Goal: Feedback & Contribution: Submit feedback/report problem

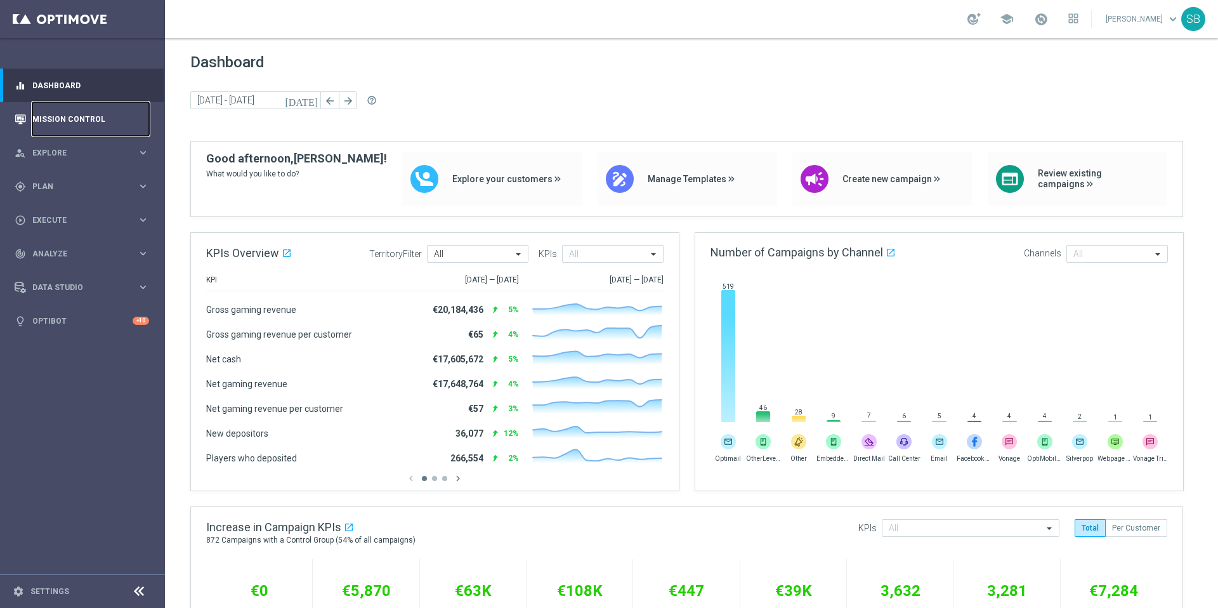
click at [91, 121] on link "Mission Control" at bounding box center [90, 119] width 117 height 34
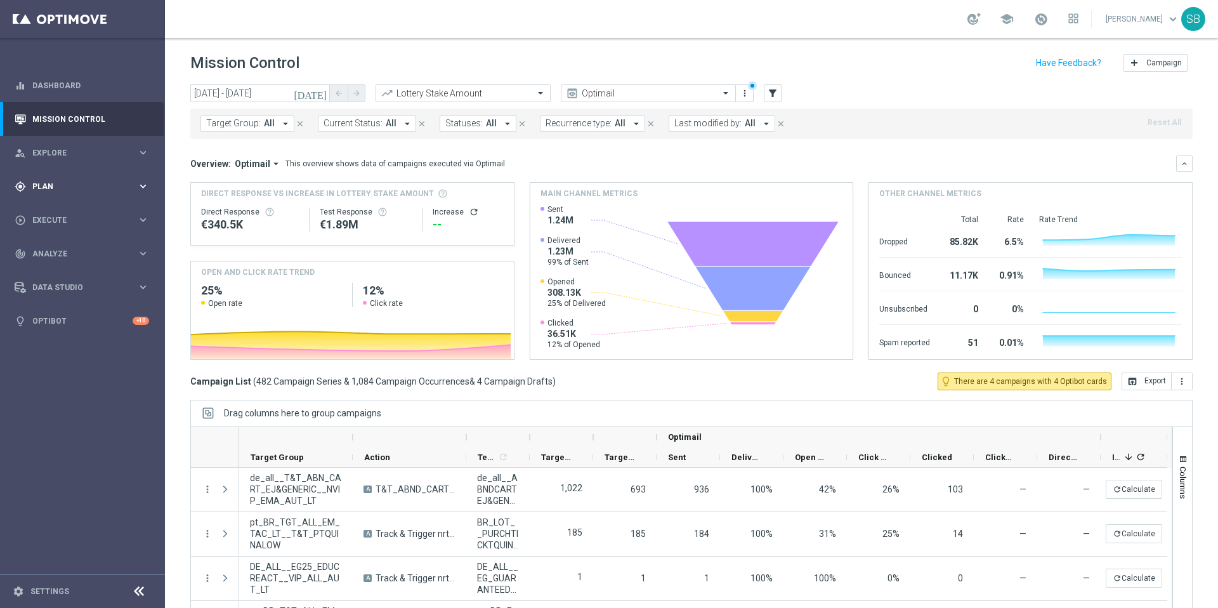
click at [51, 190] on div "gps_fixed Plan" at bounding box center [76, 186] width 122 height 11
click at [64, 254] on span "Templates" at bounding box center [79, 251] width 91 height 8
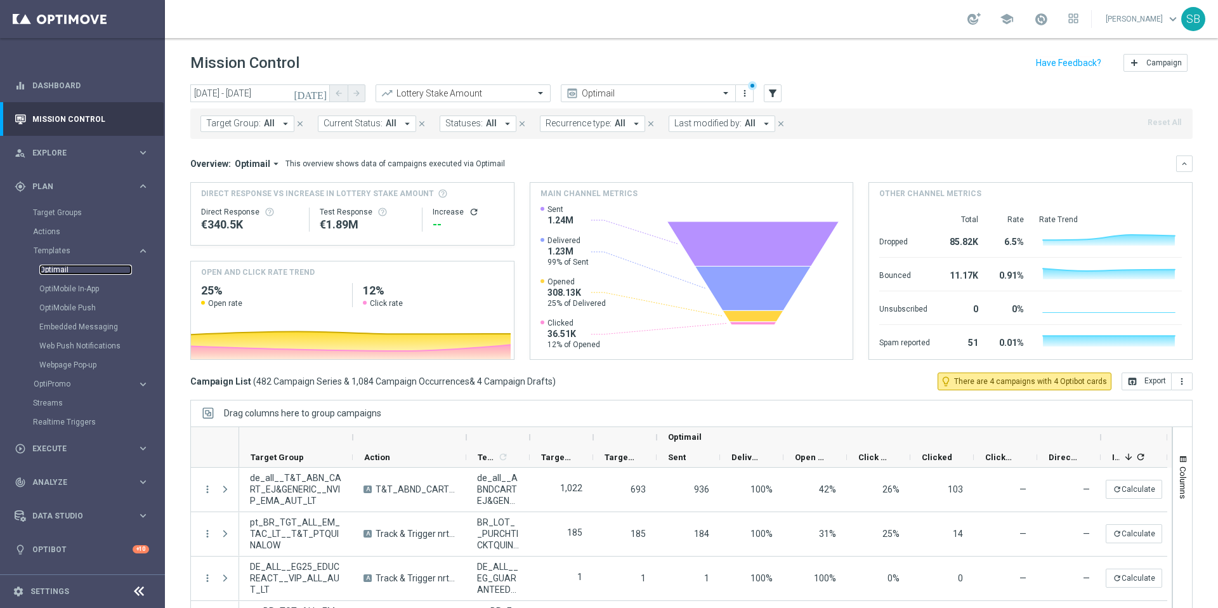
click at [58, 273] on link "Optimail" at bounding box center [85, 270] width 93 height 10
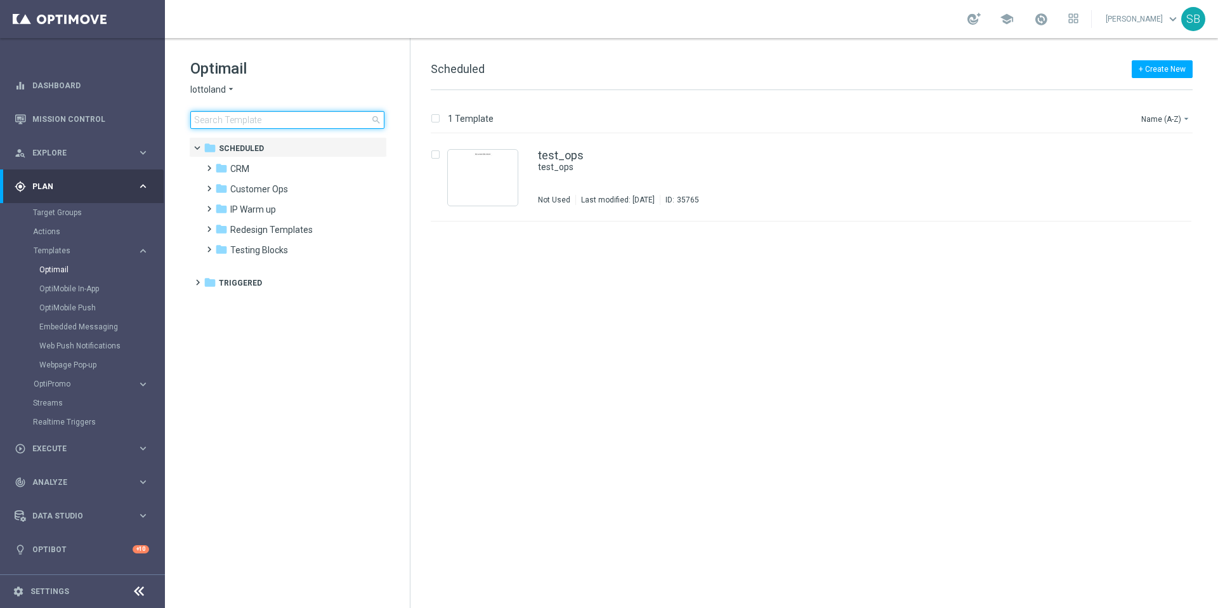
click at [220, 121] on input at bounding box center [287, 120] width 194 height 18
click at [243, 168] on span "CRM" at bounding box center [239, 168] width 19 height 11
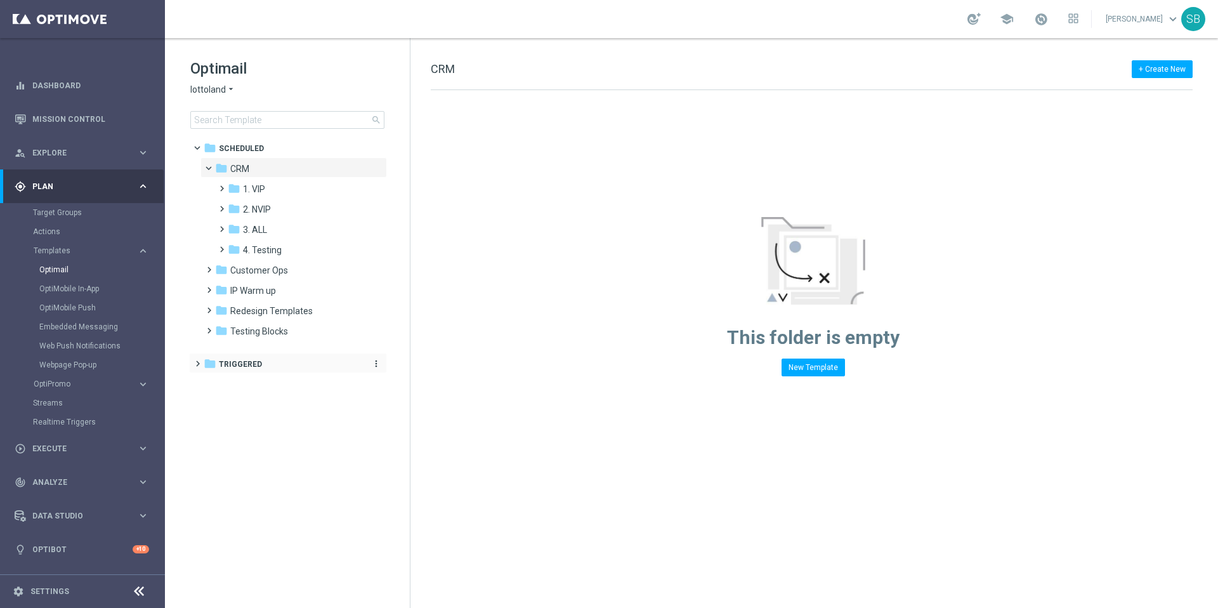
click at [253, 362] on span "Triggered" at bounding box center [240, 364] width 43 height 11
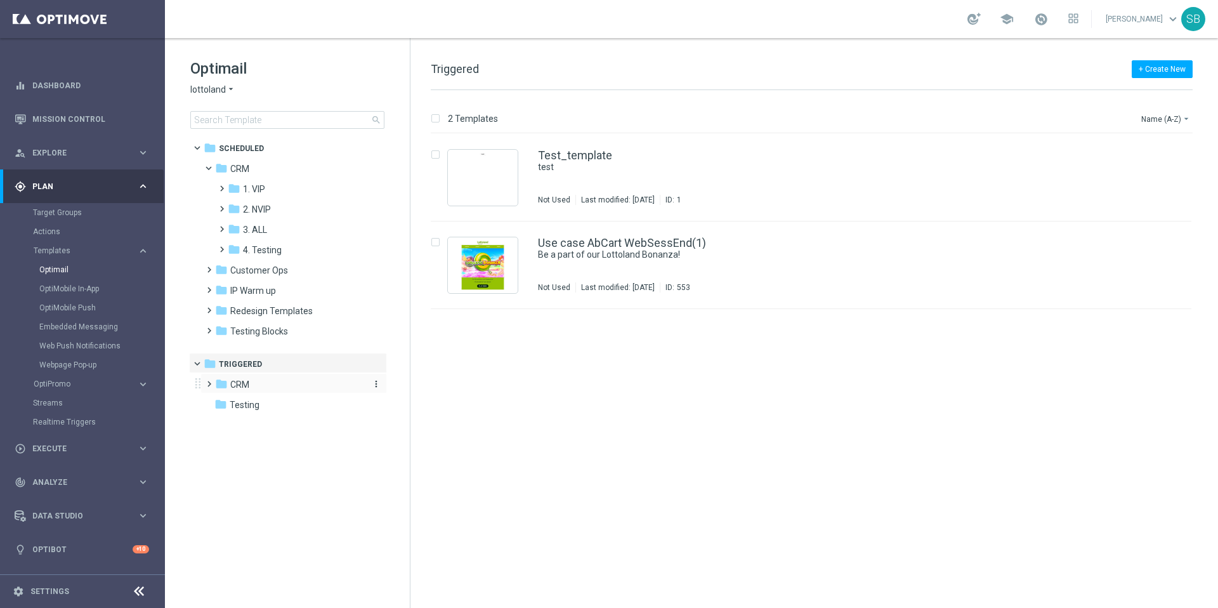
click at [234, 385] on span "CRM" at bounding box center [239, 384] width 19 height 11
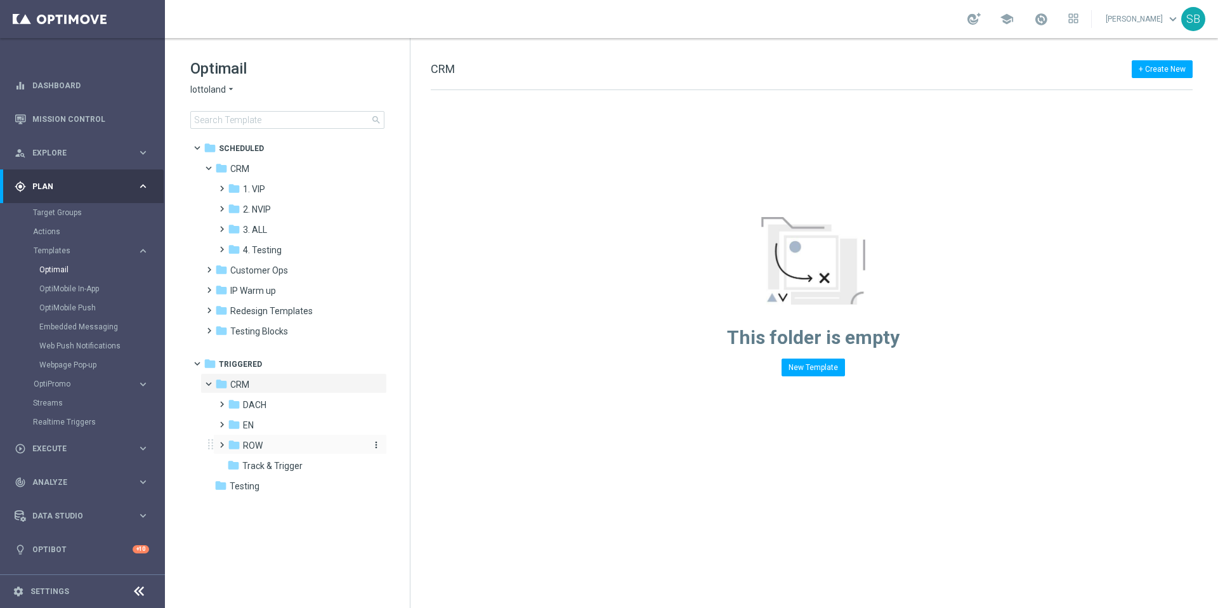
click at [249, 447] on span "ROW" at bounding box center [253, 445] width 20 height 11
click at [236, 485] on icon "folder" at bounding box center [233, 485] width 13 height 13
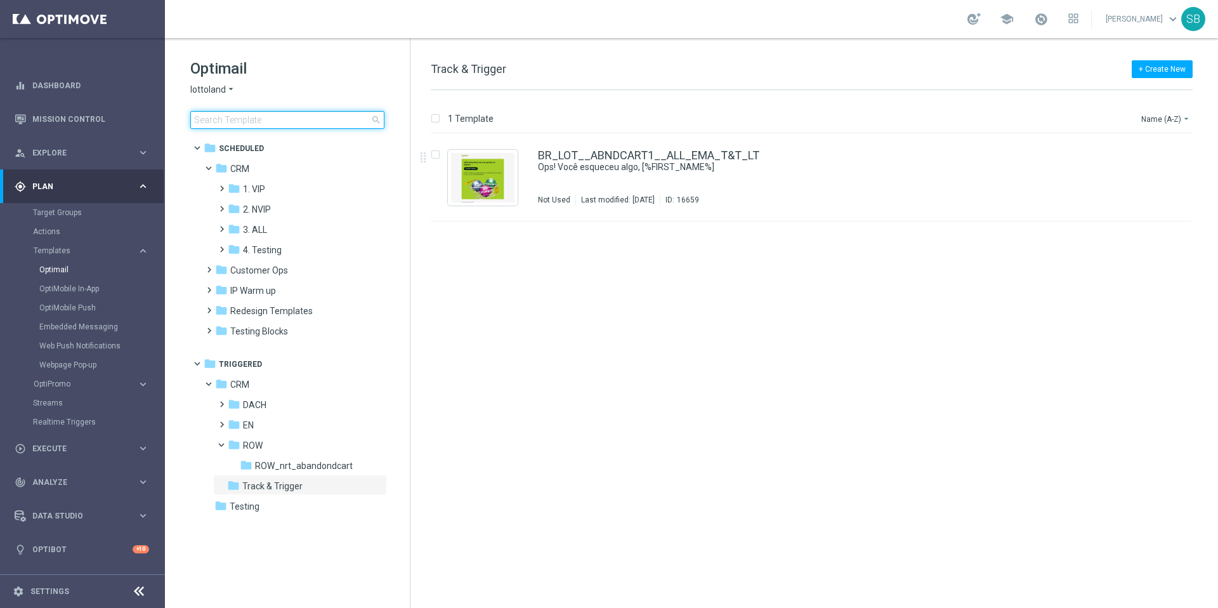
click at [273, 124] on input at bounding box center [287, 120] width 194 height 18
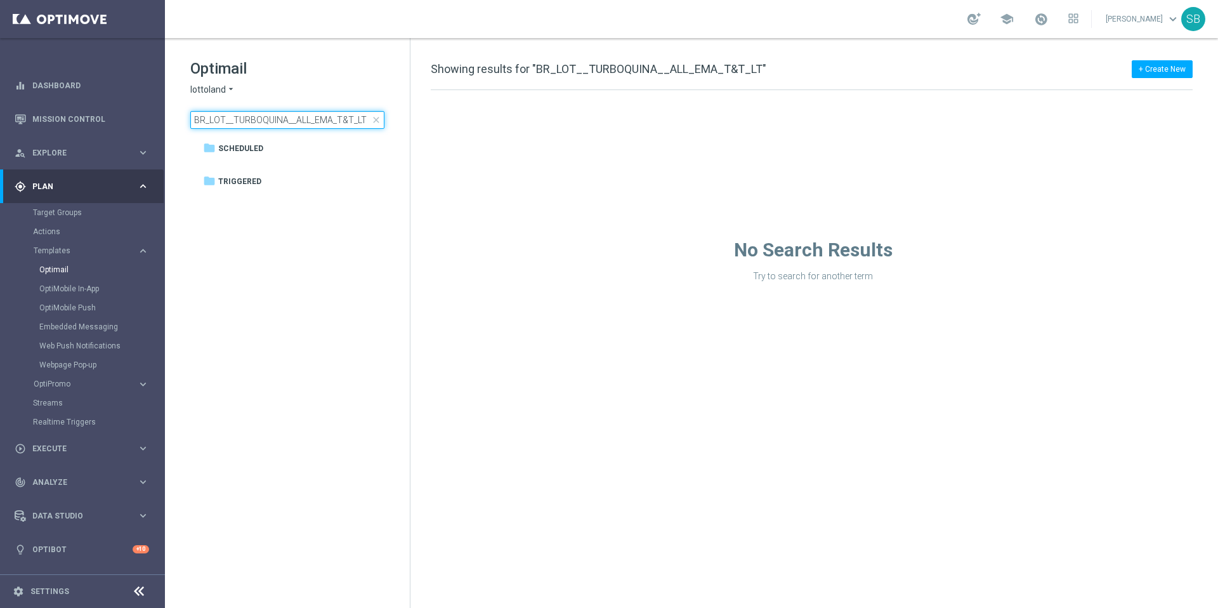
type input "BR_LOT__TURBOQUINA__ALL_EMA_T&T_LT"
click at [245, 151] on span "Scheduled" at bounding box center [240, 148] width 45 height 11
click at [245, 183] on span "Triggered" at bounding box center [239, 181] width 43 height 11
click at [885, 87] on div "+ Create New Showing results for "BR_LOT__TURBOQUINA__ALL_EMA_T&T_LT"" at bounding box center [812, 76] width 762 height 29
click at [263, 122] on input "BR_LOT__TURBOQUINA__ALL_EMA_T&T_LT" at bounding box center [287, 120] width 194 height 18
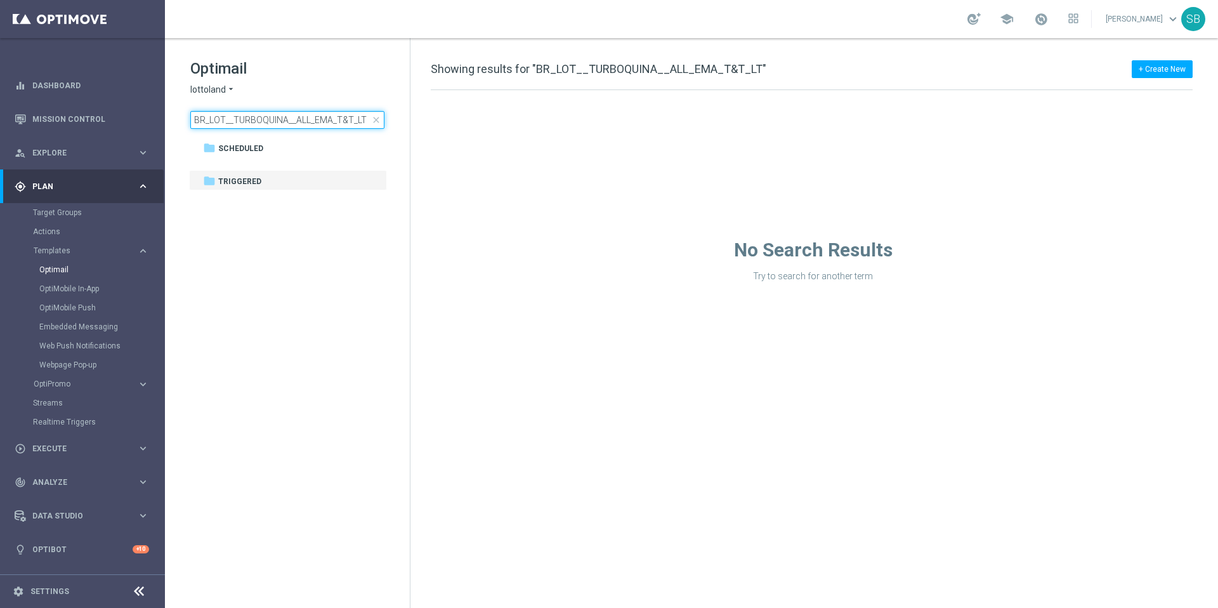
click at [366, 123] on input "BR_LOT__TURBOQUINA__ALL_EMA_T&T_LT" at bounding box center [287, 120] width 194 height 18
click at [58, 122] on link "Mission Control" at bounding box center [90, 119] width 117 height 34
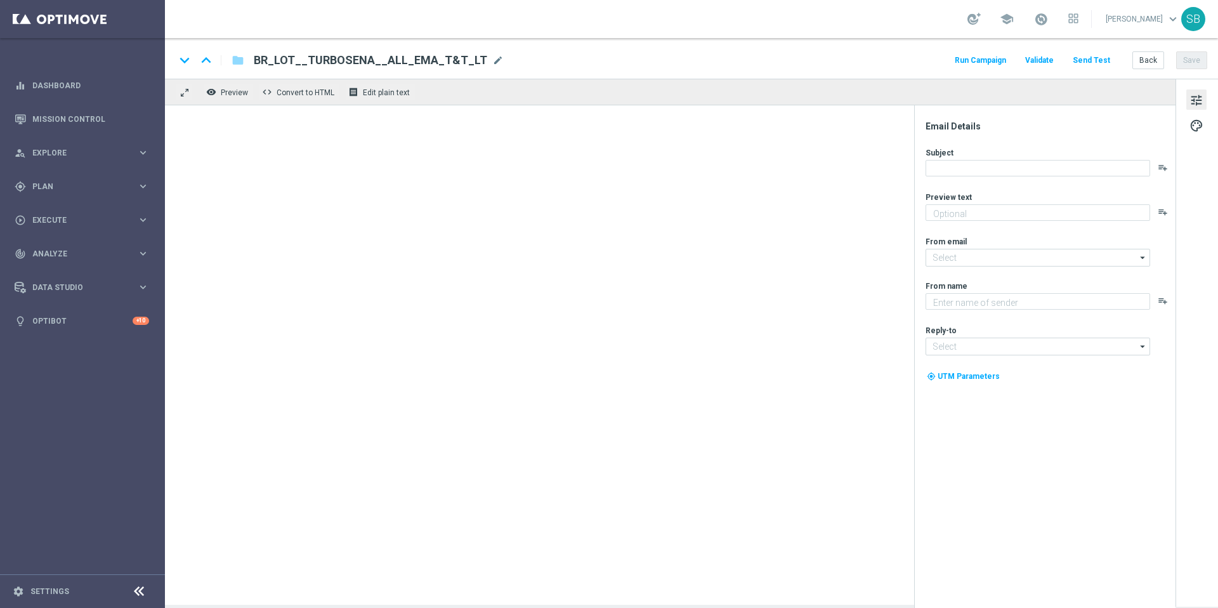
type textarea "Jackpot de R$25 milhões + prêmios fixos para quem acerta 2 ou 3 números"
type textarea "Lottoland"
type input "[EMAIL_ADDRESS][DOMAIN_NAME]"
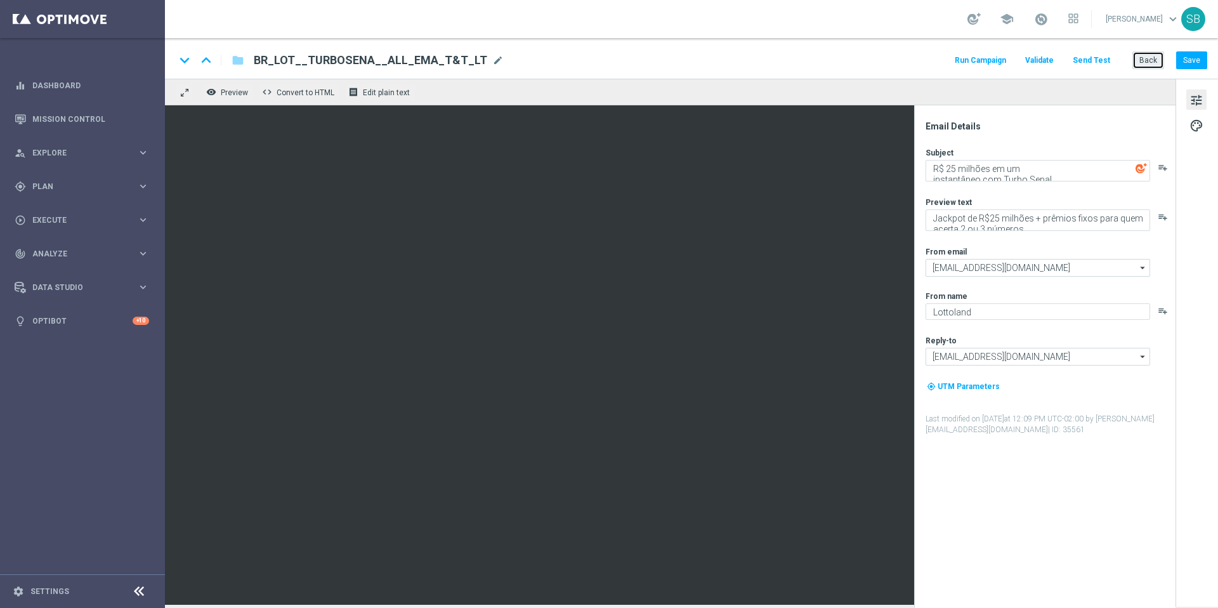
click at [1152, 60] on button "Back" at bounding box center [1149, 60] width 32 height 18
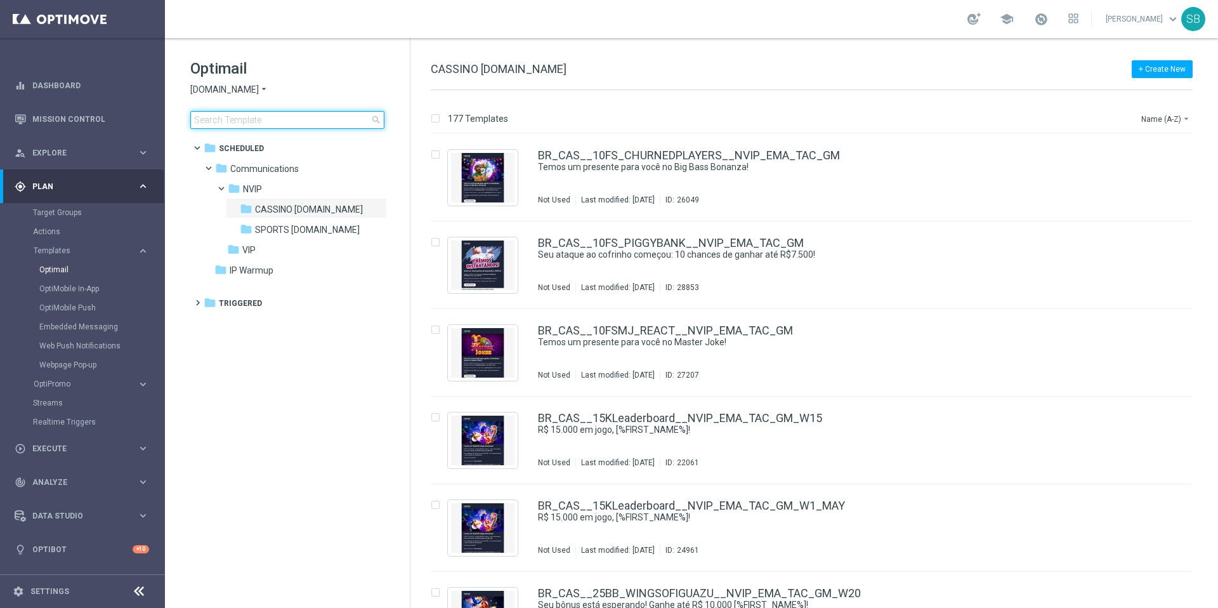
click at [310, 116] on input at bounding box center [287, 120] width 194 height 18
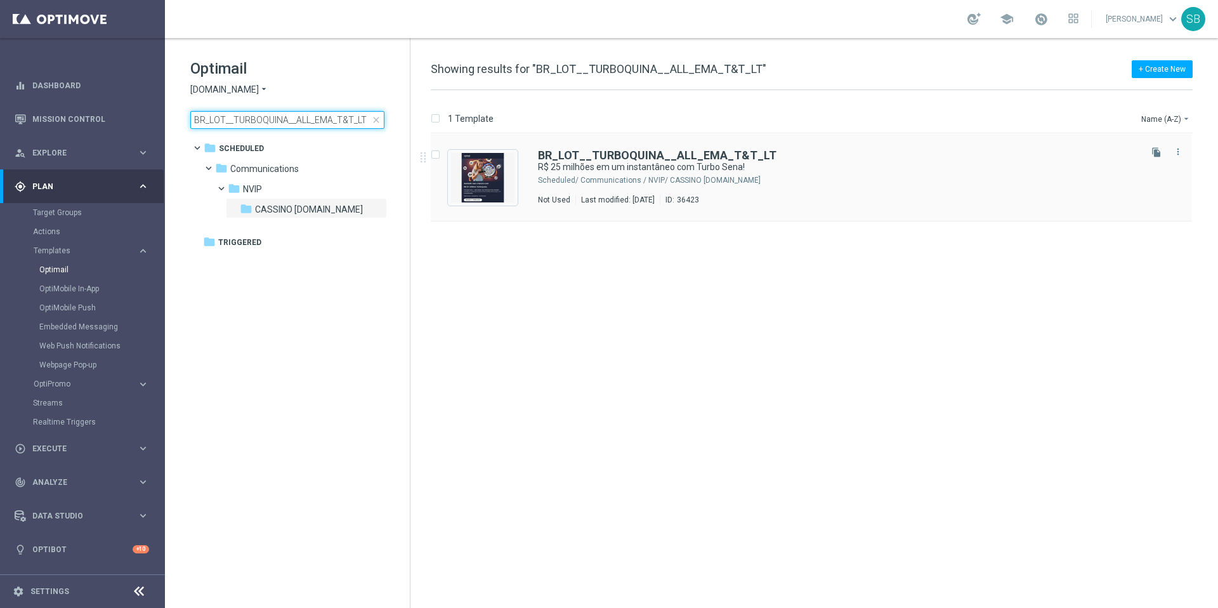
type input "BR_LOT__TURBOQUINA__ALL_EMA_T&T_LT"
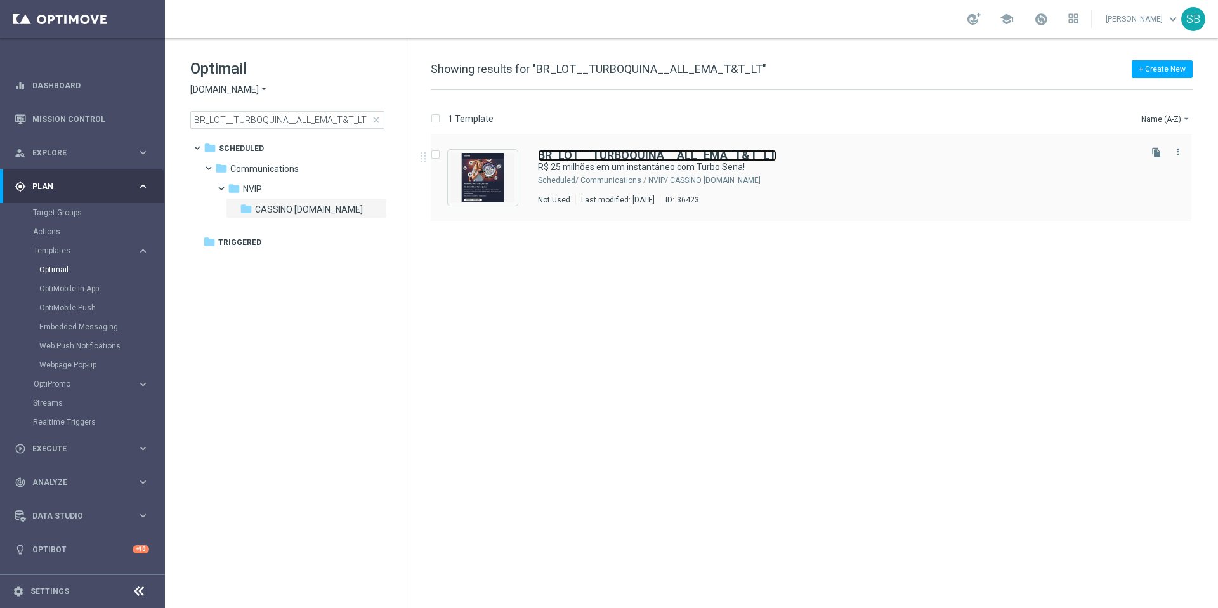
click at [609, 155] on b "BR_LOT__TURBOQUINA__ALL_EMA_T&T_LT" at bounding box center [657, 154] width 239 height 13
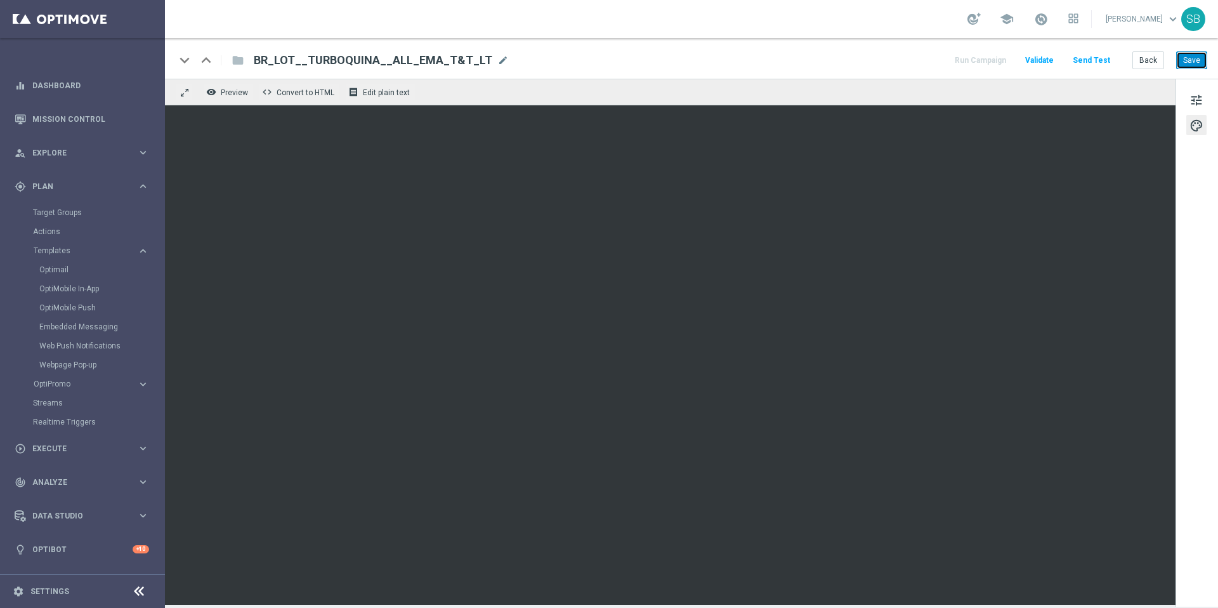
click at [1196, 65] on button "Save" at bounding box center [1192, 60] width 31 height 18
click at [1201, 65] on button "Save" at bounding box center [1192, 60] width 31 height 18
click at [390, 91] on span "Edit plain text" at bounding box center [386, 92] width 47 height 9
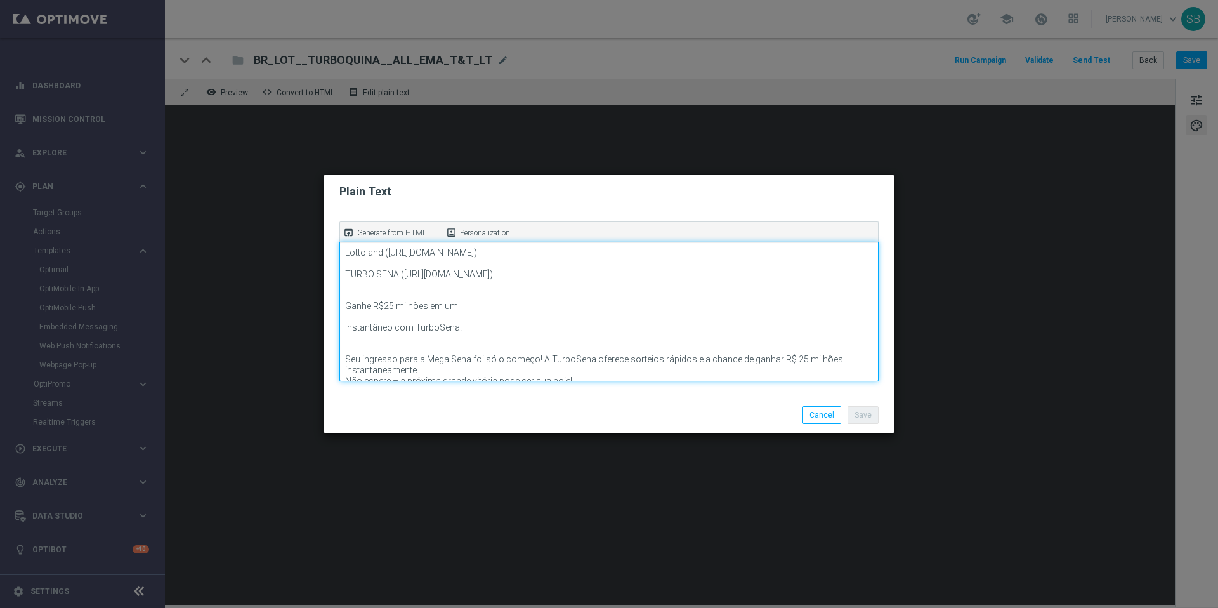
drag, startPoint x: 398, startPoint y: 275, endPoint x: 377, endPoint y: 277, distance: 21.0
click at [377, 277] on textarea "Lottoland (https://www.lottoland.com/) TURBO SENA (https://www.lottoland.bet.br…" at bounding box center [608, 312] width 539 height 140
drag, startPoint x: 409, startPoint y: 275, endPoint x: 807, endPoint y: 288, distance: 398.1
click at [807, 288] on textarea "Lottoland (https://www.lottoland.com/) TURBO QUINA (https://www.lottoland.bet.b…" at bounding box center [608, 312] width 539 height 140
paste textarea "https://www.lottoland.bet.br/cassino/turbo-quina/jogar?lottolapid=crm_rtm_br&ut…"
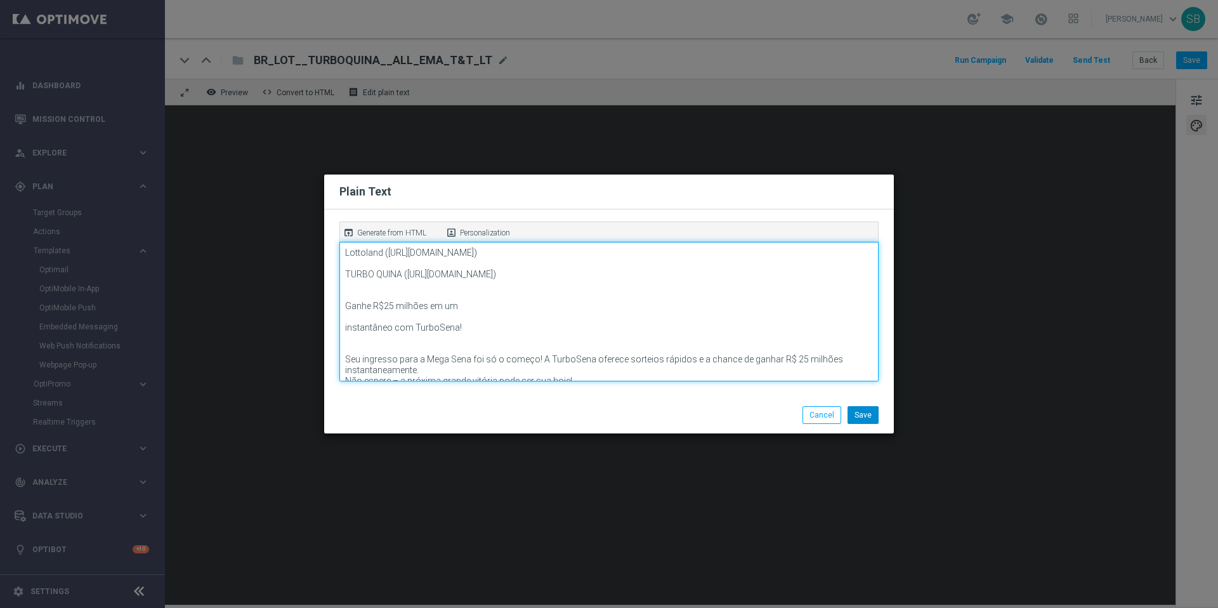
type textarea "Lottoland (https://www.lottoland.com/) TURBO QUINA (https://www.lottoland.bet.b…"
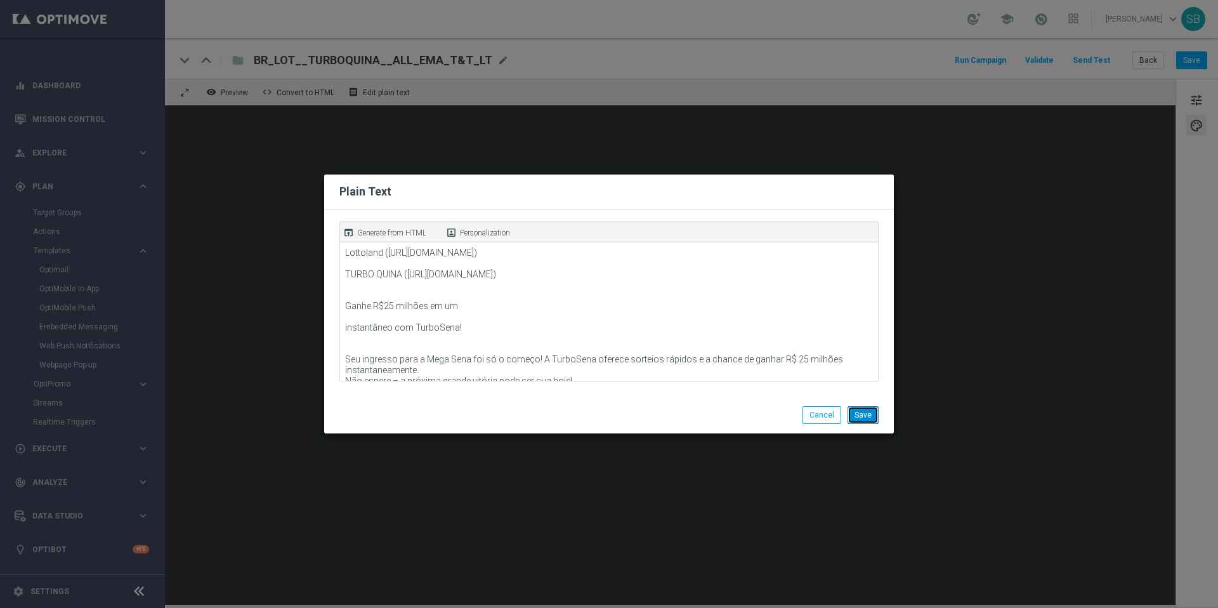
click at [858, 419] on button "Save" at bounding box center [863, 415] width 31 height 18
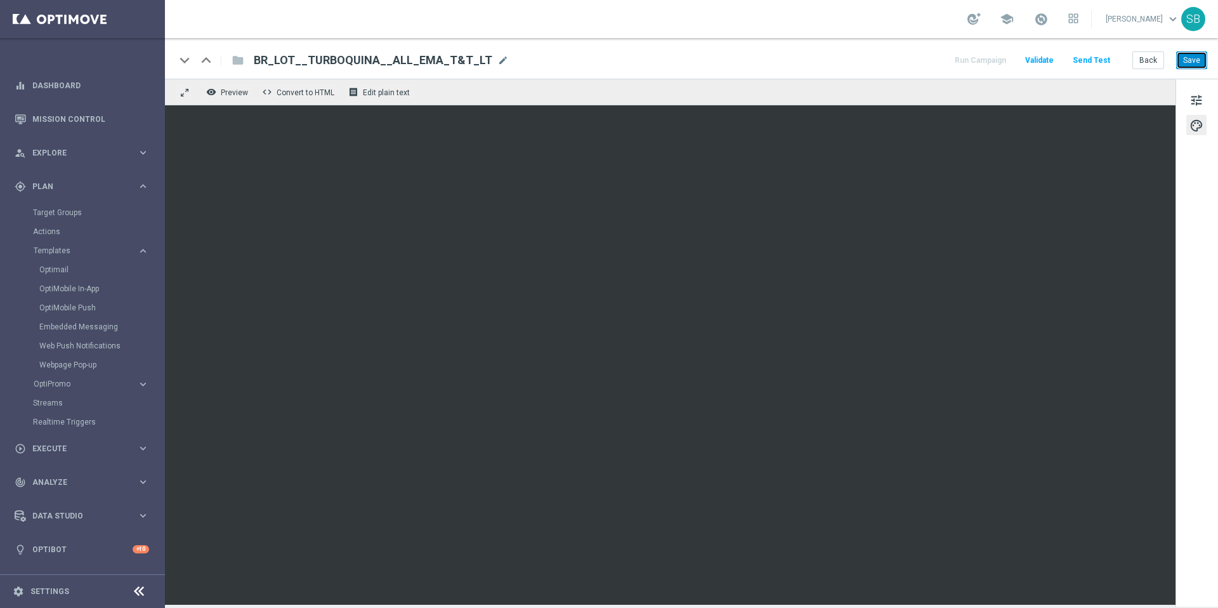
click at [1200, 55] on button "Save" at bounding box center [1192, 60] width 31 height 18
click at [394, 91] on span "Edit plain text" at bounding box center [386, 92] width 47 height 9
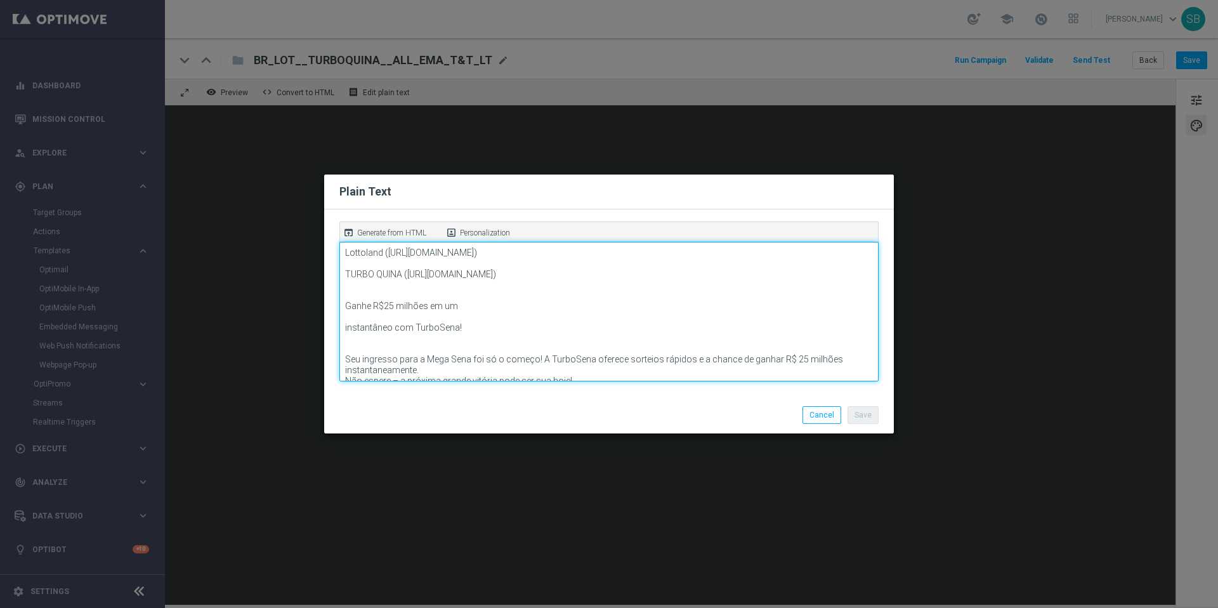
drag, startPoint x: 460, startPoint y: 339, endPoint x: 343, endPoint y: 317, distance: 119.6
click at [343, 317] on textarea "Lottoland (https://www.lottoland.com/) TURBO QUINA (https://www.lottoland.bet.b…" at bounding box center [608, 312] width 539 height 140
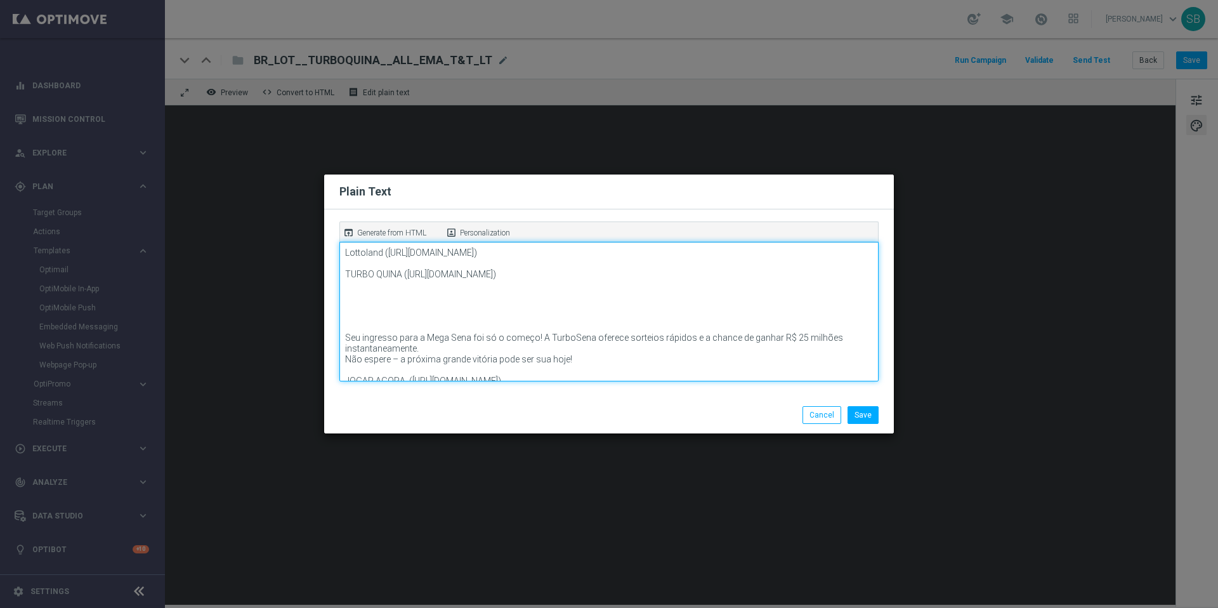
paste textarea "R$10 Million TurboQuina is Here!"
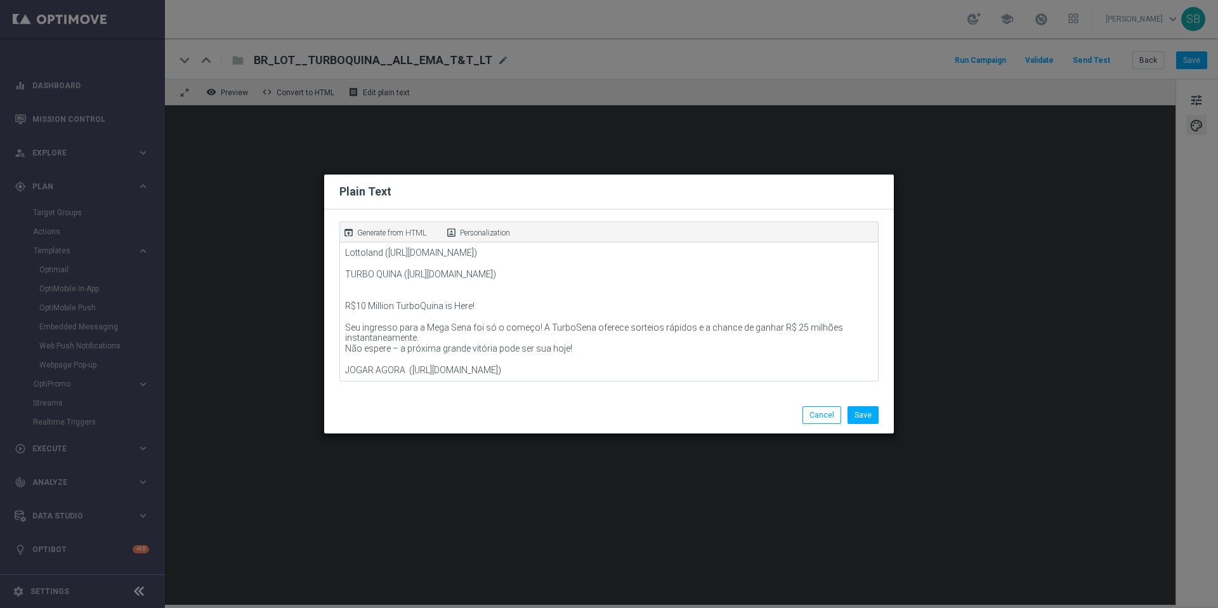
scroll to position [43, 0]
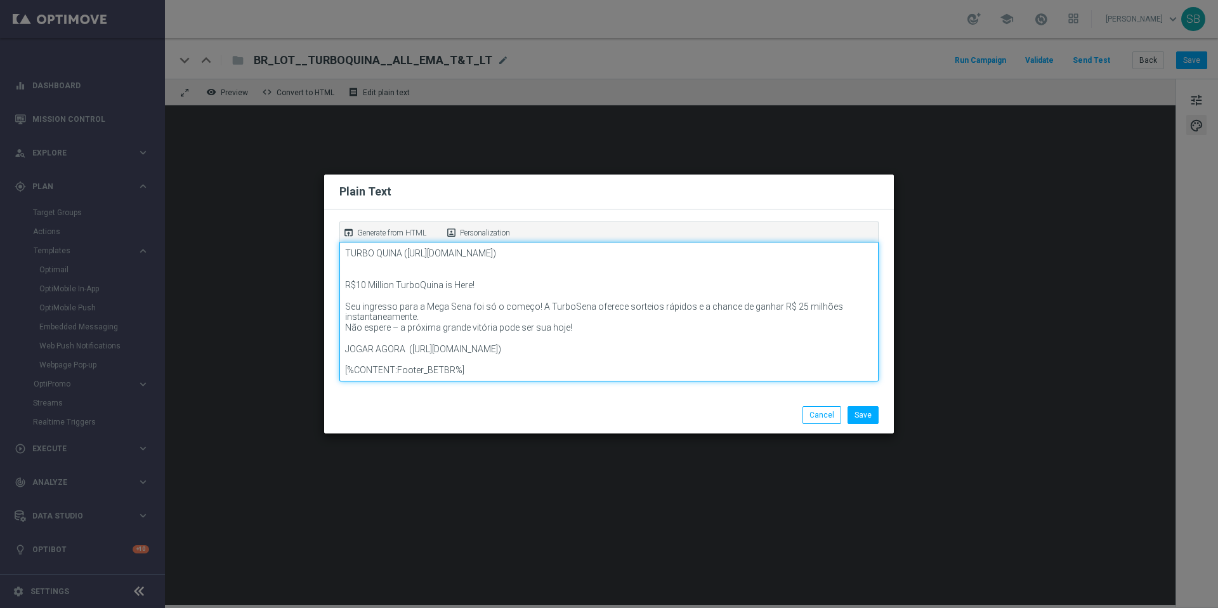
drag, startPoint x: 345, startPoint y: 298, endPoint x: 579, endPoint y: 316, distance: 234.8
click at [579, 316] on textarea "Lottoland (https://www.lottoland.com/) TURBO QUINA (https://www.lottoland.bet.b…" at bounding box center [608, 312] width 539 height 140
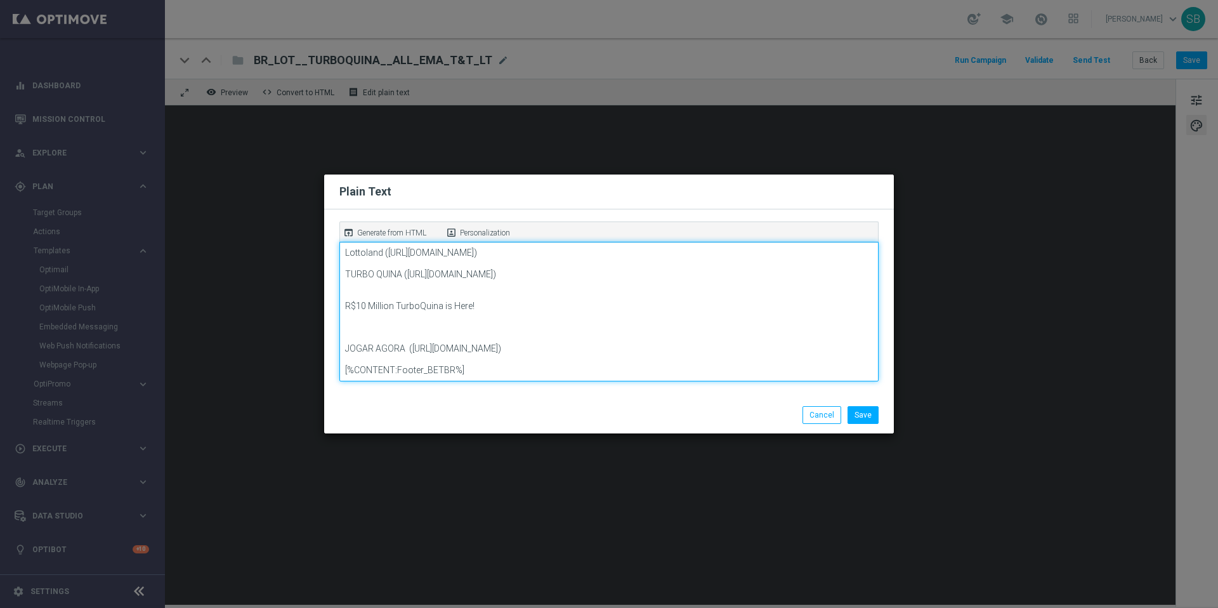
scroll to position [21, 0]
paste textarea "You’ve played Quina — now upgrade to TurboQuina! With instant results and a per…"
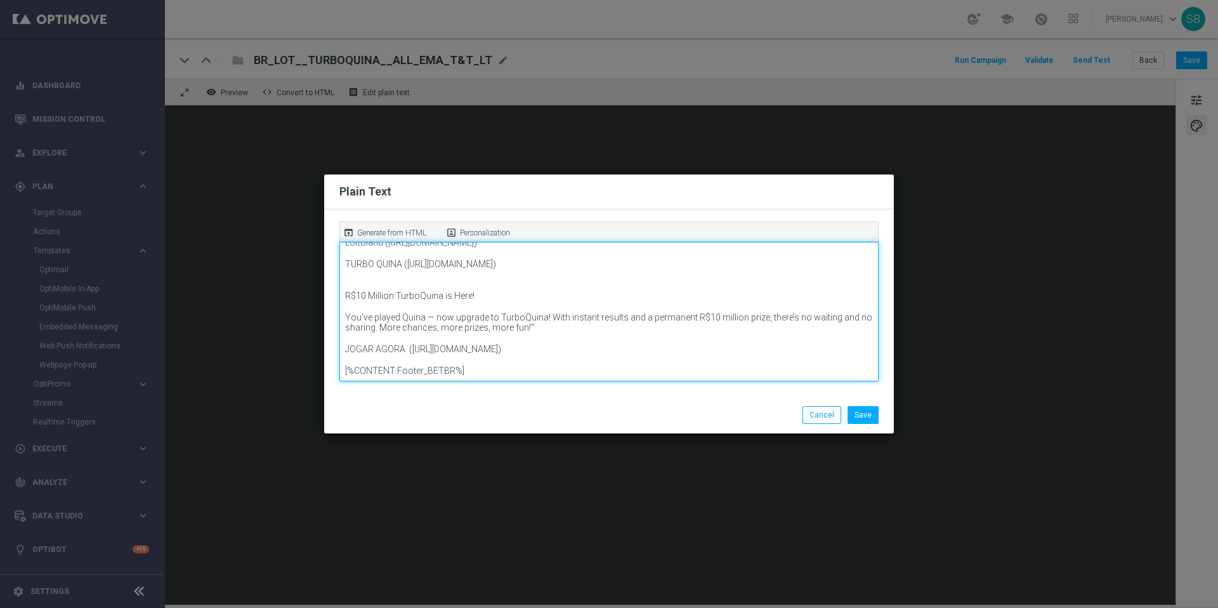
scroll to position [32, 0]
drag, startPoint x: 346, startPoint y: 307, endPoint x: 532, endPoint y: 318, distance: 186.3
click at [532, 318] on textarea "Lottoland (https://www.lottoland.com/) TURBO QUINA (https://www.lottoland.bet.b…" at bounding box center [608, 312] width 539 height 140
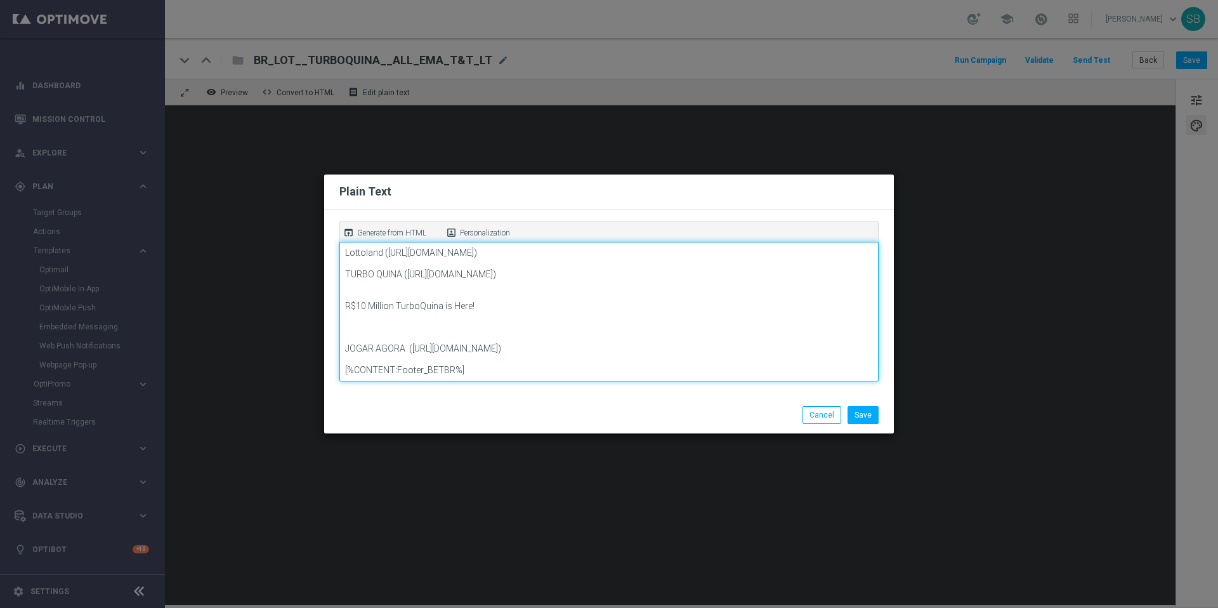
scroll to position [21, 0]
paste textarea "Você jogou Quina — agora atualize para TurboQuina! Com resultados instantâneos …"
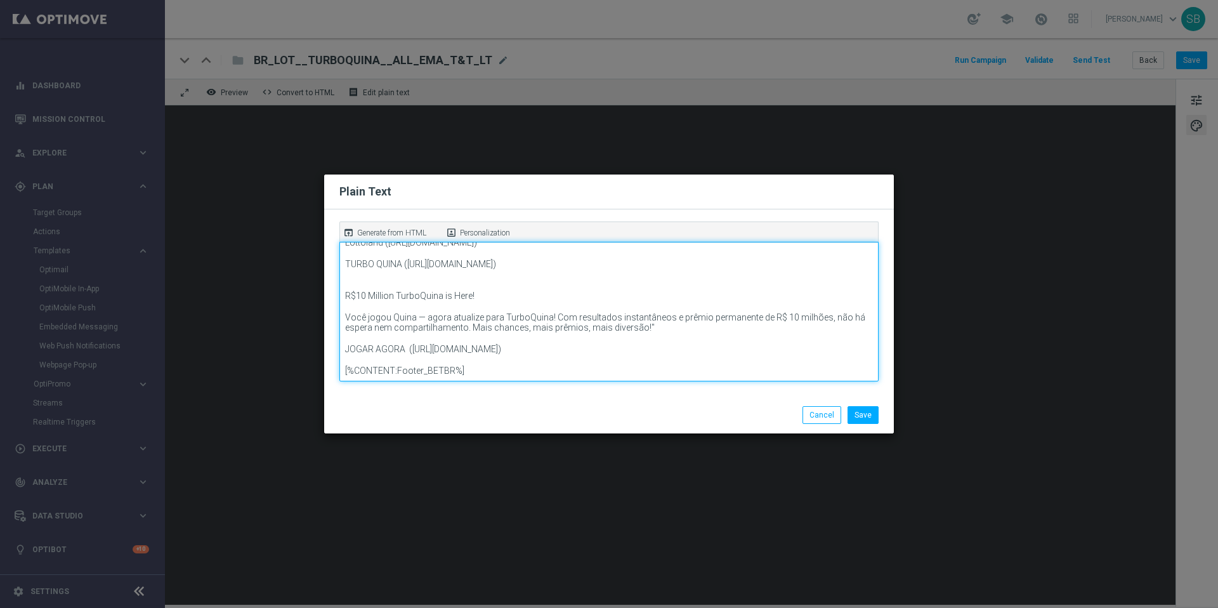
scroll to position [32, 0]
drag, startPoint x: 412, startPoint y: 339, endPoint x: 806, endPoint y: 353, distance: 393.7
click at [806, 353] on textarea "Lottoland (https://www.lottoland.com/) TURBO QUINA (https://www.lottoland.bet.b…" at bounding box center [608, 312] width 539 height 140
paste textarea "https://www.lottoland.bet.br/cassino/turbo-quina/jogar?lottolapid=crm_rtm_br&ut…"
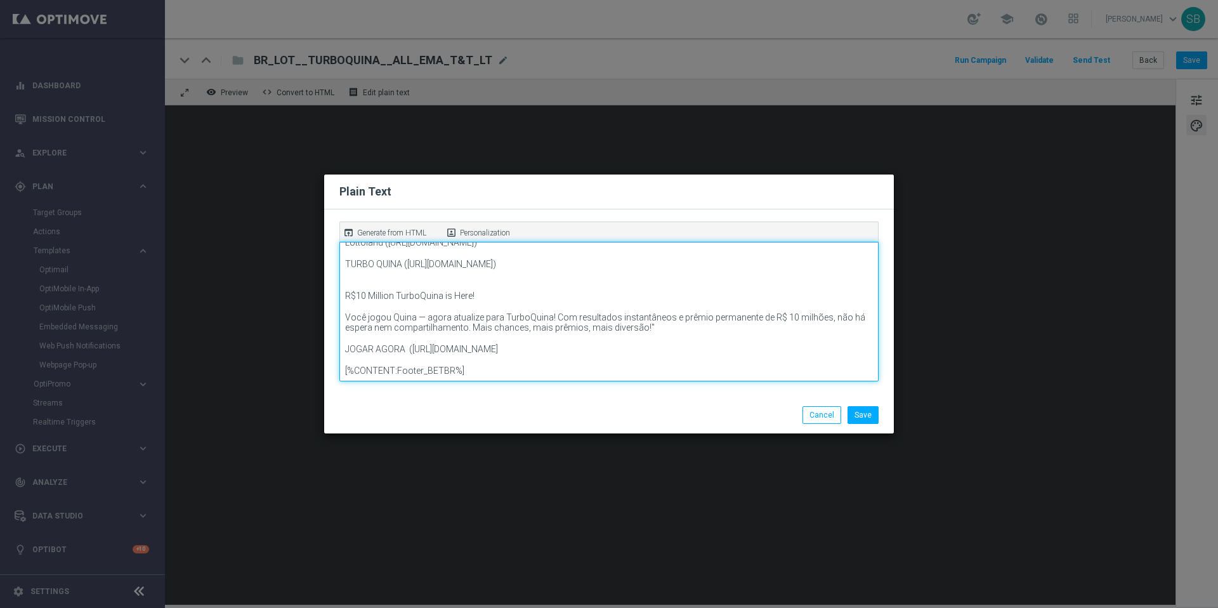
scroll to position [32, 0]
click at [643, 316] on textarea "Lottoland (https://www.lottoland.com/) TURBO QUINA (https://www.lottoland.bet.b…" at bounding box center [608, 312] width 539 height 140
drag, startPoint x: 647, startPoint y: 319, endPoint x: 345, endPoint y: 306, distance: 301.7
click at [345, 306] on textarea "Lottoland (https://www.lottoland.com/) TURBO QUINA (https://www.lottoland.bet.b…" at bounding box center [608, 312] width 539 height 140
drag, startPoint x: 348, startPoint y: 340, endPoint x: 405, endPoint y: 338, distance: 57.2
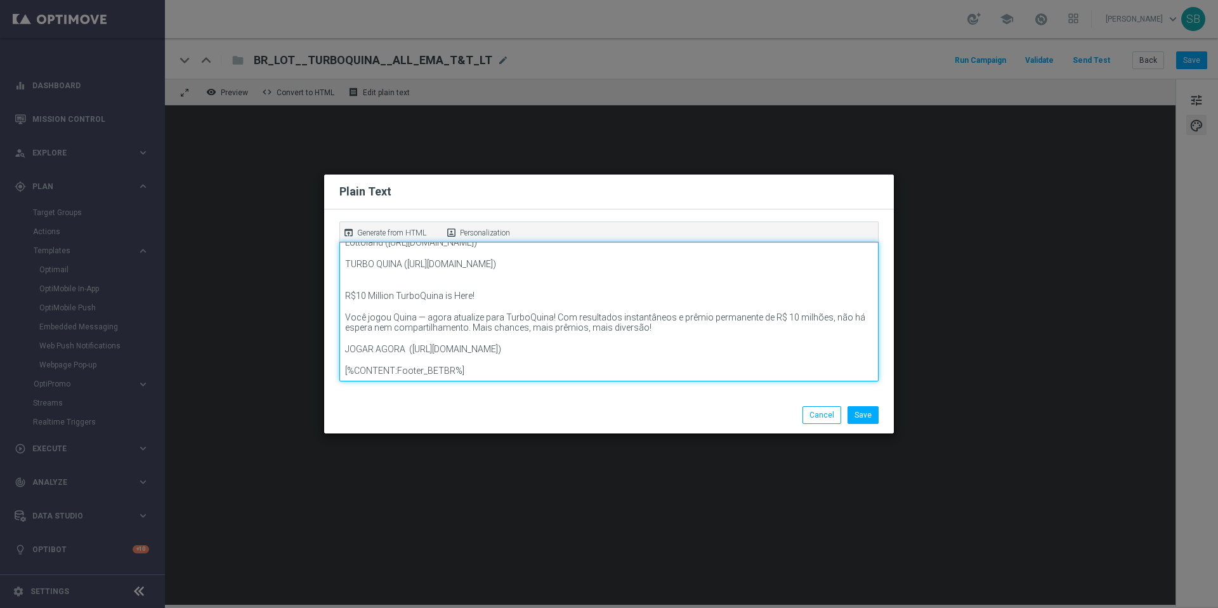
click at [405, 338] on textarea "Lottoland (https://www.lottoland.com/) TURBO QUINA (https://www.lottoland.bet.b…" at bounding box center [608, 312] width 539 height 140
paste textarea "Conheça a TurboQuina"
click at [436, 337] on textarea "Lottoland (https://www.lottoland.com/) TURBO QUINA (https://www.lottoland.bet.b…" at bounding box center [608, 312] width 539 height 140
click at [437, 339] on textarea "Lottoland (https://www.lottoland.com/) TURBO QUINA (https://www.lottoland.bet.b…" at bounding box center [608, 312] width 539 height 140
click at [438, 339] on textarea "Lottoland (https://www.lottoland.com/) TURBO QUINA (https://www.lottoland.bet.b…" at bounding box center [608, 312] width 539 height 140
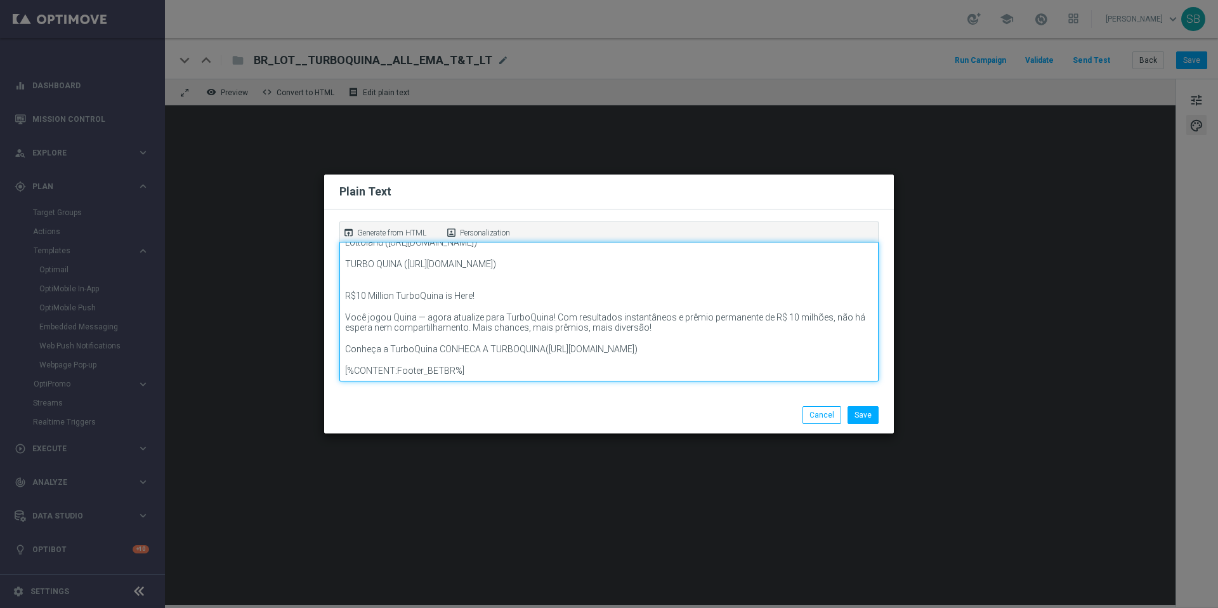
click at [357, 336] on textarea "Lottoland (https://www.lottoland.com/) TURBO QUINA (https://www.lottoland.bet.b…" at bounding box center [608, 312] width 539 height 140
drag, startPoint x: 347, startPoint y: 338, endPoint x: 438, endPoint y: 338, distance: 91.4
click at [438, 338] on textarea "Lottoland (https://www.lottoland.com/) TURBO QUINA (https://www.lottoland.bet.b…" at bounding box center [608, 312] width 539 height 140
click at [451, 338] on textarea "Lottoland (https://www.lottoland.com/) TURBO QUINA (https://www.lottoland.bet.b…" at bounding box center [608, 312] width 539 height 140
click at [835, 359] on textarea "Lottoland (https://www.lottoland.com/) TURBO QUINA (https://www.lottoland.bet.b…" at bounding box center [608, 312] width 539 height 140
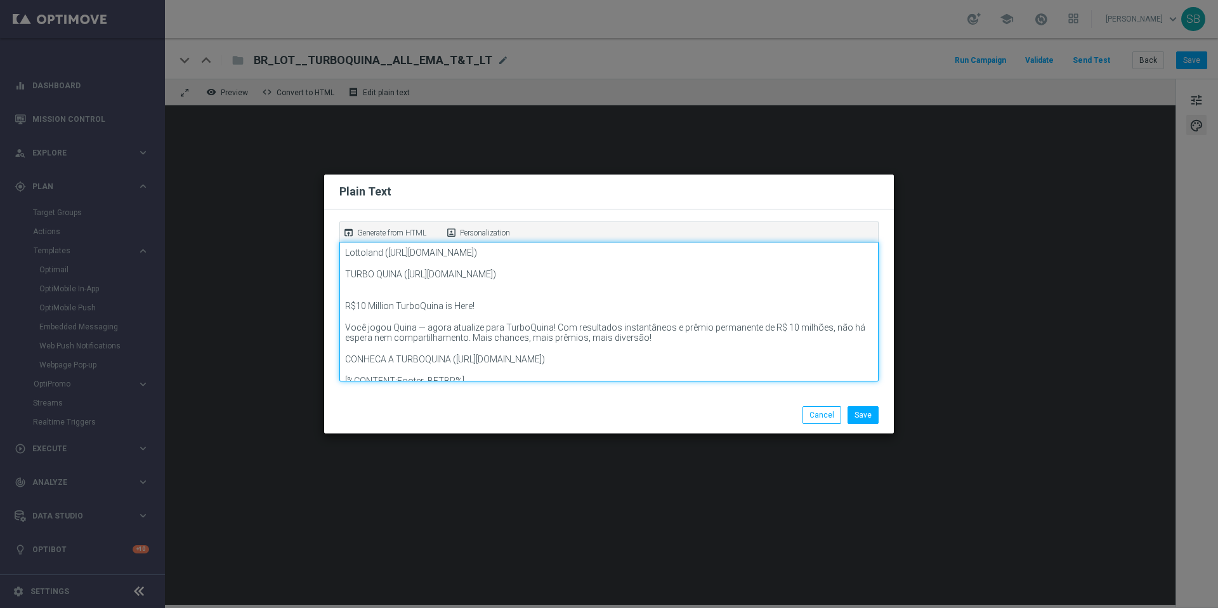
scroll to position [16, 0]
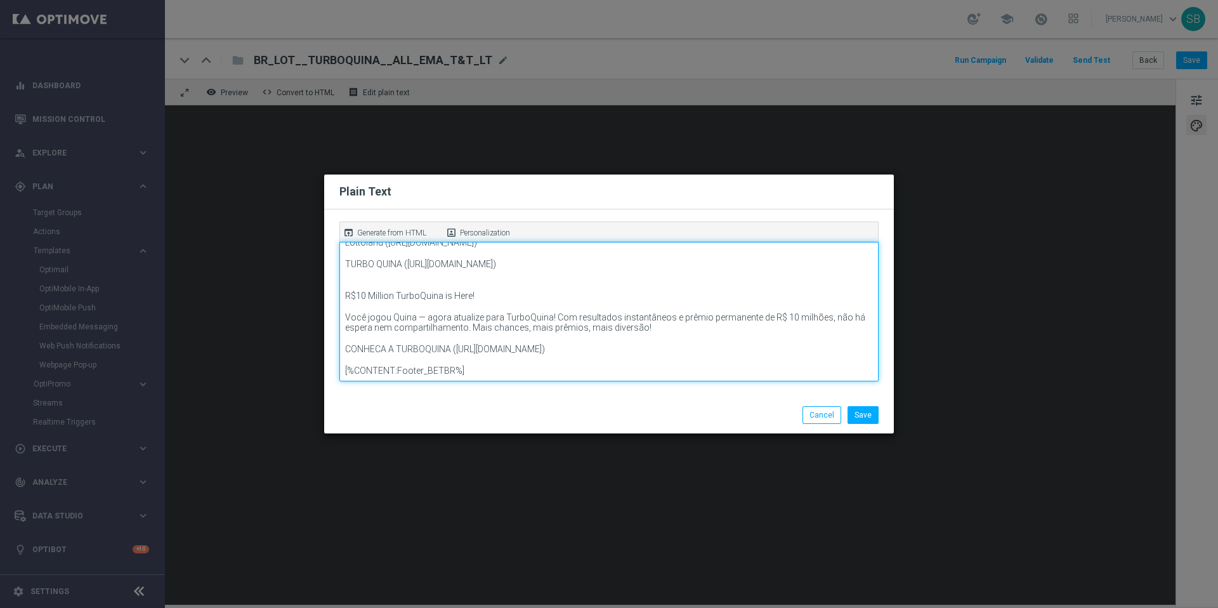
drag, startPoint x: 346, startPoint y: 303, endPoint x: 399, endPoint y: 300, distance: 52.7
click at [399, 300] on textarea "Lottoland (https://www.lottoland.com/) TURBO QUINA (https://www.lottoland.bet.b…" at bounding box center [608, 312] width 539 height 140
click at [393, 301] on textarea "Lottoland (https://www.lottoland.com/) TURBO QUINA (https://www.lottoland.bet.b…" at bounding box center [608, 312] width 539 height 140
click at [390, 301] on textarea "Lottoland (https://www.lottoland.com/) TURBO QUINA (https://www.lottoland.bet.b…" at bounding box center [608, 312] width 539 height 140
drag, startPoint x: 428, startPoint y: 301, endPoint x: 390, endPoint y: 303, distance: 37.5
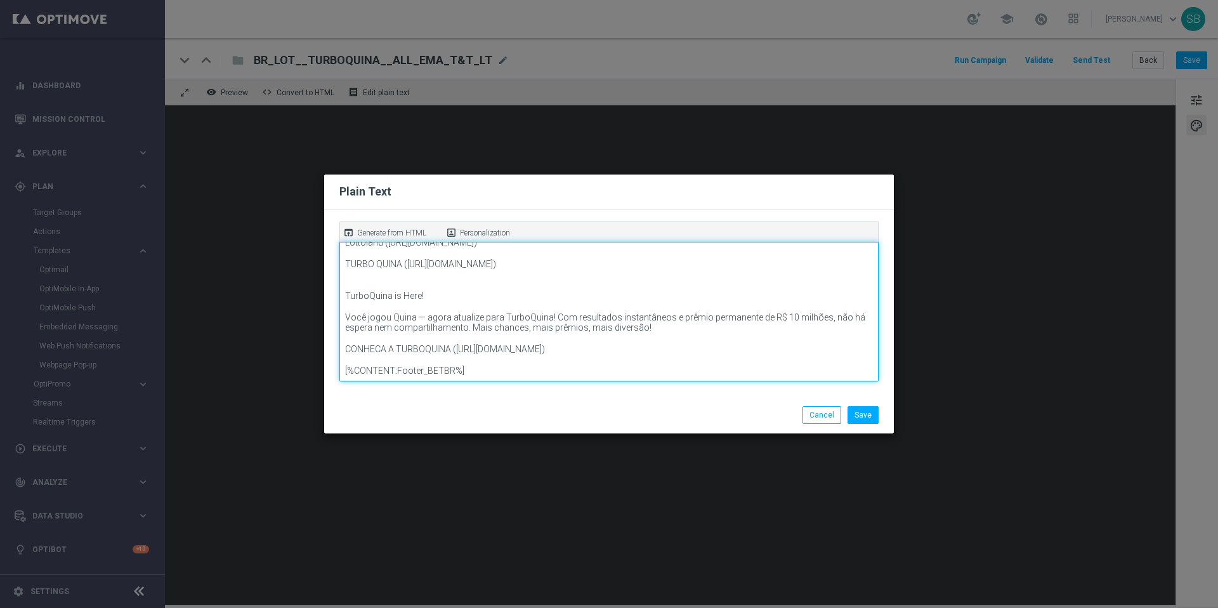
click at [390, 303] on textarea "Lottoland (https://www.lottoland.com/) TURBO QUINA (https://www.lottoland.bet.b…" at bounding box center [608, 312] width 539 height 140
click at [341, 301] on textarea "Lottoland (https://www.lottoland.com/) TURBO QUINA (https://www.lottoland.bet.b…" at bounding box center [608, 312] width 539 height 140
drag, startPoint x: 494, startPoint y: 301, endPoint x: 345, endPoint y: 299, distance: 149.1
click at [345, 299] on textarea "Lottoland (https://www.lottoland.com/) TURBO QUINA (https://www.lottoland.bet.b…" at bounding box center [608, 312] width 539 height 140
click at [494, 305] on textarea "Lottoland (https://www.lottoland.com/) TURBO QUINA (https://www.lottoland.bet.b…" at bounding box center [608, 312] width 539 height 140
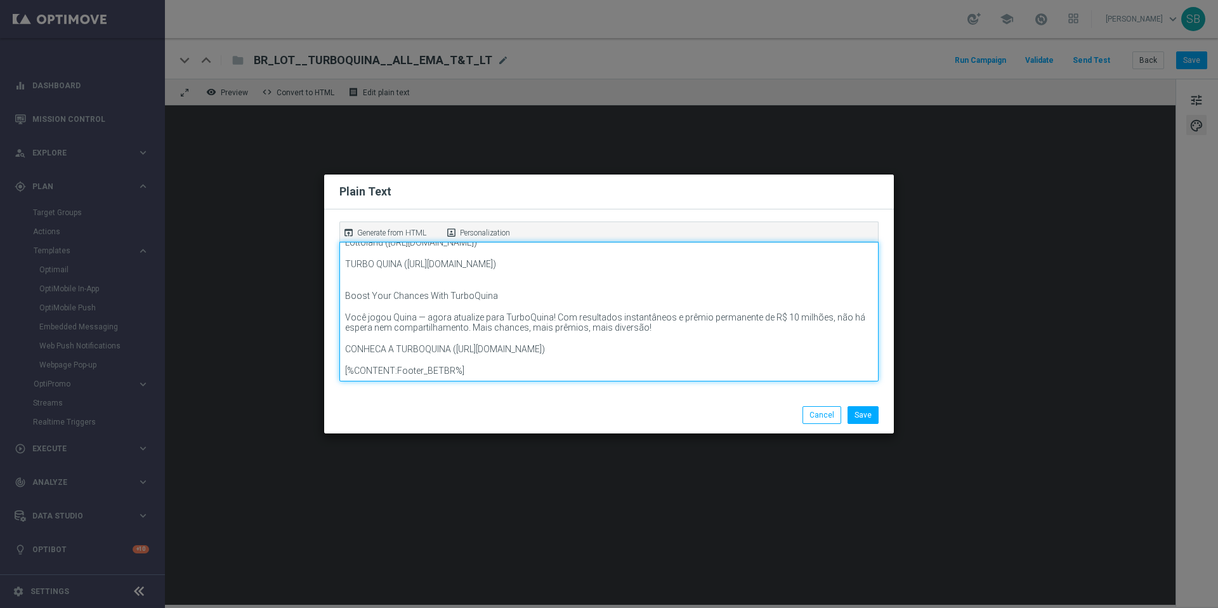
click at [362, 288] on textarea "Lottoland (https://www.lottoland.com/) TURBO QUINA (https://www.lottoland.bet.b…" at bounding box center [608, 312] width 539 height 140
paste textarea "Aumente suas chances com TurboQuina"
click at [349, 293] on textarea "Lottoland (https://www.lottoland.com/) TURBO QUINA (https://www.lottoland.bet.b…" at bounding box center [608, 312] width 539 height 140
click at [439, 292] on textarea "Lottoland (https://www.lottoland.com/) TURBO QUINA (https://www.lottoland.bet.b…" at bounding box center [608, 312] width 539 height 140
drag, startPoint x: 410, startPoint y: 303, endPoint x: 557, endPoint y: 302, distance: 147.2
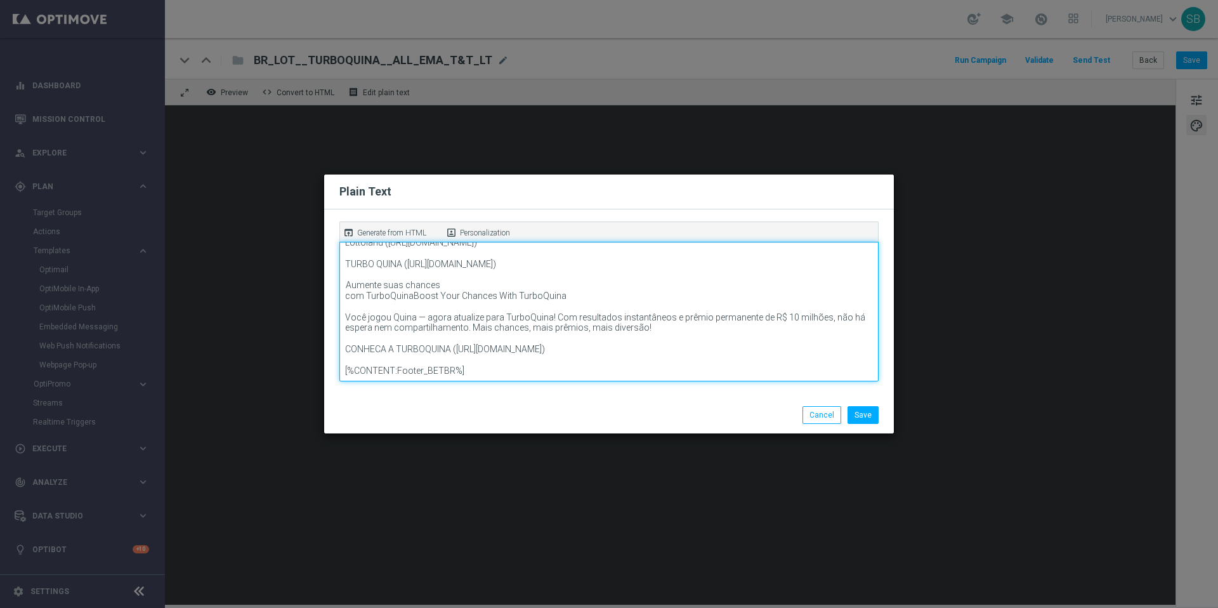
click at [557, 302] on textarea "Lottoland (https://www.lottoland.com/) TURBO QUINA (https://www.lottoland.bet.b…" at bounding box center [608, 312] width 539 height 140
type textarea "Lottoland (https://www.lottoland.com/) TURBO QUINA (https://www.lottoland.bet.b…"
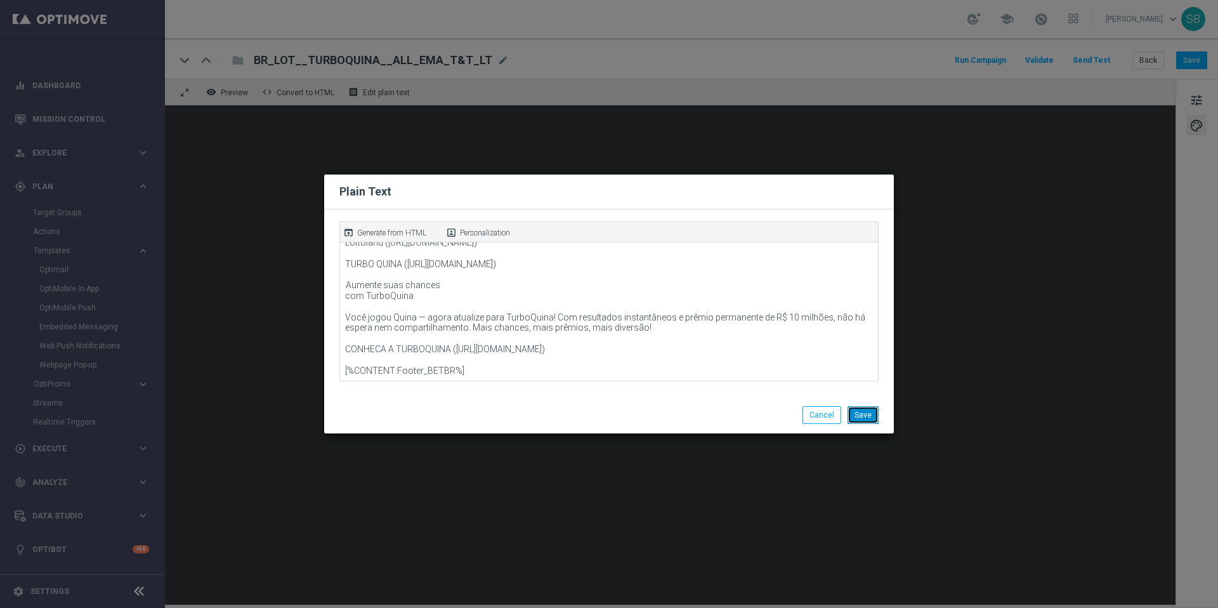
click at [863, 415] on button "Save" at bounding box center [863, 415] width 31 height 18
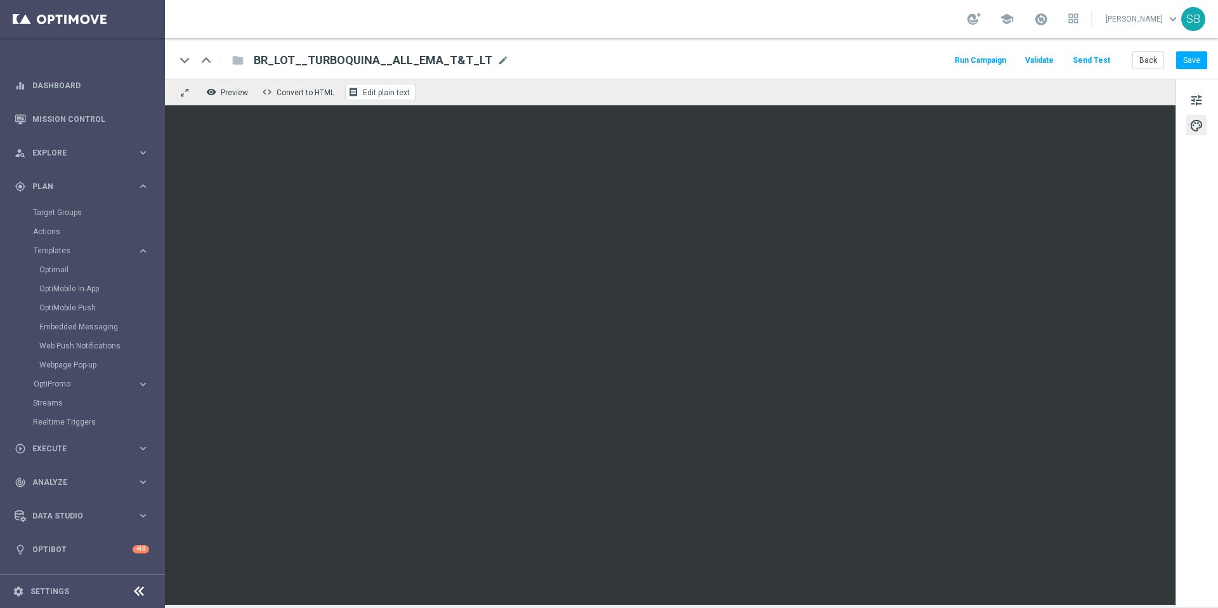
click at [379, 88] on span "Edit plain text" at bounding box center [386, 92] width 47 height 9
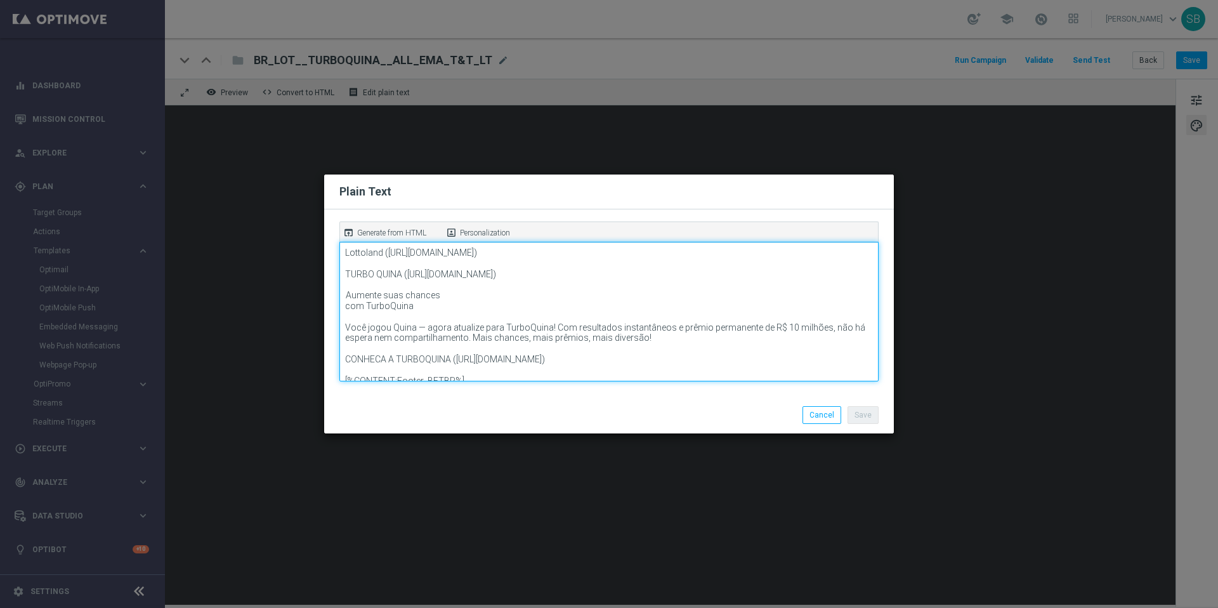
drag, startPoint x: 425, startPoint y: 321, endPoint x: 346, endPoint y: 308, distance: 79.2
click at [346, 308] on textarea "Lottoland (https://www.lottoland.com/) TURBO QUINA (https://www.lottoland.bet.b…" at bounding box center [608, 312] width 539 height 140
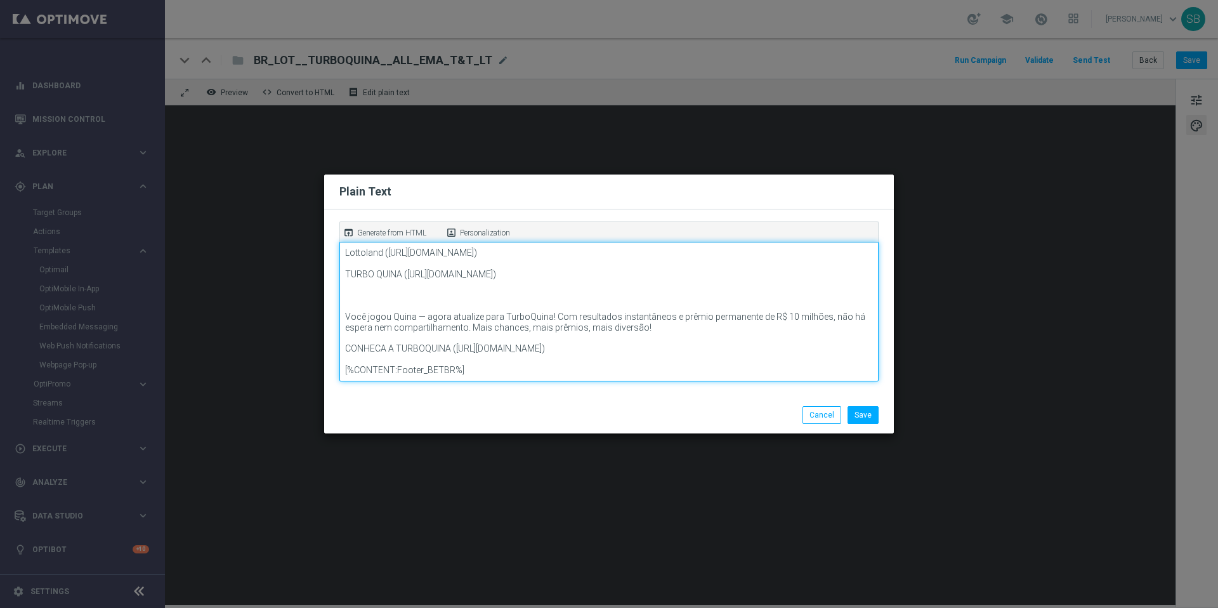
paste textarea "Aumente suas chances com R$ 10 milhões TurboQuina"
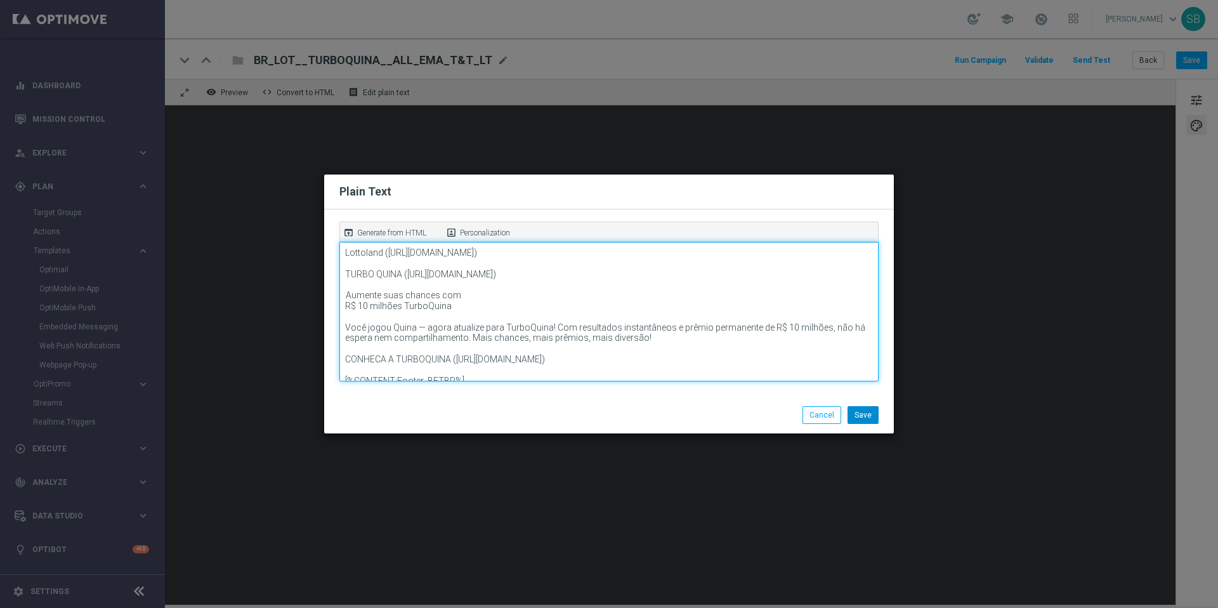
type textarea "Lottoland (https://www.lottoland.com/) TURBO QUINA (https://www.lottoland.bet.b…"
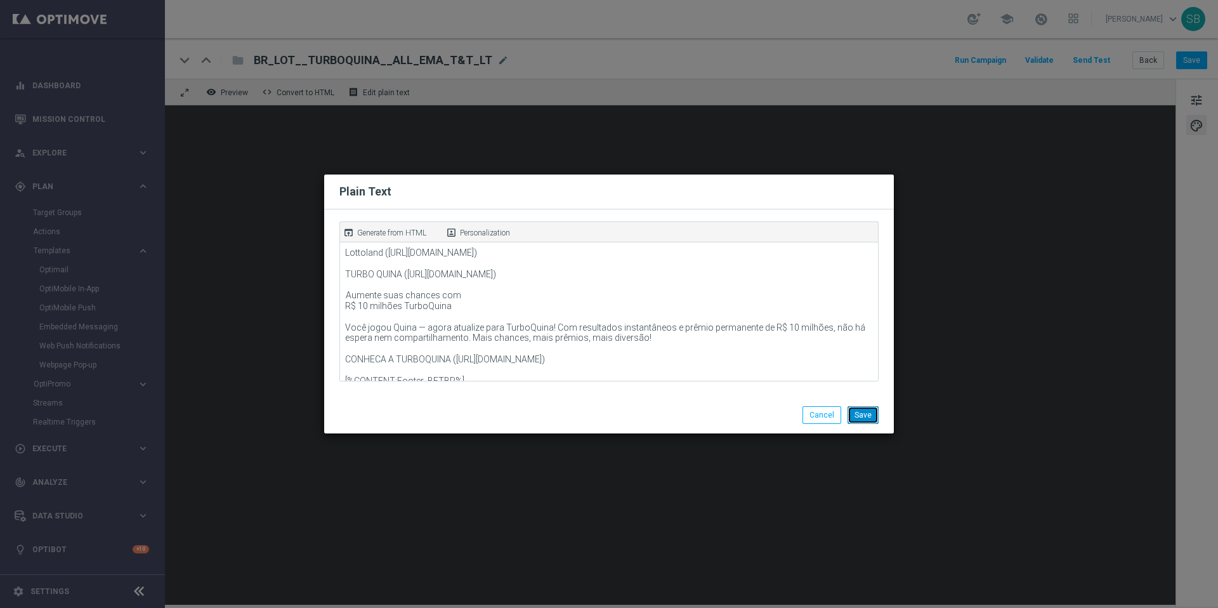
click at [871, 414] on button "Save" at bounding box center [863, 415] width 31 height 18
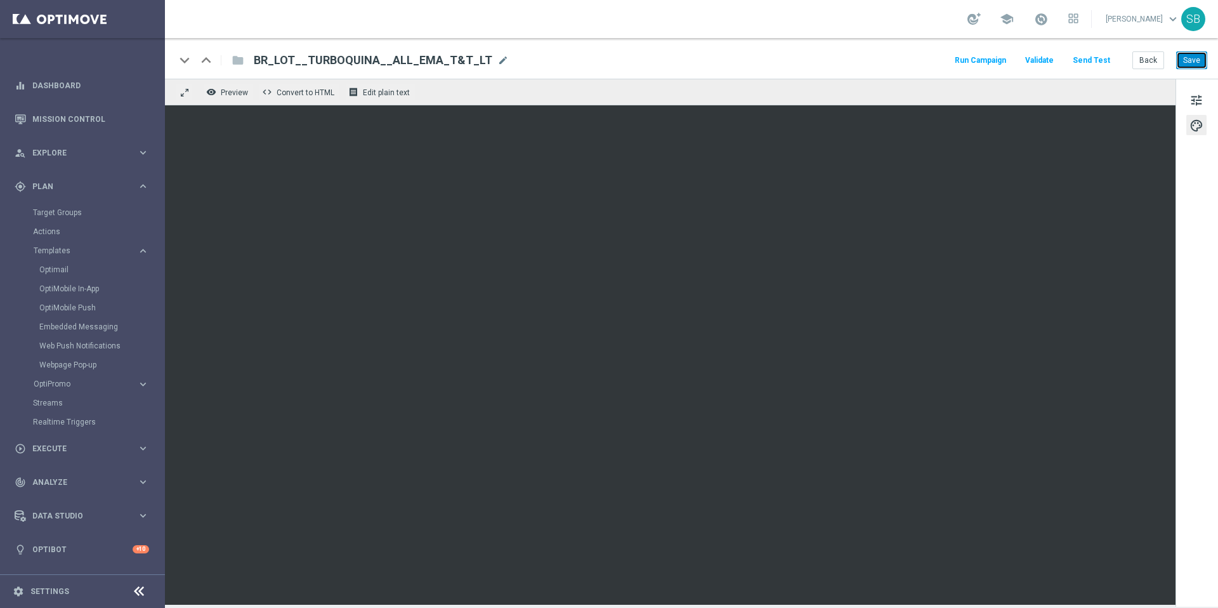
click at [1183, 58] on button "Save" at bounding box center [1192, 60] width 31 height 18
click at [819, 63] on div "keyboard_arrow_down keyboard_arrow_up folder BR_LOT__TURBOQUINA__ALL_EMA_T&T_LT…" at bounding box center [691, 60] width 1032 height 16
click at [833, 53] on div "keyboard_arrow_down keyboard_arrow_up folder BR_LOT__TURBOQUINA__ALL_EMA_T&T_LT…" at bounding box center [691, 60] width 1032 height 16
click at [709, 22] on div "school Stephen Bramley keyboard_arrow_down SB" at bounding box center [691, 19] width 1053 height 38
click at [1194, 64] on button "Save" at bounding box center [1192, 60] width 31 height 18
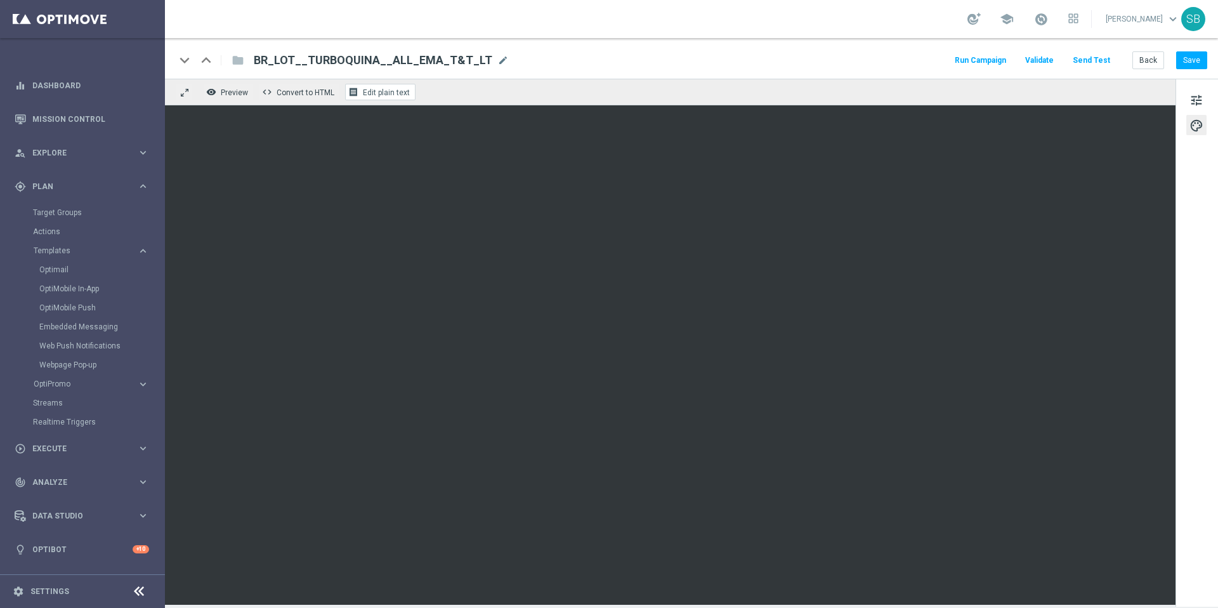
click at [374, 95] on span "Edit plain text" at bounding box center [386, 92] width 47 height 9
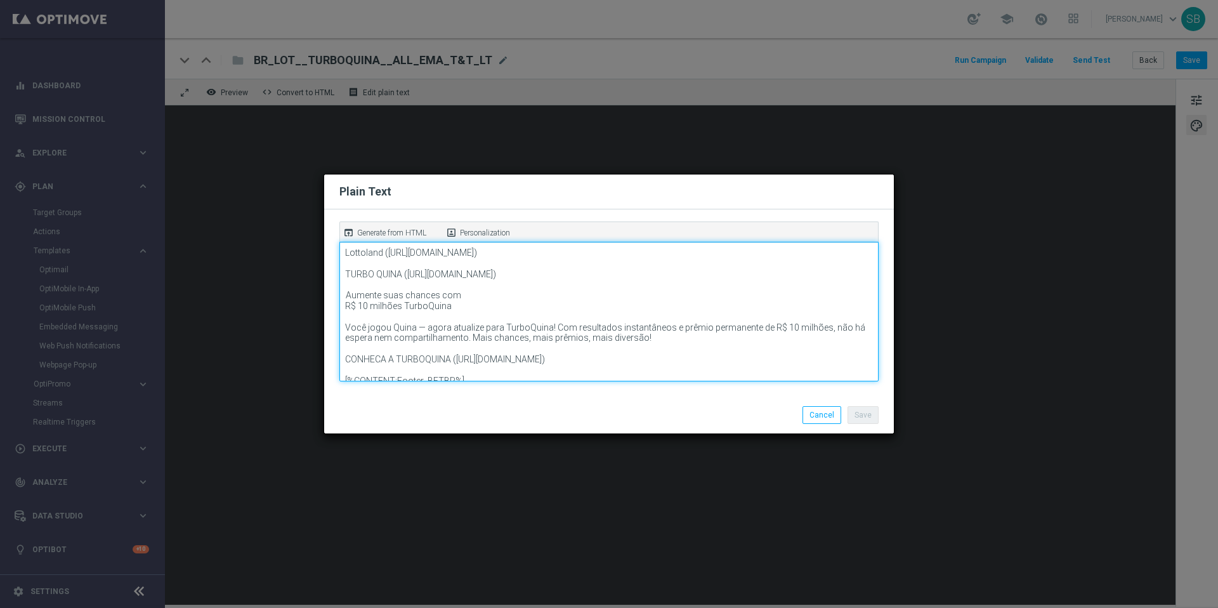
scroll to position [23, 0]
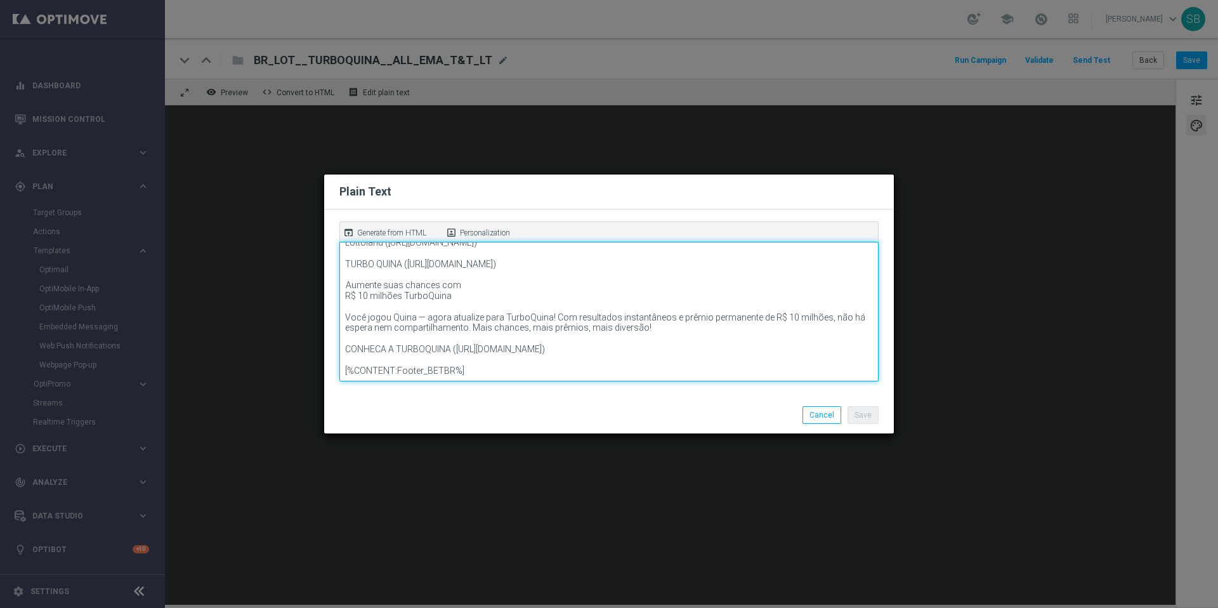
drag, startPoint x: 347, startPoint y: 373, endPoint x: 449, endPoint y: 346, distance: 105.6
click at [449, 346] on textarea "Lottoland (https://www.lottoland.com/) TURBO QUINA (https://www.lottoland.bet.b…" at bounding box center [608, 312] width 539 height 140
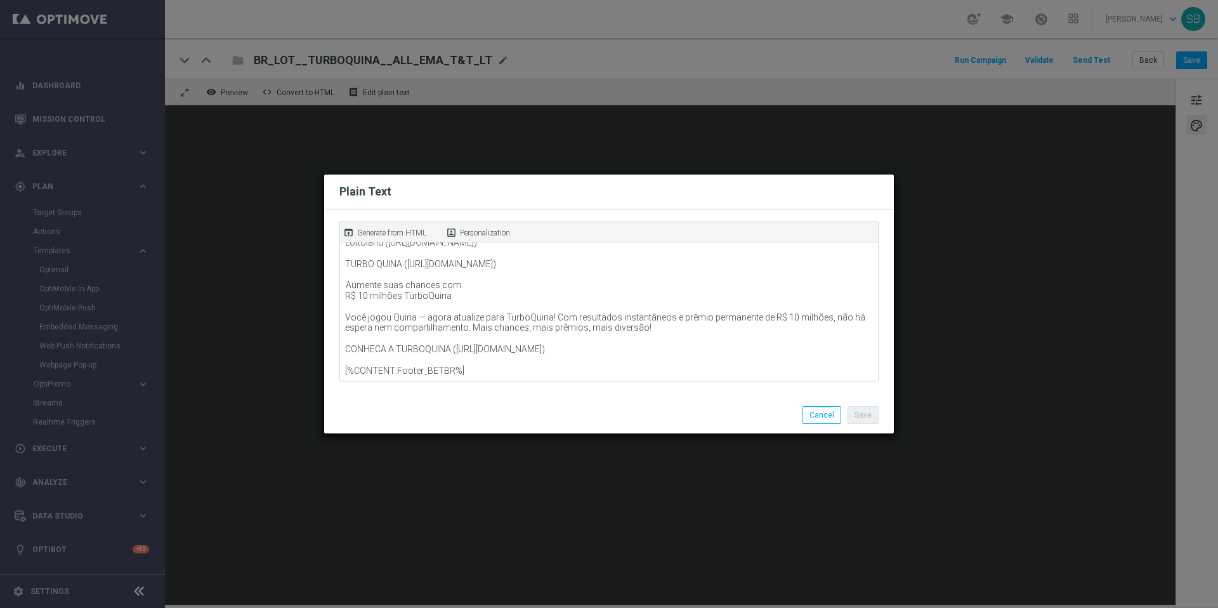
click at [821, 126] on modal-container "Plain Text open_in_browser Generate from HTML portrait Personalization Lottolan…" at bounding box center [609, 304] width 1218 height 608
click at [791, 56] on modal-container "Plain Text open_in_browser Generate from HTML portrait Personalization Lottolan…" at bounding box center [609, 304] width 1218 height 608
click at [833, 415] on button "Cancel" at bounding box center [822, 415] width 39 height 18
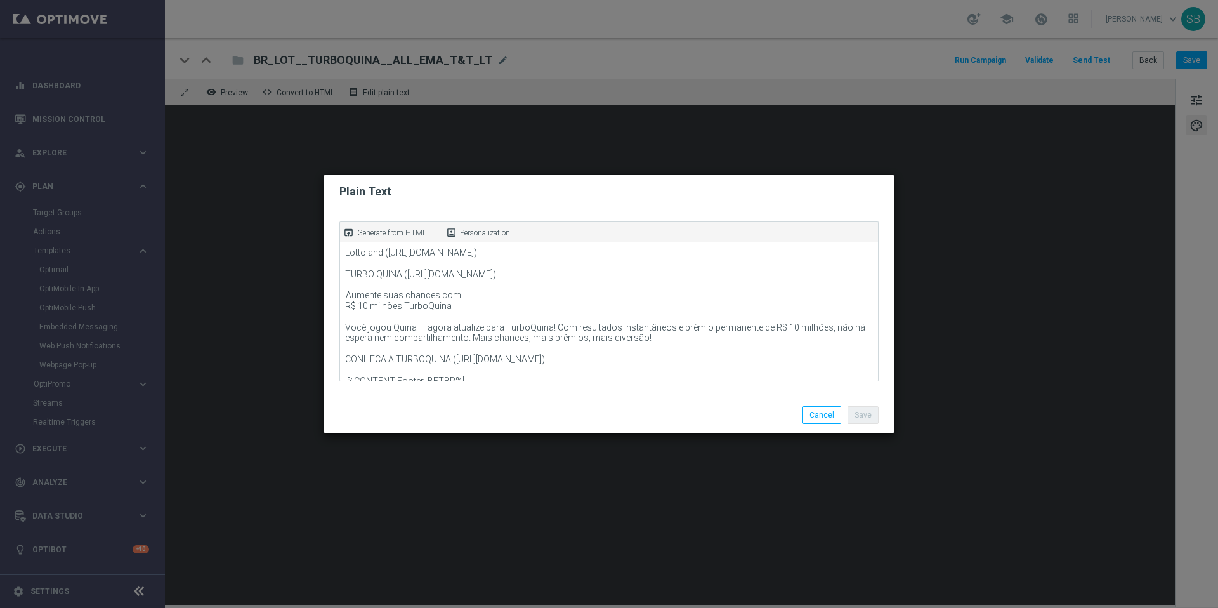
click at [815, 142] on modal-container "Plain Text open_in_browser Generate from HTML portrait Personalization Lottolan…" at bounding box center [609, 304] width 1218 height 608
click at [824, 411] on button "Cancel" at bounding box center [822, 415] width 39 height 18
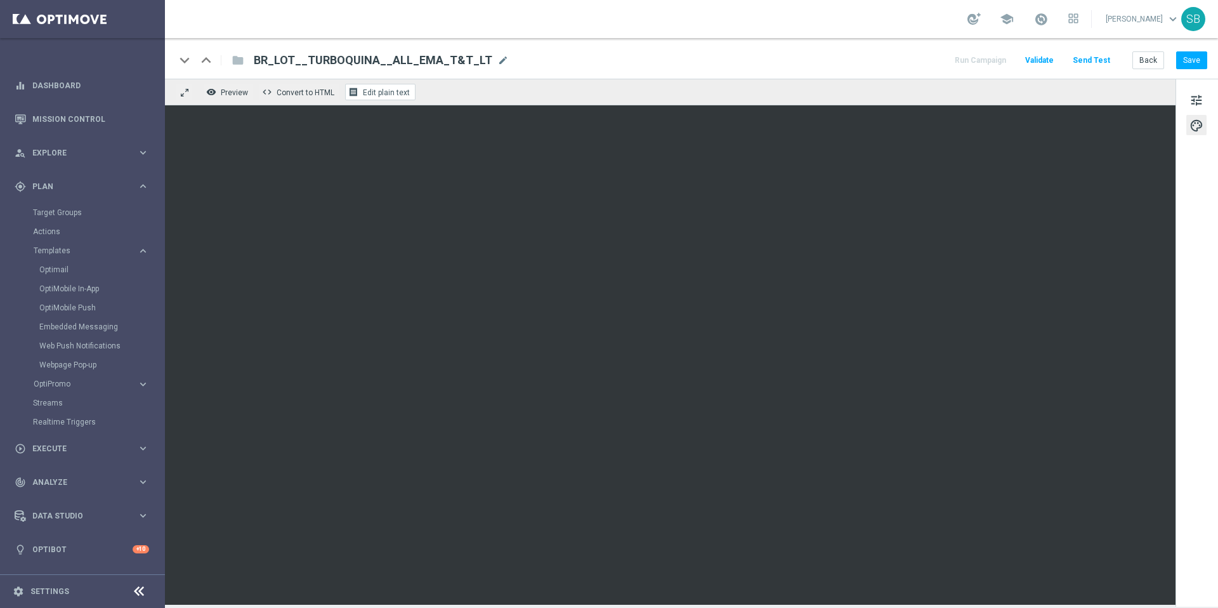
click at [388, 95] on span "Edit plain text" at bounding box center [386, 92] width 47 height 9
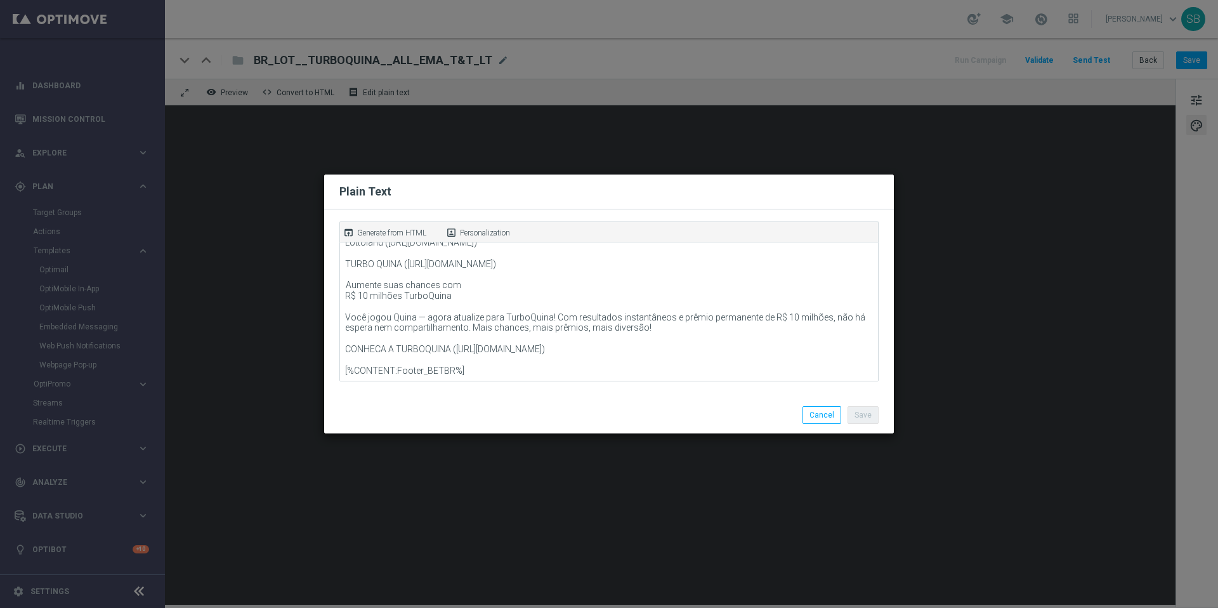
scroll to position [32, 0]
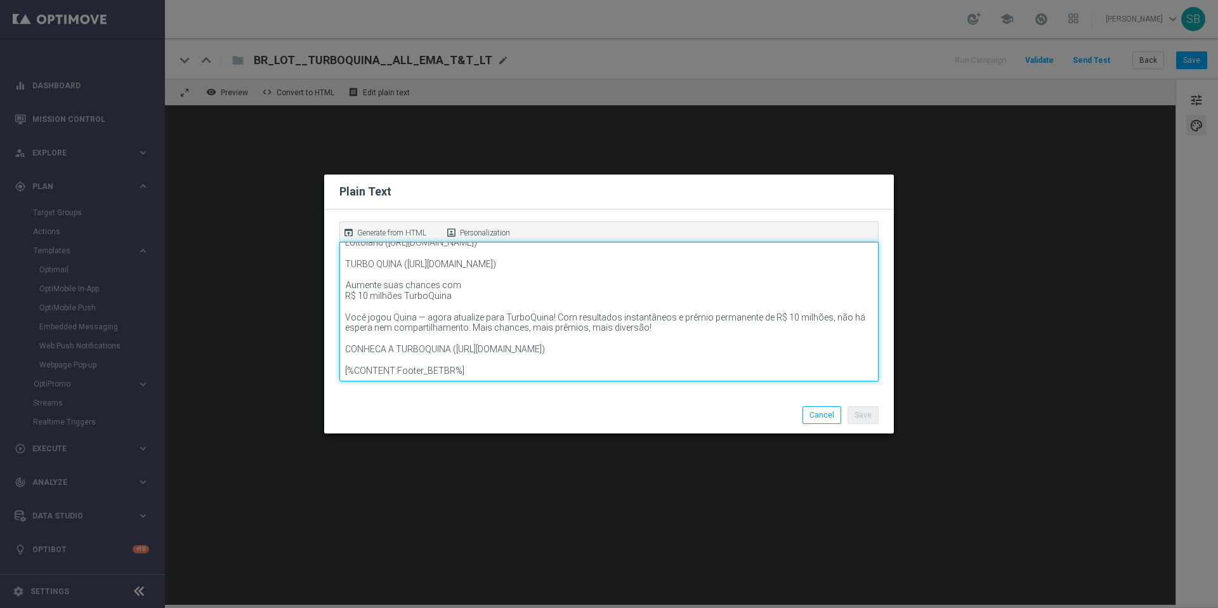
drag, startPoint x: 451, startPoint y: 338, endPoint x: 348, endPoint y: 338, distance: 102.8
click at [348, 338] on textarea "Lottoland (https://www.lottoland.com/) TURBO QUINA (https://www.lottoland.bet.b…" at bounding box center [608, 312] width 539 height 140
click at [369, 344] on textarea "Lottoland (https://www.lottoland.com/) TURBO QUINA (https://www.lottoland.bet.b…" at bounding box center [608, 312] width 539 height 140
drag, startPoint x: 346, startPoint y: 339, endPoint x: 449, endPoint y: 341, distance: 102.8
click at [449, 341] on textarea "Lottoland (https://www.lottoland.com/) TURBO QUINA (https://www.lottoland.bet.b…" at bounding box center [608, 312] width 539 height 140
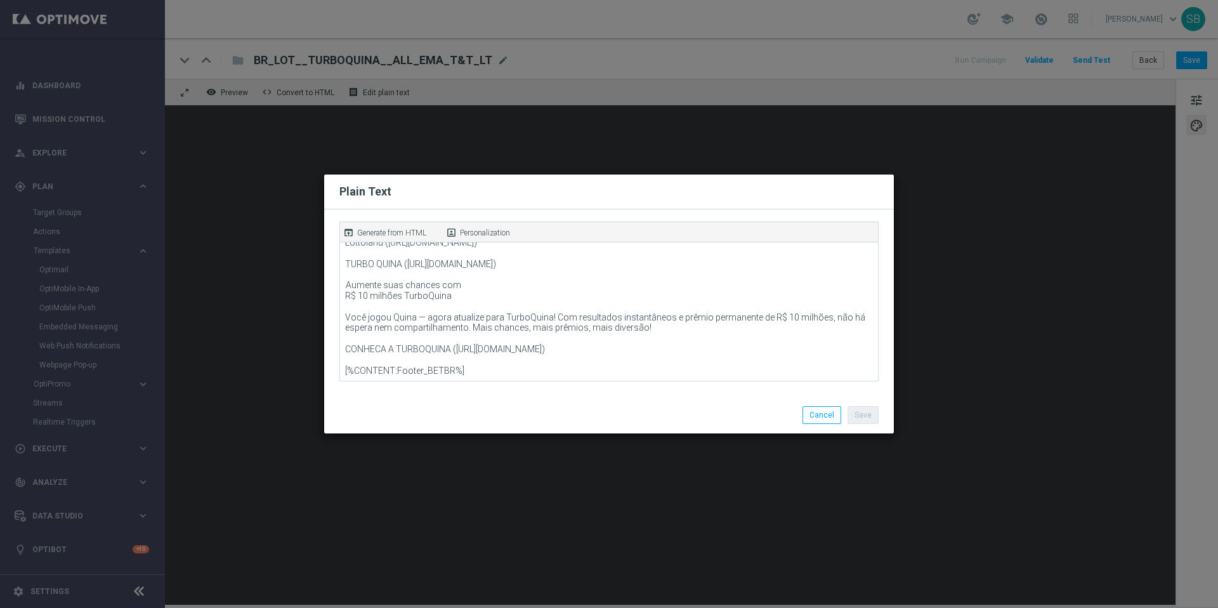
click at [773, 156] on modal-container "Plain Text open_in_browser Generate from HTML portrait Personalization Lottolan…" at bounding box center [609, 304] width 1218 height 608
click at [774, 159] on modal-container "Plain Text open_in_browser Generate from HTML portrait Personalization Lottolan…" at bounding box center [609, 304] width 1218 height 608
click at [829, 418] on button "Cancel" at bounding box center [822, 415] width 39 height 18
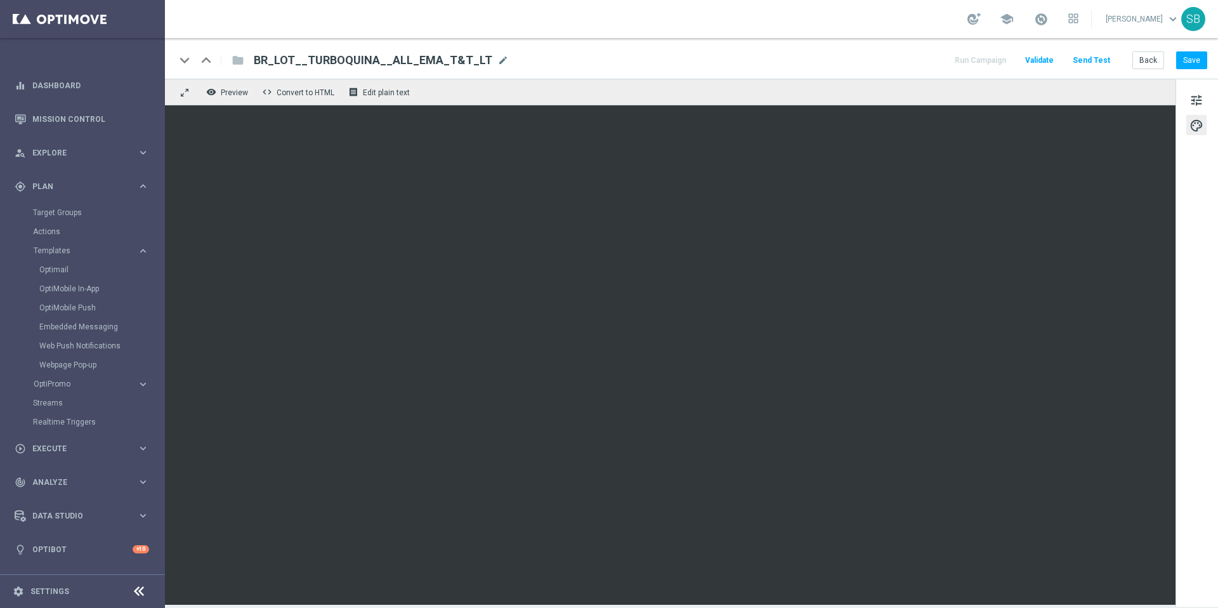
click at [899, 56] on div "keyboard_arrow_down keyboard_arrow_up folder BR_LOT__TURBOQUINA__ALL_EMA_T&T_LT…" at bounding box center [691, 60] width 1032 height 16
click at [1193, 65] on button "Save" at bounding box center [1192, 60] width 31 height 18
click at [1185, 62] on button "Save" at bounding box center [1192, 60] width 31 height 18
click at [1157, 60] on button "Back" at bounding box center [1149, 60] width 32 height 18
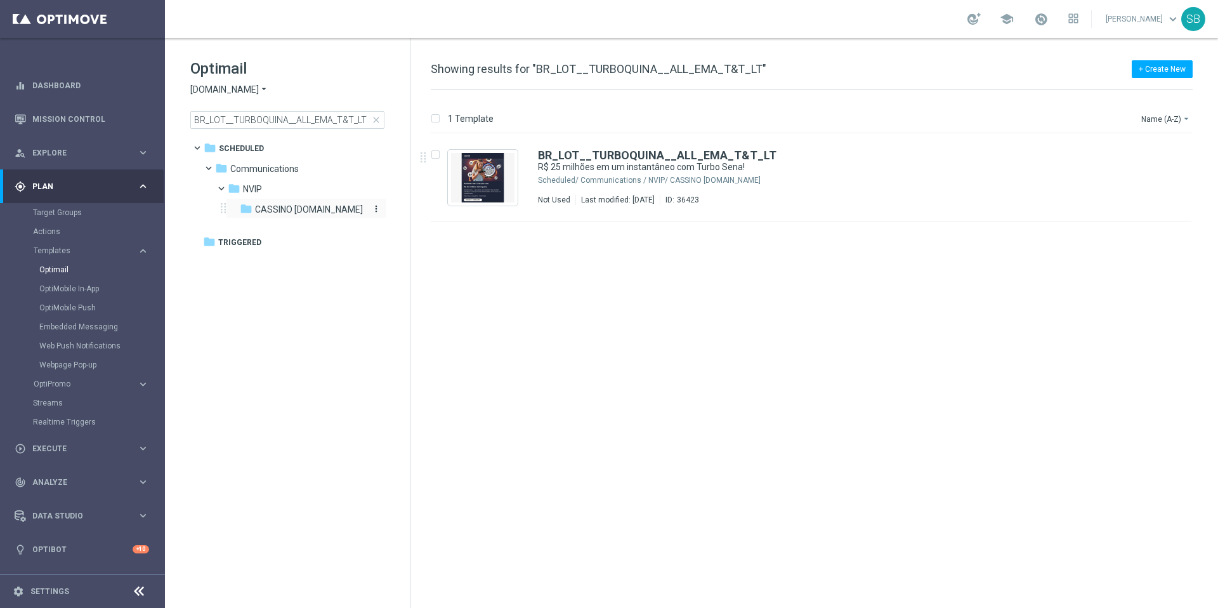
click at [378, 211] on icon "more_vert" at bounding box center [376, 209] width 10 height 10
click at [303, 211] on span "CASSINO [DOMAIN_NAME]" at bounding box center [309, 209] width 108 height 11
drag, startPoint x: 367, startPoint y: 120, endPoint x: 172, endPoint y: 121, distance: 194.8
click at [172, 121] on div "Optimail Lottoland.bet.br arrow_drop_down × Lottoland.bet.br BR_LOT__TURBOQUINA…" at bounding box center [287, 125] width 245 height 175
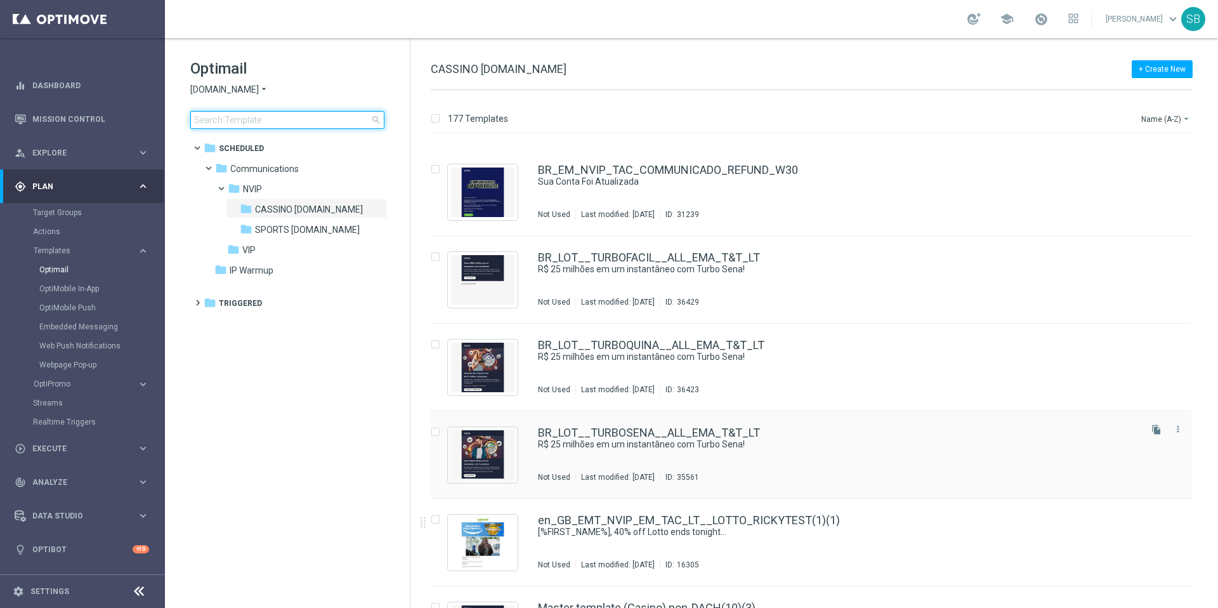
scroll to position [9833, 0]
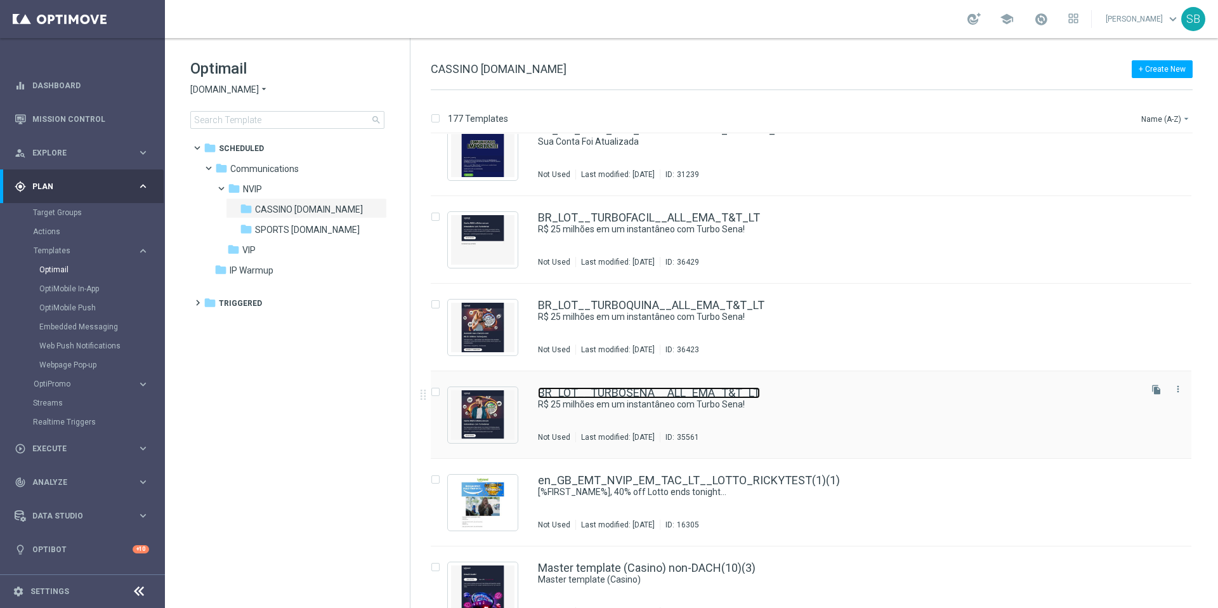
click at [645, 395] on link "BR_LOT__TURBOSENA__ALL_EMA_T&T_LT" at bounding box center [649, 392] width 222 height 11
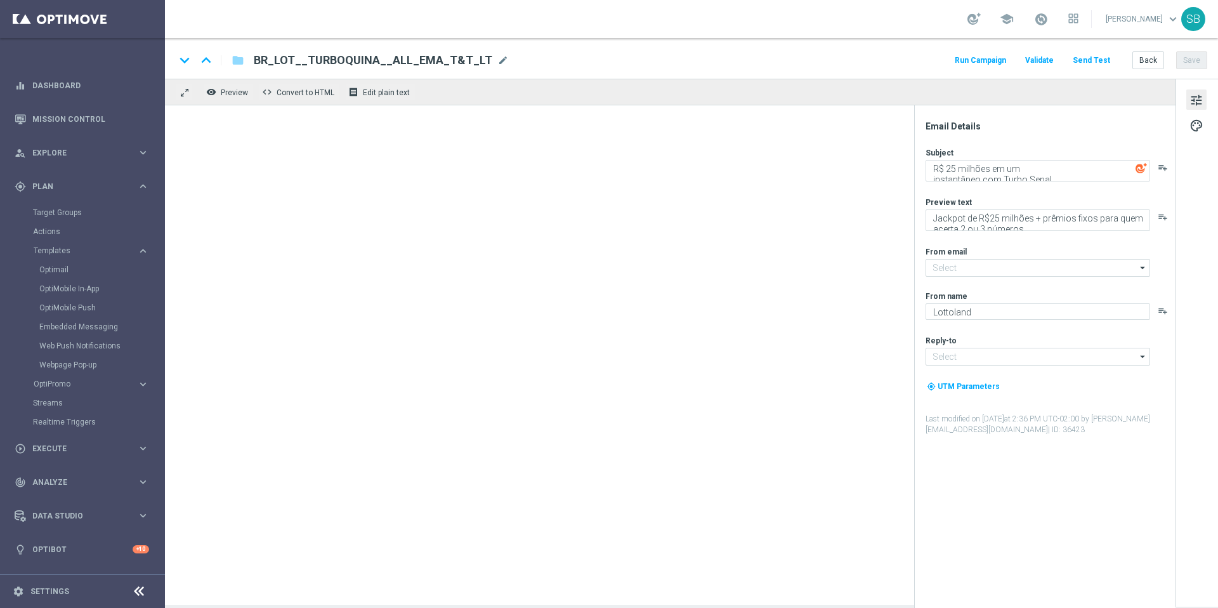
type input "[EMAIL_ADDRESS][DOMAIN_NAME]"
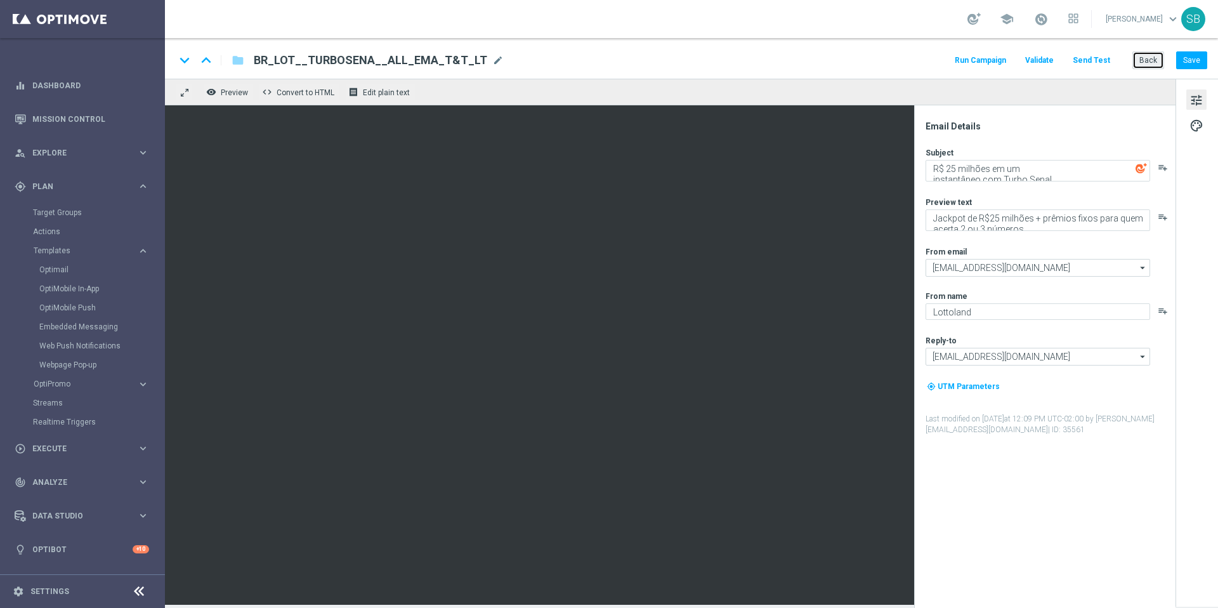
click at [1150, 56] on button "Back" at bounding box center [1149, 60] width 32 height 18
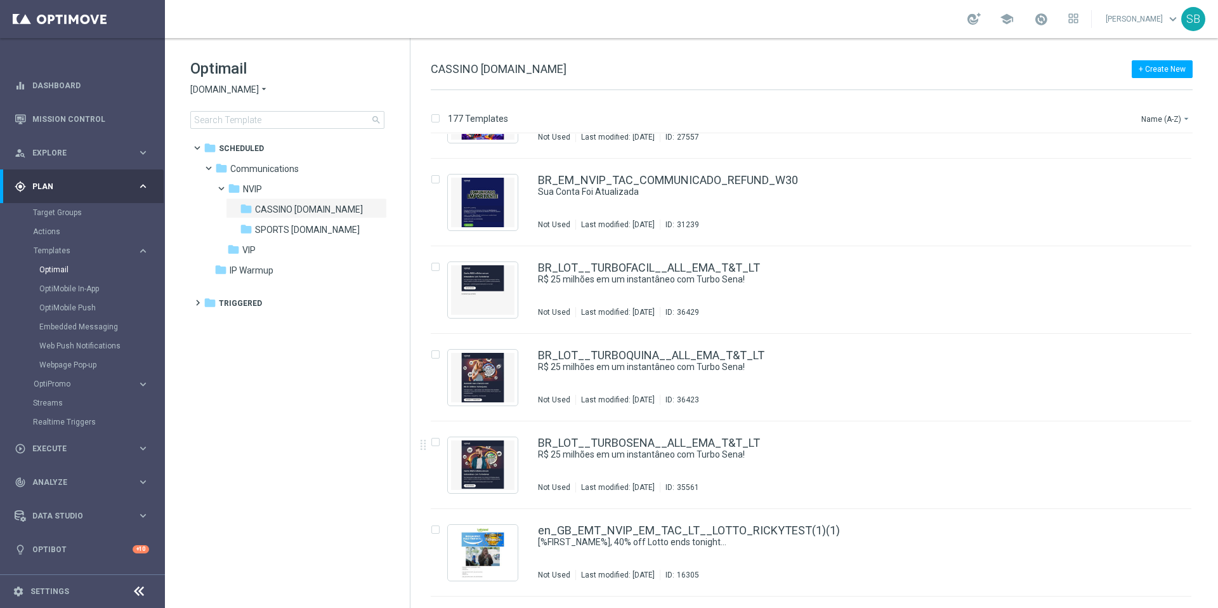
scroll to position [9832, 0]
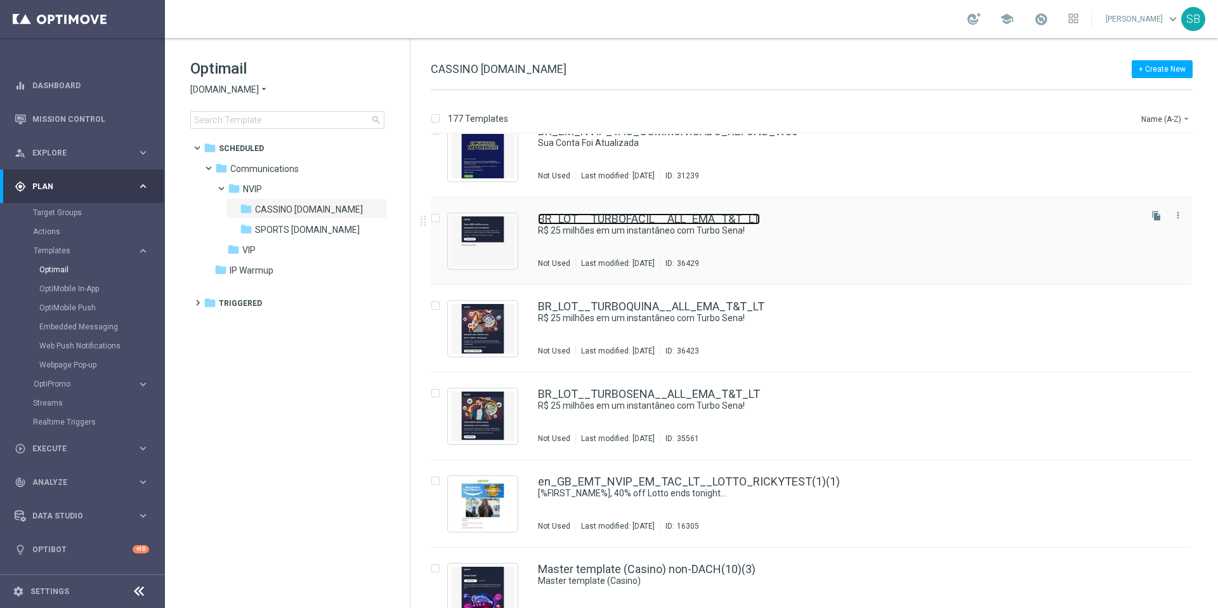
click at [680, 221] on link "BR_LOT__TURBOFACIL__ALL_EMA_T&T_LT" at bounding box center [649, 218] width 222 height 11
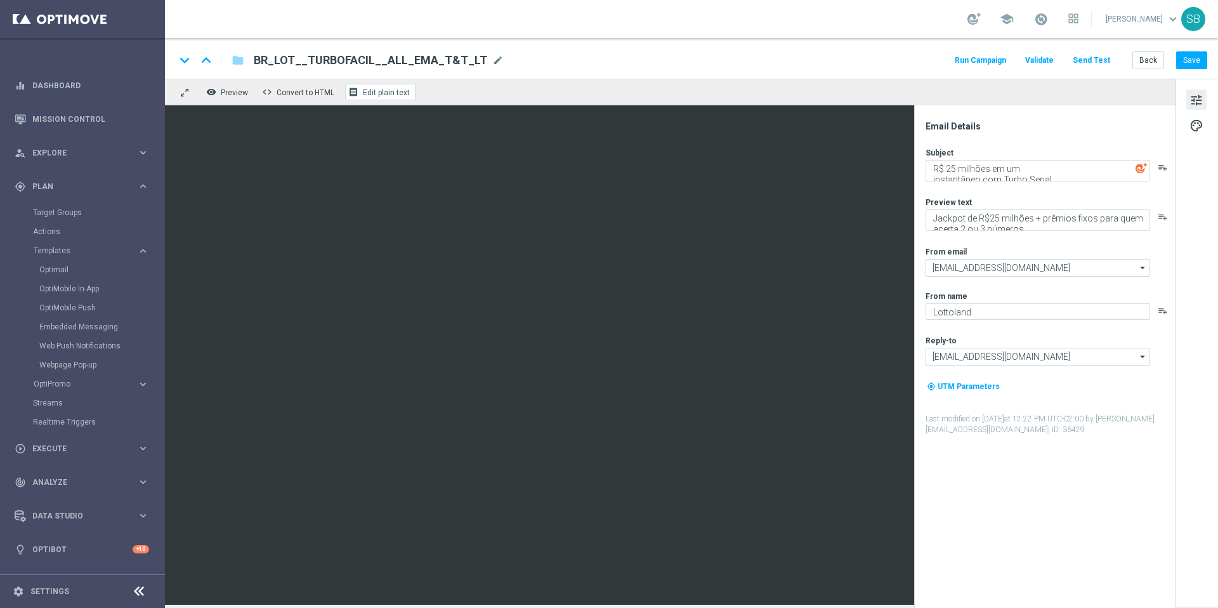
click at [377, 91] on span "Edit plain text" at bounding box center [386, 92] width 47 height 9
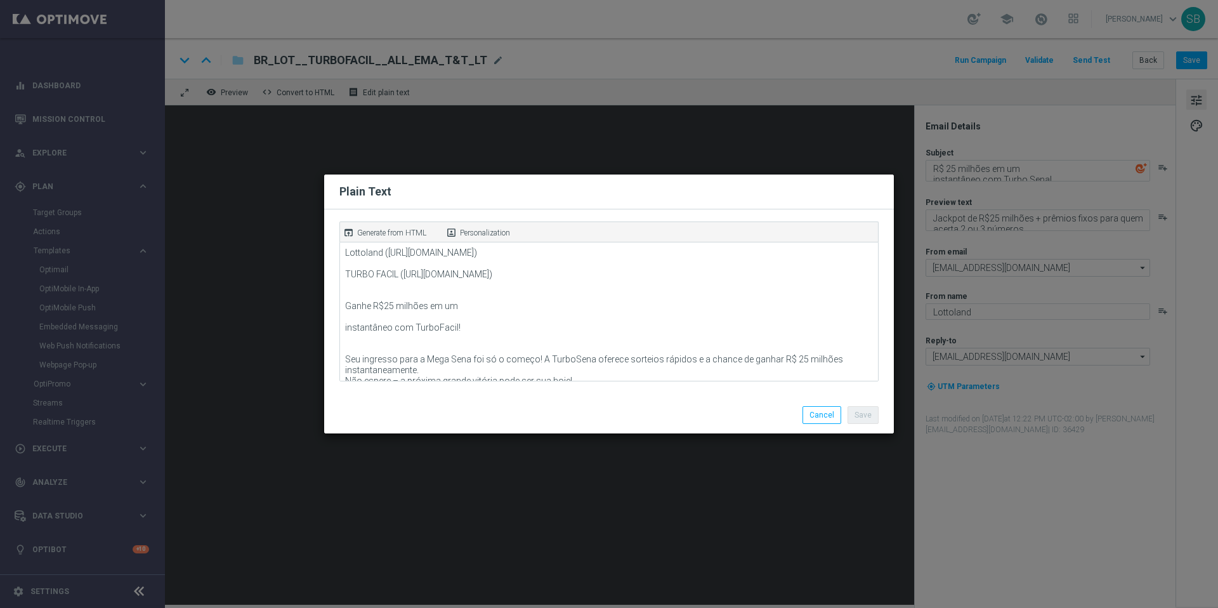
click at [839, 150] on modal-container "Plain Text open_in_browser Generate from HTML portrait Personalization Lottolan…" at bounding box center [609, 304] width 1218 height 608
click at [828, 419] on button "Cancel" at bounding box center [822, 415] width 39 height 18
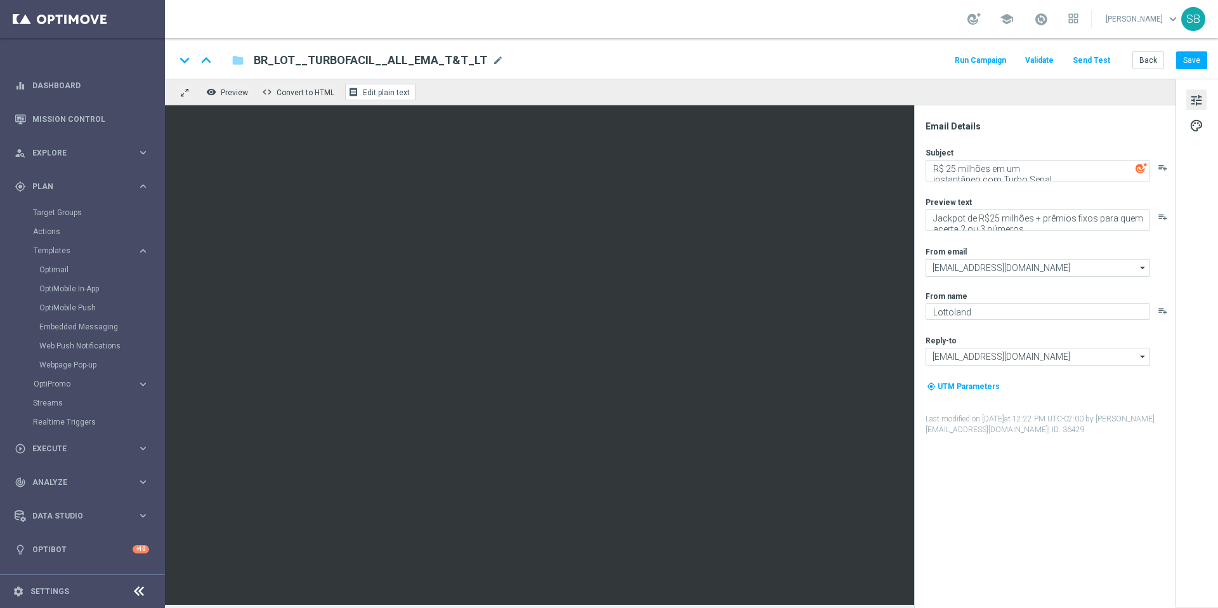
click at [395, 89] on span "Edit plain text" at bounding box center [386, 92] width 47 height 9
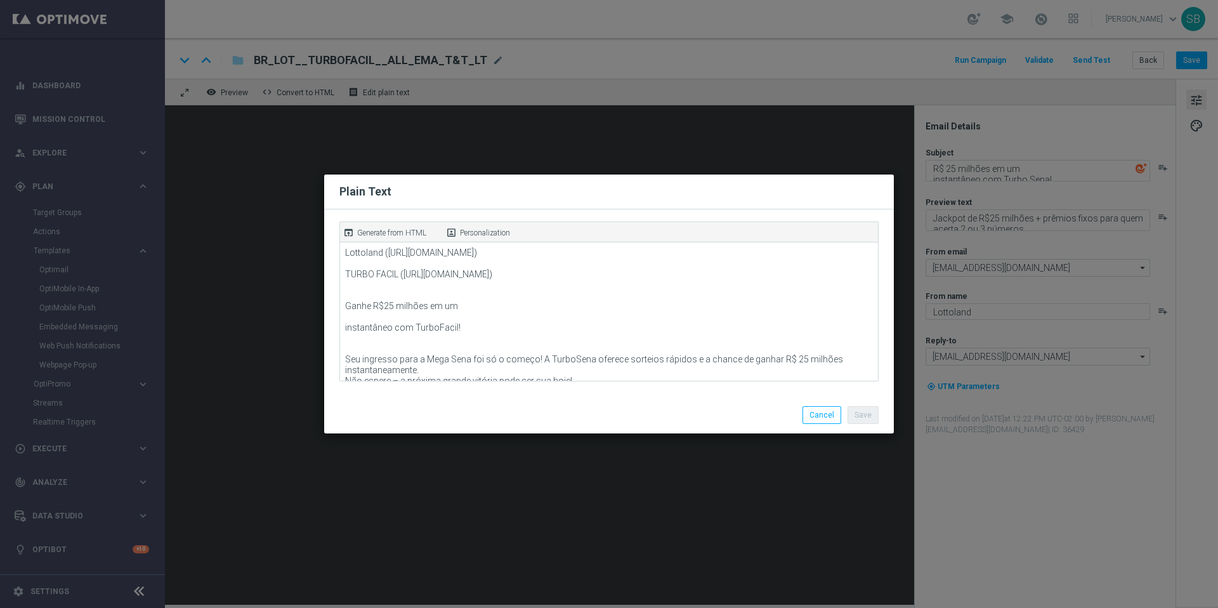
click at [843, 161] on modal-container "Plain Text open_in_browser Generate from HTML portrait Personalization Lottolan…" at bounding box center [609, 304] width 1218 height 608
click at [837, 419] on button "Cancel" at bounding box center [822, 415] width 39 height 18
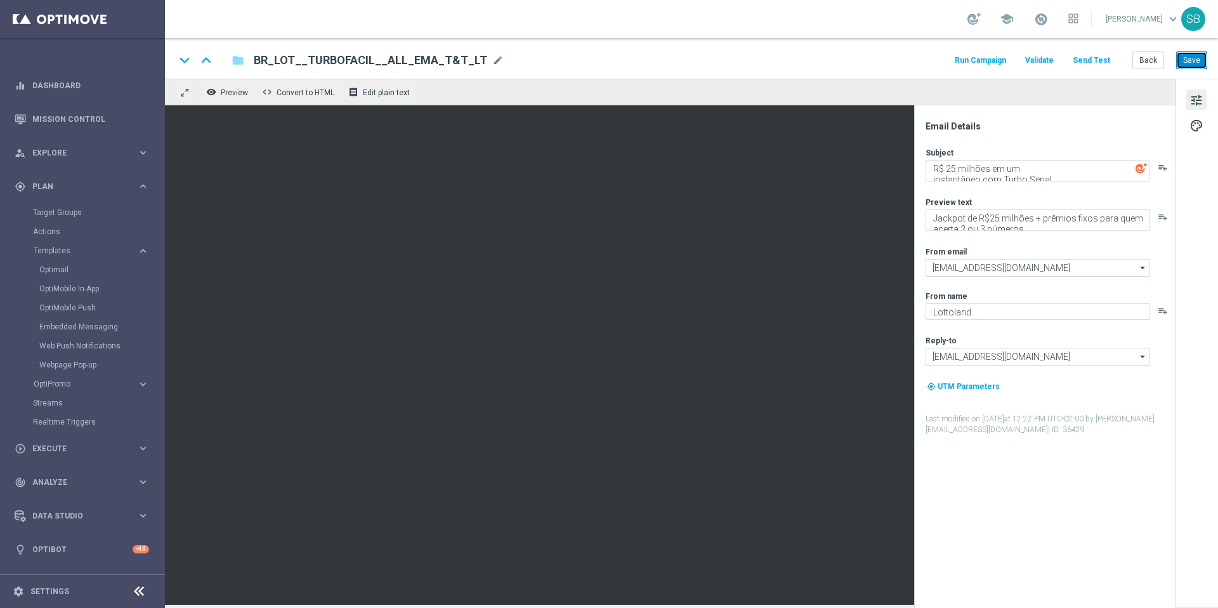
click at [1187, 64] on button "Save" at bounding box center [1192, 60] width 31 height 18
click at [221, 95] on span "Preview" at bounding box center [234, 92] width 27 height 9
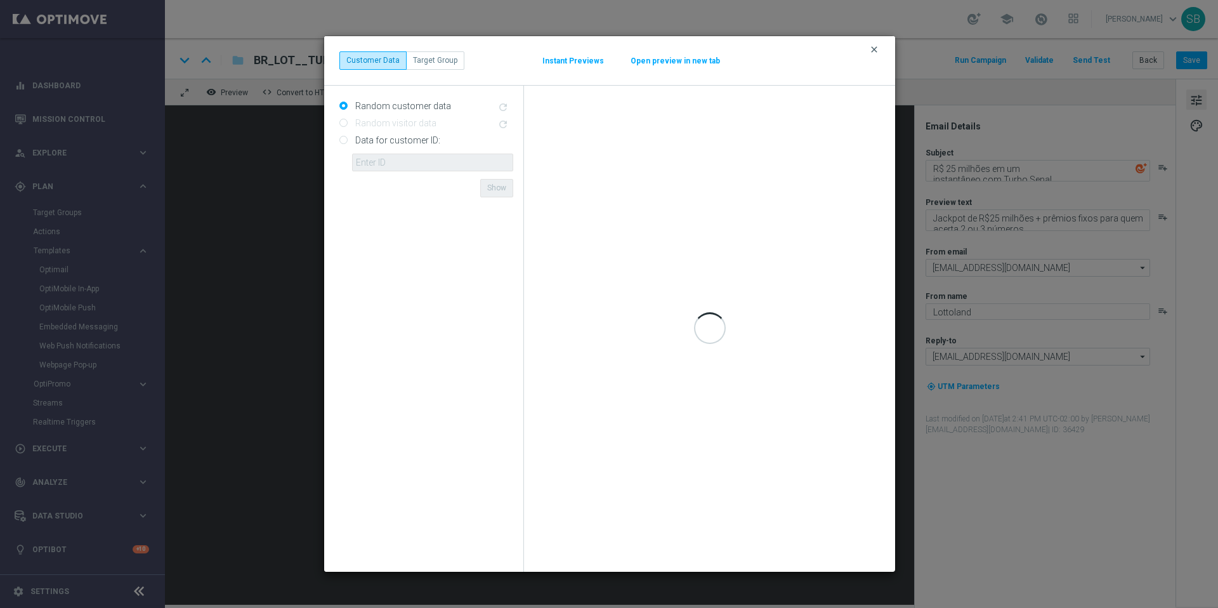
click at [876, 49] on icon "clear" at bounding box center [874, 49] width 10 height 10
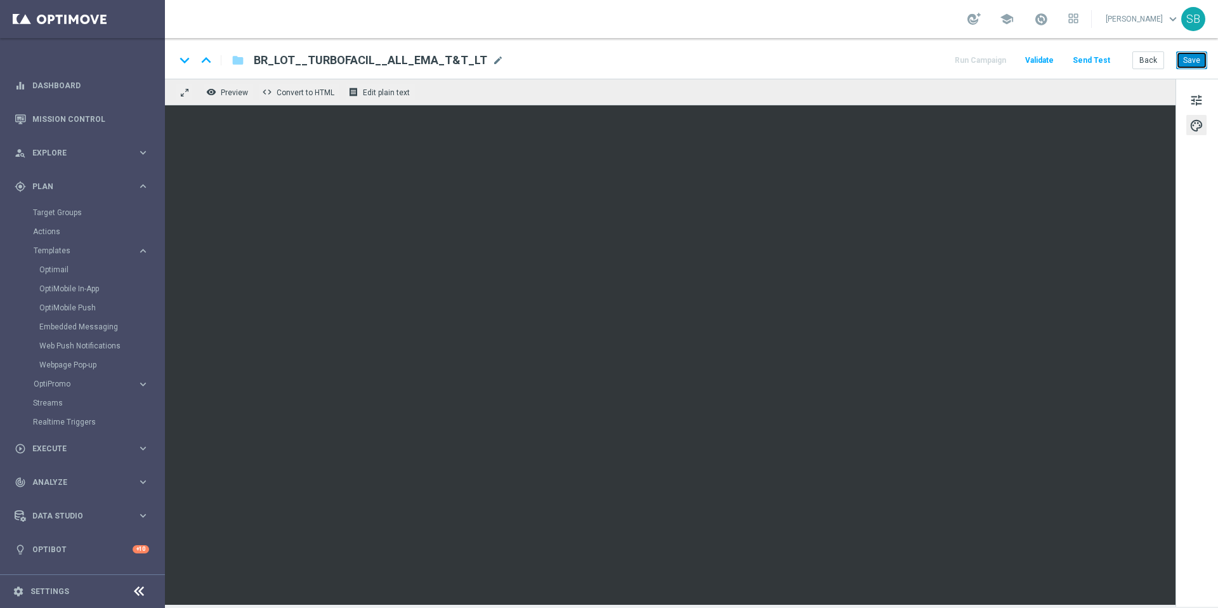
click at [1198, 63] on button "Save" at bounding box center [1192, 60] width 31 height 18
click at [1189, 62] on button "Save" at bounding box center [1192, 60] width 31 height 18
click at [1199, 346] on div "tune palette" at bounding box center [1197, 343] width 43 height 528
click at [402, 91] on span "Edit plain text" at bounding box center [386, 92] width 47 height 9
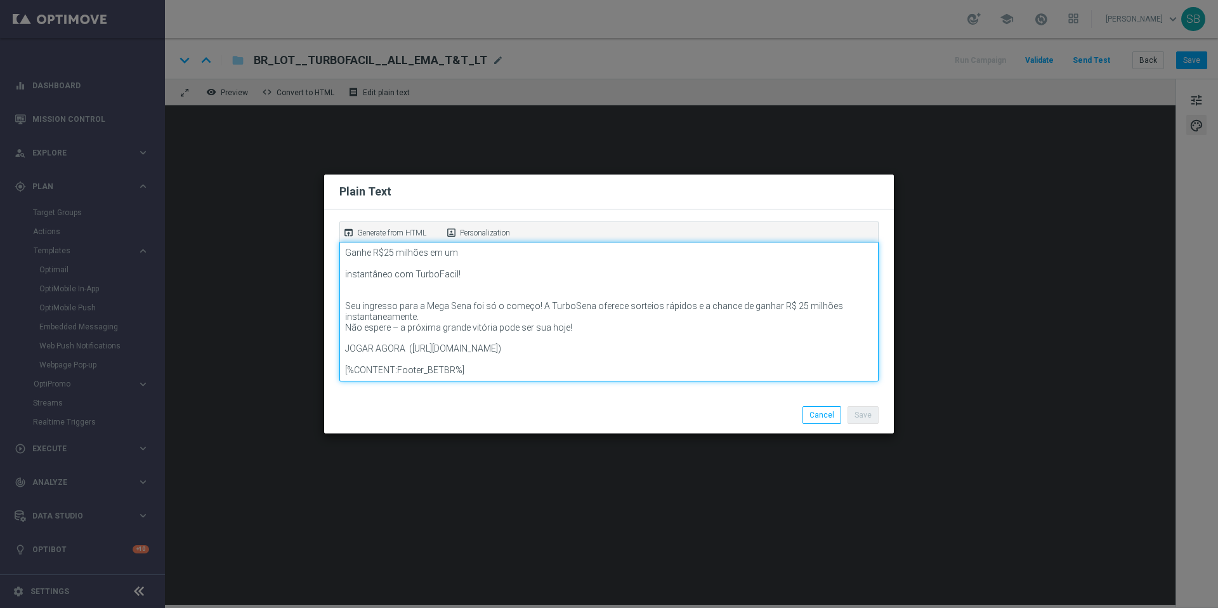
scroll to position [74, 0]
drag, startPoint x: 412, startPoint y: 356, endPoint x: 807, endPoint y: 350, distance: 394.1
click at [807, 350] on textarea "Lottoland (https://www.lottoland.com/) TURBO FACIL (https://www.lottoland.bet.b…" at bounding box center [608, 312] width 539 height 140
paste textarea "https://www.lottoland.bet.br/cassino/turbo-facil/jogar?lottolapid=crm_rtm_br&ut…"
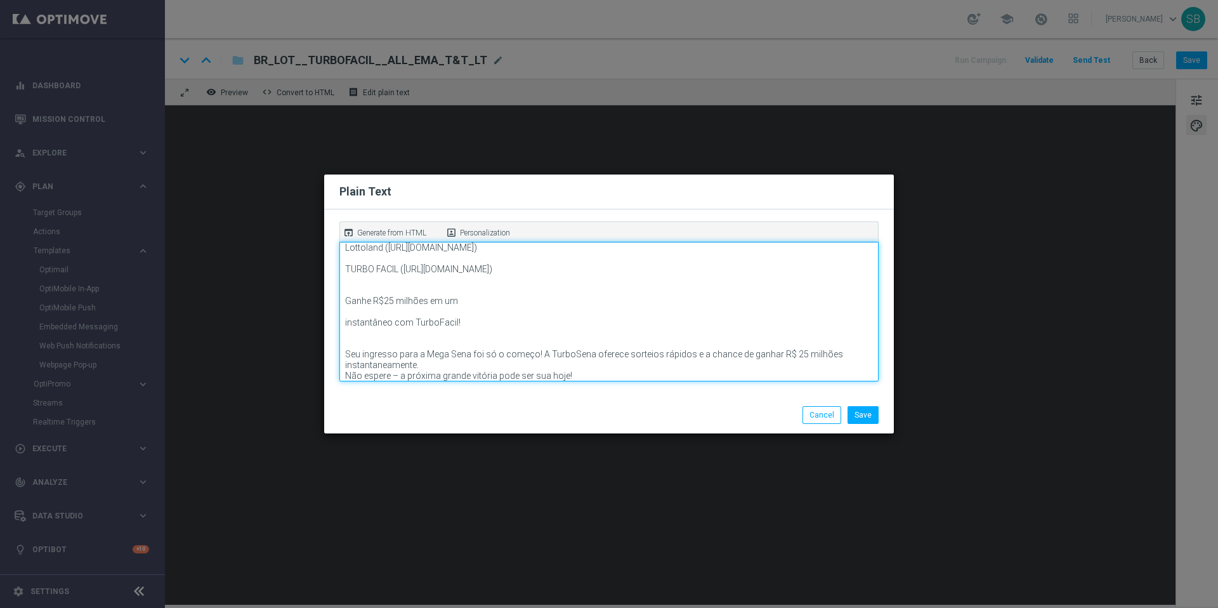
scroll to position [0, 0]
type textarea "Lottoland (https://www.lottoland.com/) TURBO FACIL (https://www.lottoland.bet.b…"
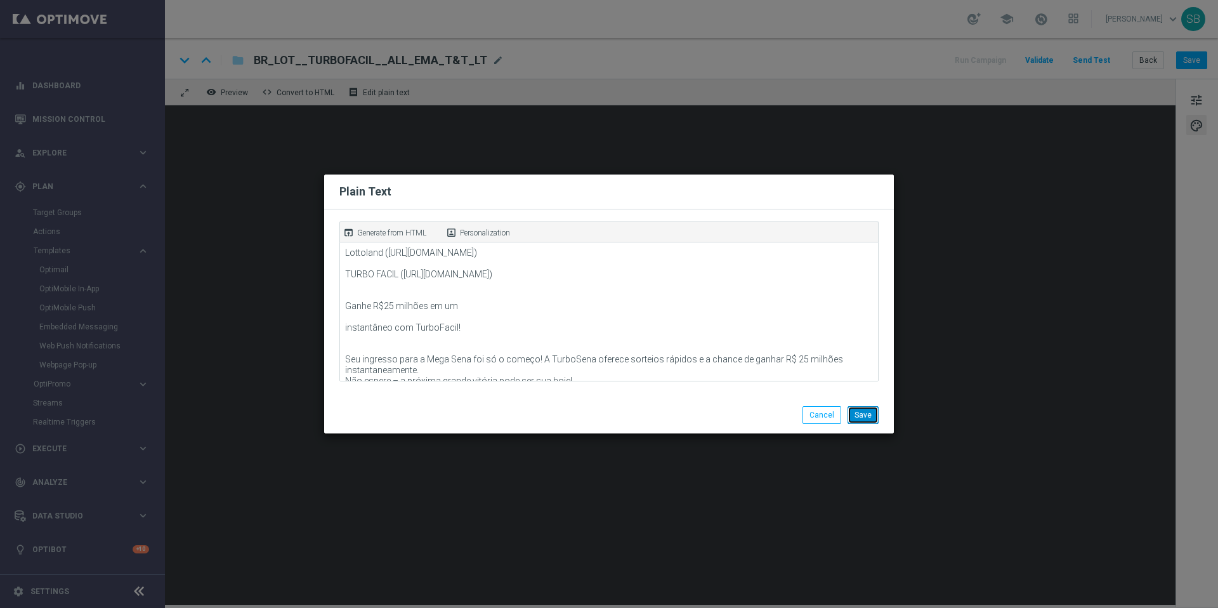
click at [864, 421] on button "Save" at bounding box center [863, 415] width 31 height 18
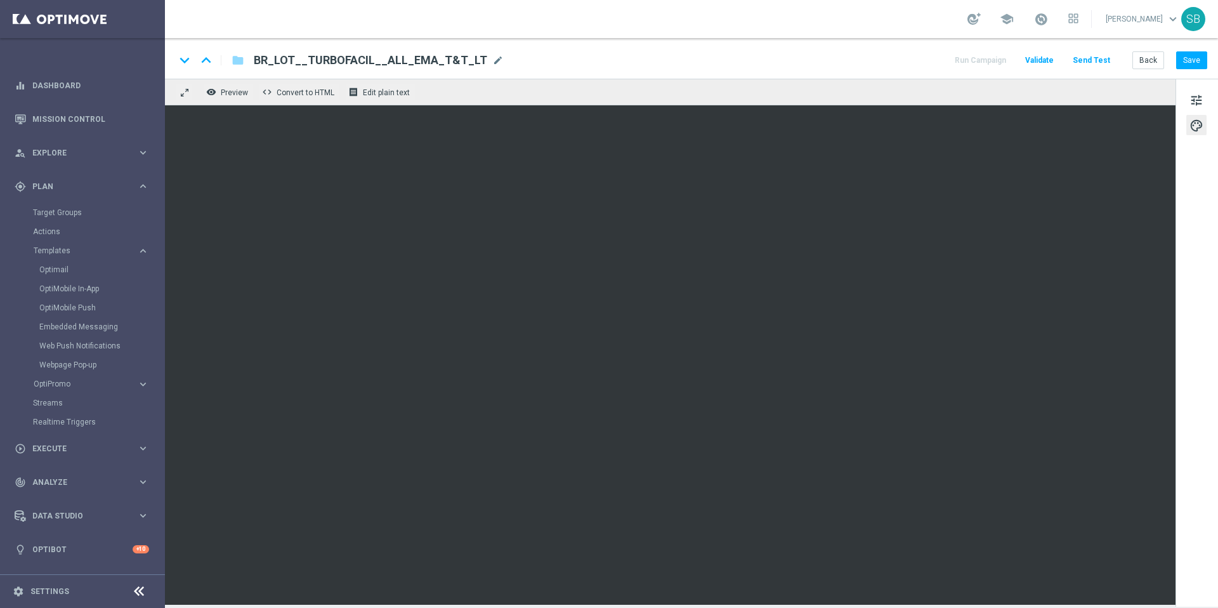
click at [855, 69] on div "keyboard_arrow_down keyboard_arrow_up folder BR_LOT__TURBOFACIL__ALL_EMA_T&T_LT…" at bounding box center [691, 58] width 1053 height 41
click at [831, 65] on div "keyboard_arrow_down keyboard_arrow_up folder BR_LOT__TURBOFACIL__ALL_EMA_T&T_LT…" at bounding box center [691, 60] width 1032 height 16
click at [808, 69] on div "keyboard_arrow_down keyboard_arrow_up folder BR_LOT__TURBOFACIL__ALL_EMA_T&T_LT…" at bounding box center [691, 58] width 1053 height 41
click at [749, 27] on div "school Stephen Bramley keyboard_arrow_down SB" at bounding box center [691, 19] width 1053 height 38
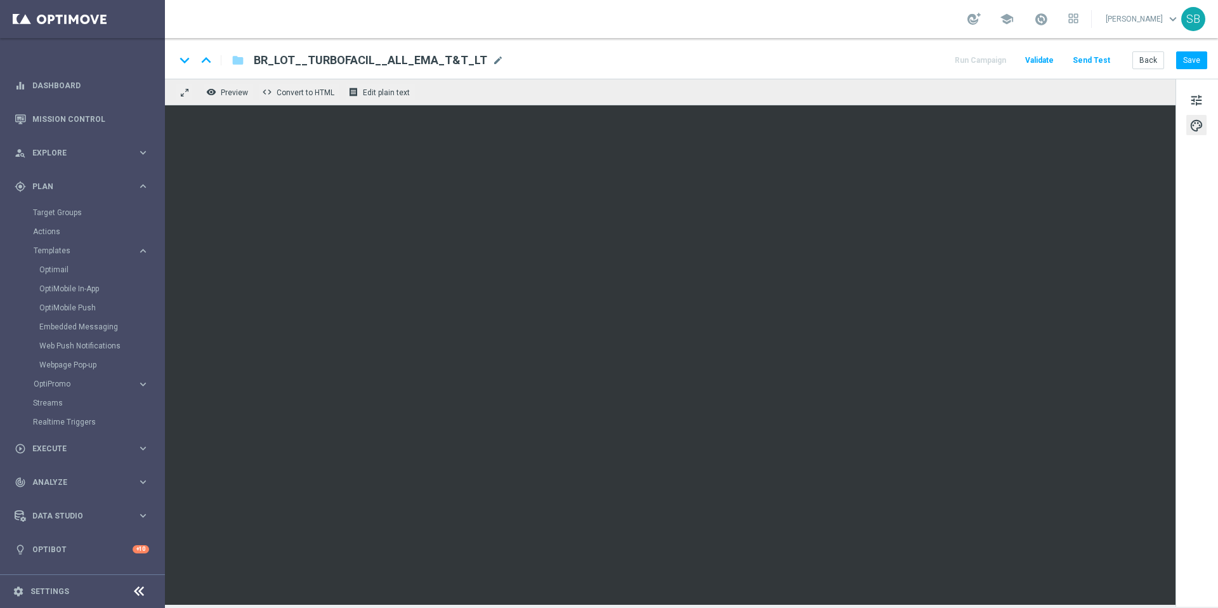
click at [780, 54] on div "keyboard_arrow_down keyboard_arrow_up folder BR_LOT__TURBOFACIL__ALL_EMA_T&T_LT…" at bounding box center [691, 60] width 1032 height 16
click at [1189, 61] on button "Save" at bounding box center [1192, 60] width 31 height 18
click at [767, 48] on div "keyboard_arrow_down keyboard_arrow_up folder BR_LOT__TURBOFACIL__ALL_EMA_T&T_LT…" at bounding box center [691, 58] width 1053 height 41
click at [809, 61] on div "keyboard_arrow_down keyboard_arrow_up folder BR_LOT__TURBOFACIL__ALL_EMA_T&T_LT…" at bounding box center [691, 60] width 1032 height 16
click at [807, 63] on div "keyboard_arrow_down keyboard_arrow_up folder BR_LOT__TURBOFACIL__ALL_EMA_T&T_LT…" at bounding box center [691, 60] width 1032 height 16
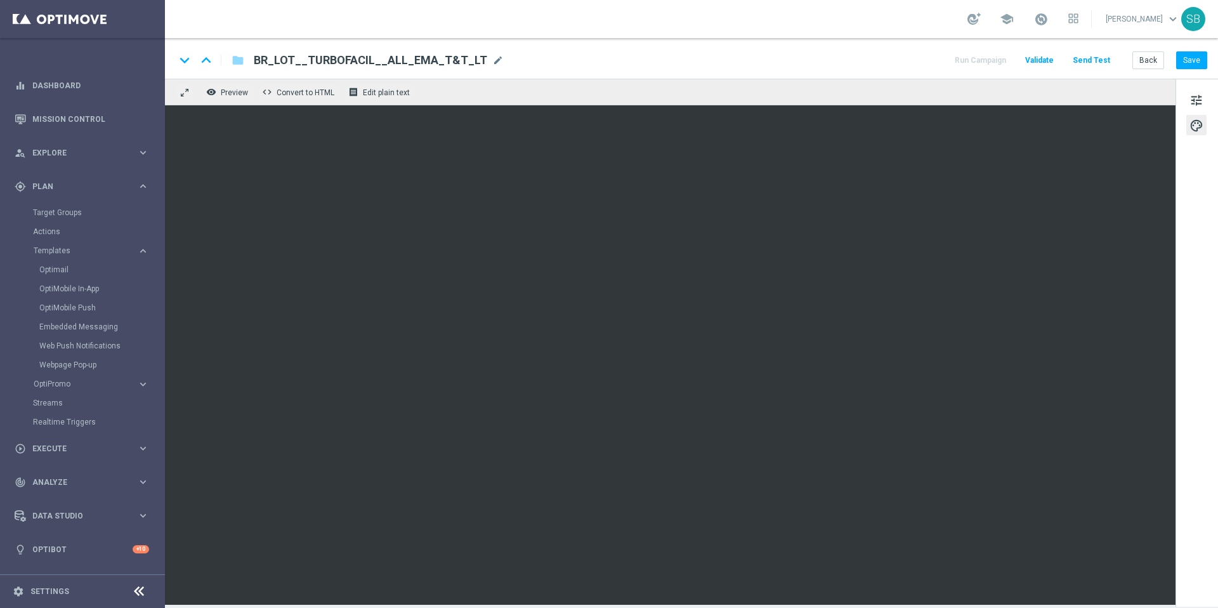
click at [770, 27] on div "school Stephen Bramley keyboard_arrow_down SB" at bounding box center [691, 19] width 1053 height 38
click at [819, 52] on div "keyboard_arrow_down keyboard_arrow_up folder BR_LOT__TURBOFACIL__ALL_EMA_T&T_LT…" at bounding box center [691, 60] width 1032 height 16
click at [812, 52] on div "keyboard_arrow_down keyboard_arrow_up folder BR_LOT__TURBOFACIL__ALL_EMA_T&T_LT…" at bounding box center [691, 58] width 1053 height 41
click at [801, 22] on div "school Stephen Bramley keyboard_arrow_down SB" at bounding box center [691, 19] width 1053 height 38
click at [1038, 88] on div "remove_red_eye Preview code Convert to HTML receipt Edit plain text" at bounding box center [670, 92] width 1011 height 27
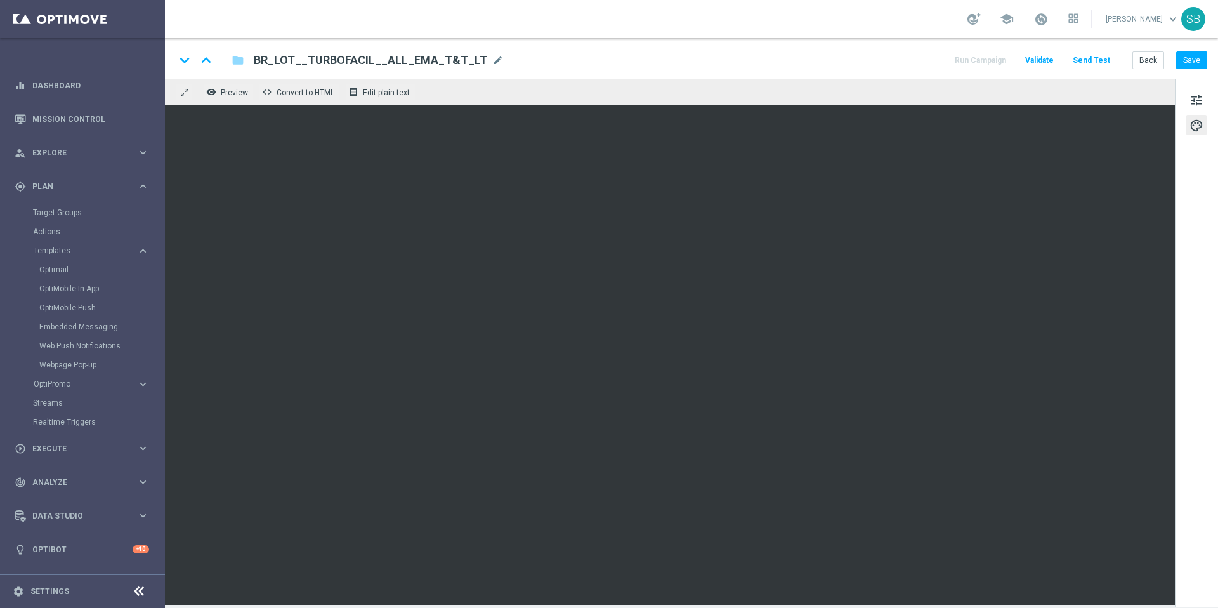
click at [759, 57] on div "keyboard_arrow_down keyboard_arrow_up folder BR_LOT__TURBOFACIL__ALL_EMA_T&T_LT…" at bounding box center [691, 60] width 1032 height 16
click at [818, 22] on div "school Stephen Bramley keyboard_arrow_down SB" at bounding box center [691, 19] width 1053 height 38
click at [926, 55] on div "keyboard_arrow_down keyboard_arrow_up folder BR_LOT__TURBOFACIL__ALL_EMA_T&T_LT…" at bounding box center [691, 60] width 1032 height 16
click at [775, 53] on div "keyboard_arrow_down keyboard_arrow_up folder BR_LOT__TURBOFACIL__ALL_EMA_T&T_LT…" at bounding box center [691, 60] width 1032 height 16
click at [810, 29] on div "school Stephen Bramley keyboard_arrow_down SB" at bounding box center [691, 19] width 1053 height 38
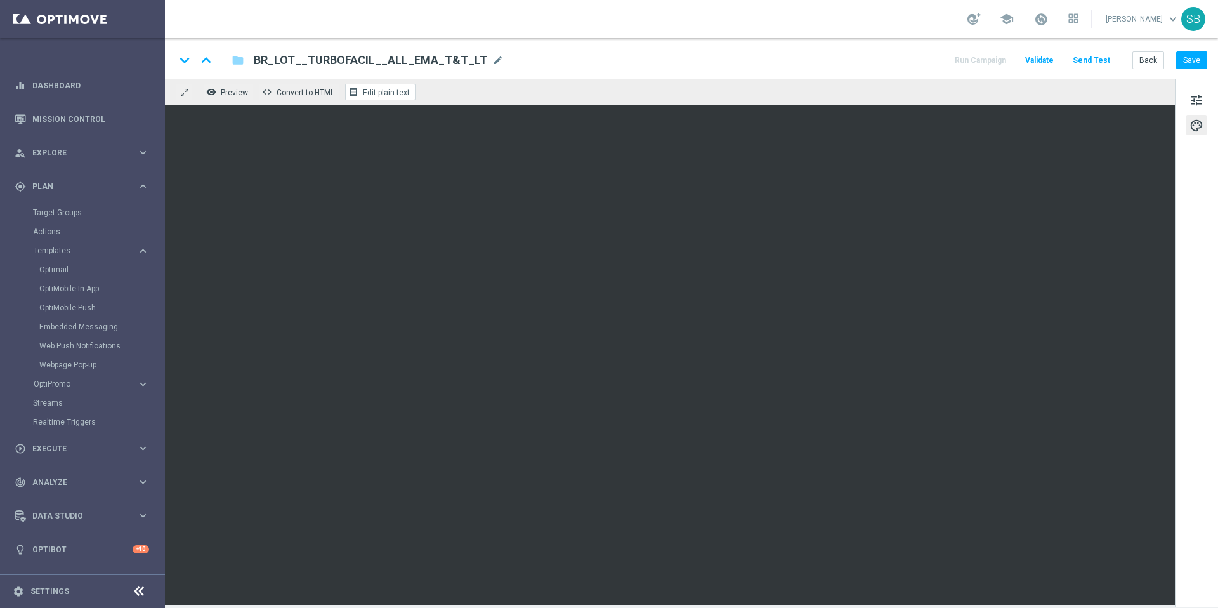
click at [386, 93] on span "Edit plain text" at bounding box center [386, 92] width 47 height 9
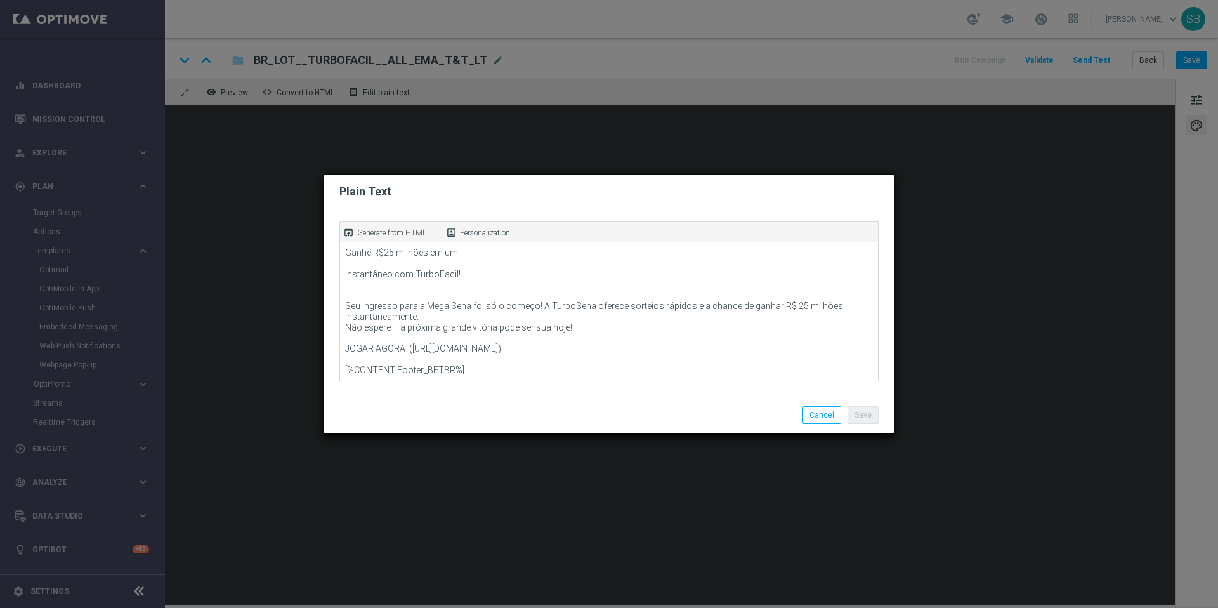
scroll to position [57, 0]
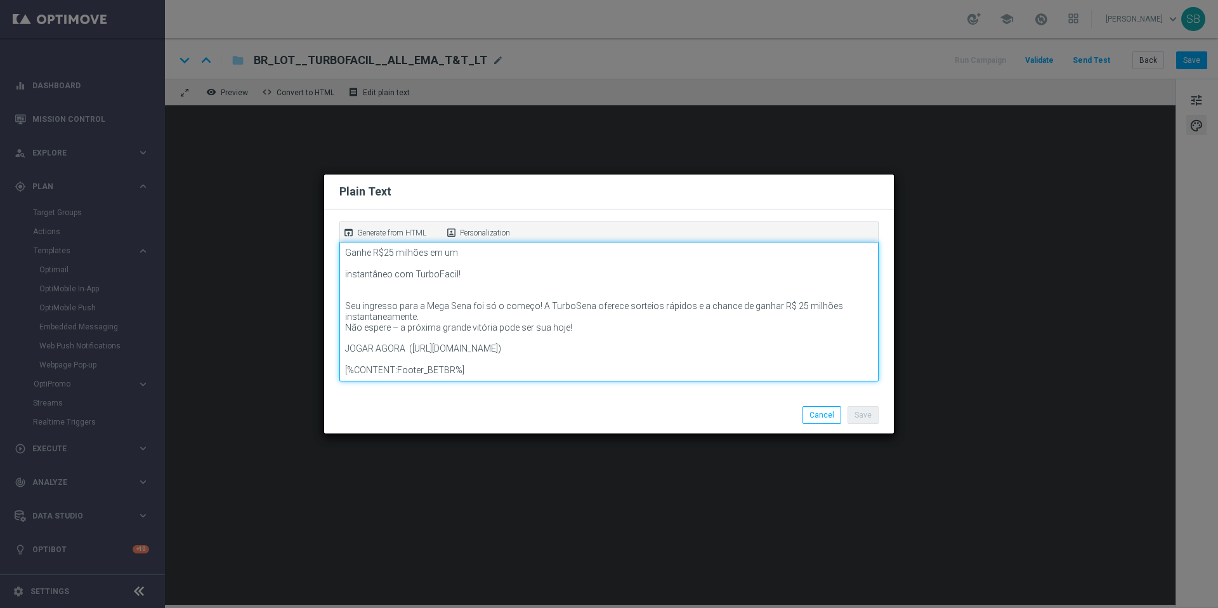
drag, startPoint x: 347, startPoint y: 263, endPoint x: 589, endPoint y: 335, distance: 252.4
click at [589, 335] on textarea "Lottoland (https://www.lottoland.com/) TURBO FACIL (https://www.lottoland.bet.b…" at bounding box center [608, 312] width 539 height 140
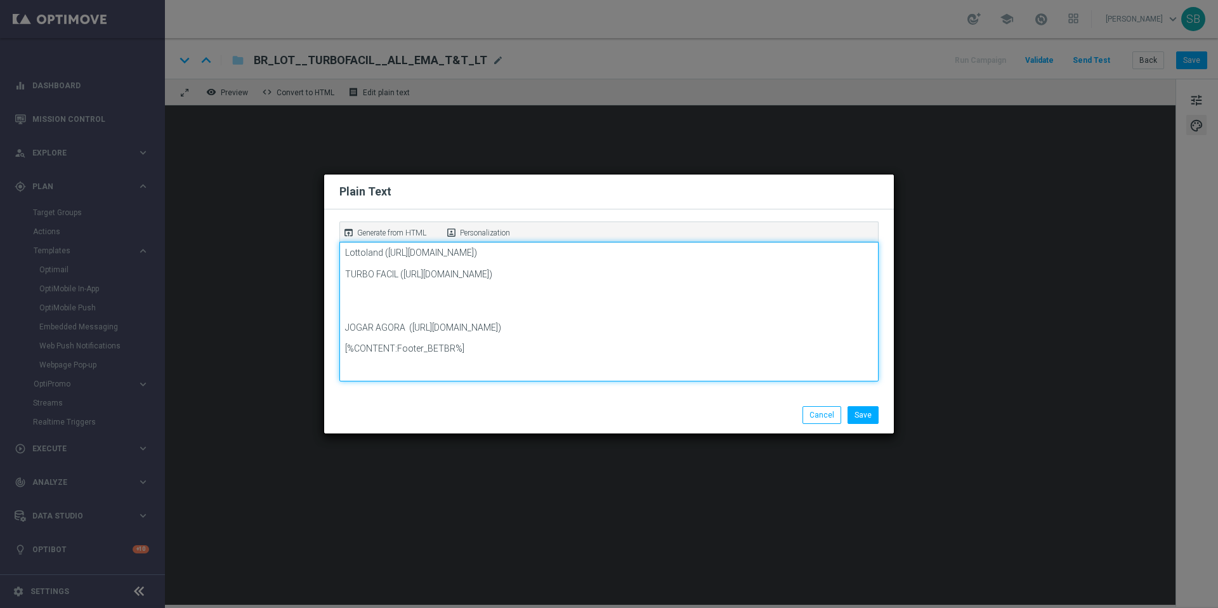
scroll to position [0, 0]
drag, startPoint x: 403, startPoint y: 276, endPoint x: 779, endPoint y: 287, distance: 375.8
click at [779, 287] on textarea "Lottoland (https://www.lottoland.com/) TURBO FACIL (https://www.lottoland.bet.b…" at bounding box center [608, 312] width 539 height 140
drag, startPoint x: 412, startPoint y: 341, endPoint x: 784, endPoint y: 348, distance: 371.9
click at [784, 348] on textarea "Lottoland (https://www.lottoland.com/) TURBO FACIL (https://www.lottoland.bet.b…" at bounding box center [608, 312] width 539 height 140
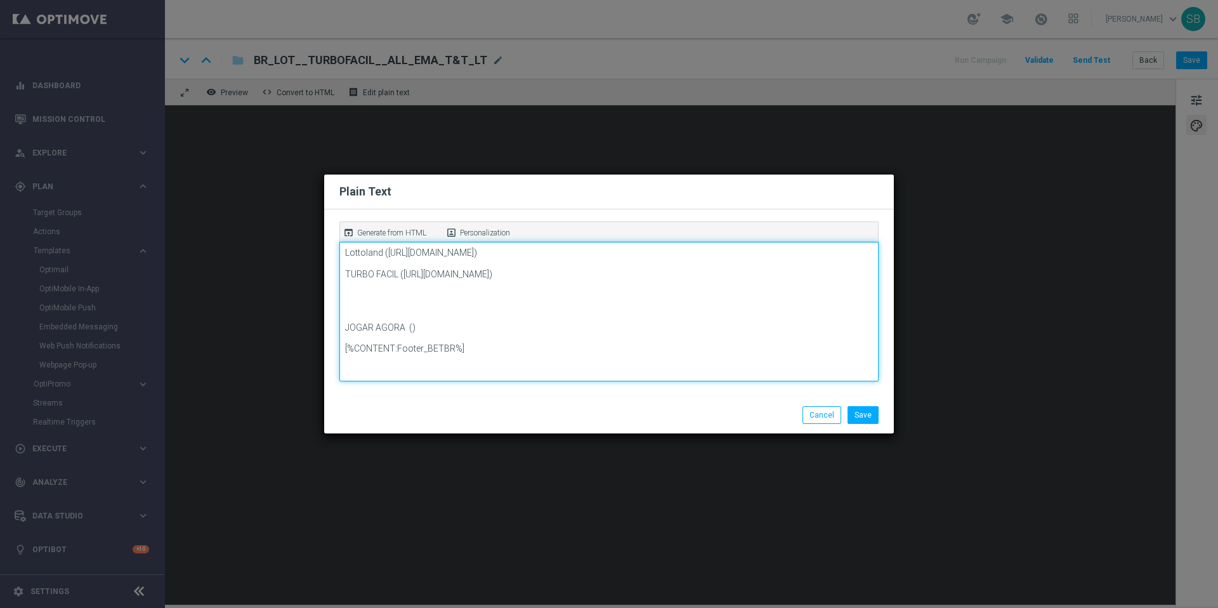
click at [411, 340] on textarea "Lottoland (https://www.lottoland.com/) TURBO FACIL (https://www.lottoland.bet.b…" at bounding box center [608, 312] width 539 height 140
paste textarea "https://www.lottoland.bet.br/cassino/turbo-facil/jogar?lottolapid=crm_rtm_br&ut…"
click at [768, 370] on textarea "Lottoland (https://www.lottoland.com/) TURBO FACIL (https://www.lottoland.bet.b…" at bounding box center [608, 312] width 539 height 140
click at [459, 372] on textarea "Lottoland (https://www.lottoland.com/) TURBO FACIL (https://www.lottoland.bet.b…" at bounding box center [608, 312] width 539 height 140
click at [457, 372] on textarea "Lottoland (https://www.lottoland.com/) TURBO FACIL (https://www.lottoland.bet.b…" at bounding box center [608, 312] width 539 height 140
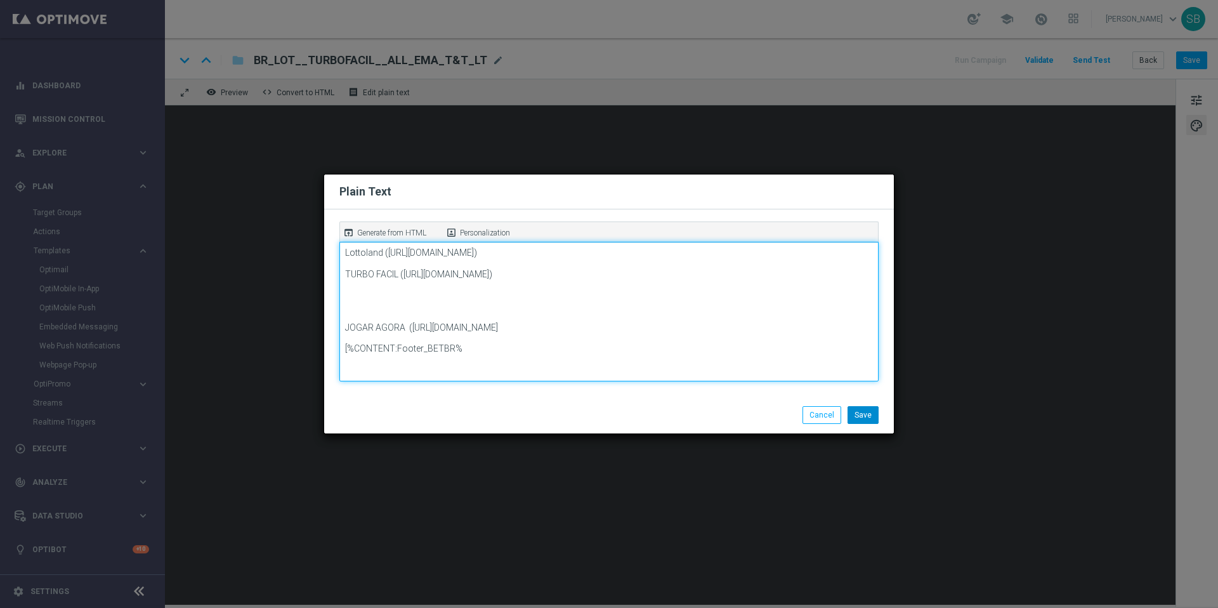
type textarea "Lottoland (https://www.lottoland.com/) TURBO FACIL (https://www.lottoland.bet.b…"
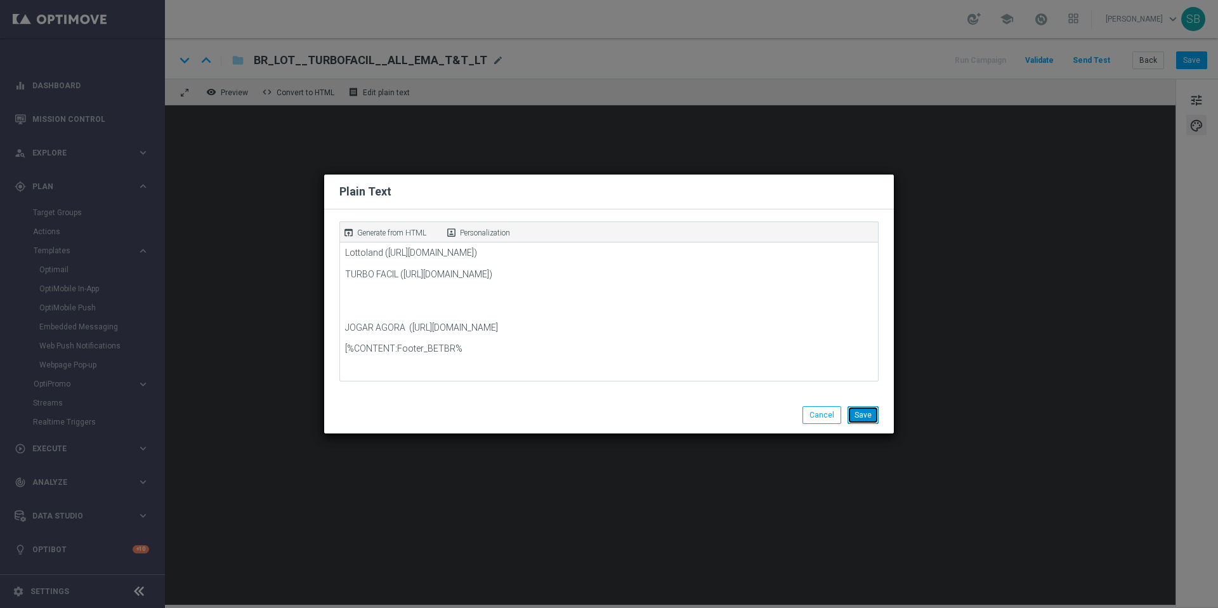
click at [868, 415] on button "Save" at bounding box center [863, 415] width 31 height 18
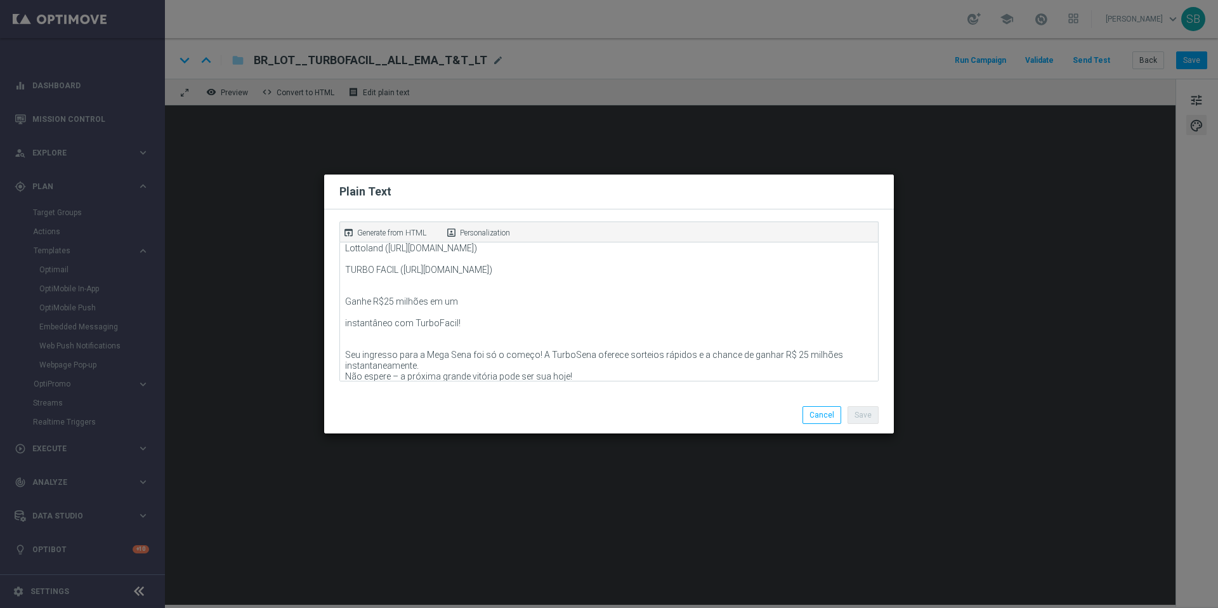
scroll to position [5, 0]
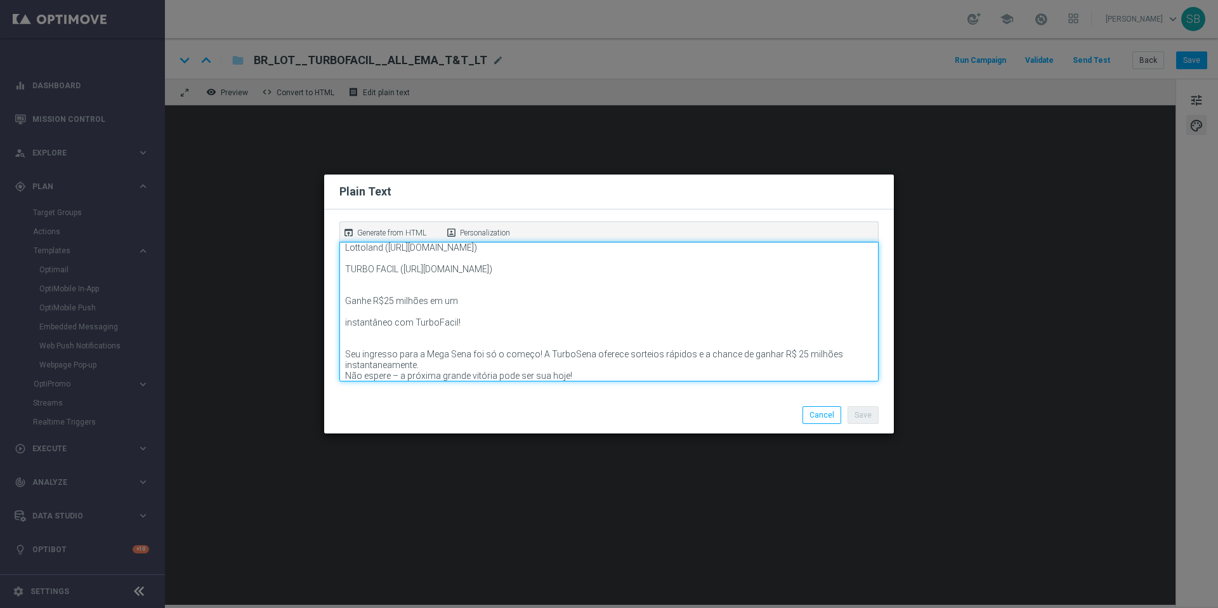
drag, startPoint x: 405, startPoint y: 270, endPoint x: 818, endPoint y: 285, distance: 412.8
click at [781, 282] on textarea "Lottoland (https://www.lottoland.com/) TURBO FACIL (https://www.lottoland.bet.b…" at bounding box center [608, 312] width 539 height 140
paste textarea "https://www.lottoland.bet.br/cassino/turbo-facil/jogar?lottolapid=crm_rtm_br&ut…"
click at [536, 326] on textarea "Lottoland (https://www.lottoland.com/) TURBO FACIL (https://www.lottoland.bet.b…" at bounding box center [608, 312] width 539 height 140
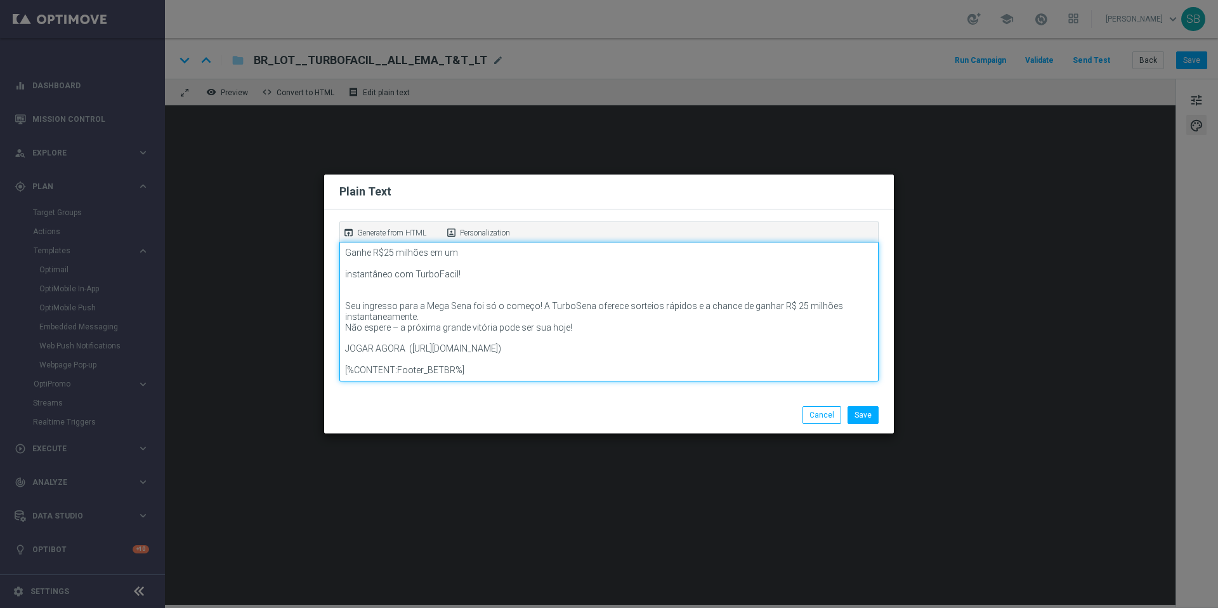
scroll to position [74, 0]
drag, startPoint x: 573, startPoint y: 316, endPoint x: 345, endPoint y: 293, distance: 229.0
click at [345, 293] on textarea "Lottoland (https://www.lottoland.com/) TURBO FACIL (https://www.lottoland.bet.b…" at bounding box center [608, 312] width 539 height 140
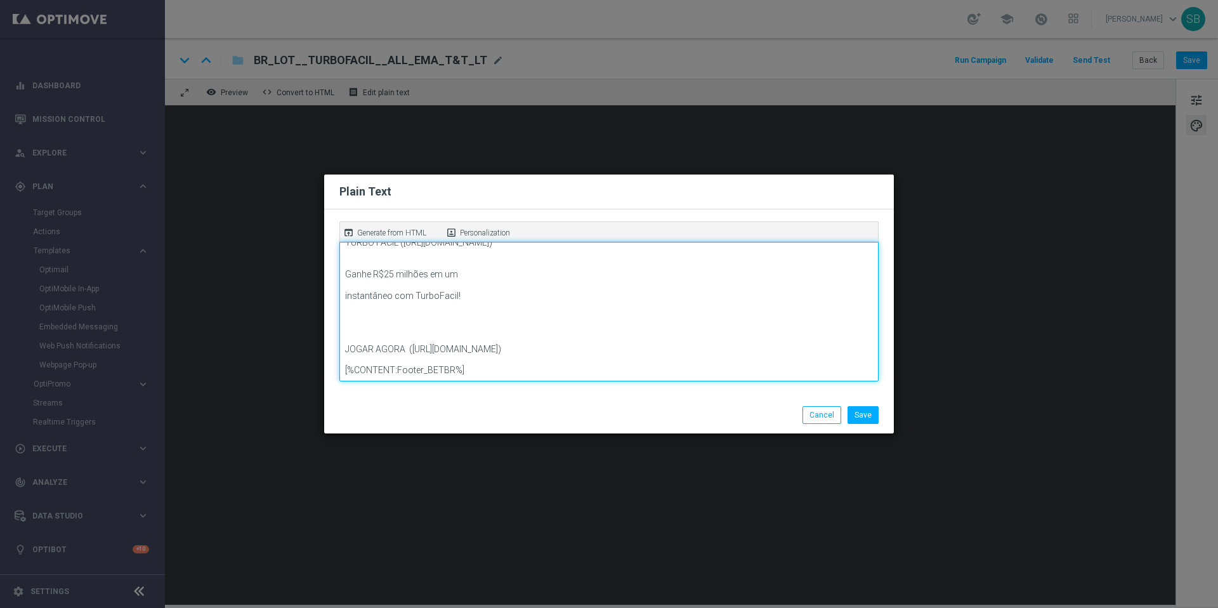
scroll to position [53, 0]
paste textarea "O TurboFácil agora premia 11 acertos, dá 3x mais chances que a loteria tradicio…"
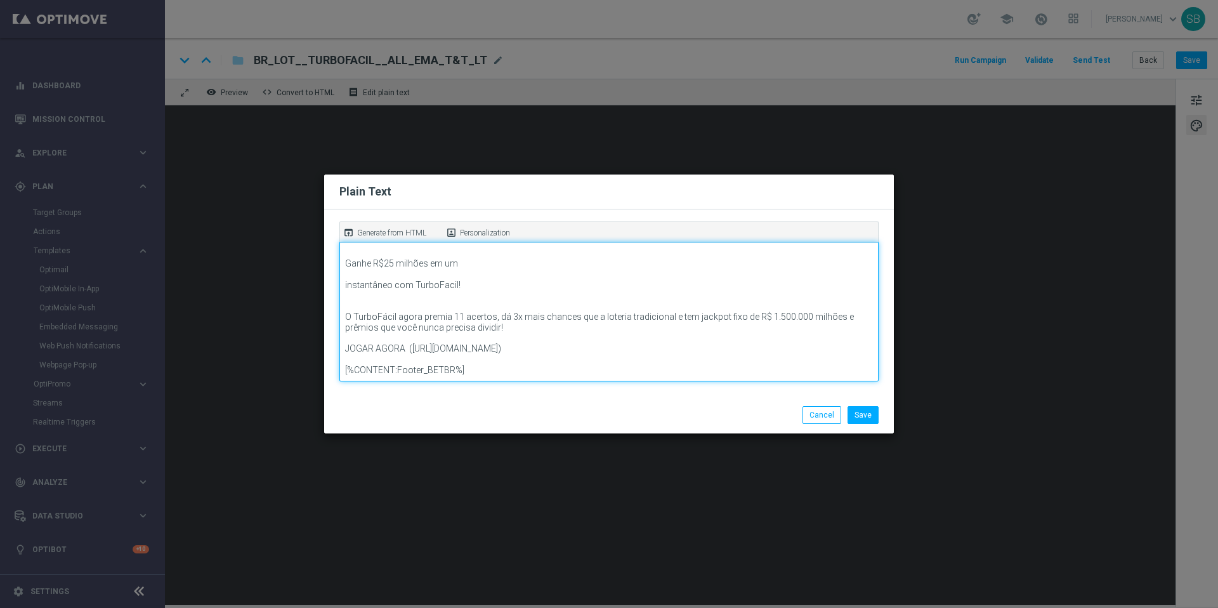
scroll to position [63, 0]
click at [377, 287] on textarea "Lottoland (https://www.lottoland.com/) TURBO FACIL (https://www.lottoland.bet.b…" at bounding box center [608, 312] width 539 height 140
type textarea "Lottoland (https://www.lottoland.com/) TURBO FACIL (https://www.lottoland.bet.b…"
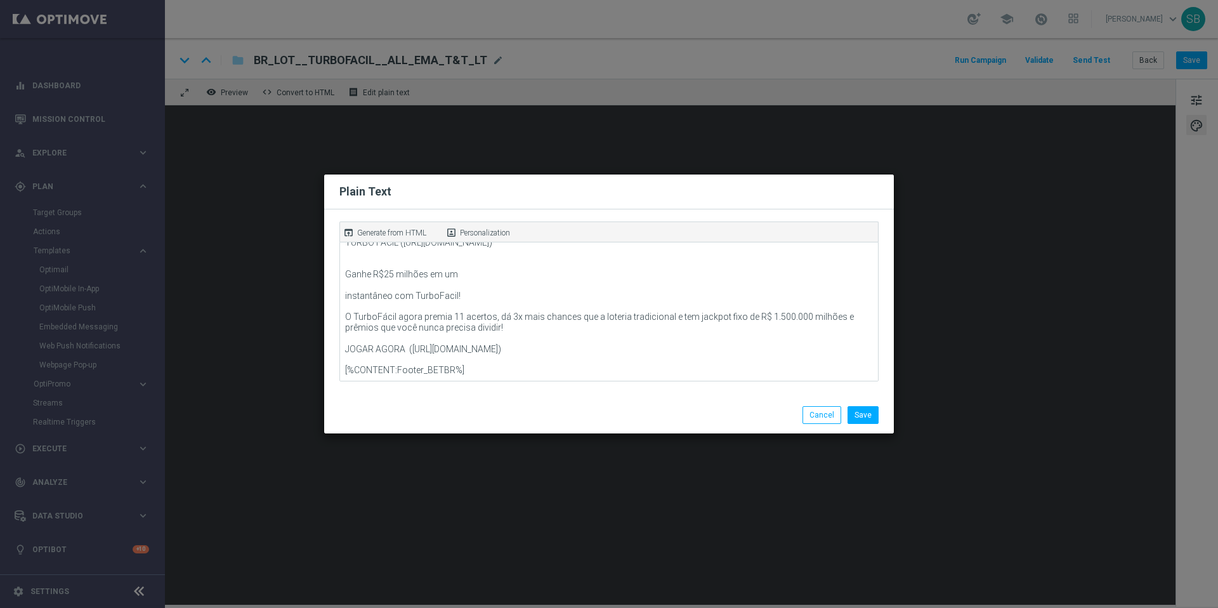
click at [419, 538] on modal-container "Plain Text open_in_browser Generate from HTML portrait Personalization Lottolan…" at bounding box center [609, 304] width 1218 height 608
click at [862, 412] on button "Save" at bounding box center [863, 415] width 31 height 18
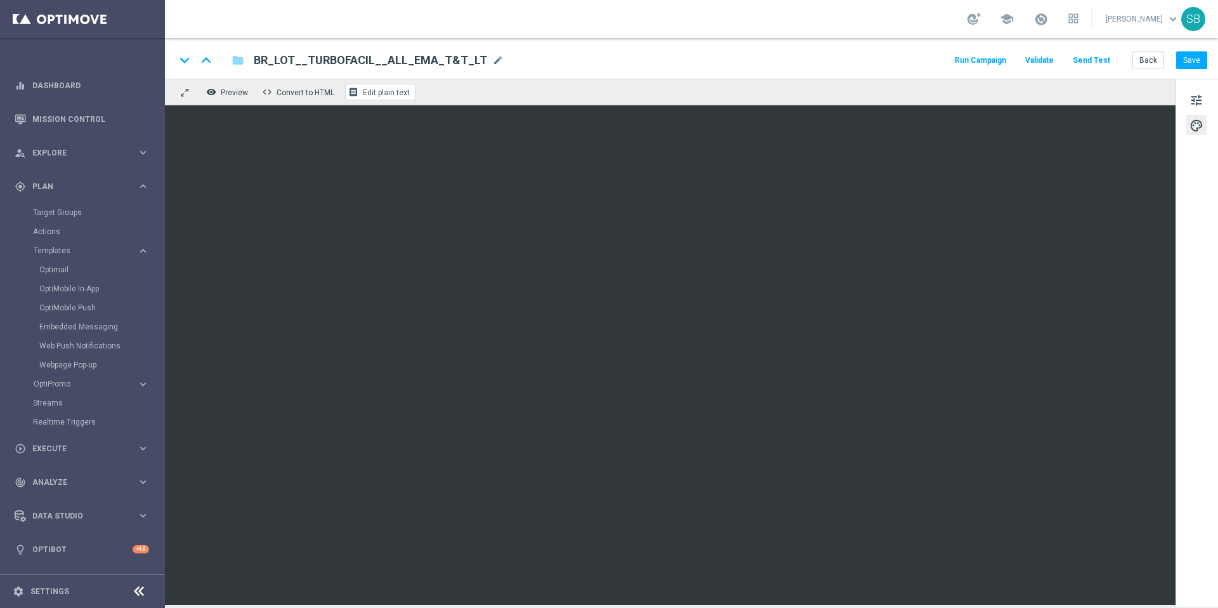
click at [383, 96] on span "Edit plain text" at bounding box center [386, 92] width 47 height 9
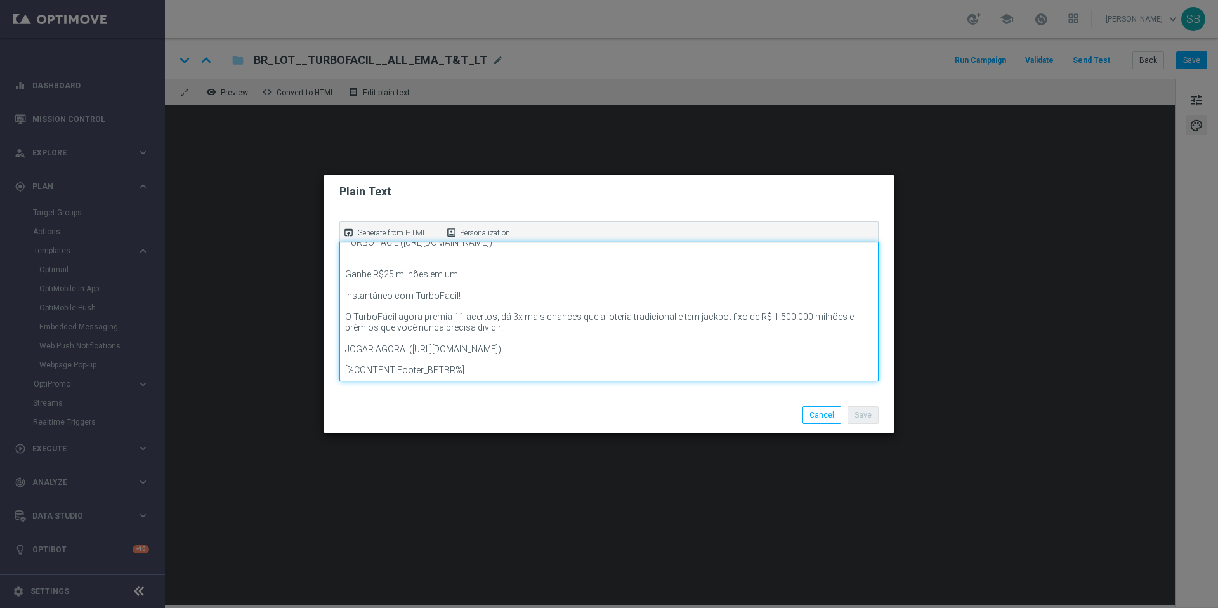
drag, startPoint x: 404, startPoint y: 340, endPoint x: 346, endPoint y: 340, distance: 57.7
click at [346, 340] on textarea "Lottoland (https://www.lottoland.com/) TURBO FACIL (https://www.lottoland.bet.b…" at bounding box center [608, 312] width 539 height 140
paste textarea "Experimente o TurboFacil"
type textarea "Lottoland (https://www.lottoland.com/) TURBO FACIL (https://www.lottoland.bet.b…"
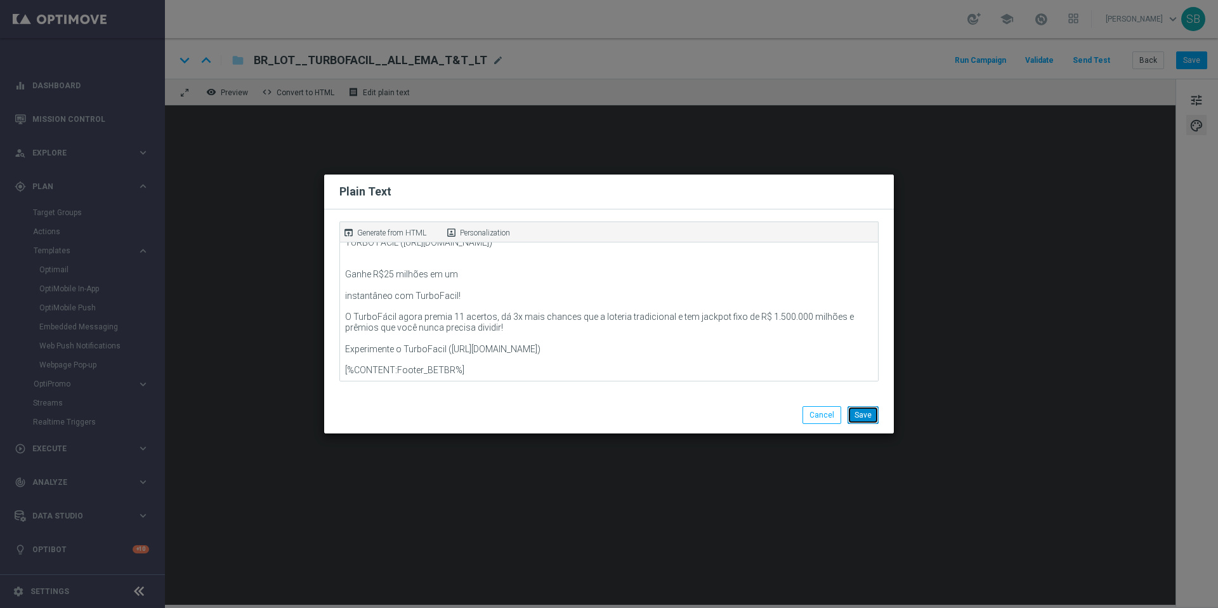
click at [859, 419] on button "Save" at bounding box center [863, 415] width 31 height 18
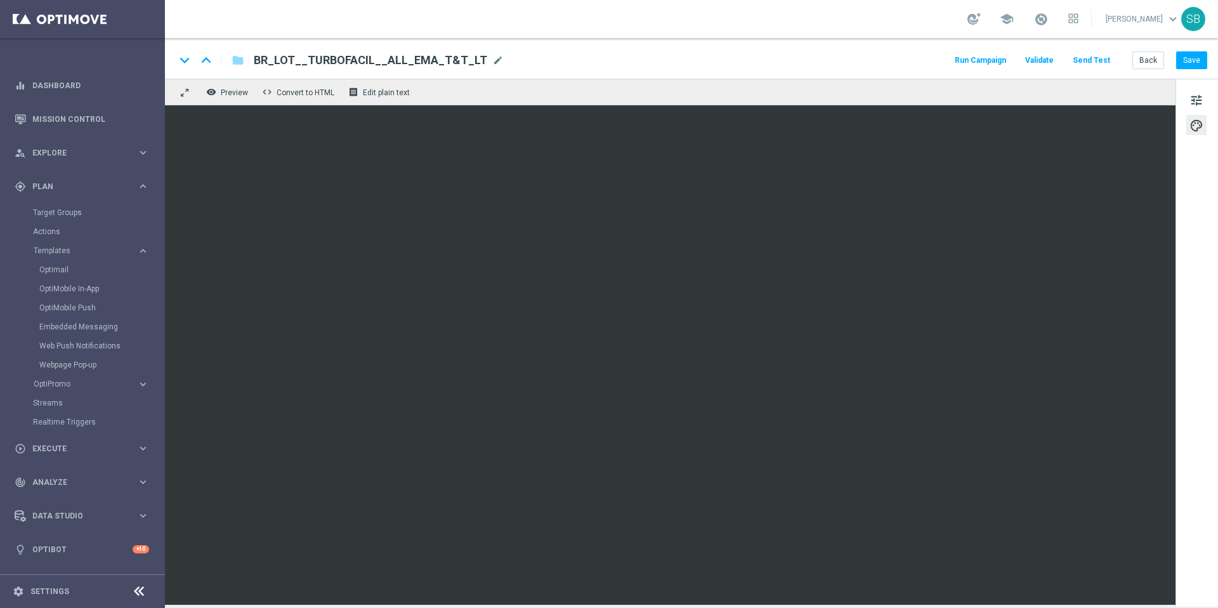
click at [767, 56] on div "keyboard_arrow_down keyboard_arrow_up folder BR_LOT__TURBOFACIL__ALL_EMA_T&T_LT…" at bounding box center [691, 60] width 1032 height 16
click at [1196, 61] on button "Save" at bounding box center [1192, 60] width 31 height 18
click at [641, 58] on div "keyboard_arrow_down keyboard_arrow_up folder BR_LOT__TURBOFACIL__ALL_EMA_T&T_LT…" at bounding box center [691, 60] width 1032 height 16
click at [730, 58] on div "keyboard_arrow_down keyboard_arrow_up folder BR_LOT__TURBOFACIL__ALL_EMA_T&T_LT…" at bounding box center [691, 60] width 1032 height 16
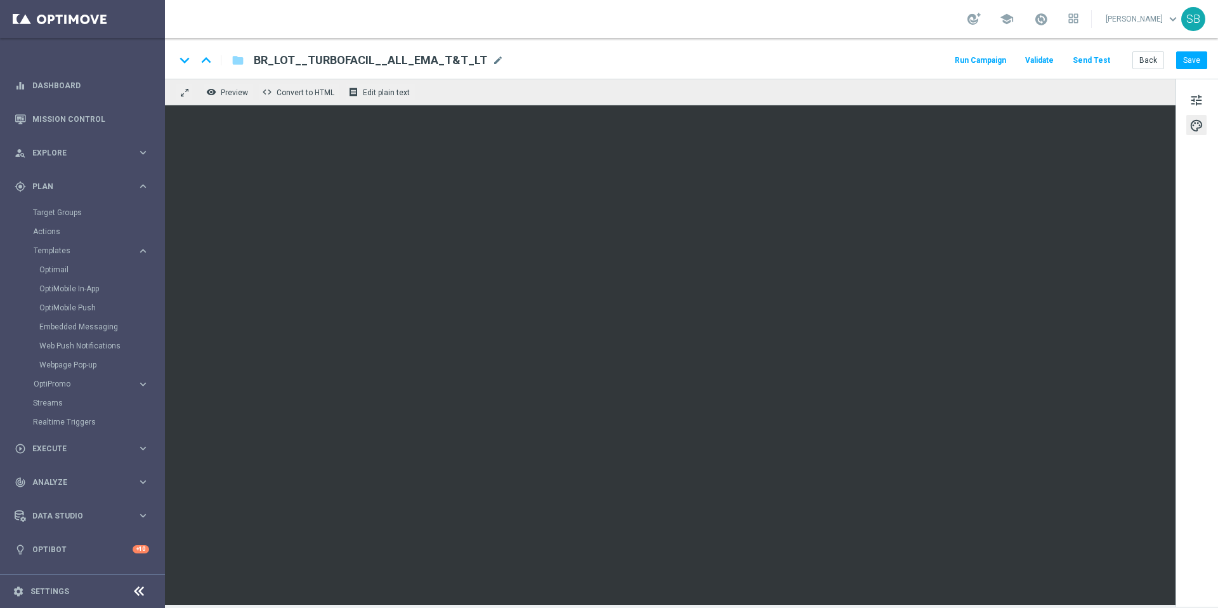
click at [763, 56] on div "keyboard_arrow_down keyboard_arrow_up folder BR_LOT__TURBOFACIL__ALL_EMA_T&T_LT…" at bounding box center [691, 60] width 1032 height 16
click at [1190, 63] on button "Save" at bounding box center [1192, 60] width 31 height 18
click at [767, 58] on div "keyboard_arrow_down keyboard_arrow_up folder BR_LOT__TURBOFACIL__ALL_EMA_T&T_LT…" at bounding box center [691, 60] width 1032 height 16
click at [774, 47] on div "keyboard_arrow_down keyboard_arrow_up folder BR_LOT__TURBOFACIL__ALL_EMA_T&T_LT…" at bounding box center [691, 58] width 1053 height 41
click at [1184, 63] on button "Save" at bounding box center [1192, 60] width 31 height 18
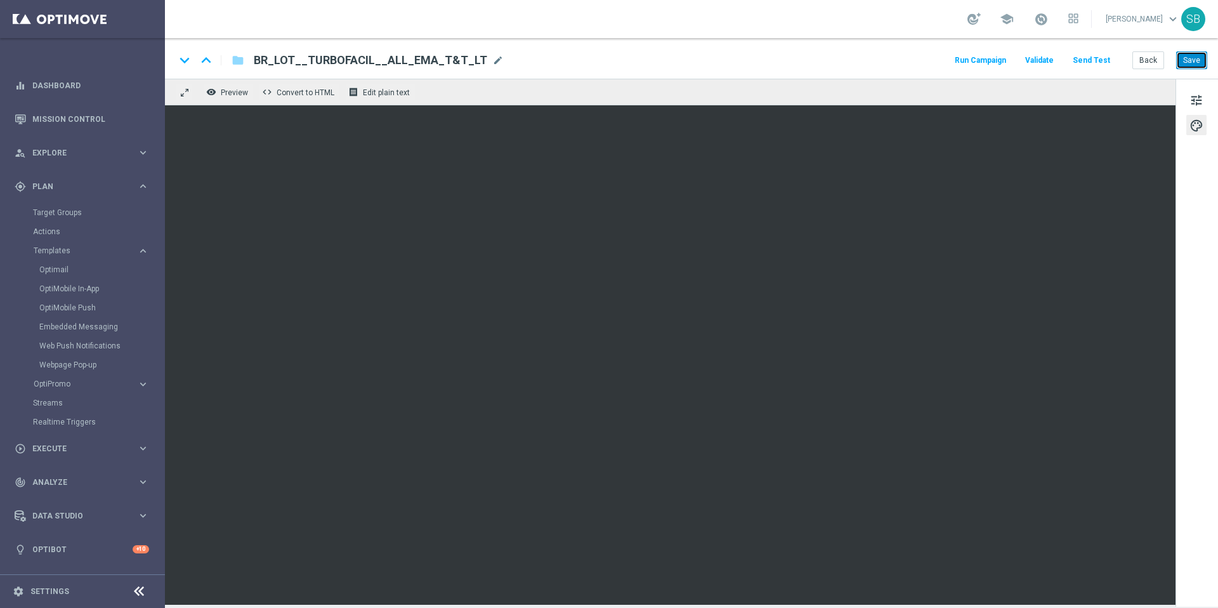
click at [1202, 65] on button "Save" at bounding box center [1192, 60] width 31 height 18
click at [53, 272] on link "Optimail" at bounding box center [85, 270] width 93 height 10
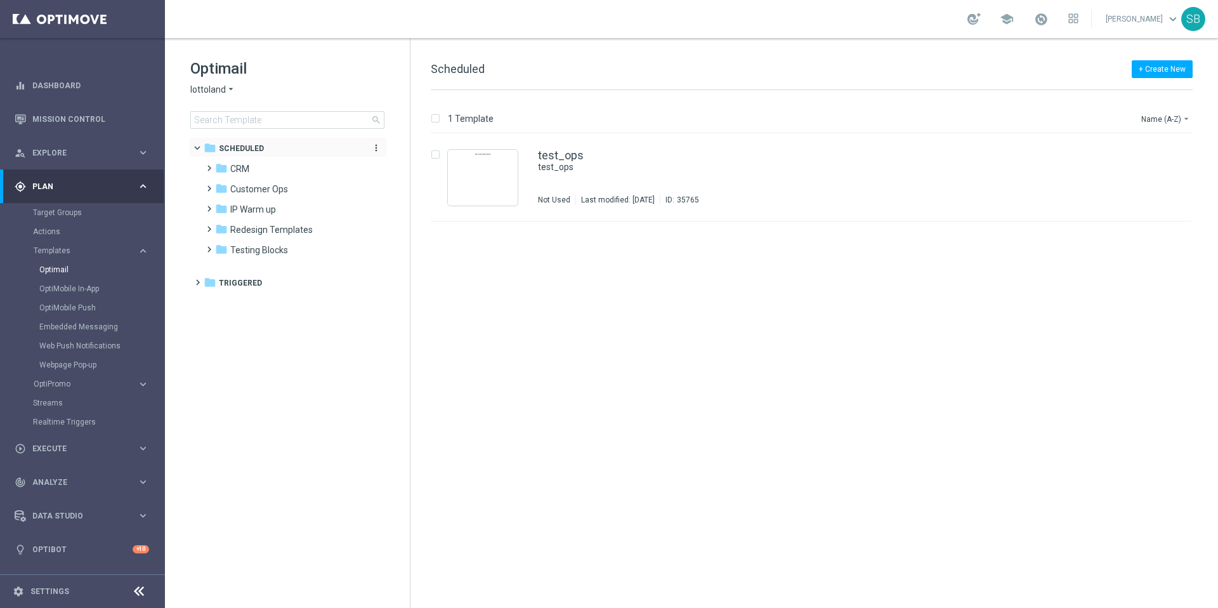
click at [244, 152] on span "Scheduled" at bounding box center [241, 148] width 45 height 11
click at [241, 171] on span "CRM" at bounding box center [239, 168] width 19 height 11
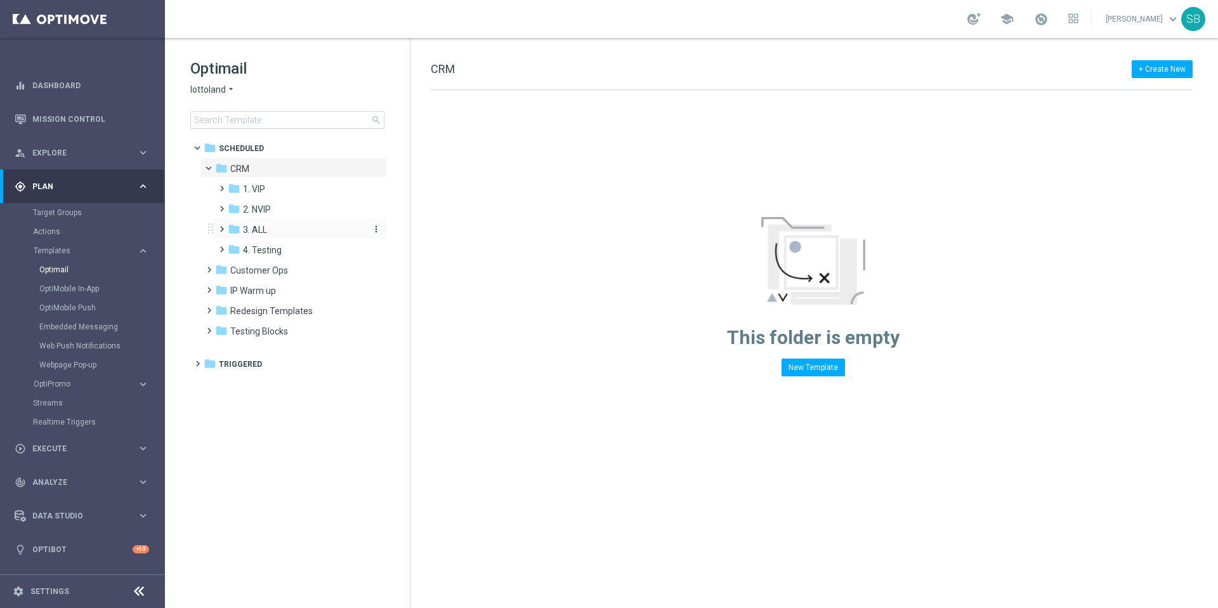
click at [267, 234] on span "3. ALL" at bounding box center [255, 229] width 24 height 11
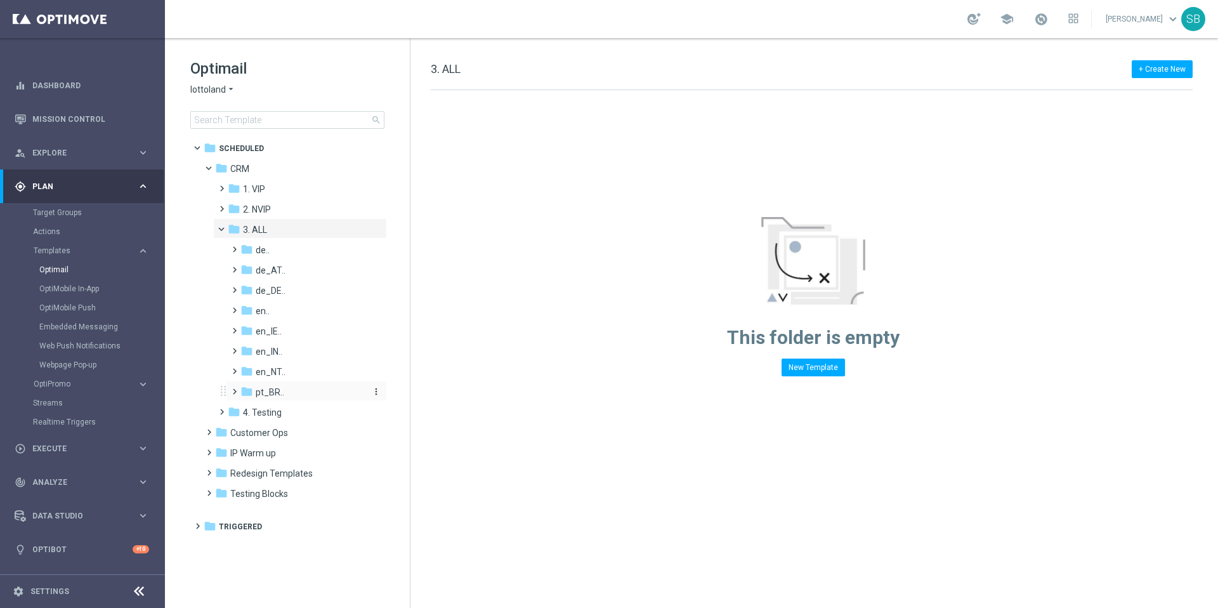
click at [267, 394] on span "pt_BR.." at bounding box center [270, 391] width 29 height 11
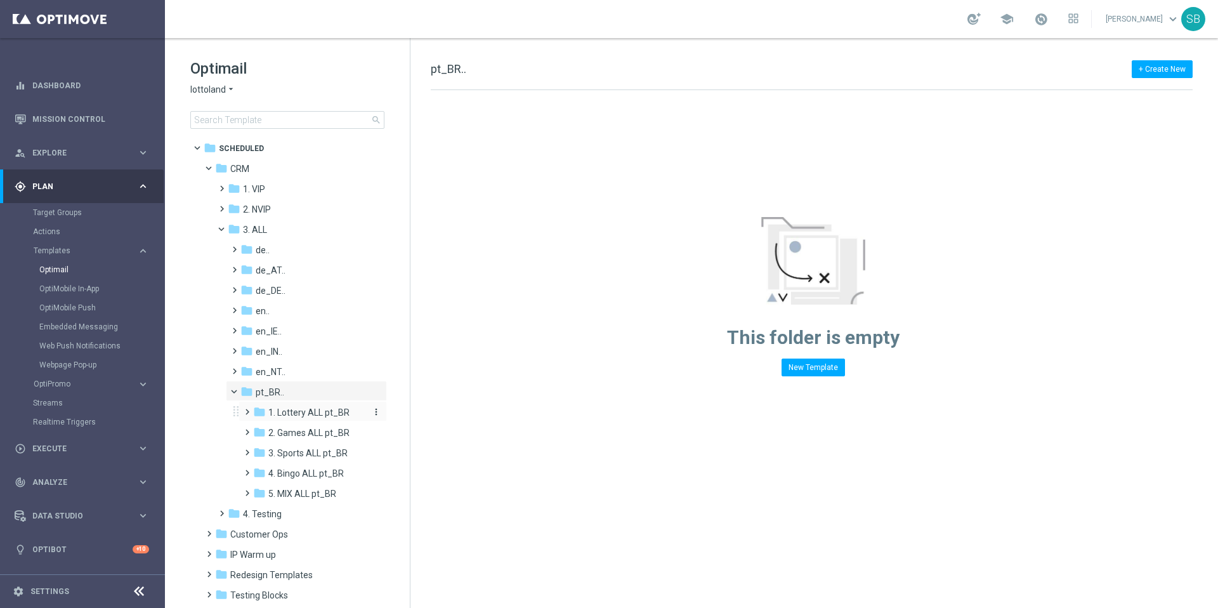
click at [308, 411] on span "1. Lottery ALL pt_BR" at bounding box center [308, 412] width 81 height 11
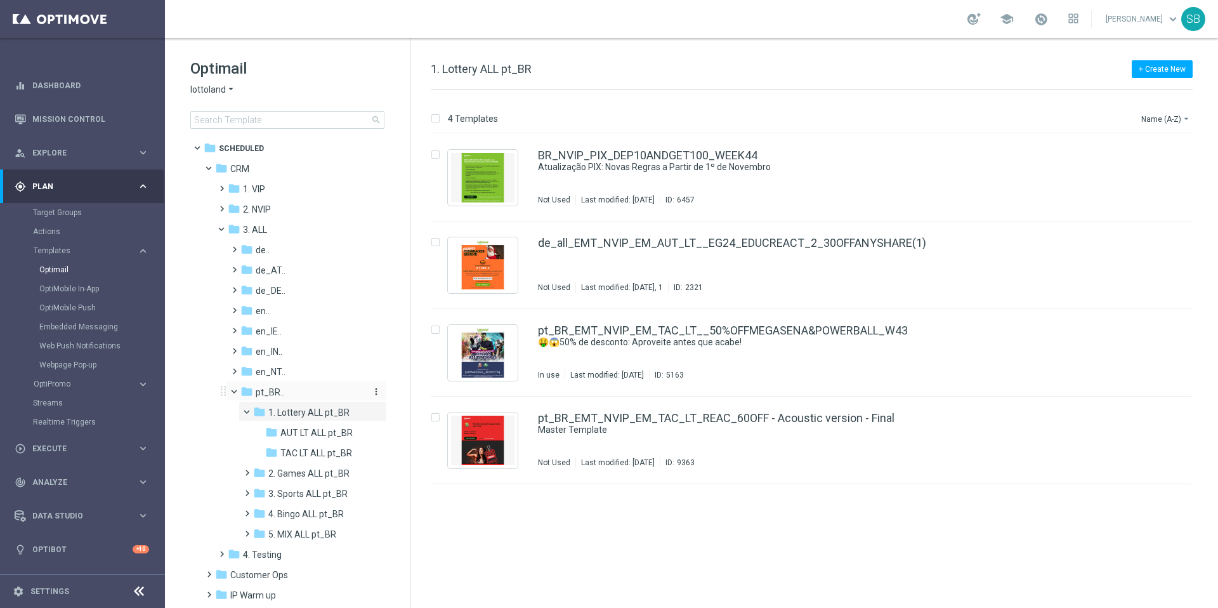
click at [265, 394] on span "pt_BR.." at bounding box center [270, 391] width 29 height 11
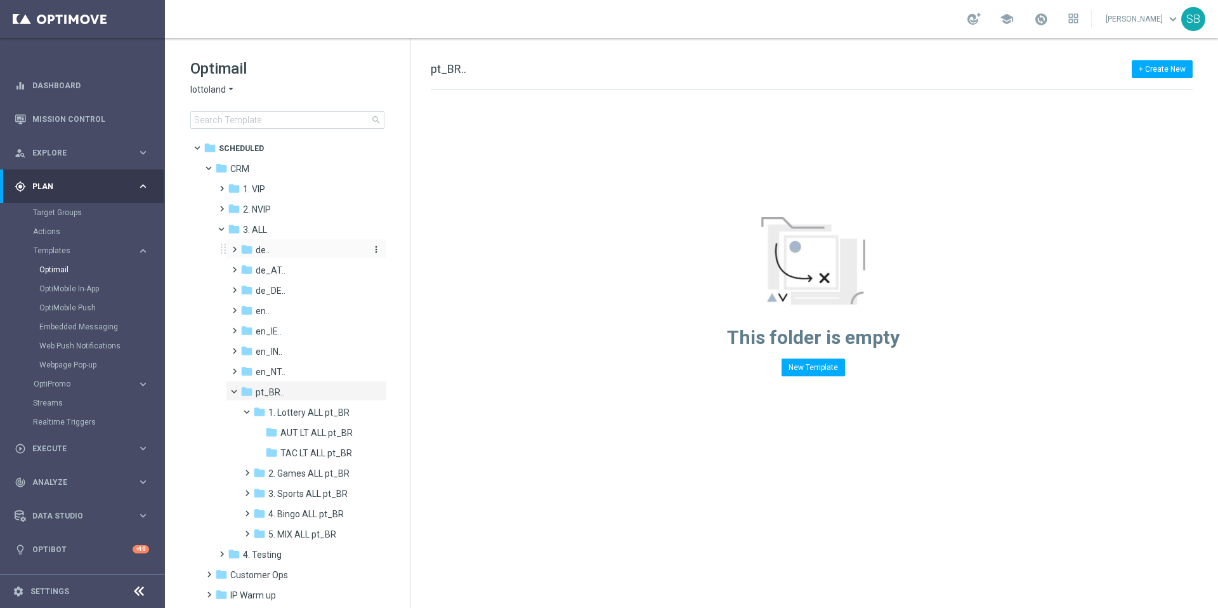
click at [267, 251] on span "de.." at bounding box center [263, 249] width 14 height 11
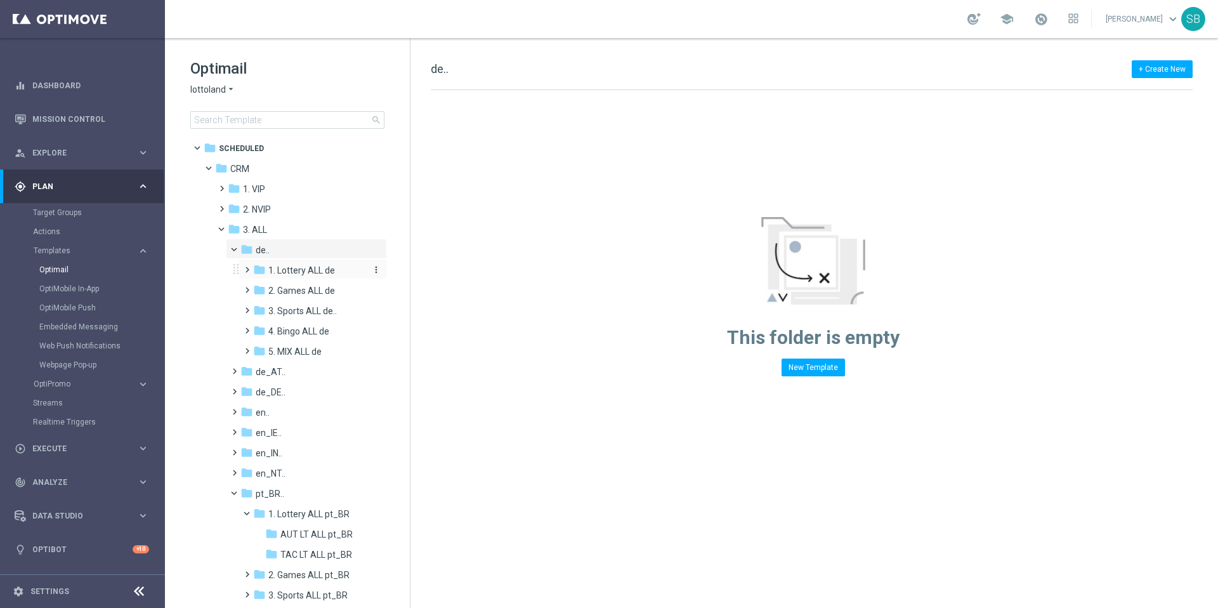
click at [296, 273] on span "1. Lottery ALL de" at bounding box center [301, 270] width 67 height 11
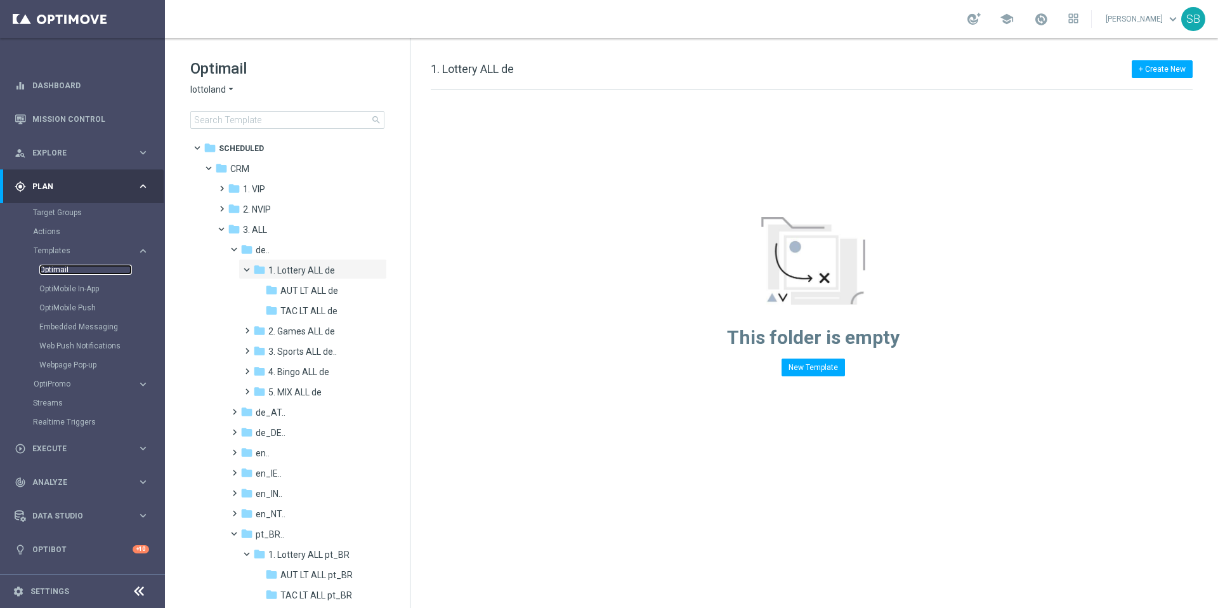
click at [63, 273] on link "Optimail" at bounding box center [85, 270] width 93 height 10
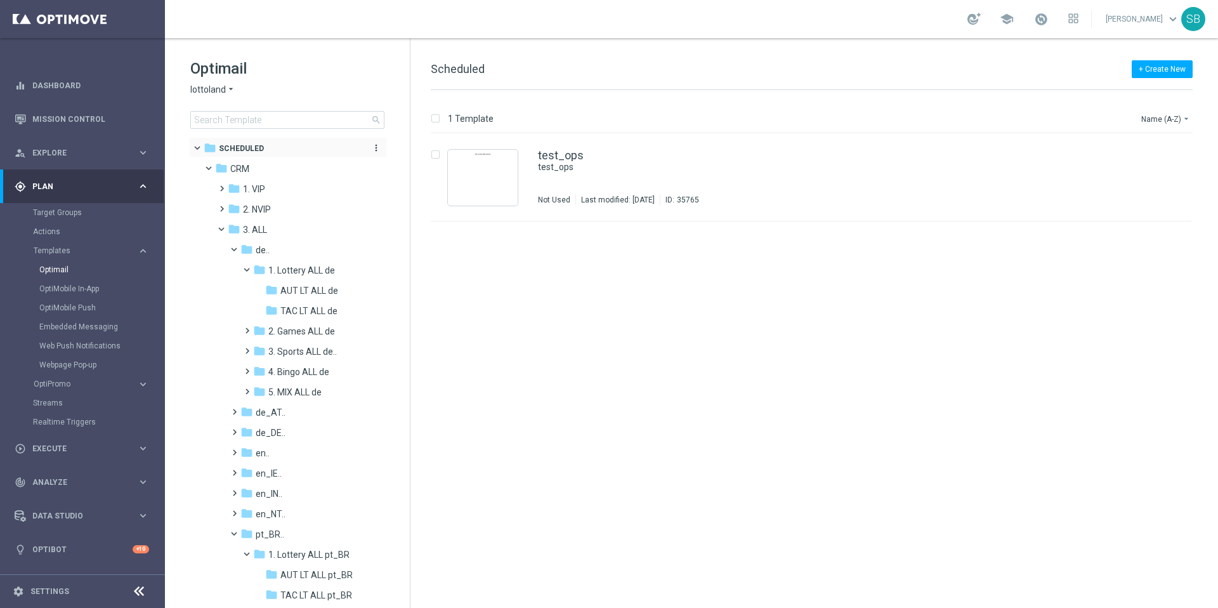
click at [216, 152] on icon "folder" at bounding box center [210, 148] width 13 height 13
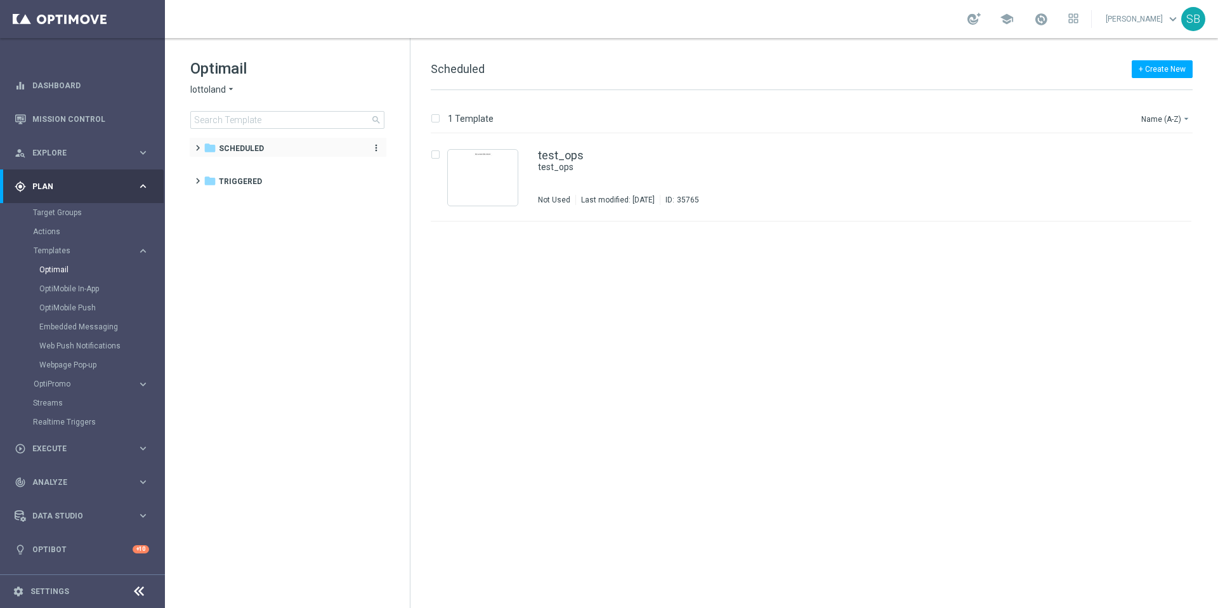
click at [379, 150] on icon "more_vert" at bounding box center [376, 148] width 10 height 10
click at [255, 184] on span "Triggered" at bounding box center [240, 181] width 43 height 11
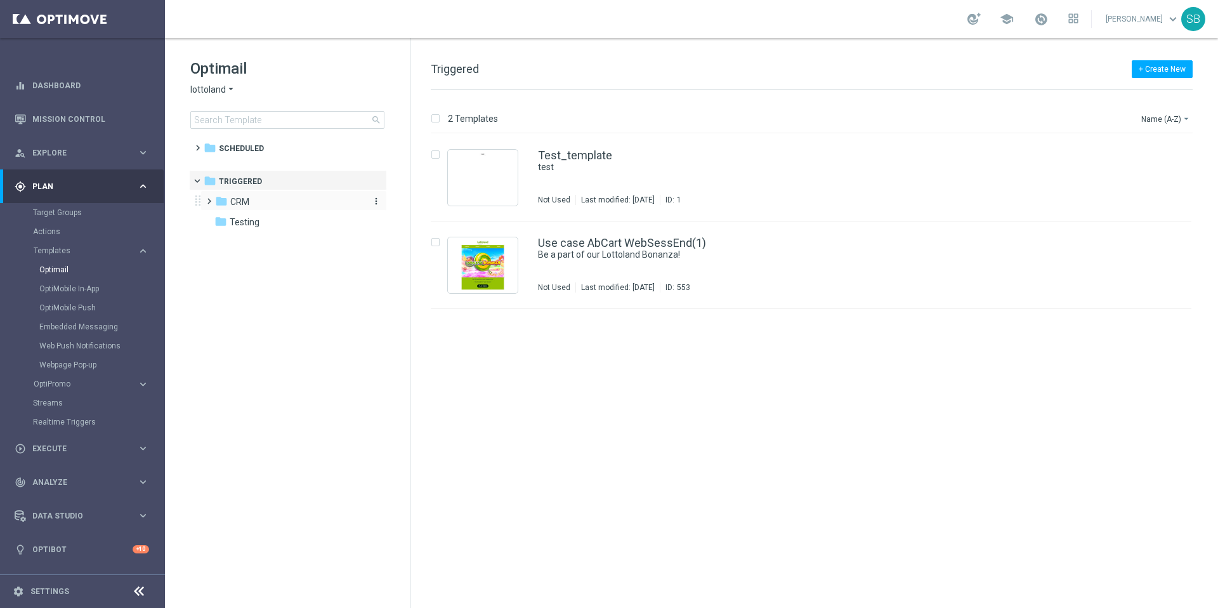
click at [244, 201] on span "CRM" at bounding box center [239, 201] width 19 height 11
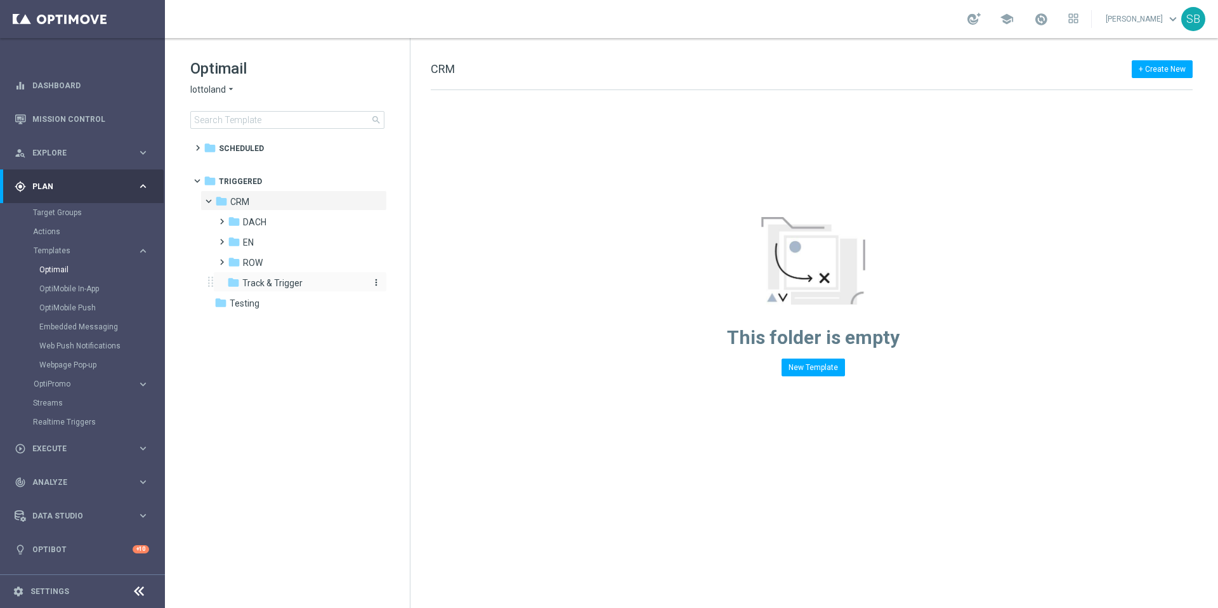
click at [236, 283] on icon "folder" at bounding box center [233, 282] width 13 height 13
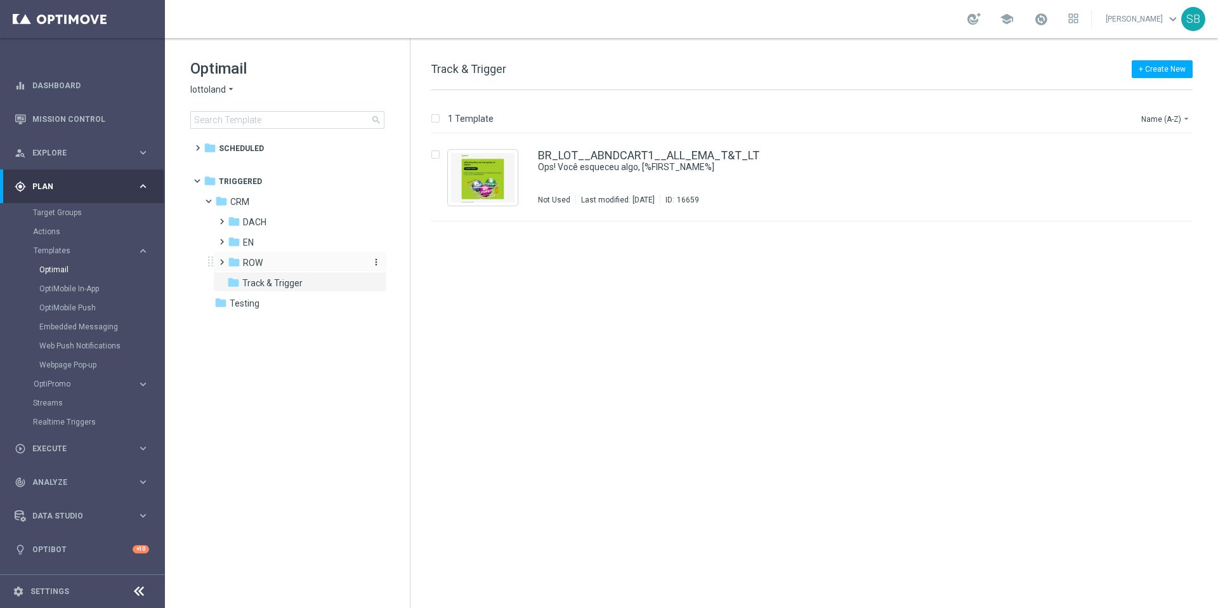
click at [239, 263] on icon "folder" at bounding box center [234, 262] width 13 height 13
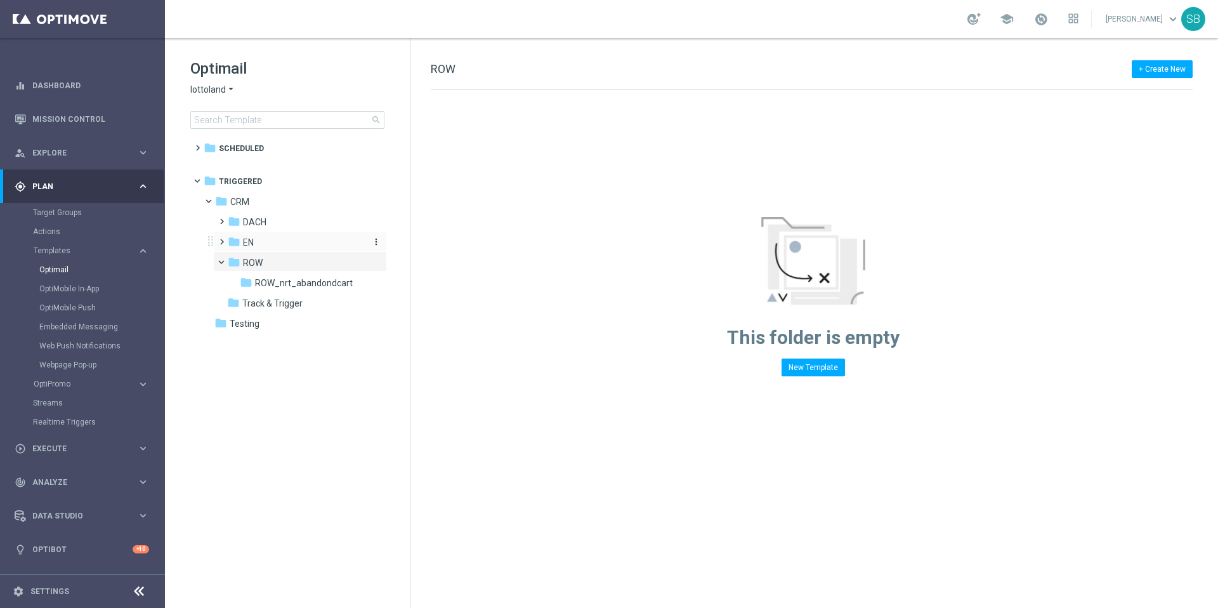
click at [238, 239] on icon "folder" at bounding box center [234, 241] width 13 height 13
click at [238, 221] on icon "folder" at bounding box center [234, 221] width 13 height 13
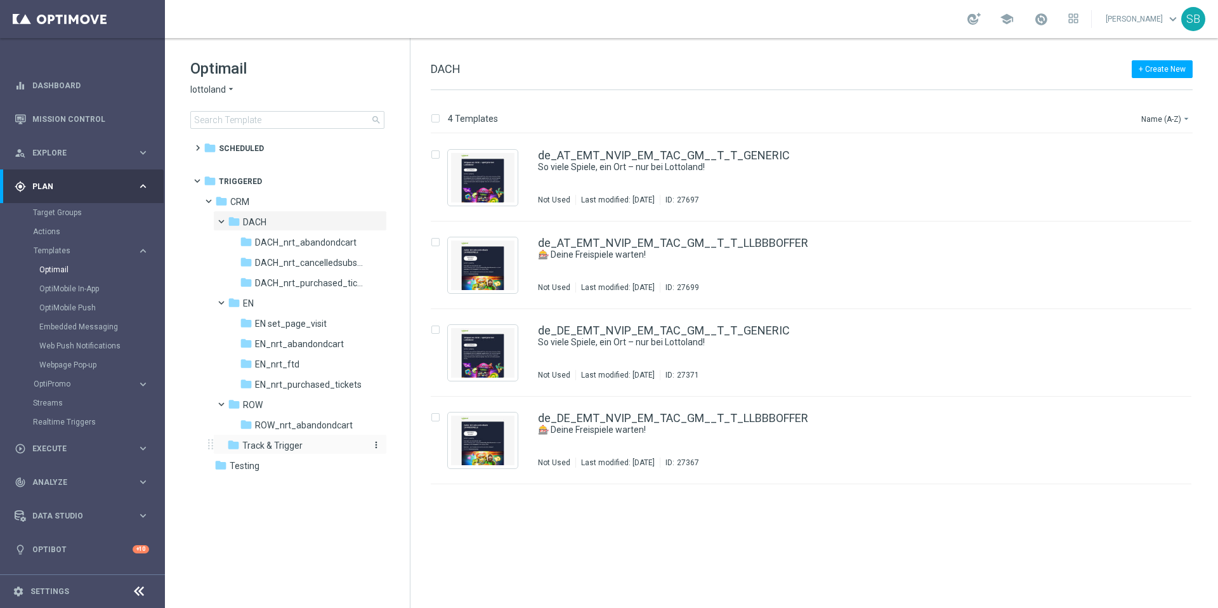
click at [232, 444] on icon "folder" at bounding box center [233, 444] width 13 height 13
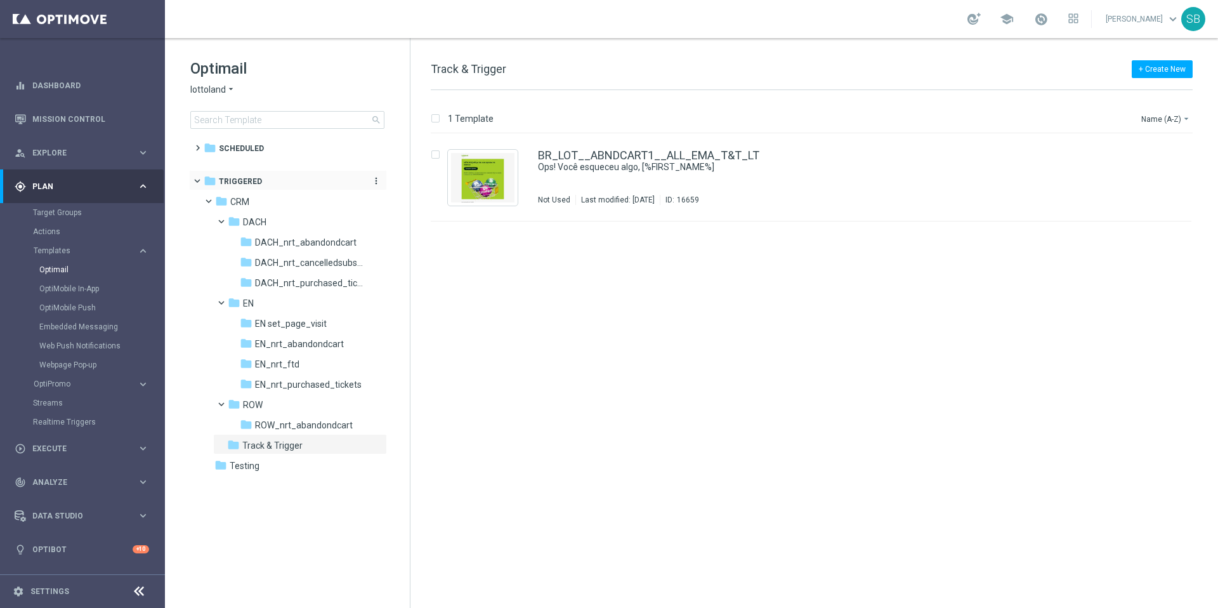
click at [209, 181] on icon "folder" at bounding box center [210, 181] width 13 height 13
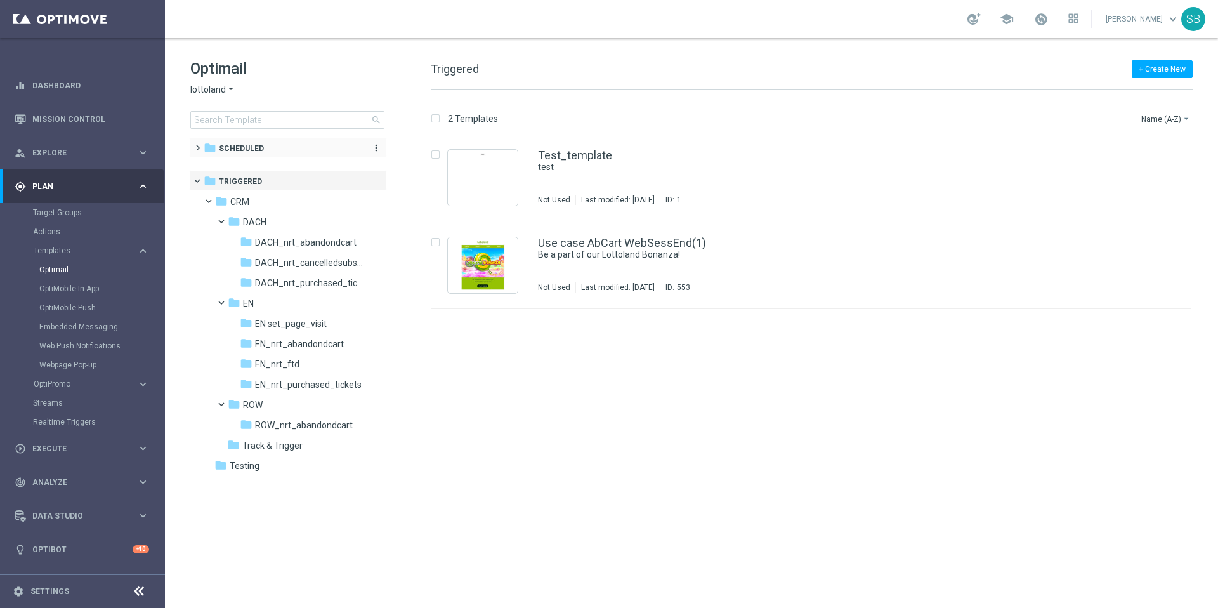
click at [214, 150] on icon "folder" at bounding box center [210, 148] width 13 height 13
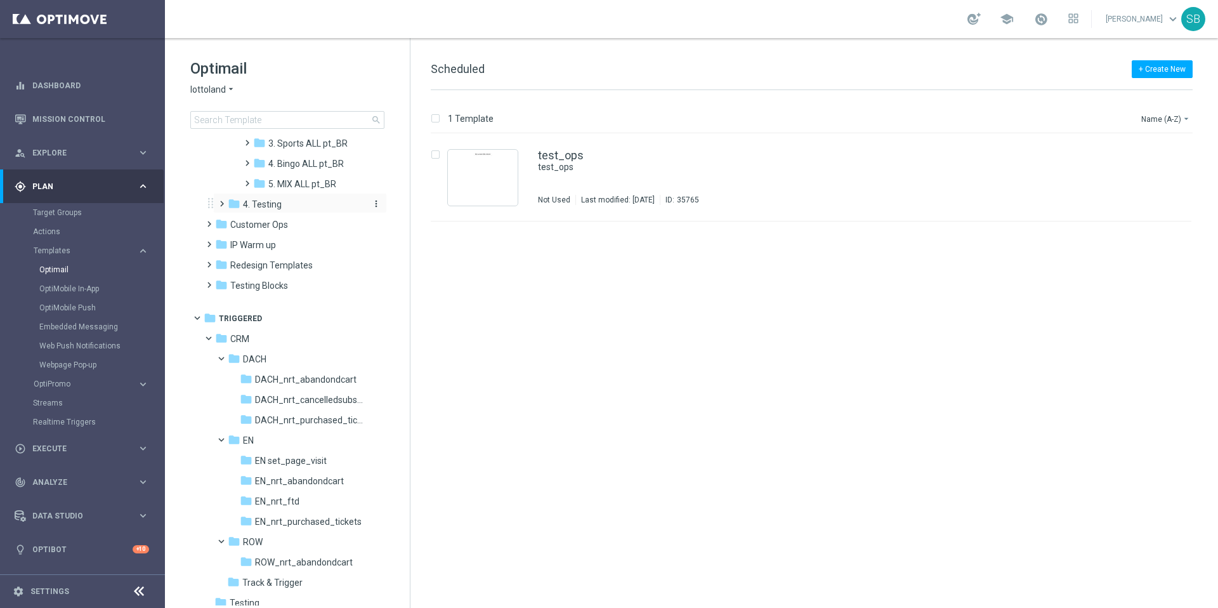
scroll to position [501, 0]
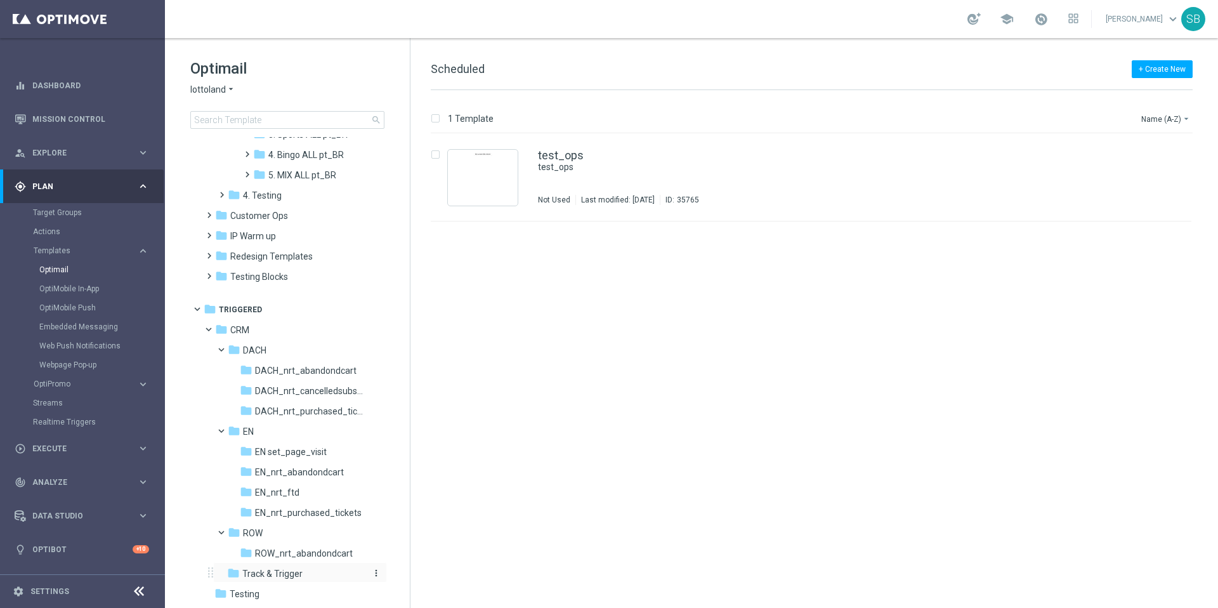
click at [232, 575] on icon "folder" at bounding box center [233, 573] width 13 height 13
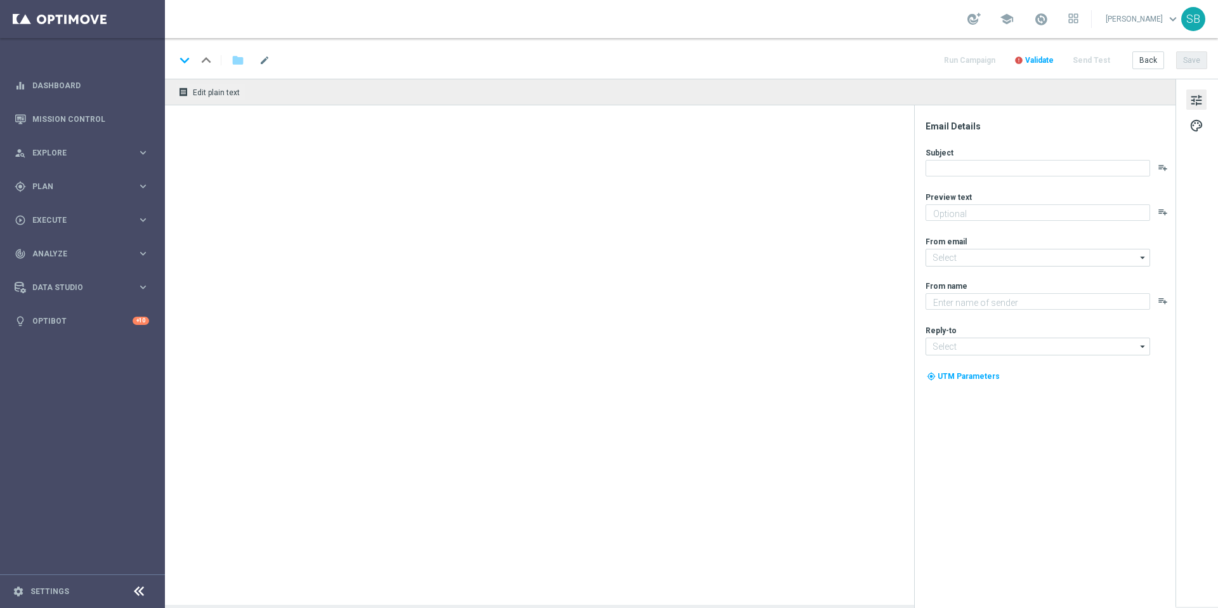
type textarea "Jackpot de R$25 milhões + prêmios fixos para quem acerta 2 ou 3 números"
type textarea "Lottoland"
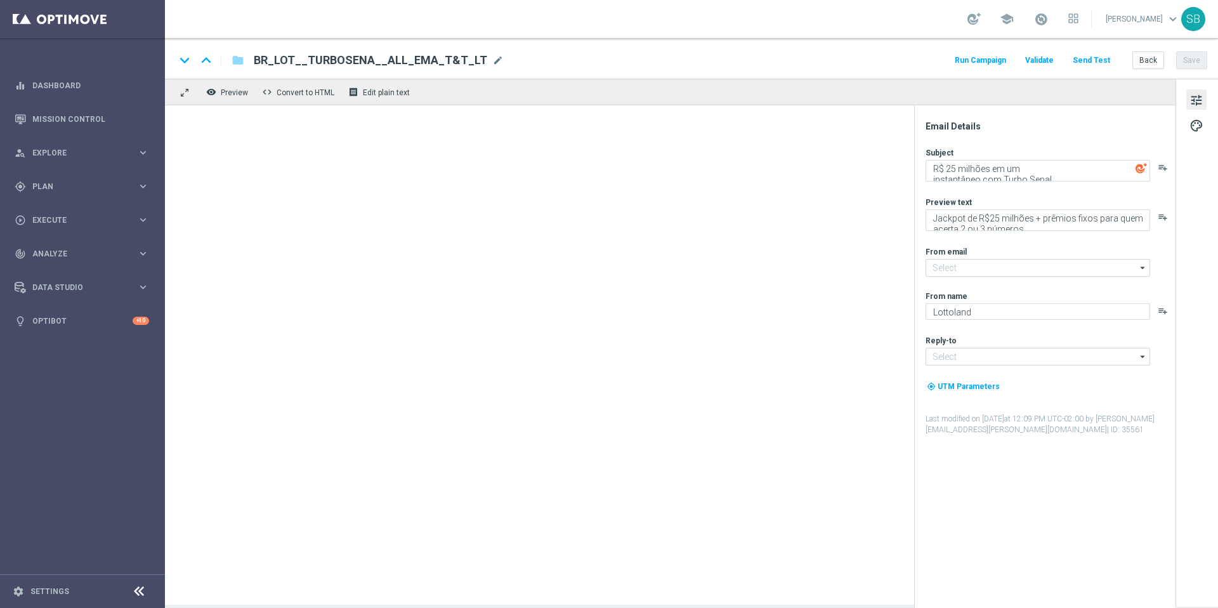
type input "[EMAIL_ADDRESS][DOMAIN_NAME]"
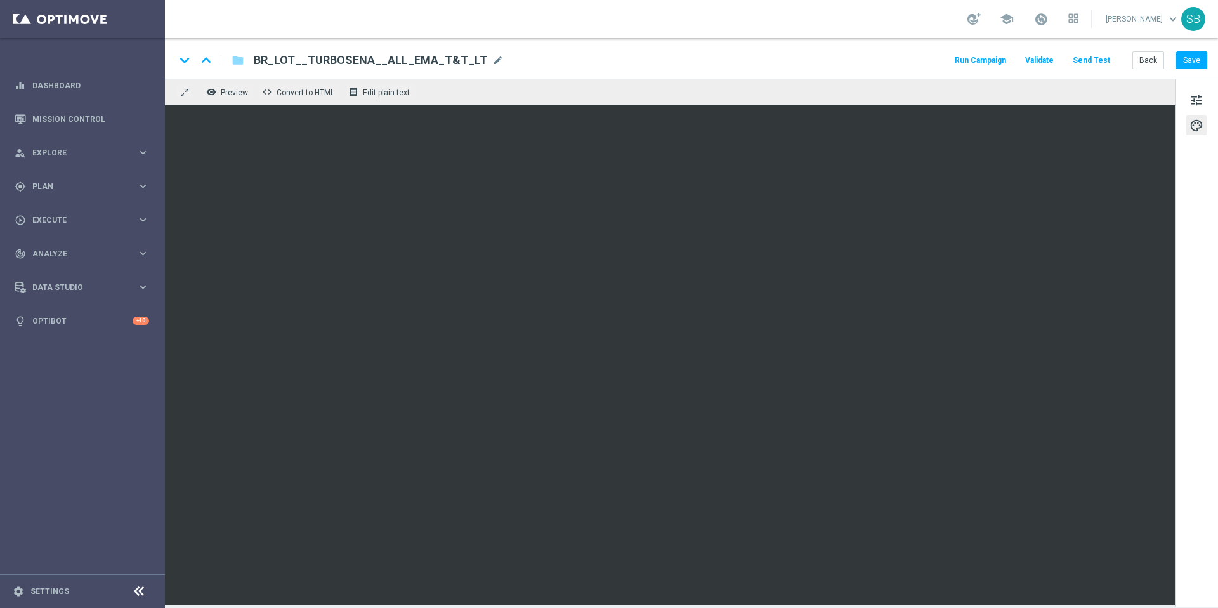
click at [827, 66] on div "keyboard_arrow_down keyboard_arrow_up folder BR_LOT__TURBOSENA__ALL_EMA_T&T_LT …" at bounding box center [691, 60] width 1032 height 16
click at [825, 65] on div "keyboard_arrow_down keyboard_arrow_up folder BR_LOT__TURBOSENA__ALL_EMA_T&T_LT …" at bounding box center [691, 60] width 1032 height 16
click at [1156, 67] on button "Back" at bounding box center [1149, 60] width 32 height 18
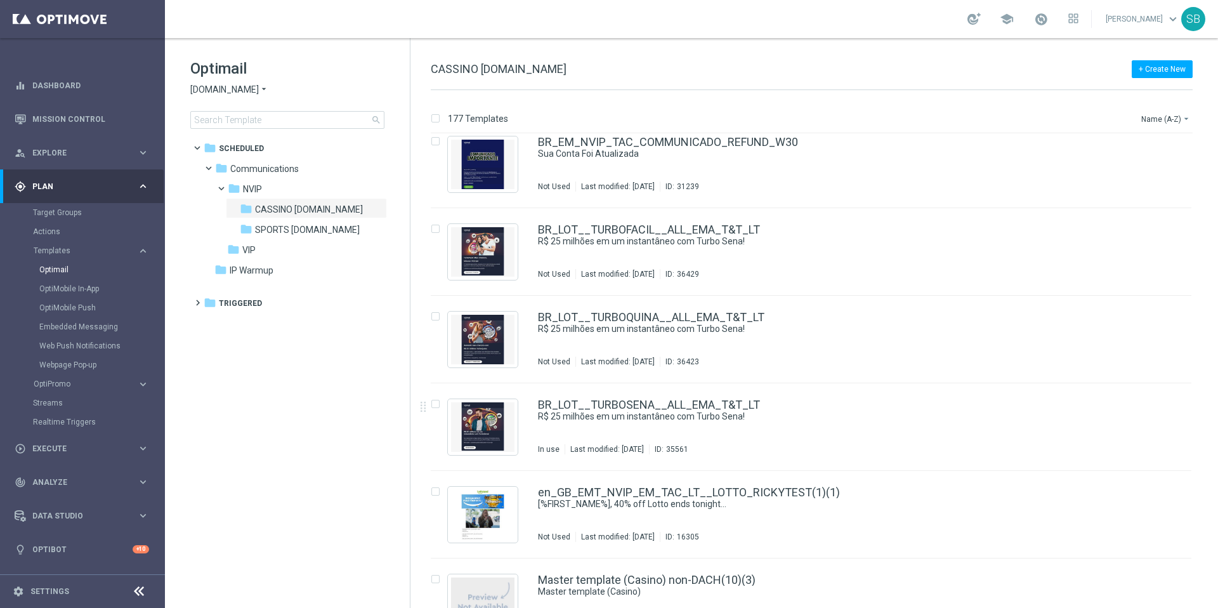
scroll to position [9826, 0]
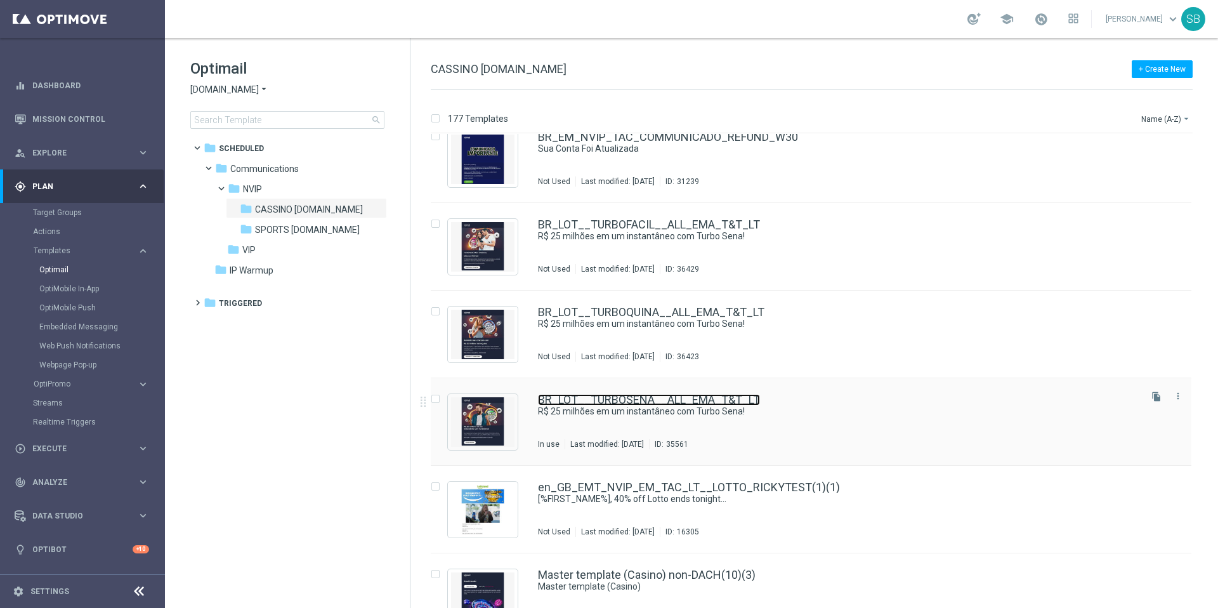
click at [653, 402] on link "BR_LOT__TURBOSENA__ALL_EMA_T&T_LT" at bounding box center [649, 399] width 222 height 11
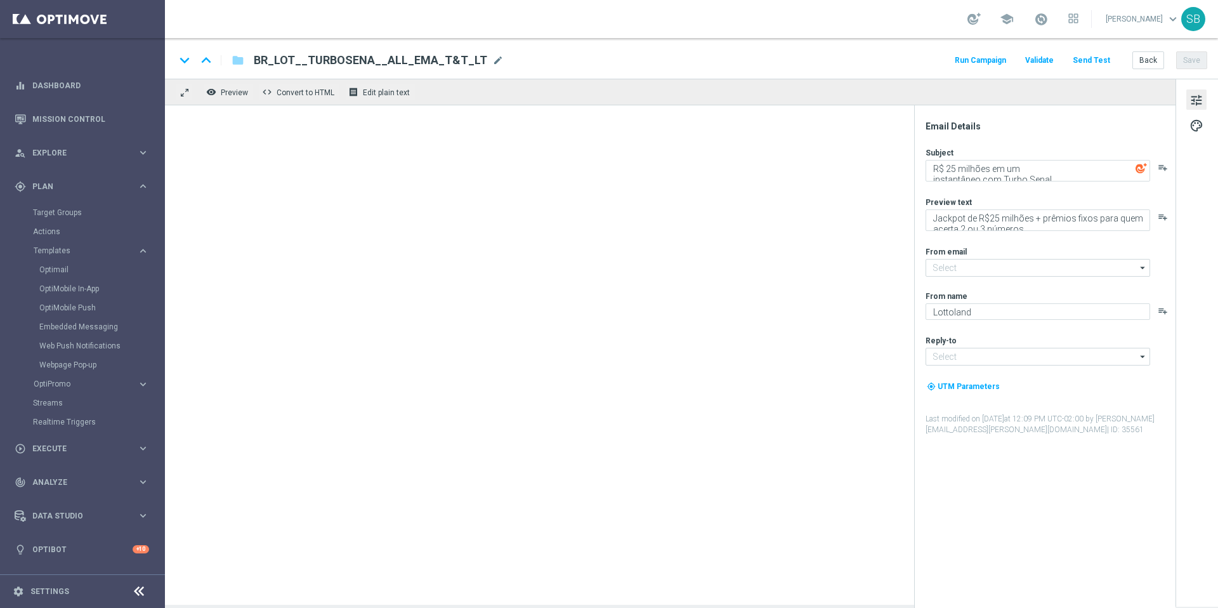
type input "mail@crm.lottoland.bet.br"
type input "contato@lottoland.bet.br"
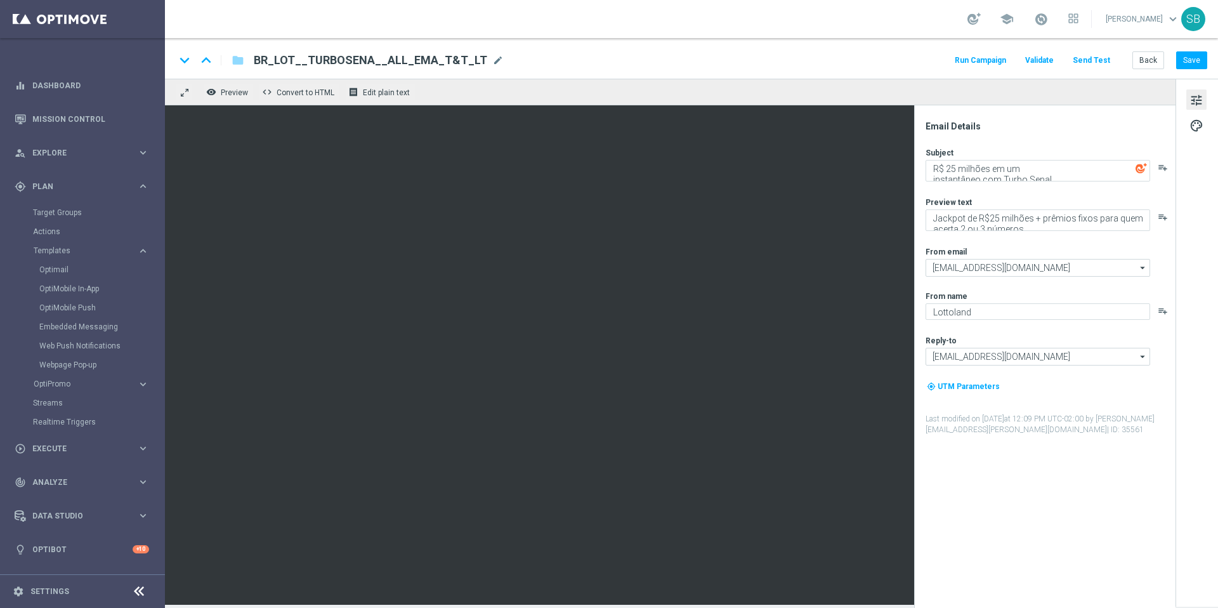
drag, startPoint x: 256, startPoint y: 61, endPoint x: 471, endPoint y: 65, distance: 214.5
click at [471, 65] on span "BR_LOT__TURBOSENA__ALL_EMA_T&T_LT" at bounding box center [371, 60] width 234 height 15
drag, startPoint x: 465, startPoint y: 61, endPoint x: 258, endPoint y: 62, distance: 206.9
click at [258, 62] on input "BR_LOT__TURBOSENA__ALL_EMA_T&T_LT" at bounding box center [411, 60] width 315 height 16
click at [863, 63] on div "keyboard_arrow_down keyboard_arrow_up folder BR_LOT__TURBOSENA__ALL_EMA_T&T_LT …" at bounding box center [691, 60] width 1032 height 16
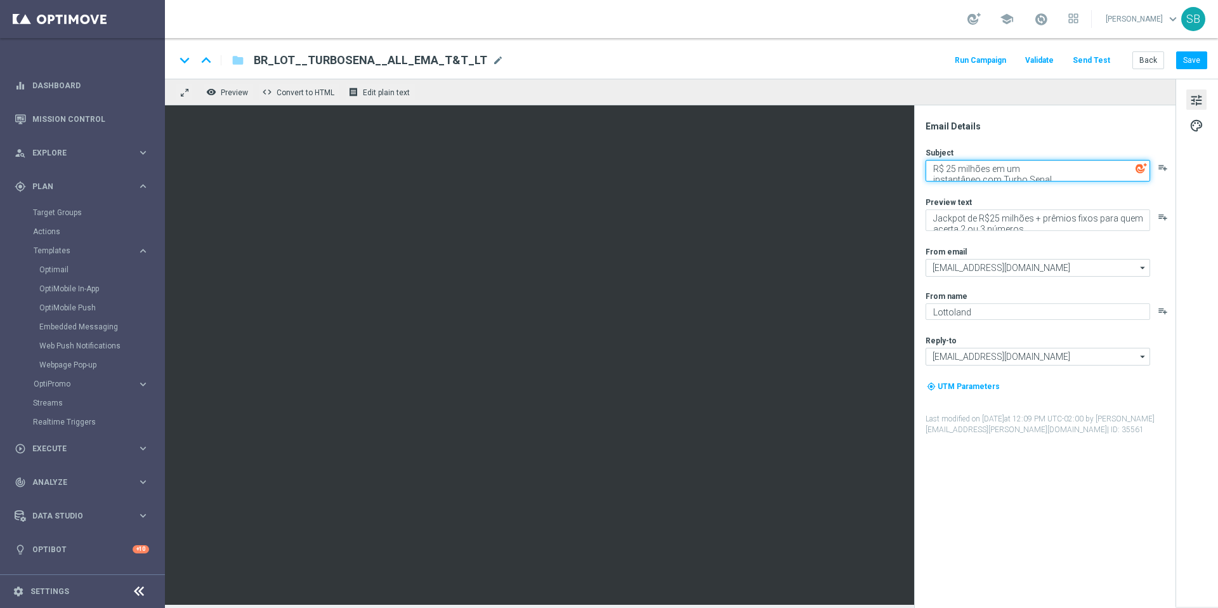
click at [1071, 177] on textarea "R$ 25 milhões em um instantâneo com Turbo Sena!" at bounding box center [1038, 171] width 225 height 22
click at [935, 171] on textarea "R$ 25 milhões em um instantâneo com Turbo Sena!" at bounding box center [1038, 171] width 225 height 22
type textarea "Ganhe R$ 25 milhões em um instantâneo com Turbo Sena!"
click at [1143, 170] on img at bounding box center [1141, 167] width 11 height 11
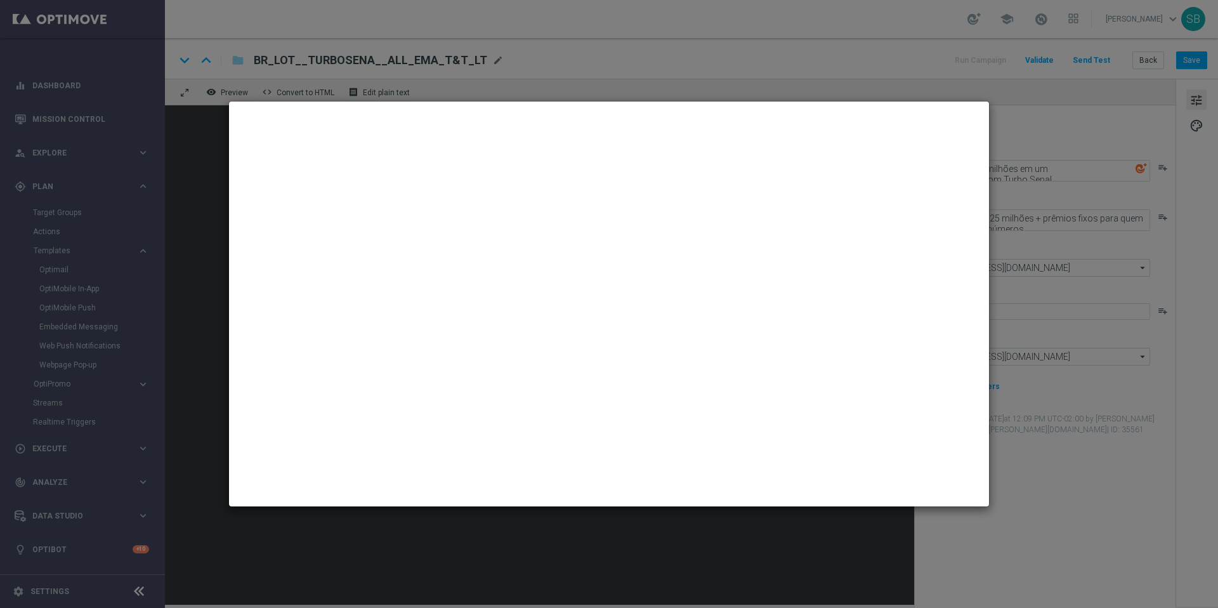
click at [990, 76] on modal-container at bounding box center [609, 304] width 1218 height 608
click at [802, 89] on modal-container at bounding box center [609, 304] width 1218 height 608
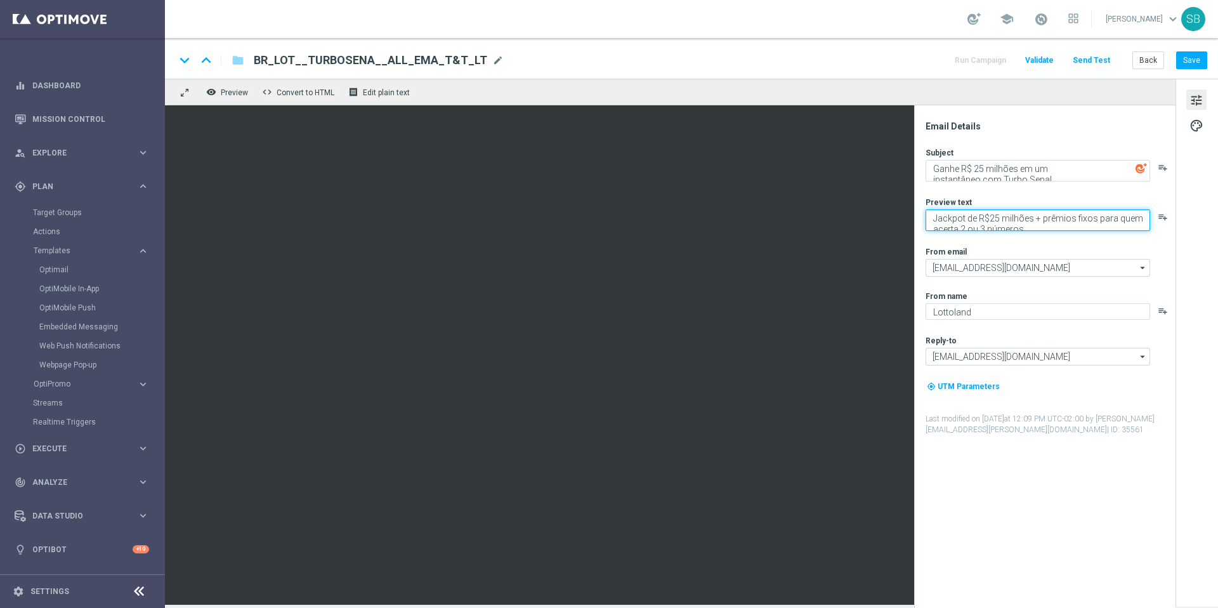
drag, startPoint x: 933, startPoint y: 218, endPoint x: 1066, endPoint y: 241, distance: 135.2
click at [1066, 241] on div "Subject Ganhe R$ 25 milhões em um instantâneo com Turbo Sena! playlist_add Prev…" at bounding box center [1050, 291] width 249 height 288
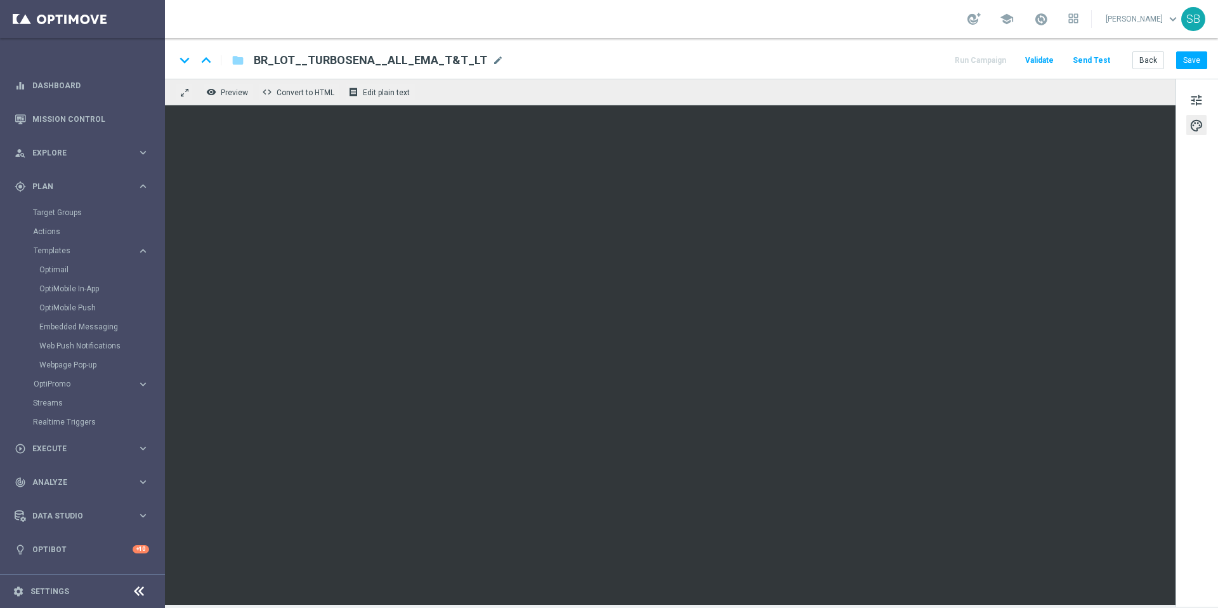
click at [1205, 194] on div "tune palette" at bounding box center [1197, 343] width 43 height 528
click at [1190, 66] on button "Save" at bounding box center [1192, 60] width 31 height 18
click at [385, 96] on span "Edit plain text" at bounding box center [386, 92] width 47 height 9
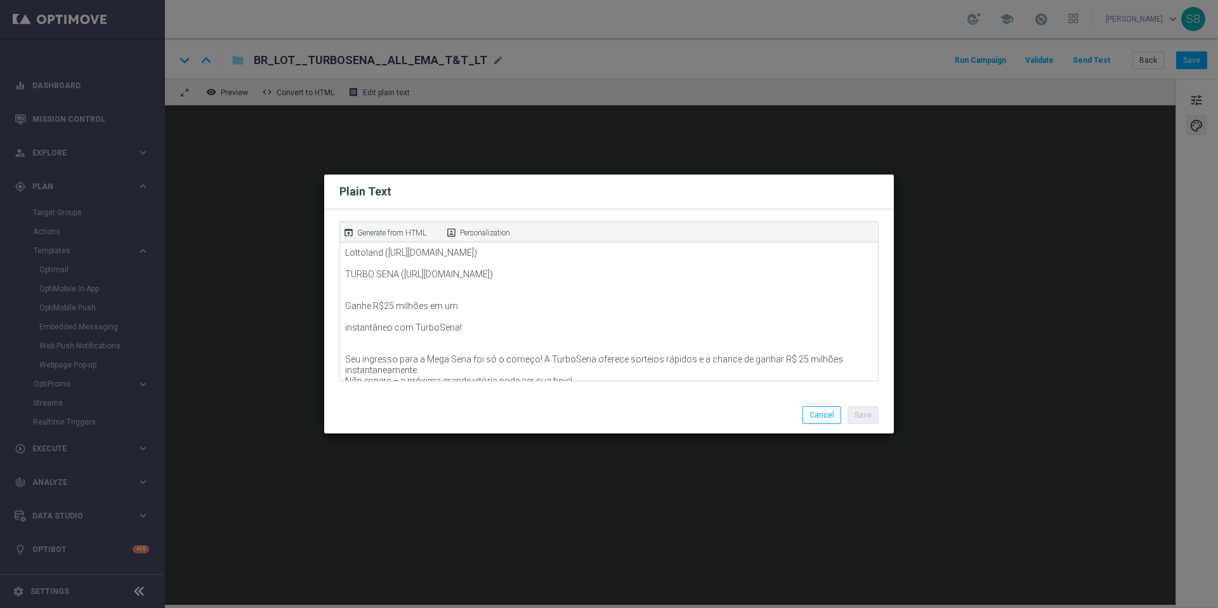
click at [814, 143] on modal-container "Plain Text open_in_browser Generate from HTML portrait Personalization Lottolan…" at bounding box center [609, 304] width 1218 height 608
click at [834, 420] on button "Cancel" at bounding box center [822, 415] width 39 height 18
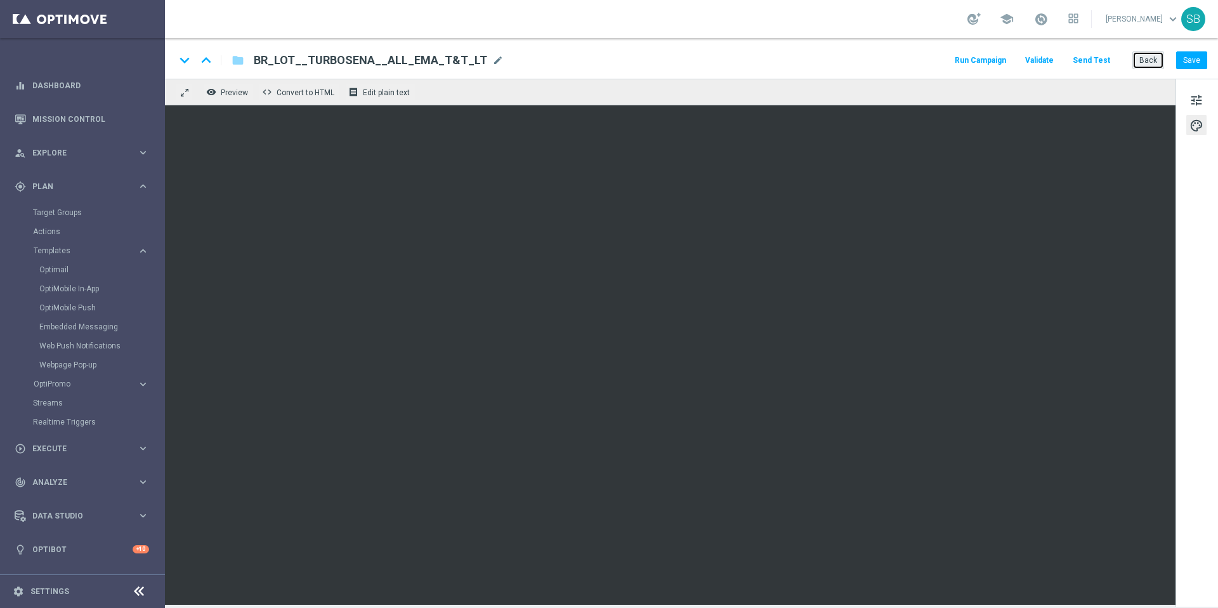
click at [1155, 64] on button "Back" at bounding box center [1149, 60] width 32 height 18
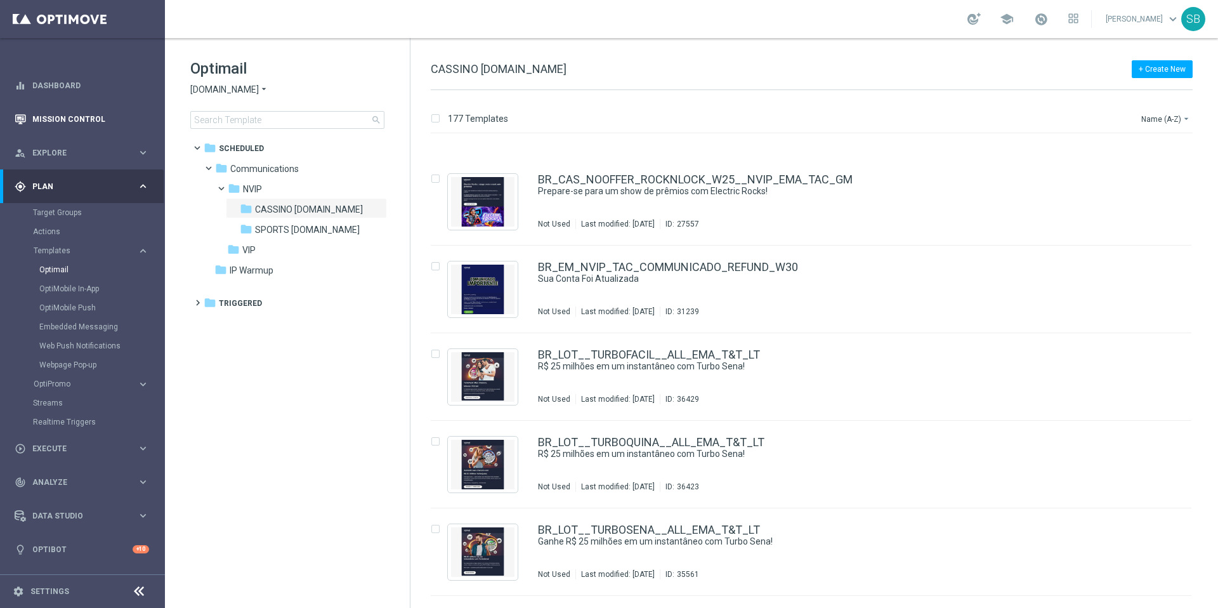
scroll to position [9722, 0]
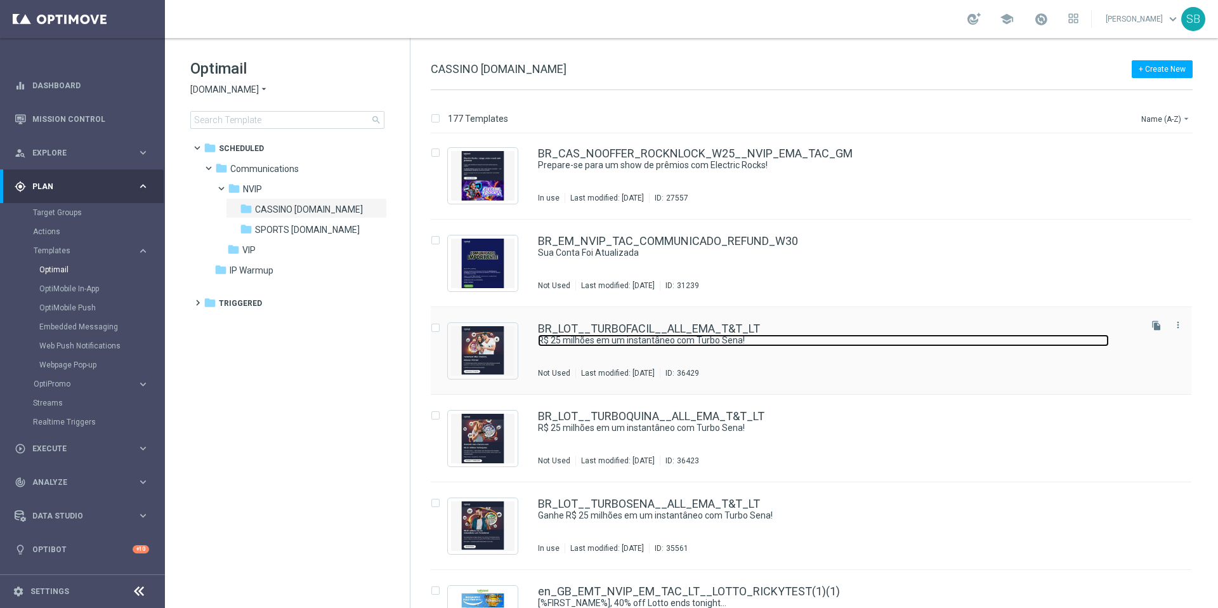
click at [593, 336] on link "R$ 25 milhões em um instantâneo com Turbo Sena!" at bounding box center [823, 340] width 571 height 12
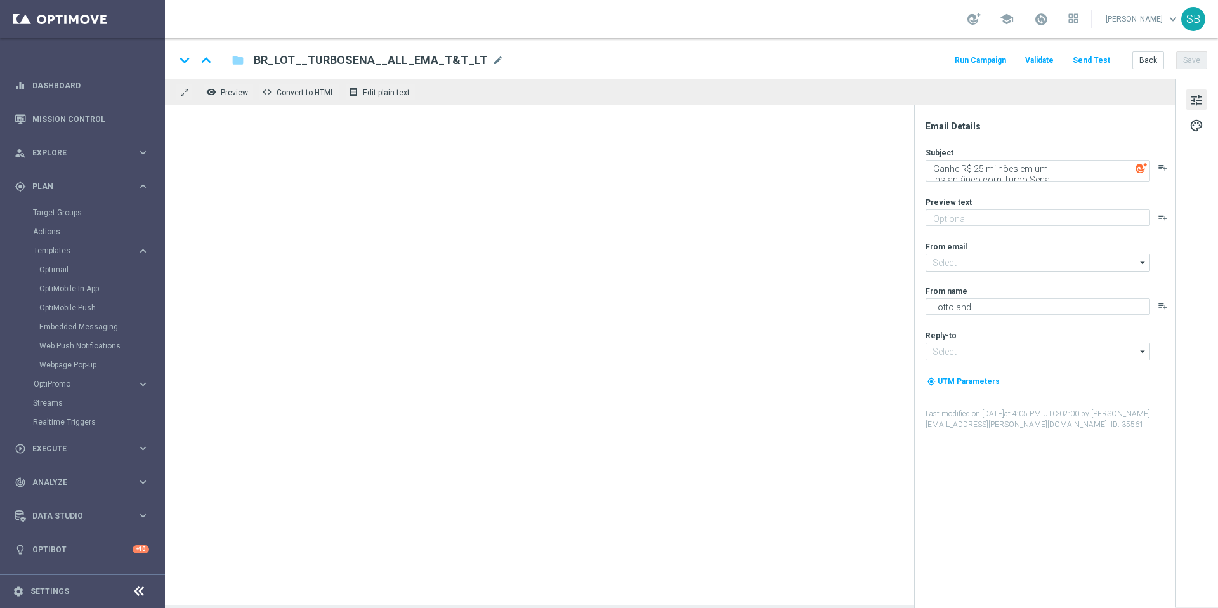
click at [593, 336] on div at bounding box center [670, 354] width 1011 height 499
type input "[EMAIL_ADDRESS][DOMAIN_NAME]"
type textarea "R$ 25 milhões em um instantâneo com Turbo Sena!"
type textarea "Jackpot de R$25 milhões + prêmios fixos para quem acerta 2 ou 3 números"
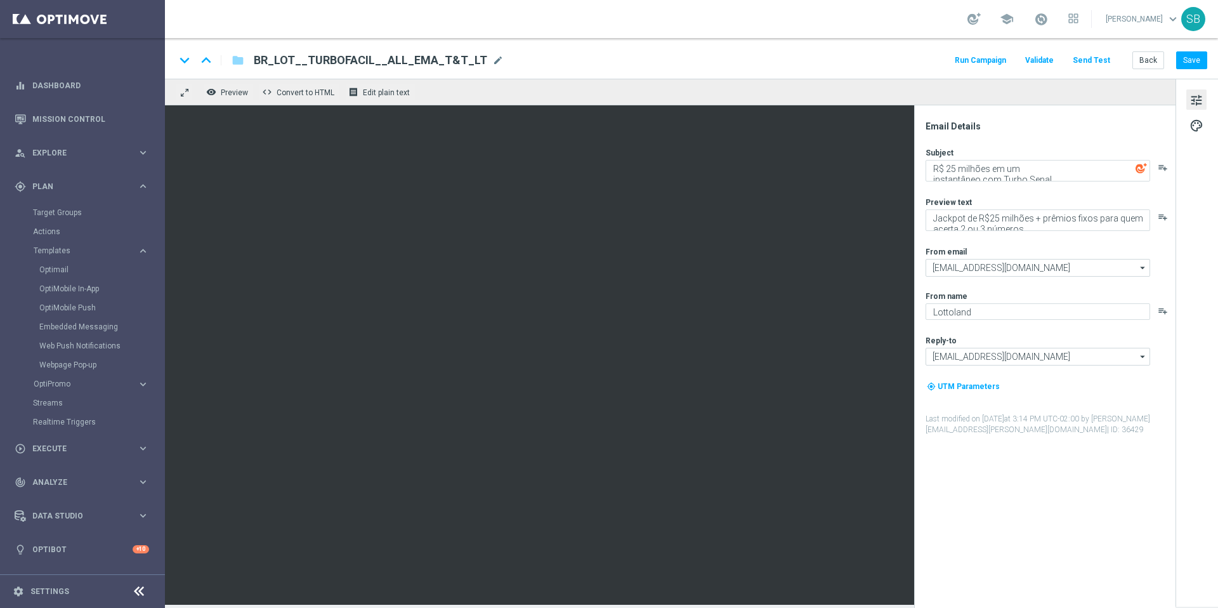
click at [1048, 122] on div "Email Details" at bounding box center [1050, 126] width 249 height 11
click at [370, 93] on span "Edit plain text" at bounding box center [386, 92] width 47 height 9
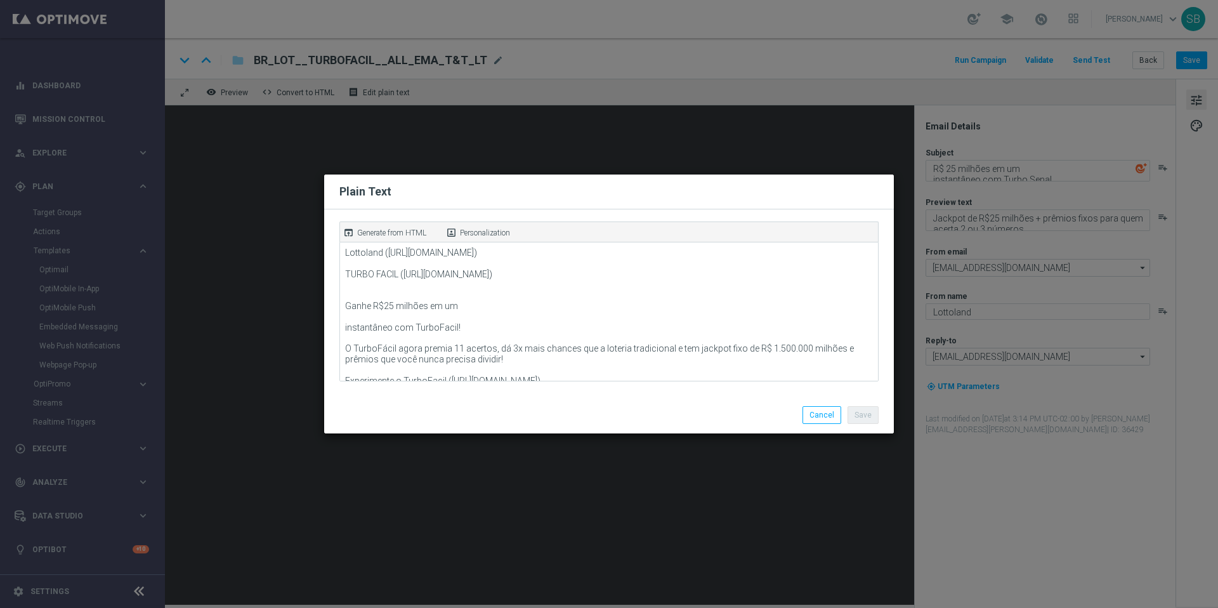
scroll to position [53, 0]
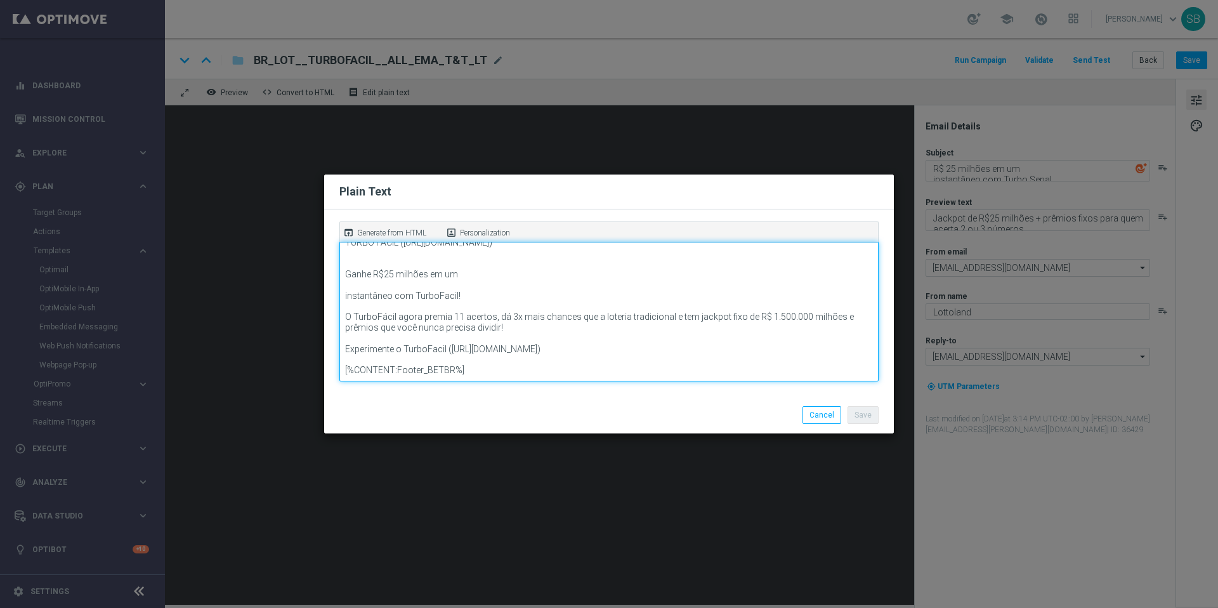
drag, startPoint x: 346, startPoint y: 261, endPoint x: 467, endPoint y: 288, distance: 123.5
click at [467, 288] on textarea "Lottoland (https://www.lottoland.com/) TURBO FACIL (https://www.lottoland.bet.b…" at bounding box center [608, 312] width 539 height 140
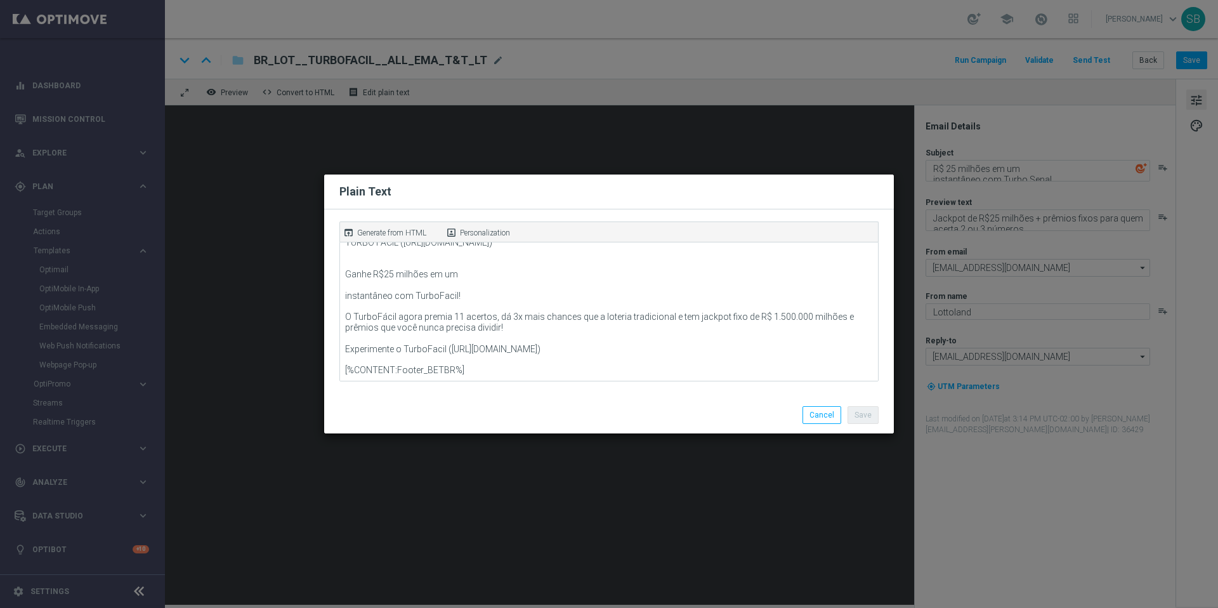
click at [1053, 178] on modal-container "Plain Text open_in_browser Generate from HTML portrait Personalization Lottolan…" at bounding box center [609, 304] width 1218 height 608
click at [1028, 175] on modal-container "Plain Text open_in_browser Generate from HTML portrait Personalization Lottolan…" at bounding box center [609, 304] width 1218 height 608
click at [833, 415] on button "Cancel" at bounding box center [822, 415] width 39 height 18
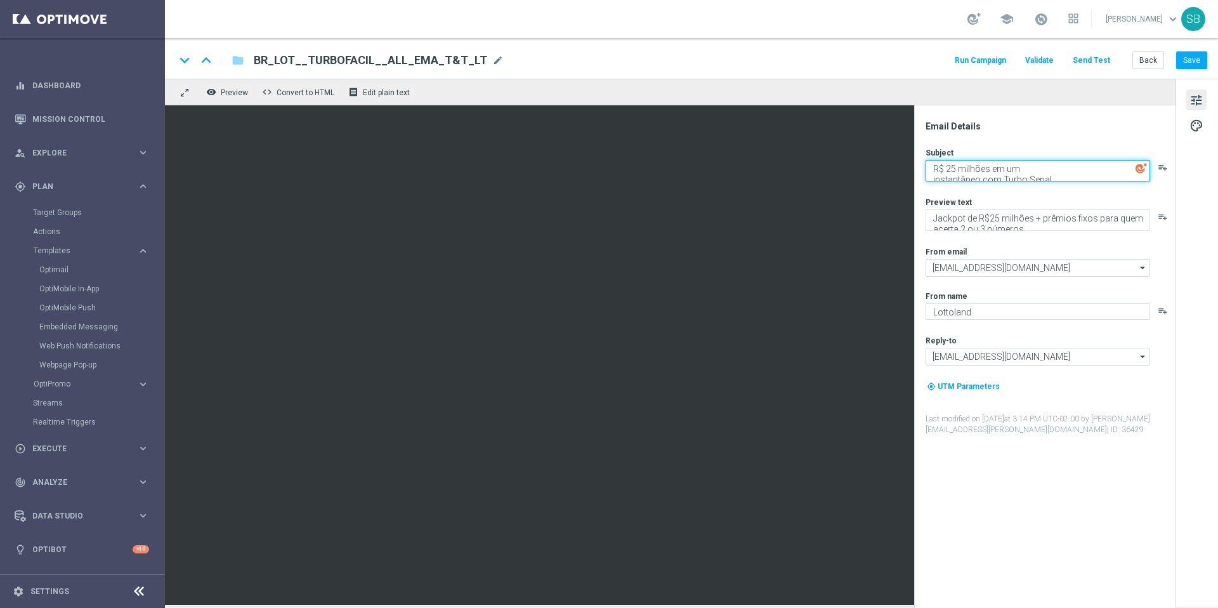
click at [956, 169] on textarea "R$ 25 milhões em um instantâneo com Turbo Sena!" at bounding box center [1038, 171] width 225 height 22
drag, startPoint x: 1056, startPoint y: 178, endPoint x: 930, endPoint y: 170, distance: 125.9
click at [930, 170] on textarea "R$ 25 milhões em um instantâneo com Turbo Sena!" at bounding box center [1038, 171] width 225 height 22
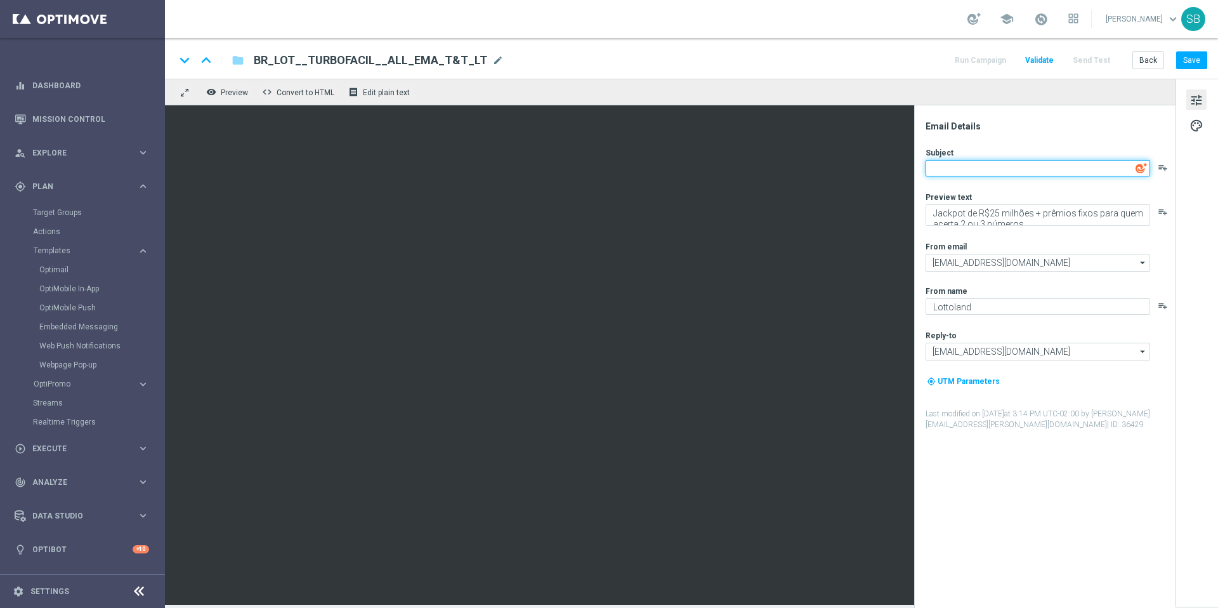
click at [947, 168] on textarea at bounding box center [1038, 168] width 225 height 16
paste textarea "Ganhe R$25 milhões em um instantâneo com TurboFacil!"
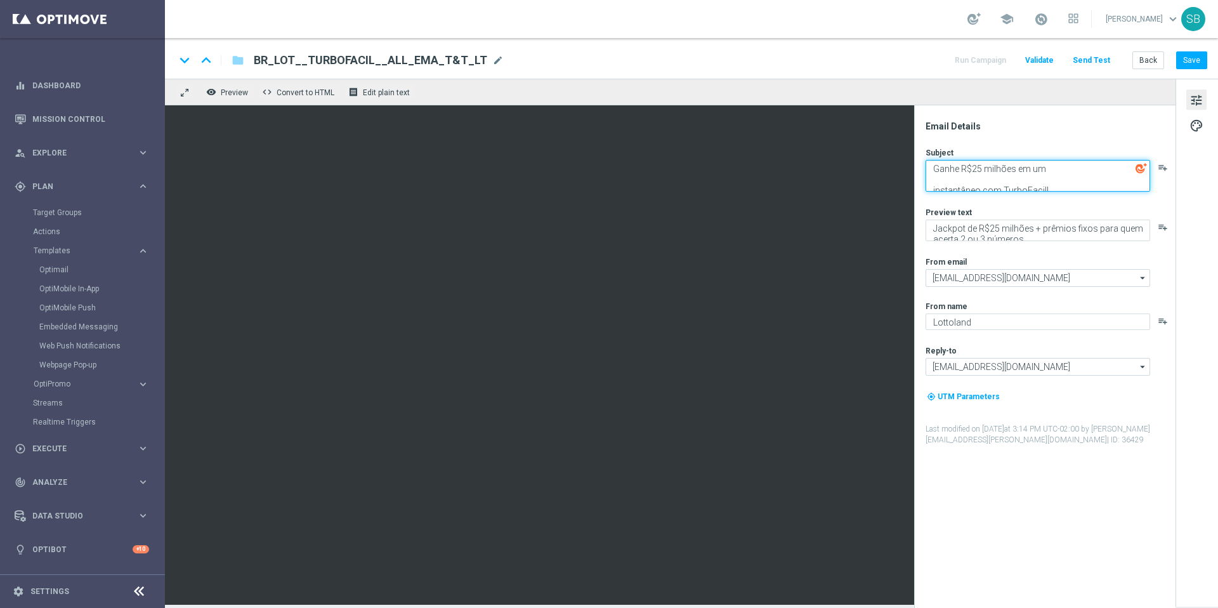
scroll to position [4, 0]
click at [952, 175] on textarea "Ganhe R$25 milhões em um instantâneo com TurboFacil!" at bounding box center [1038, 176] width 225 height 32
drag, startPoint x: 1050, startPoint y: 166, endPoint x: 1067, endPoint y: 175, distance: 18.4
click at [1067, 175] on textarea "Ganhe R$25 milhões em um instantâneo com TurboFacil!" at bounding box center [1038, 176] width 225 height 32
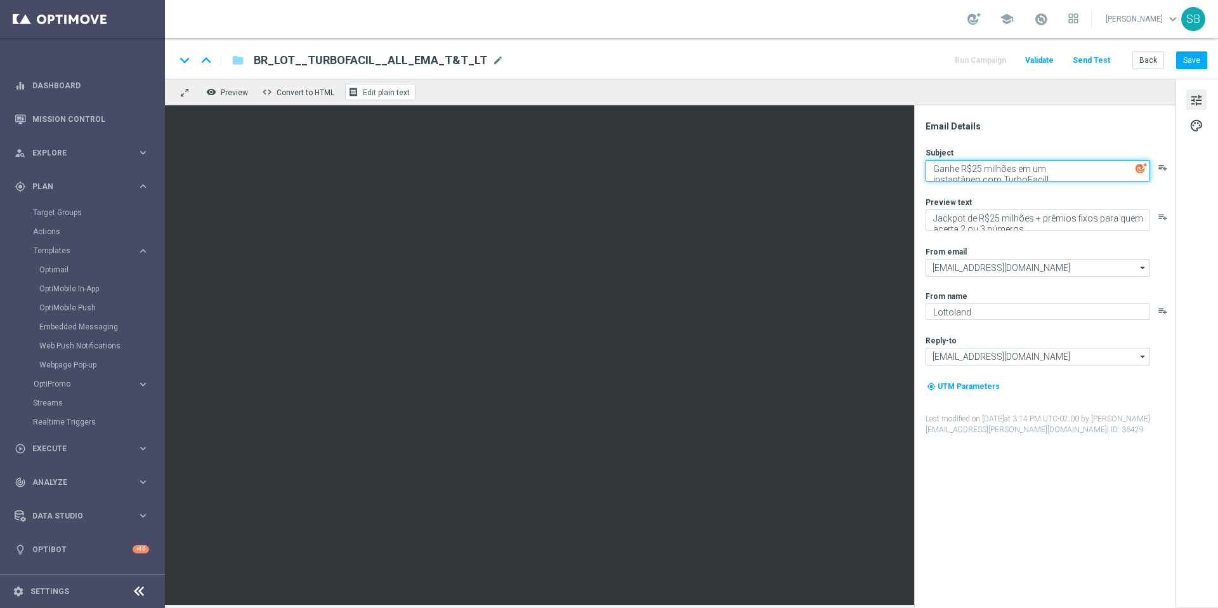
type textarea "Ganhe R$25 milhões em um instantâneo com TurboFacil!"
click at [399, 93] on span "Edit plain text" at bounding box center [386, 92] width 47 height 9
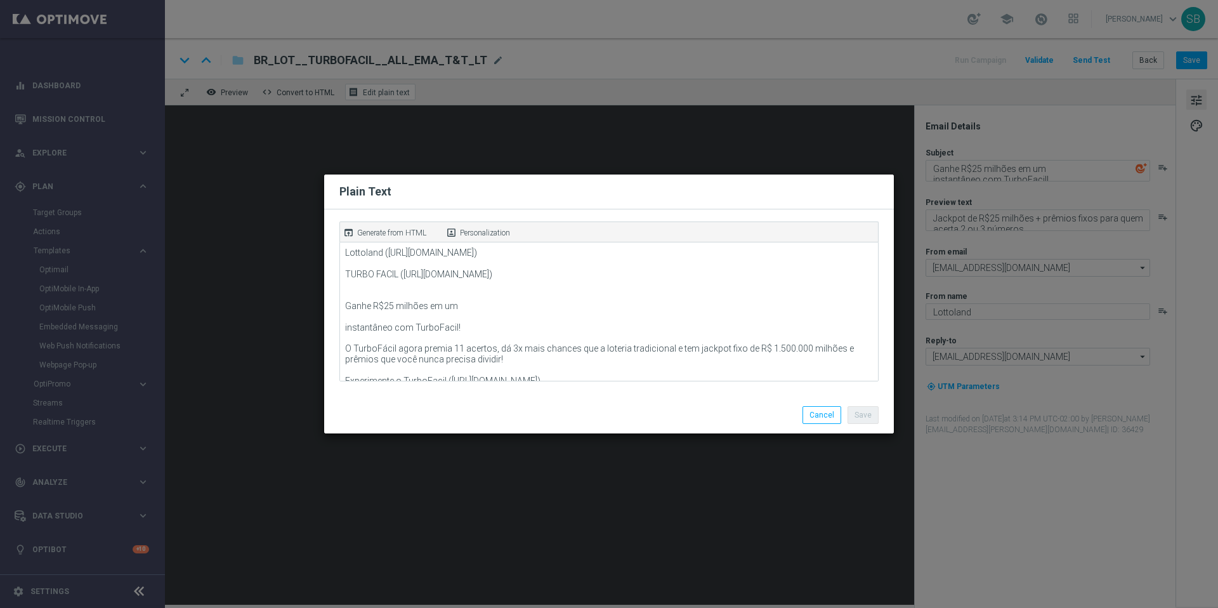
click at [399, 93] on modal-container "Plain Text open_in_browser Generate from HTML portrait Personalization Lottolan…" at bounding box center [609, 304] width 1218 height 608
click at [827, 419] on button "Cancel" at bounding box center [822, 415] width 39 height 18
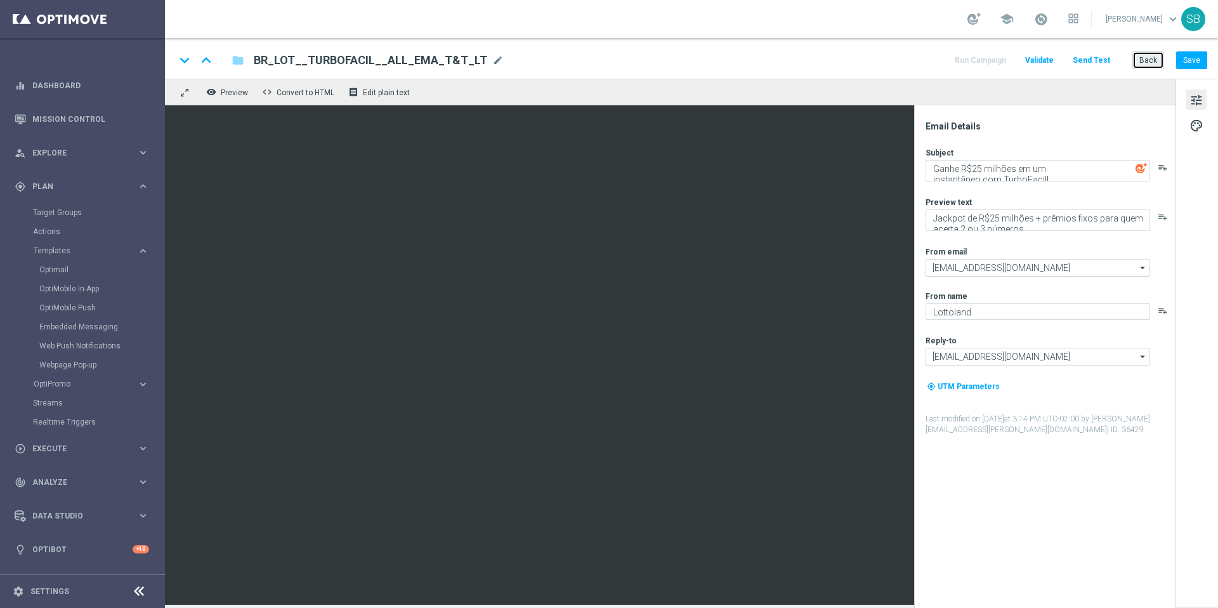
click at [1154, 63] on button "Back" at bounding box center [1149, 60] width 32 height 18
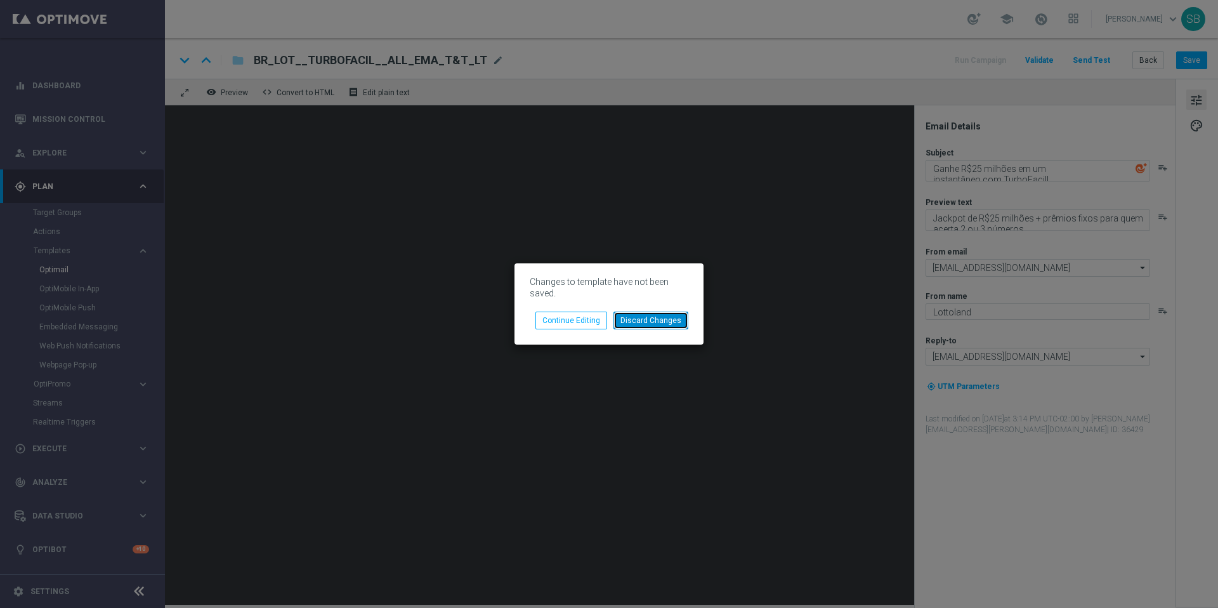
click at [634, 321] on button "Discard Changes" at bounding box center [651, 321] width 75 height 18
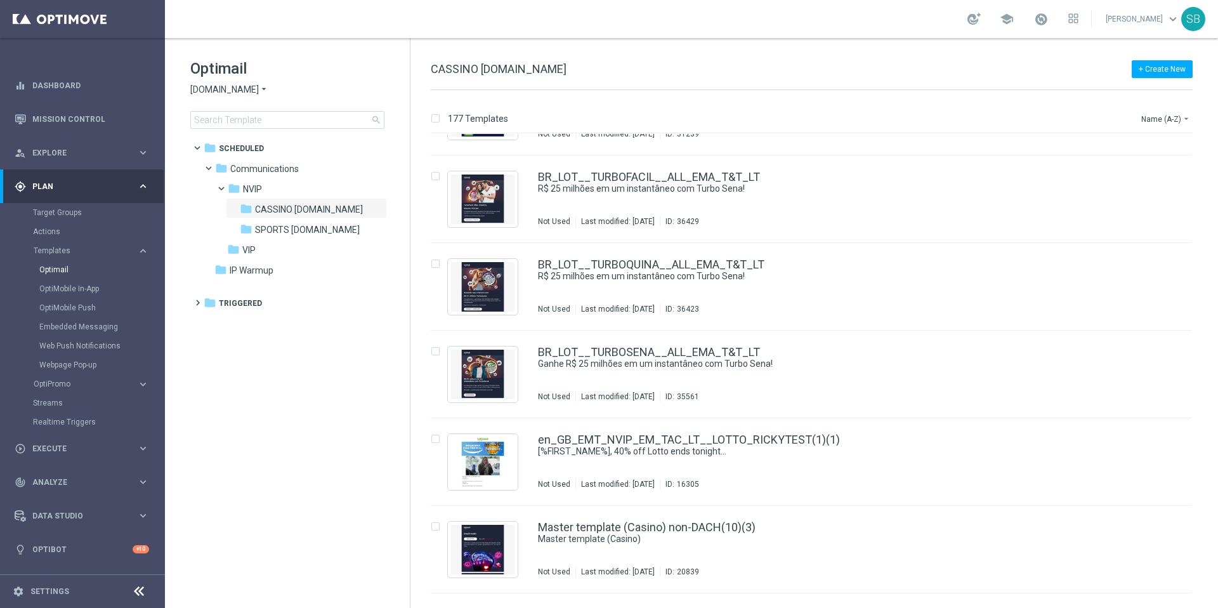
scroll to position [9865, 0]
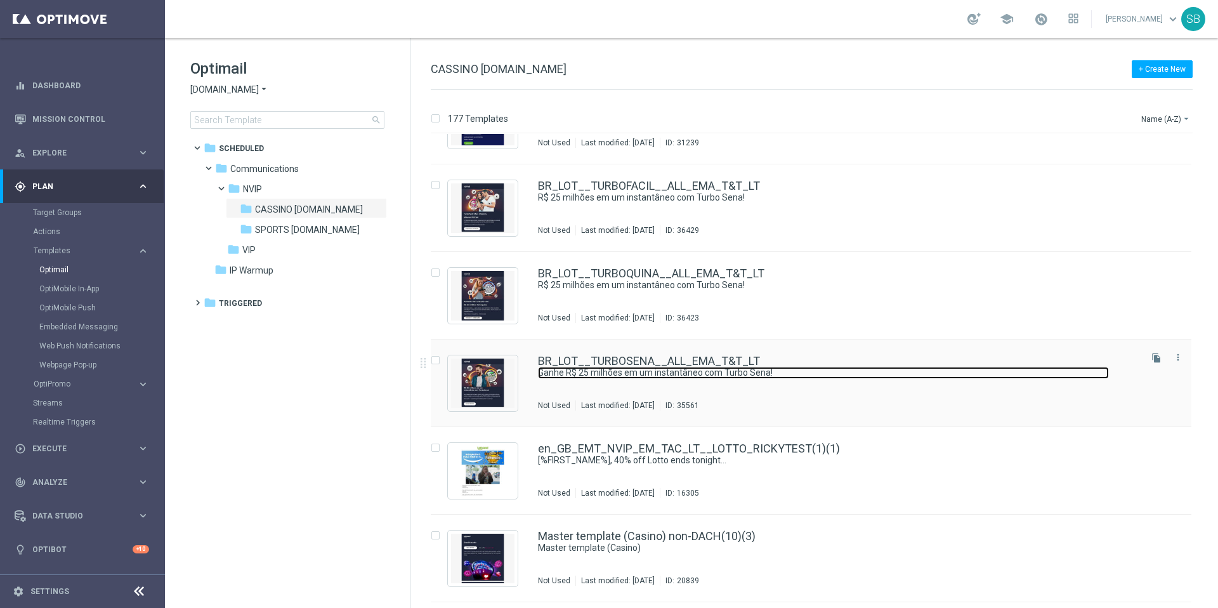
click at [617, 368] on link "Ganhe R$ 25 milhões em um instantâneo com Turbo Sena!" at bounding box center [823, 373] width 571 height 12
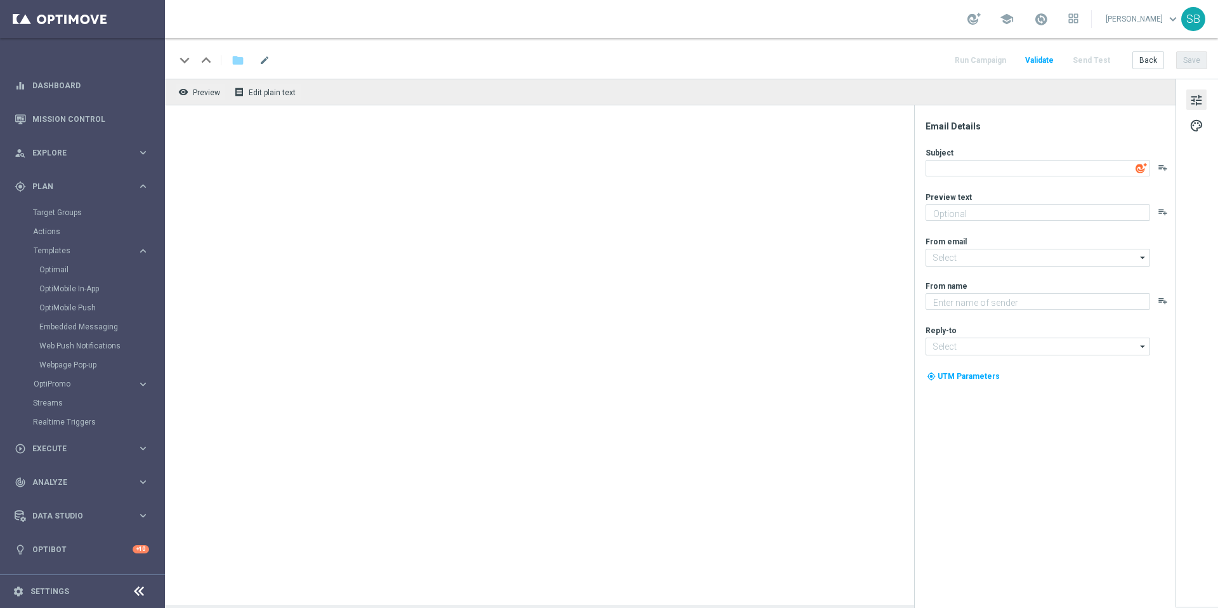
type input "[EMAIL_ADDRESS][DOMAIN_NAME]"
type textarea "Ganhe R$ 25 milhões em um instantâneo com Turbo Sena!"
type textarea "Lottoland"
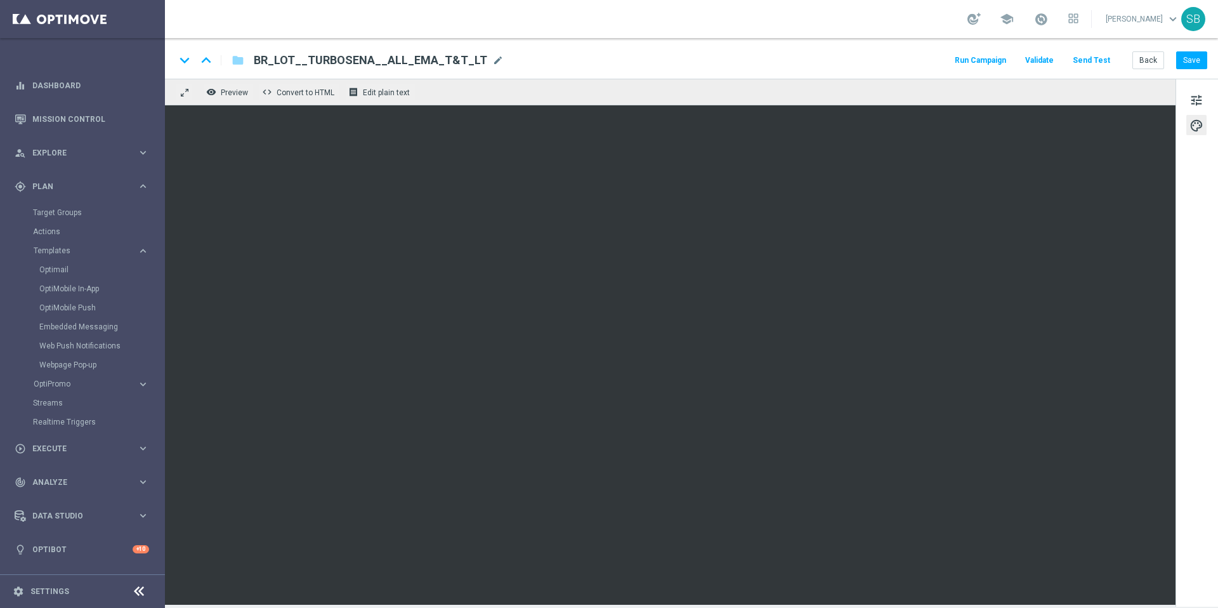
click at [1201, 178] on div "tune palette" at bounding box center [1197, 343] width 43 height 528
click at [1190, 58] on button "Save" at bounding box center [1192, 60] width 31 height 18
click at [227, 93] on span "Preview" at bounding box center [234, 92] width 27 height 9
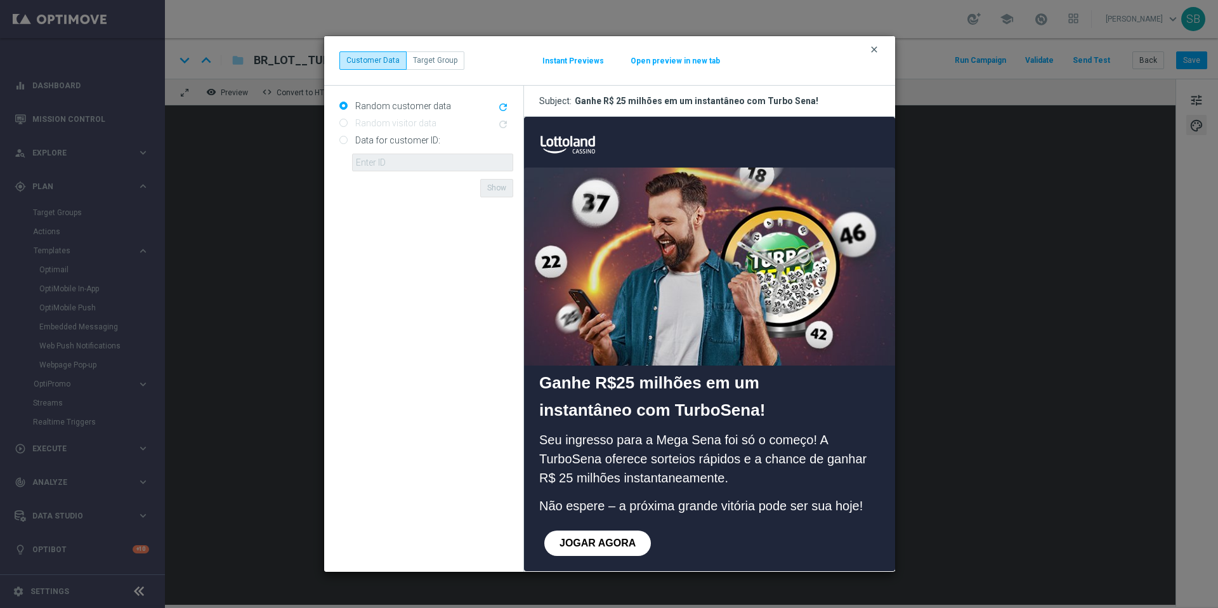
click at [873, 50] on icon "clear" at bounding box center [874, 49] width 10 height 10
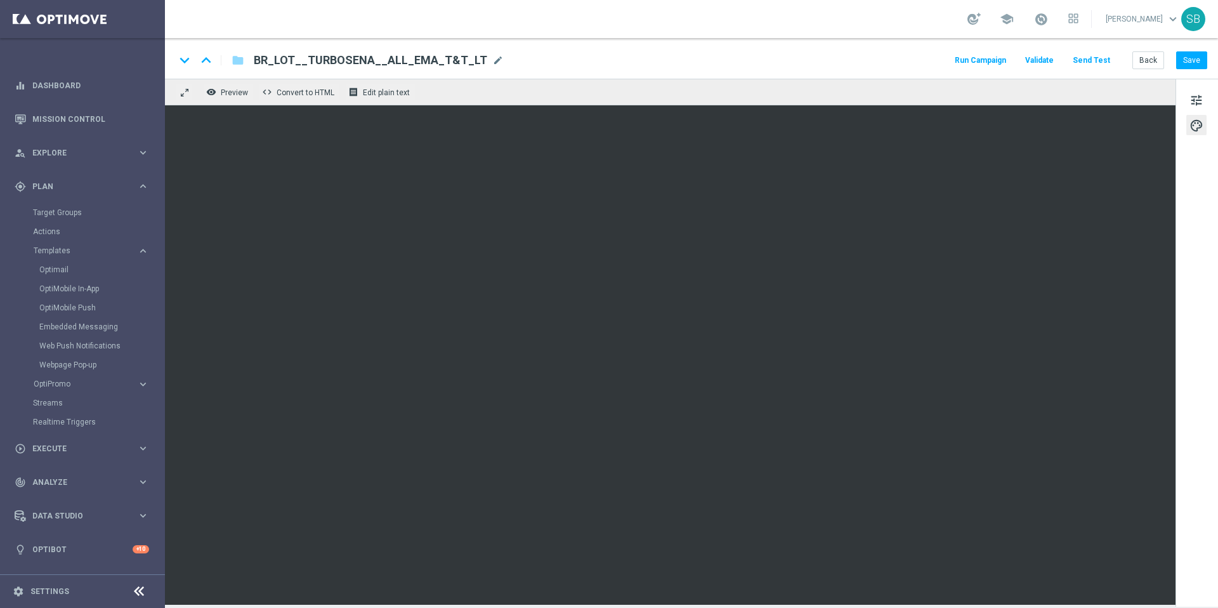
click at [401, 67] on span "BR_LOT__TURBOSENA__ALL_EMA_T&T_LT" at bounding box center [371, 60] width 234 height 15
click at [1148, 66] on button "Back" at bounding box center [1149, 60] width 32 height 18
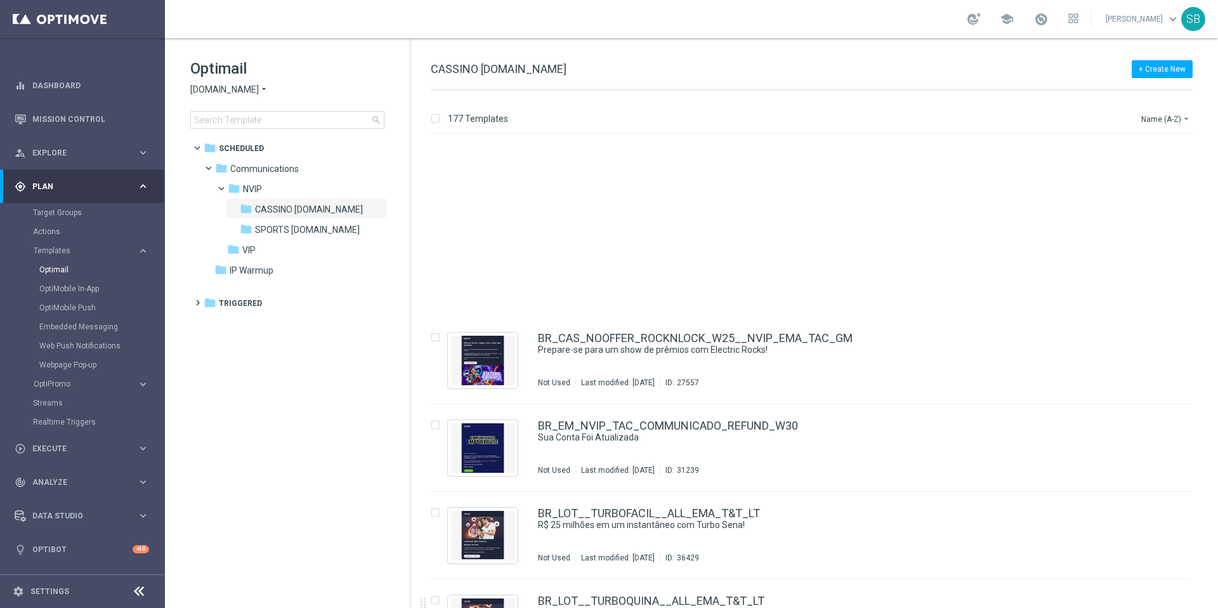
scroll to position [9807, 0]
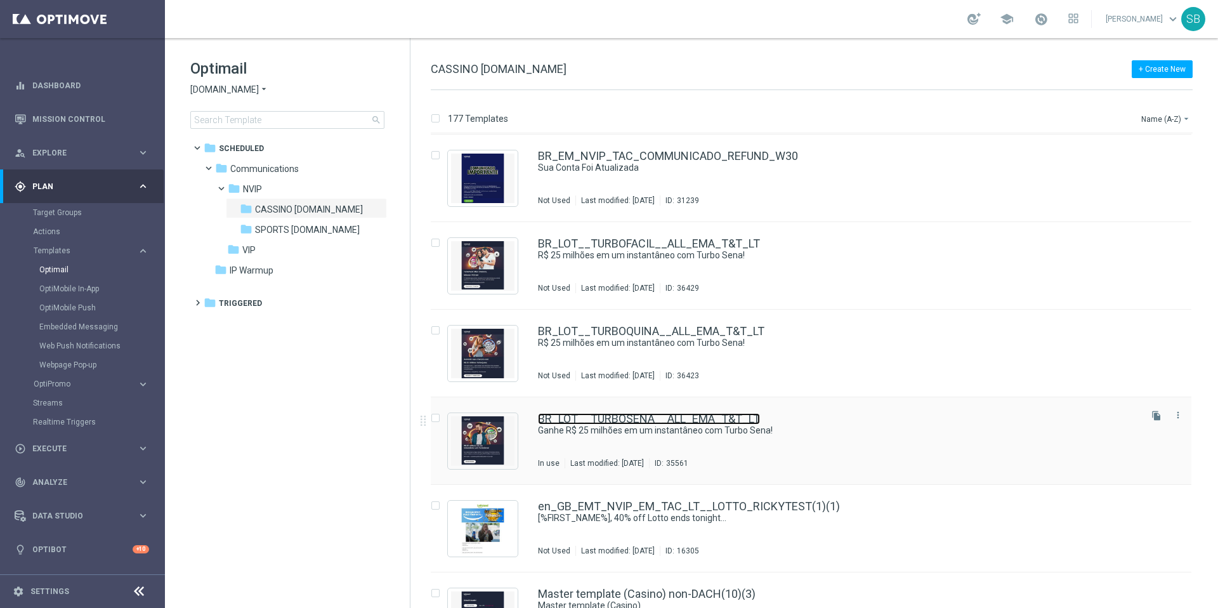
click at [685, 423] on link "BR_LOT__TURBOSENA__ALL_EMA_T&T_LT" at bounding box center [649, 418] width 222 height 11
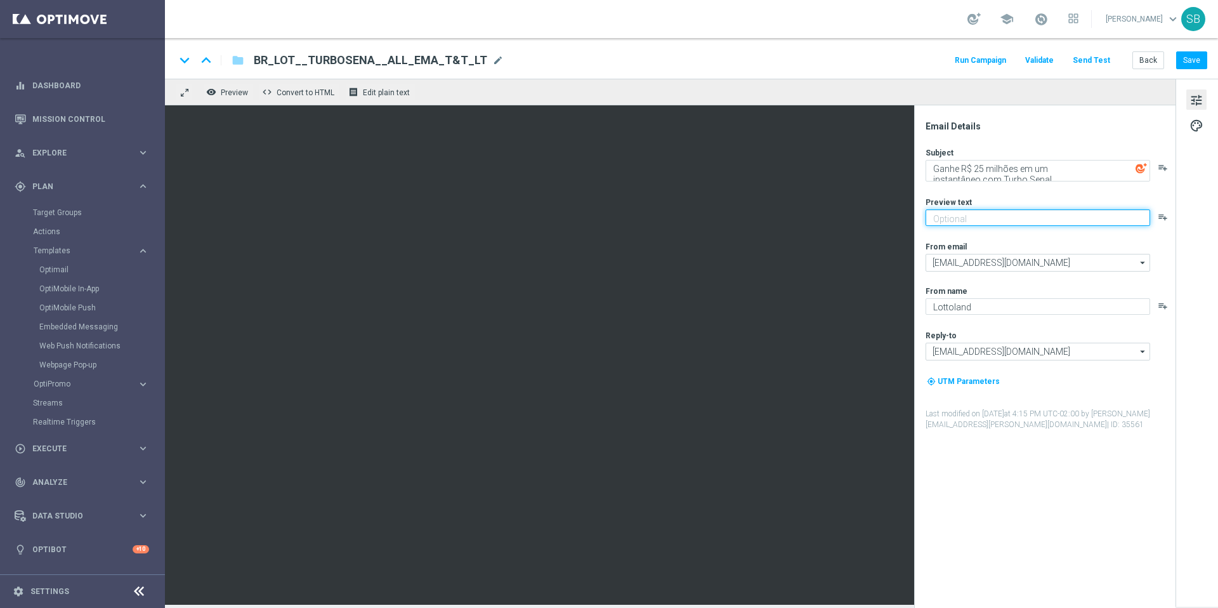
click at [961, 218] on textarea at bounding box center [1038, 217] width 225 height 16
paste textarea "Seu ingresso para a Mega Sena foi só o começo! A TurboSena oferece sorteios ráp…"
type textarea "Seu ingresso para a Mega Sena foi só o começo! A TurboSena oferece sorteios ráp…"
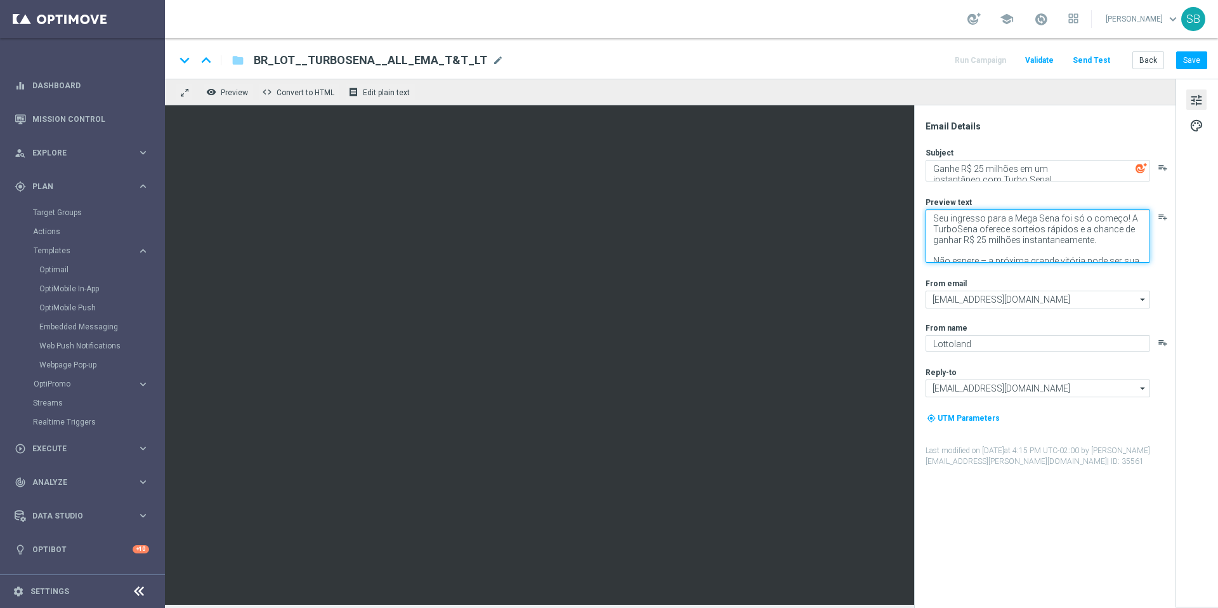
scroll to position [15, 0]
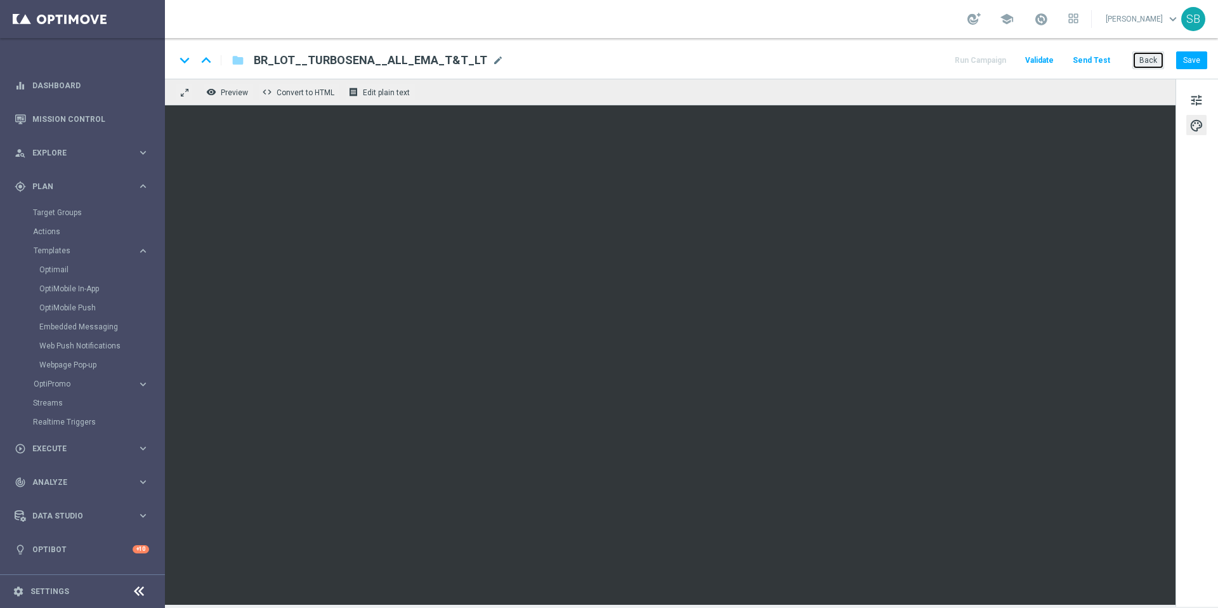
click at [1148, 65] on button "Back" at bounding box center [1149, 60] width 32 height 18
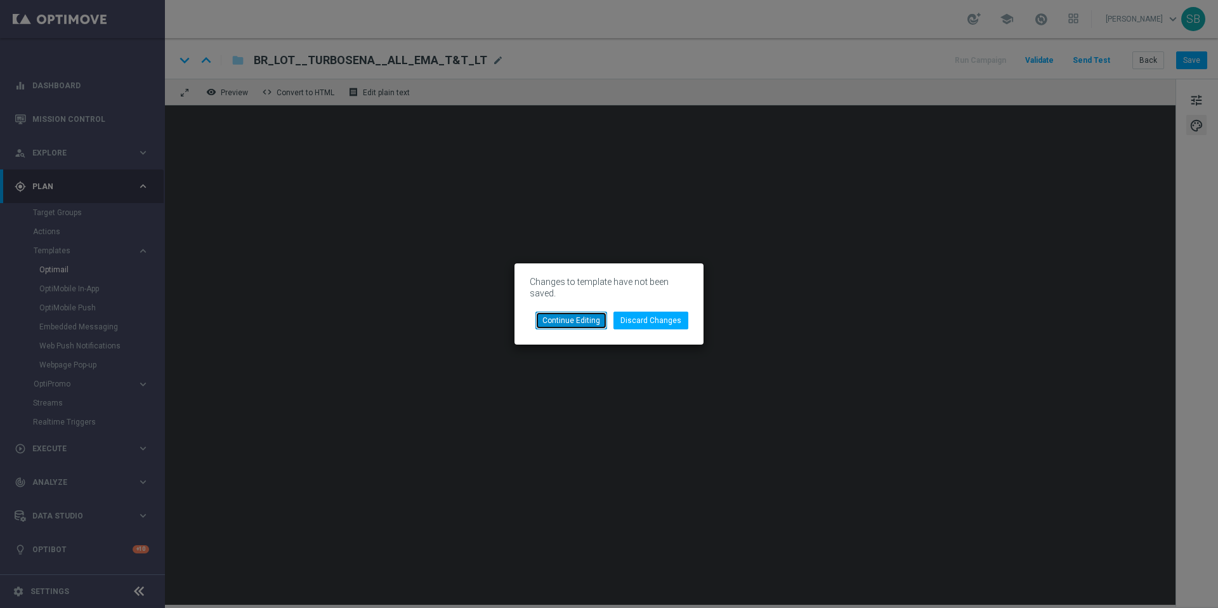
click at [600, 319] on button "Continue Editing" at bounding box center [572, 321] width 72 height 18
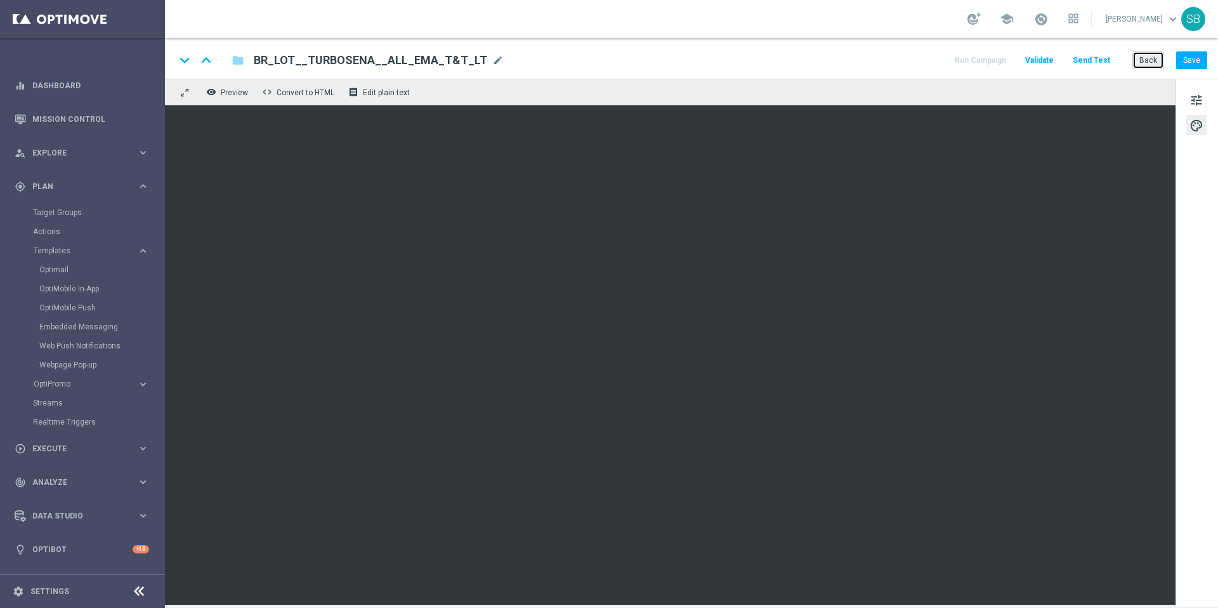
click at [1145, 65] on button "Back" at bounding box center [1149, 60] width 32 height 18
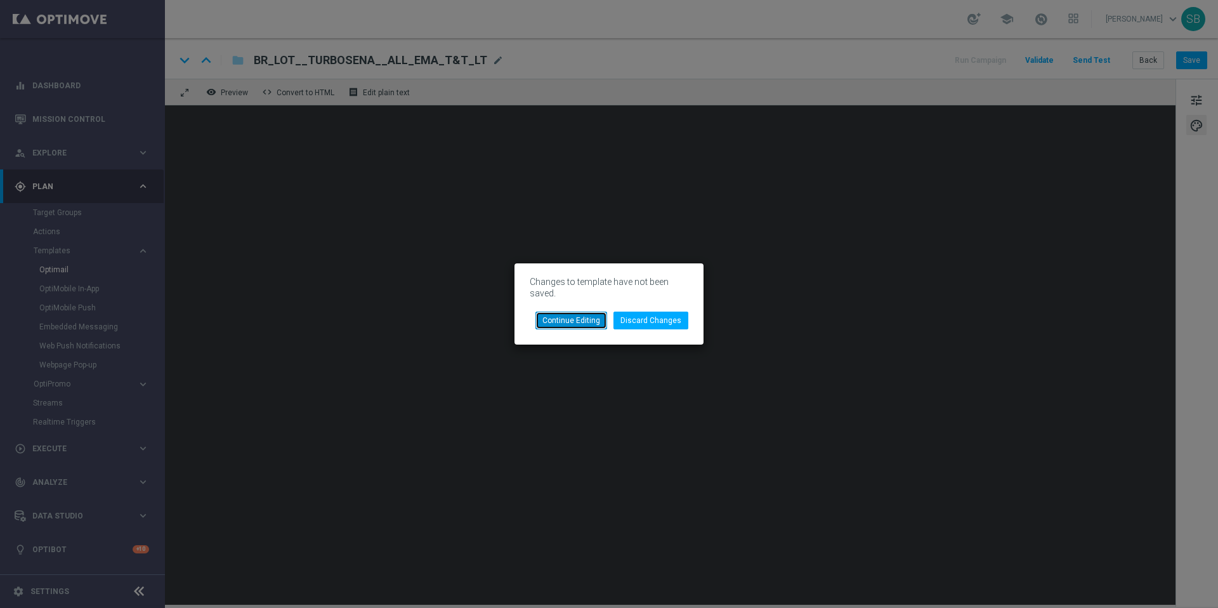
click at [598, 327] on button "Continue Editing" at bounding box center [572, 321] width 72 height 18
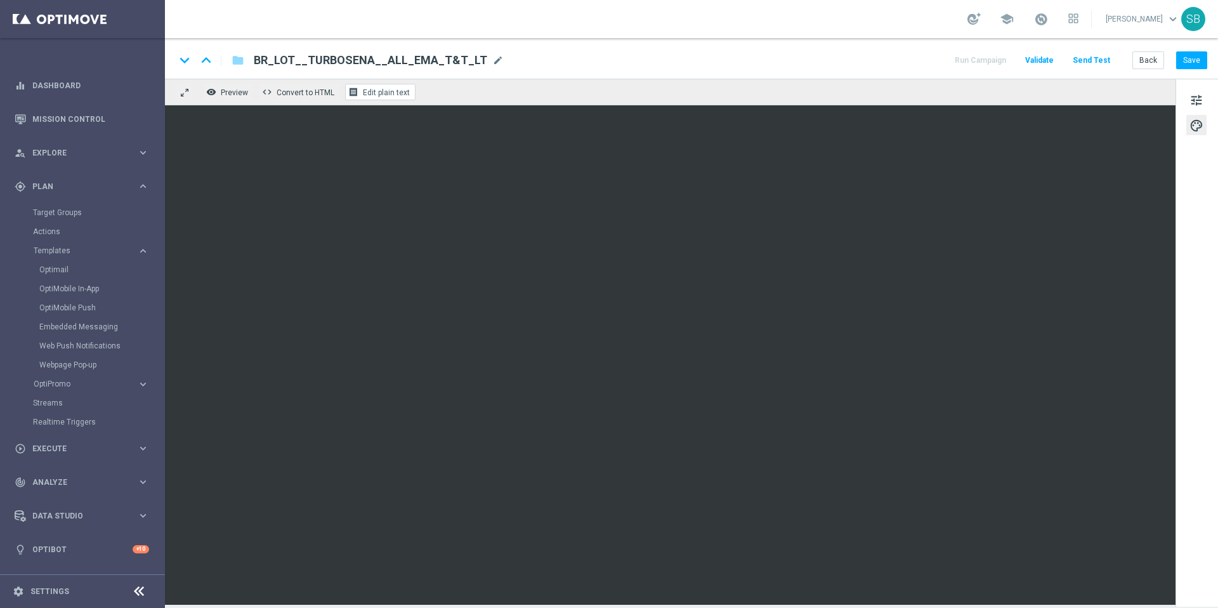
click at [376, 89] on span "Edit plain text" at bounding box center [386, 92] width 47 height 9
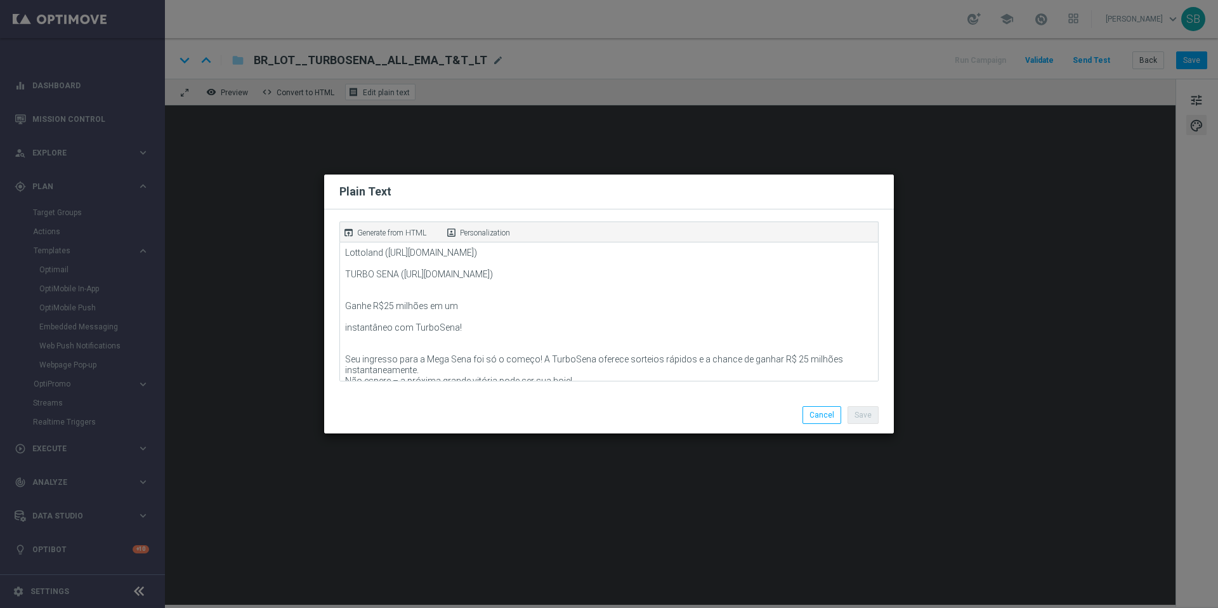
click at [376, 91] on modal-container "Plain Text open_in_browser Generate from HTML portrait Personalization Lottolan…" at bounding box center [609, 304] width 1218 height 608
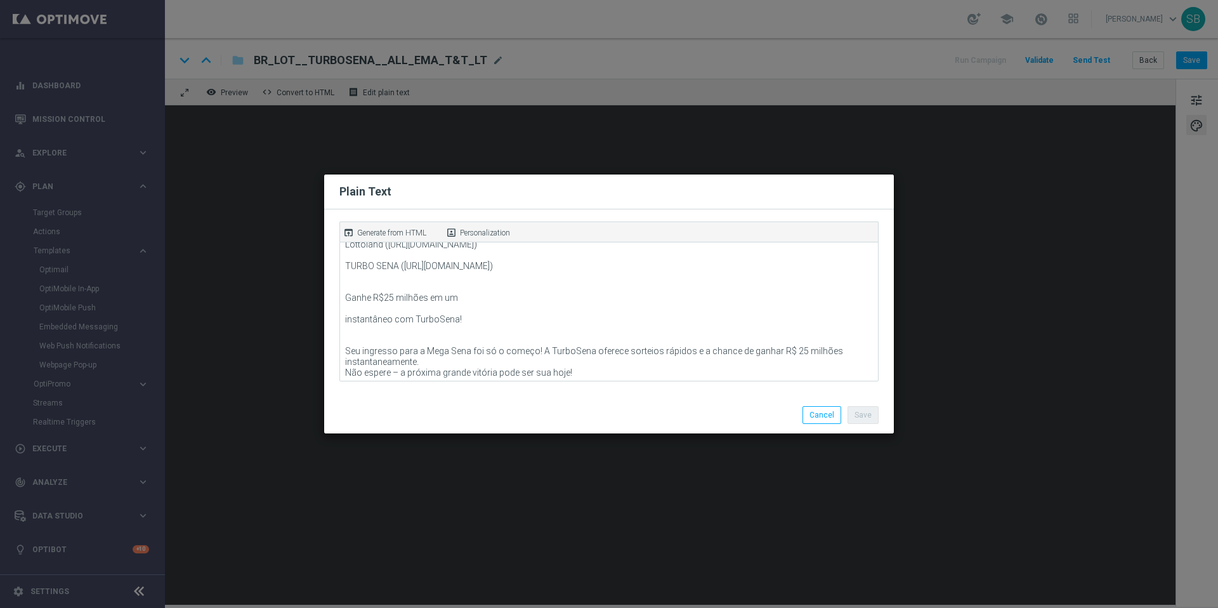
scroll to position [58, 0]
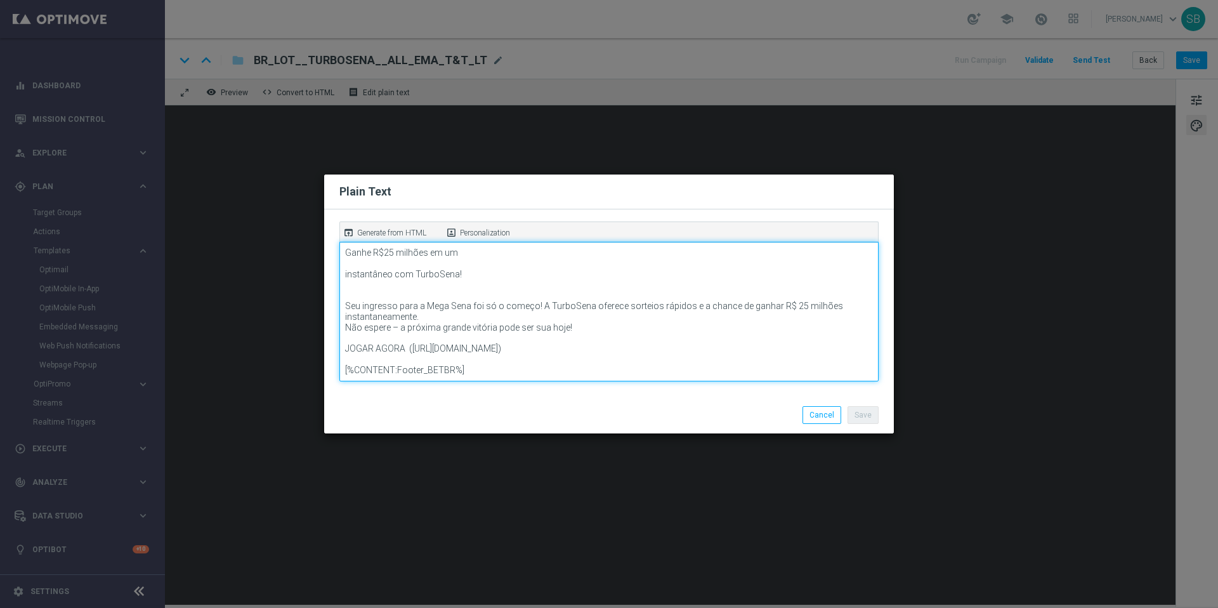
drag, startPoint x: 589, startPoint y: 329, endPoint x: 344, endPoint y: 310, distance: 245.7
click at [344, 310] on textarea "Lottoland (https://www.lottoland.com/) TURBO SENA (https://www.lottoland.bet.br…" at bounding box center [608, 312] width 539 height 140
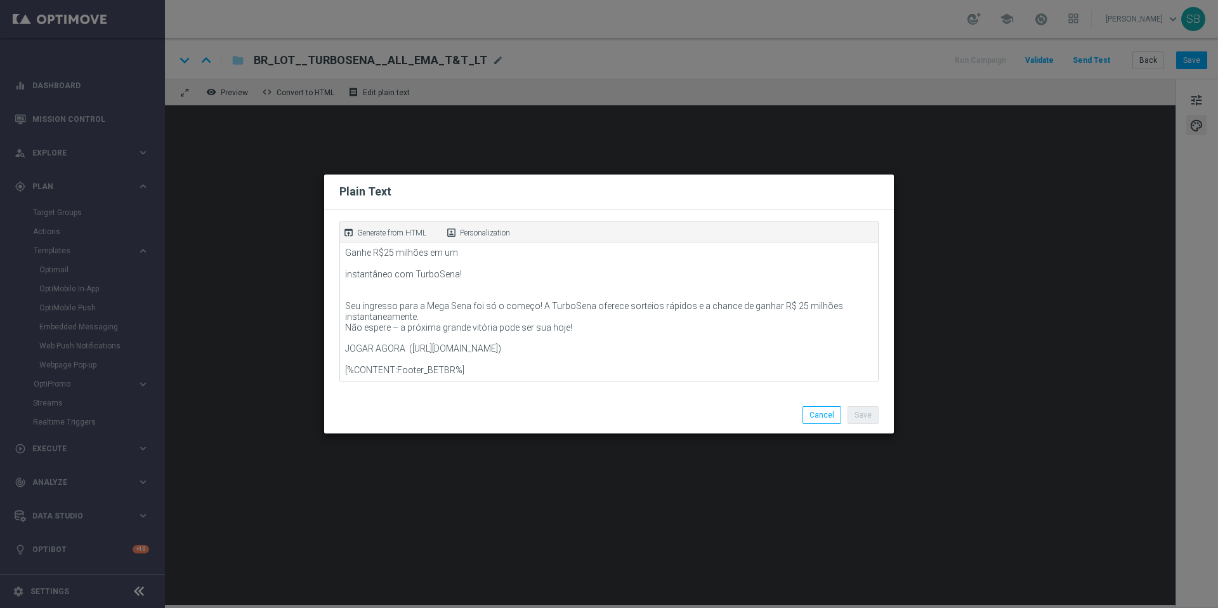
click at [768, 148] on modal-container "Plain Text open_in_browser Generate from HTML portrait Personalization Lottolan…" at bounding box center [609, 304] width 1218 height 608
click at [828, 419] on button "Cancel" at bounding box center [822, 415] width 39 height 18
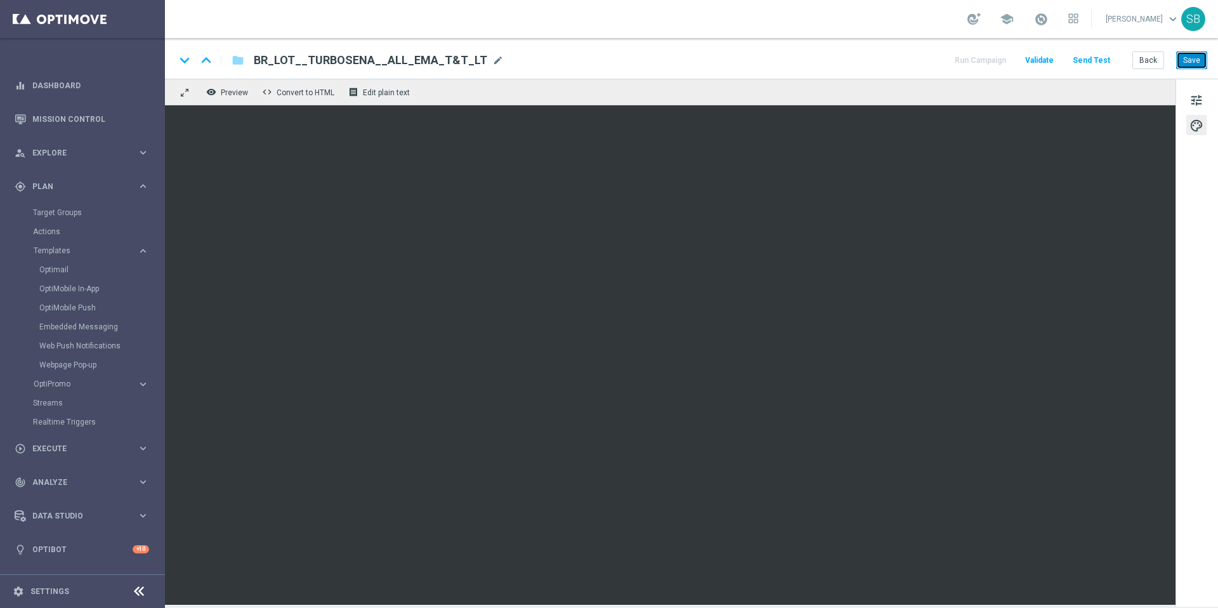
click at [1194, 65] on button "Save" at bounding box center [1192, 60] width 31 height 18
click at [1145, 63] on button "Back" at bounding box center [1149, 60] width 32 height 18
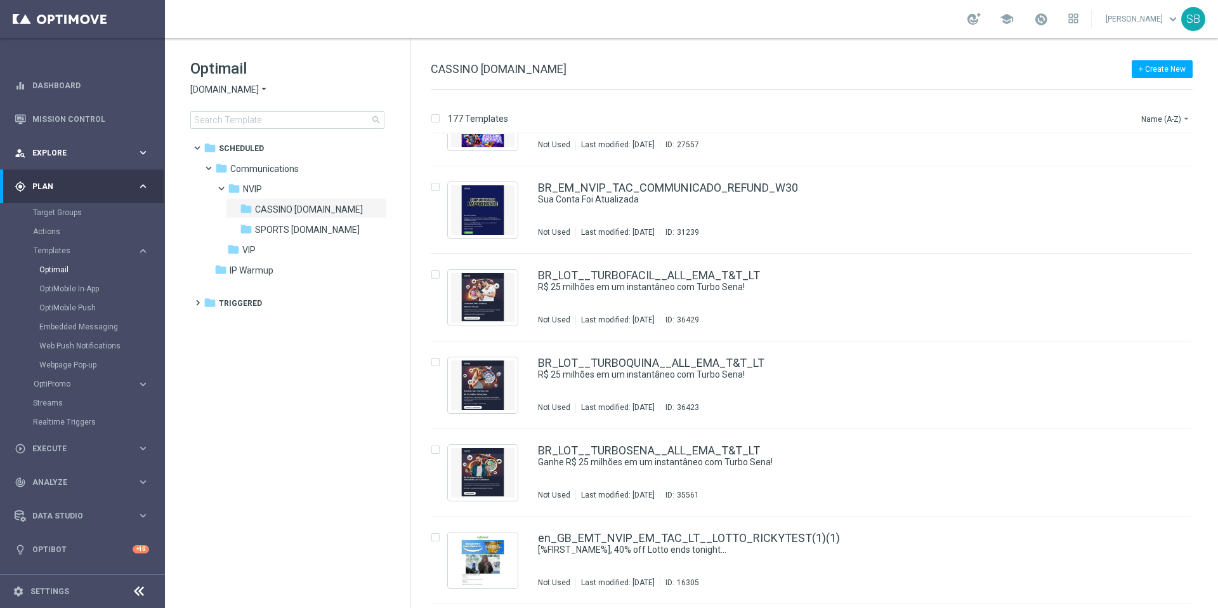
scroll to position [9767, 0]
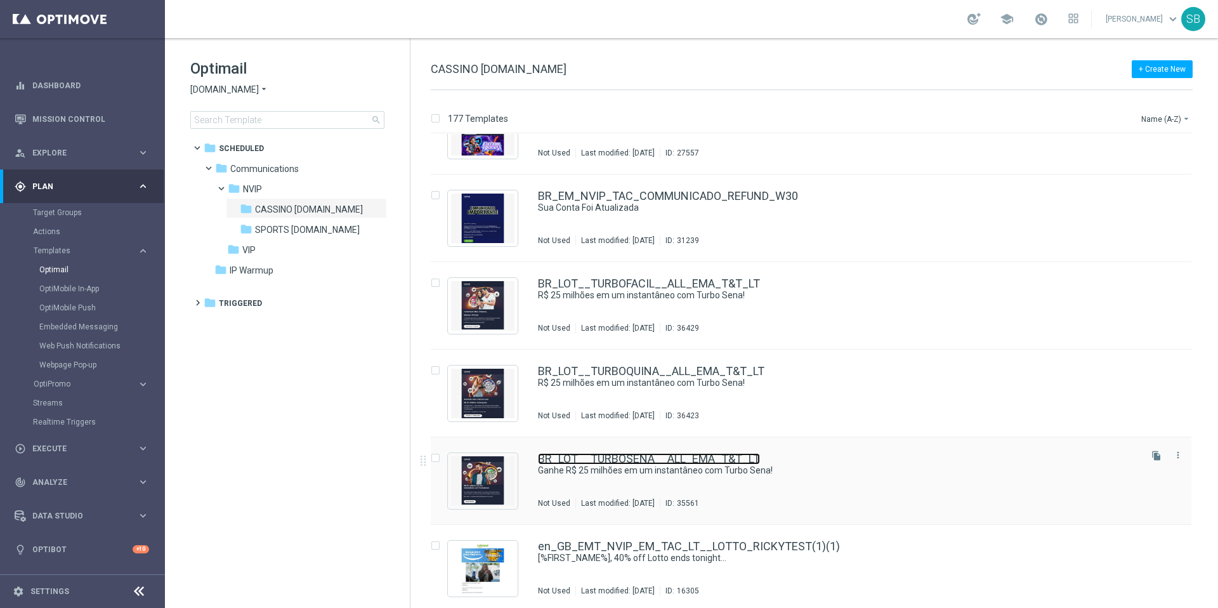
click at [633, 461] on link "BR_LOT__TURBOSENA__ALL_EMA_T&T_LT" at bounding box center [649, 458] width 222 height 11
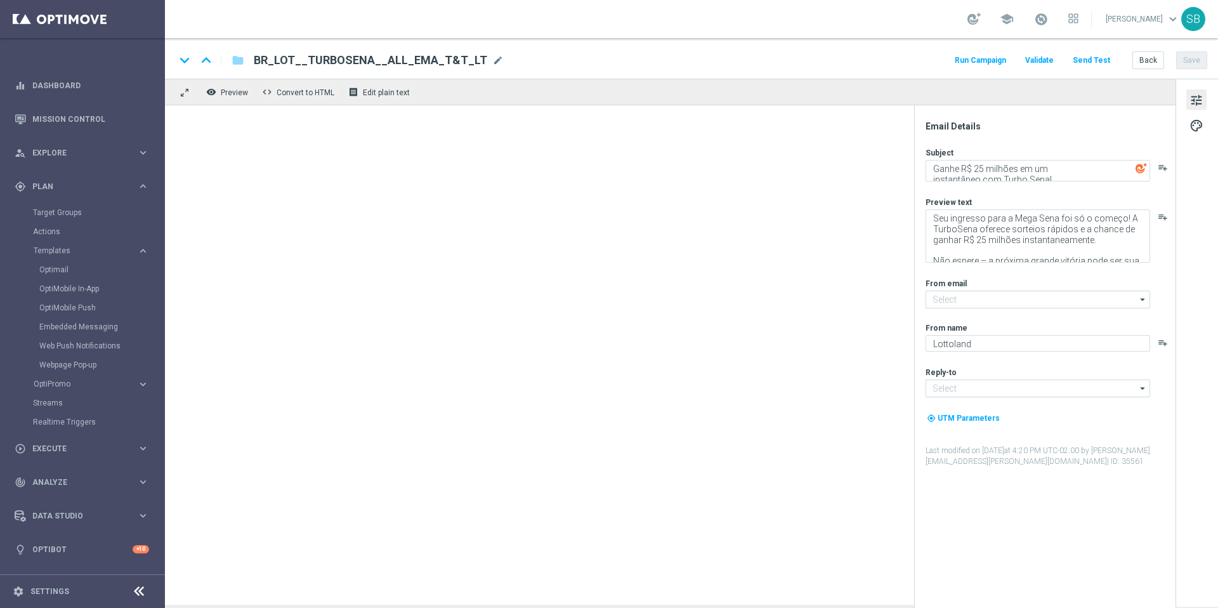
type input "[EMAIL_ADDRESS][DOMAIN_NAME]"
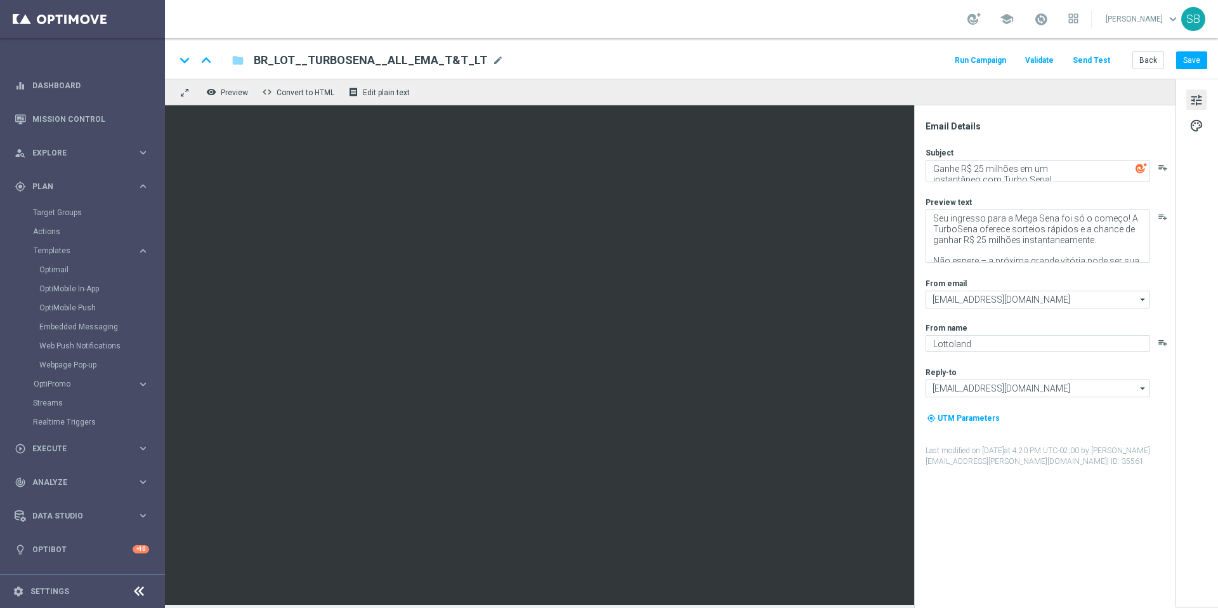
click at [808, 66] on div "keyboard_arrow_down keyboard_arrow_up folder BR_LOT__TURBOSENA__ALL_EMA_T&T_LT …" at bounding box center [691, 60] width 1032 height 16
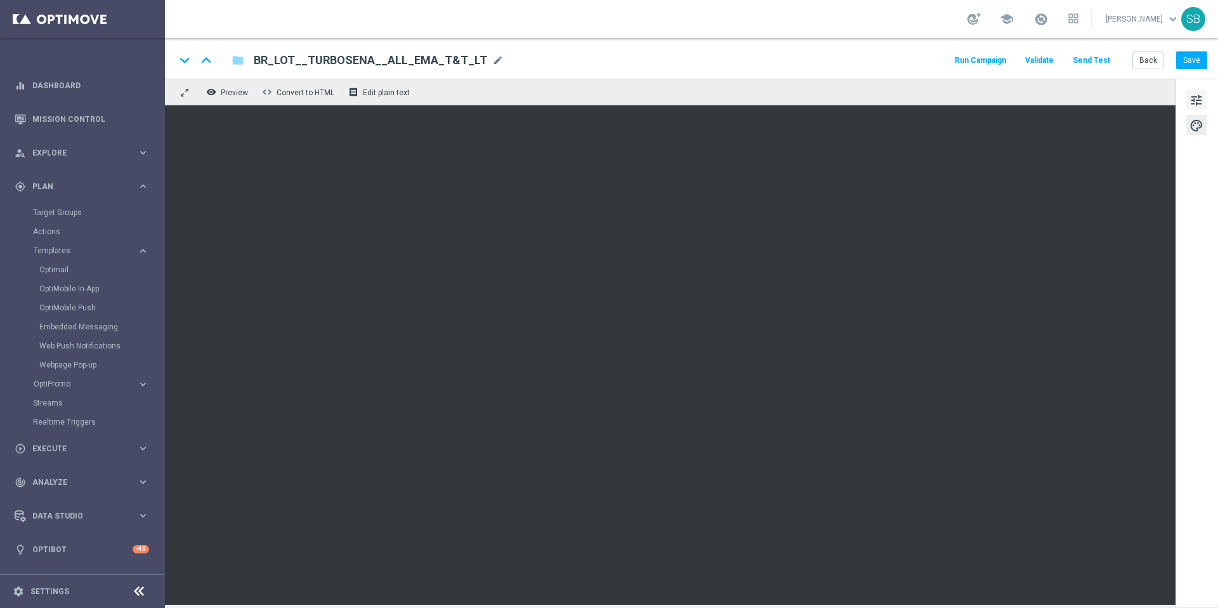
click at [1193, 102] on span "tune" at bounding box center [1197, 100] width 14 height 16
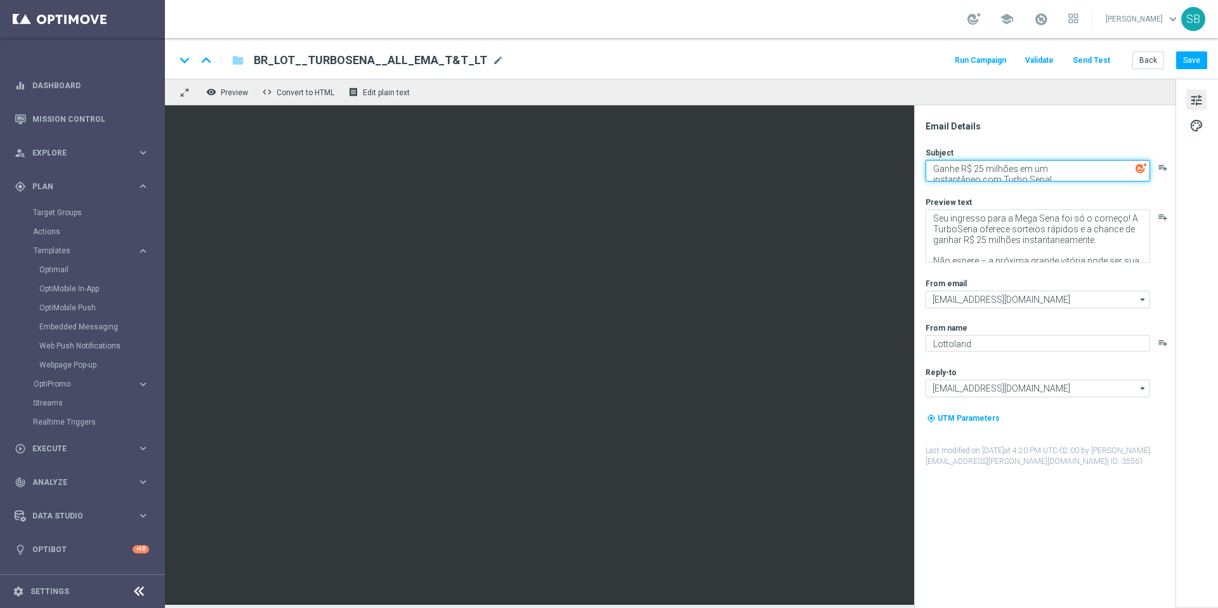
drag, startPoint x: 1055, startPoint y: 178, endPoint x: 930, endPoint y: 164, distance: 125.8
click at [930, 164] on textarea "Ganhe R$ 25 milhões em um instantâneo com Turbo Sena!" at bounding box center [1038, 171] width 225 height 22
click at [949, 176] on textarea "Ganhe R$ 25 milhões em um instantâneo com Turbo Sena!" at bounding box center [1038, 171] width 225 height 22
drag, startPoint x: 935, startPoint y: 171, endPoint x: 1055, endPoint y: 179, distance: 119.5
click at [1055, 179] on textarea "Ganhe R$ 25 milhões em um instantâneo com Turbo Sena!" at bounding box center [1038, 171] width 225 height 22
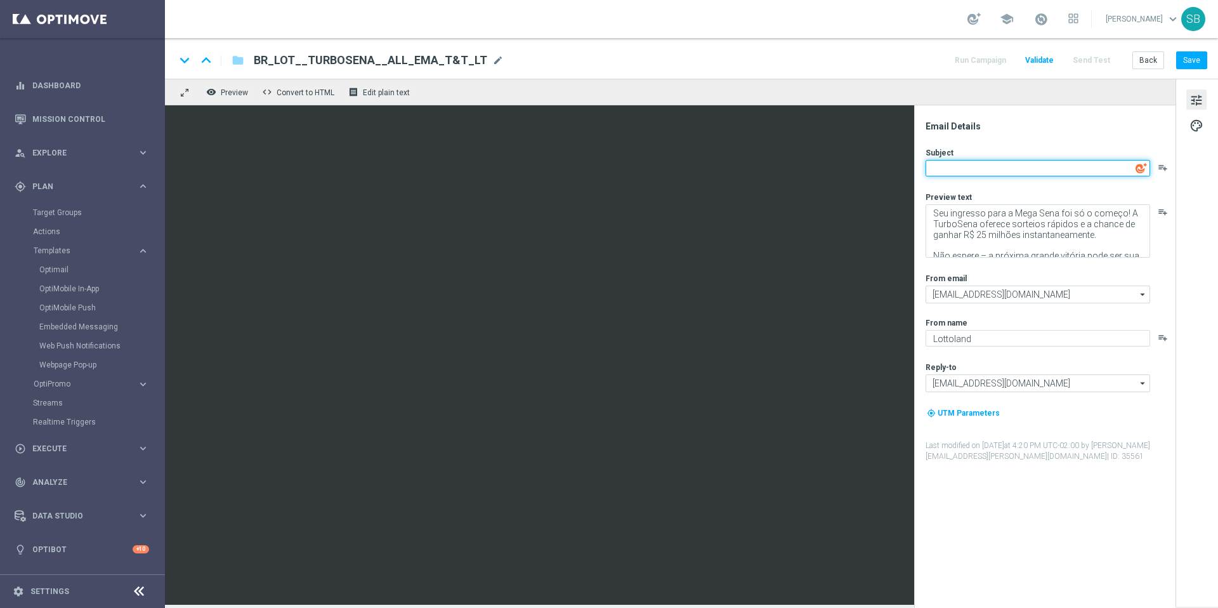
paste textarea "R$ 25 milhões em um Instantâneo com Turbo Sena!"
type textarea "R$ 25 milhões em um Instantâneo com Turbo Sena!"
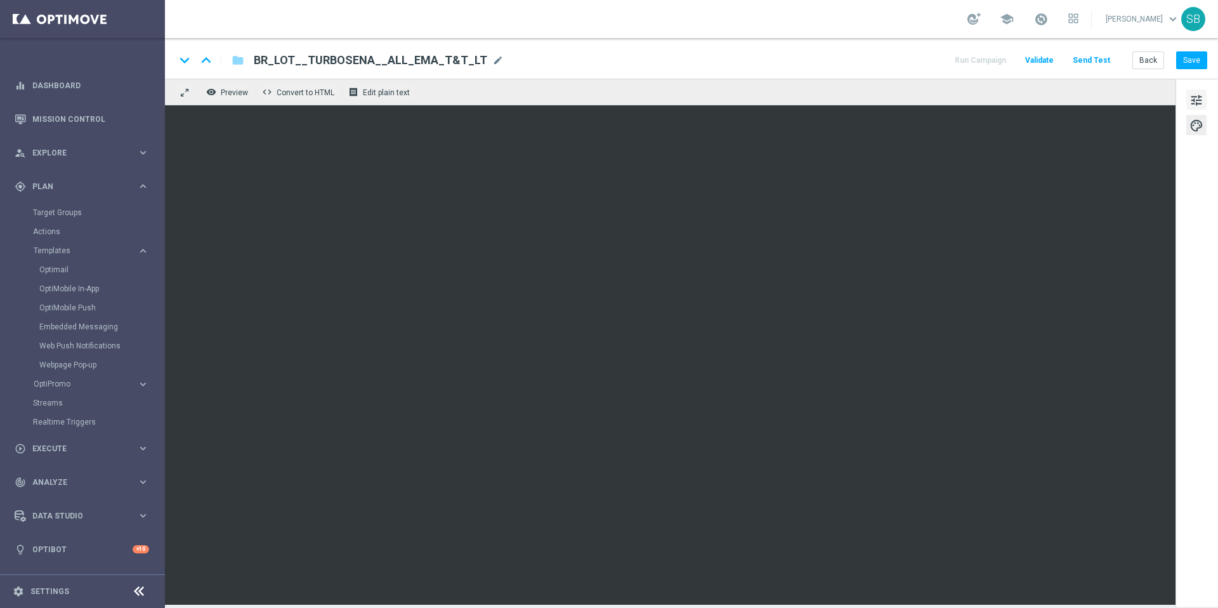
click at [1201, 102] on span "tune" at bounding box center [1197, 100] width 14 height 16
click at [1199, 98] on span "tune" at bounding box center [1197, 100] width 14 height 16
click at [1195, 105] on span "tune" at bounding box center [1197, 100] width 14 height 16
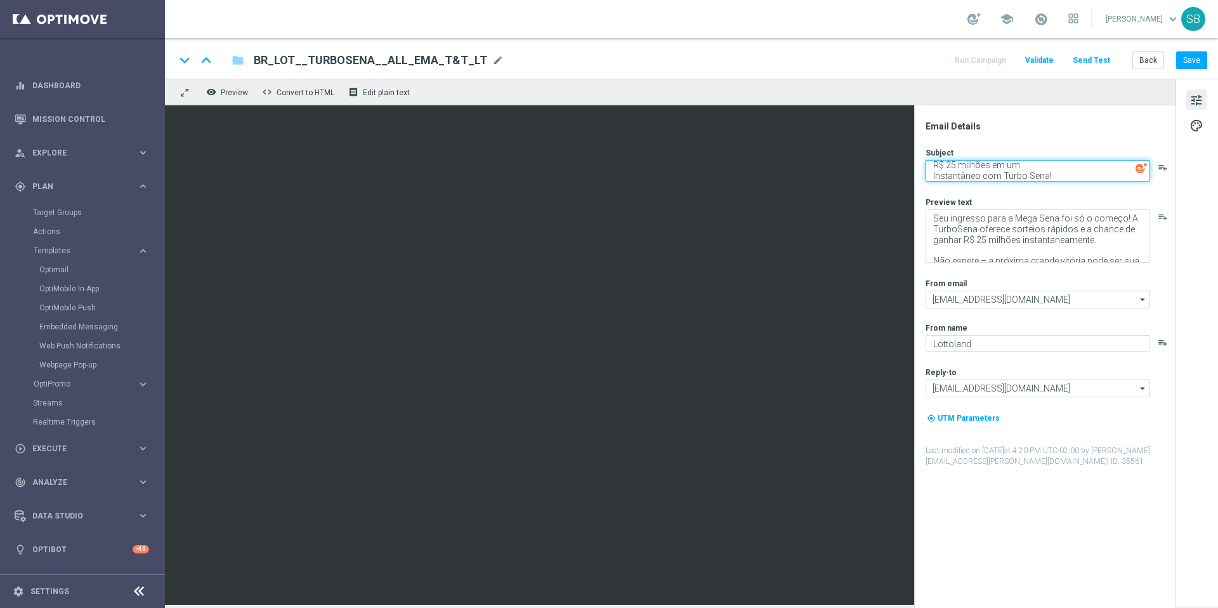
drag, startPoint x: 960, startPoint y: 168, endPoint x: 1006, endPoint y: 169, distance: 45.7
click at [1006, 169] on textarea "R$ 25 milhões em um Instantâneo com Turbo Sena!" at bounding box center [1038, 171] width 225 height 22
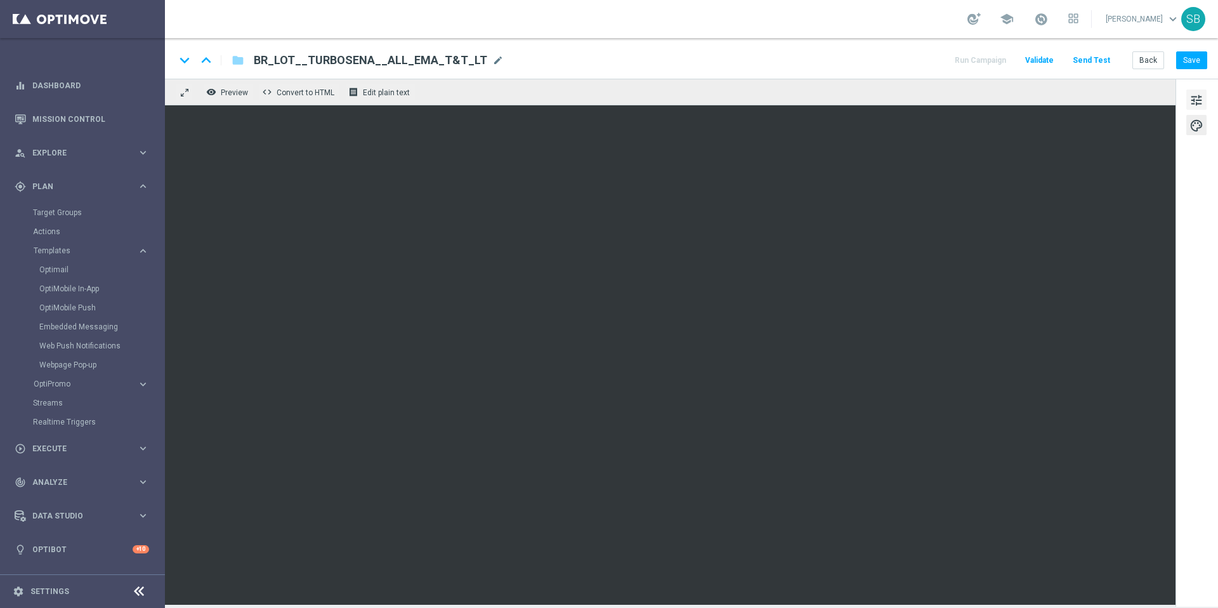
click at [1201, 98] on span "tune" at bounding box center [1197, 100] width 14 height 16
click at [1204, 100] on button "tune" at bounding box center [1197, 99] width 20 height 20
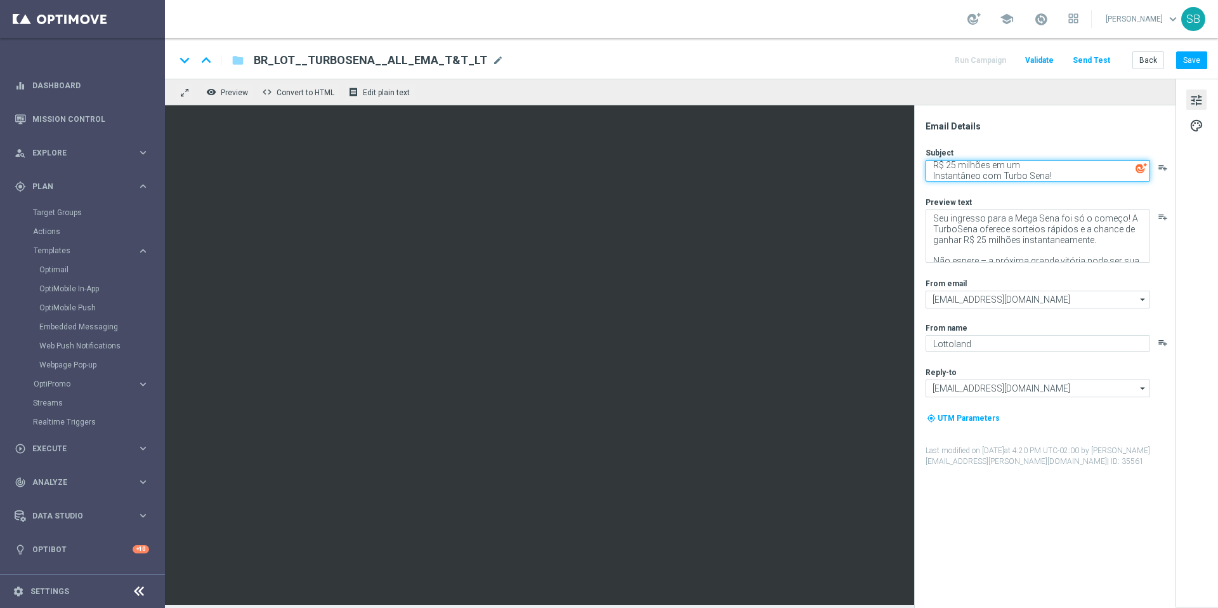
click at [978, 165] on textarea "R$ 25 milhões em um Instantâneo com Turbo Sena!" at bounding box center [1038, 171] width 225 height 22
click at [977, 165] on textarea "R$ 25 milhões em um Instantâneo com Turbo Sena!" at bounding box center [1038, 171] width 225 height 22
click at [980, 165] on textarea "R$ 25 milhões em um Instantâneo com Turbo Sena!" at bounding box center [1038, 171] width 225 height 22
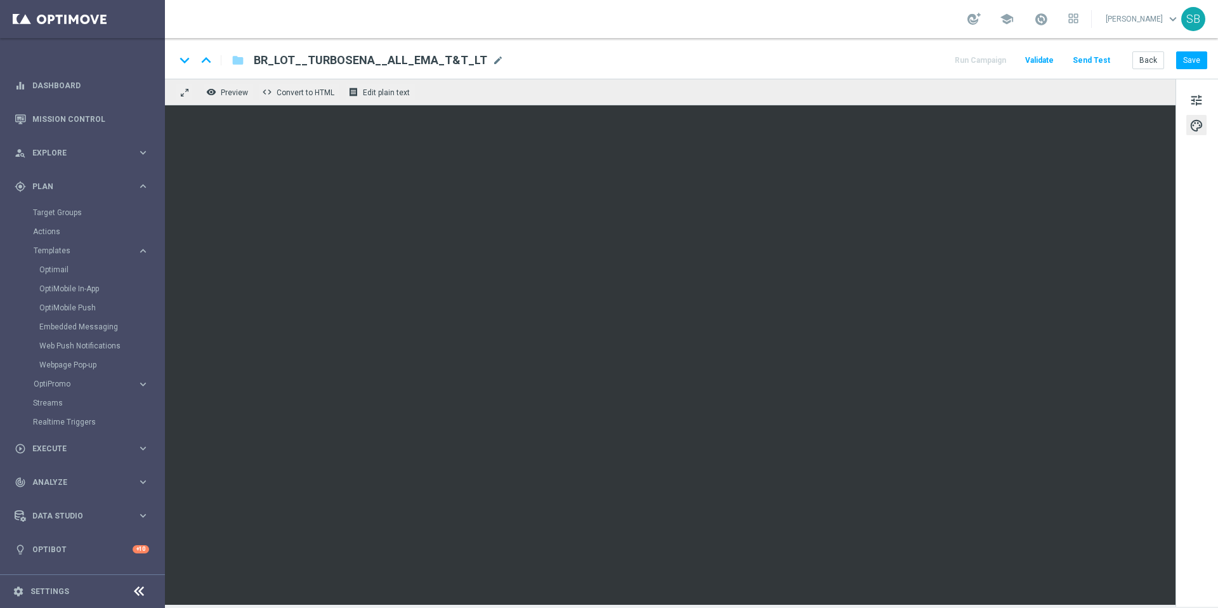
click at [801, 53] on div "keyboard_arrow_down keyboard_arrow_up folder BR_LOT__TURBOSENA__ALL_EMA_T&T_LT …" at bounding box center [691, 60] width 1032 height 16
click at [1193, 100] on span "tune" at bounding box center [1197, 100] width 14 height 16
click at [1193, 102] on span "tune" at bounding box center [1197, 100] width 14 height 16
click at [1152, 67] on button "Back" at bounding box center [1149, 60] width 32 height 18
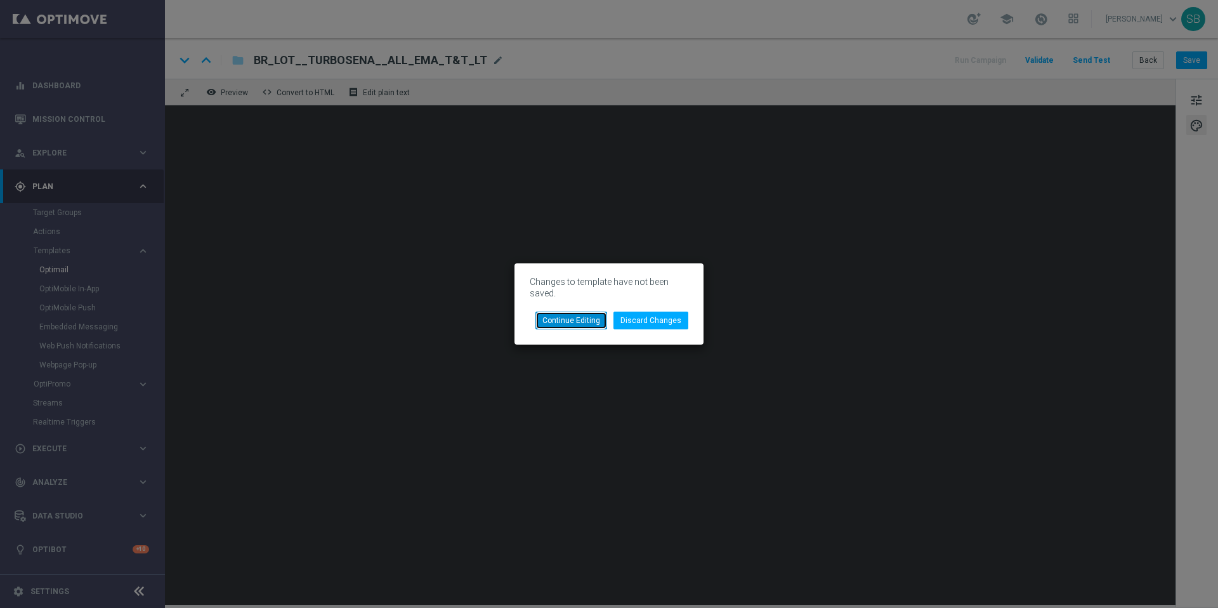
click at [587, 323] on button "Continue Editing" at bounding box center [572, 321] width 72 height 18
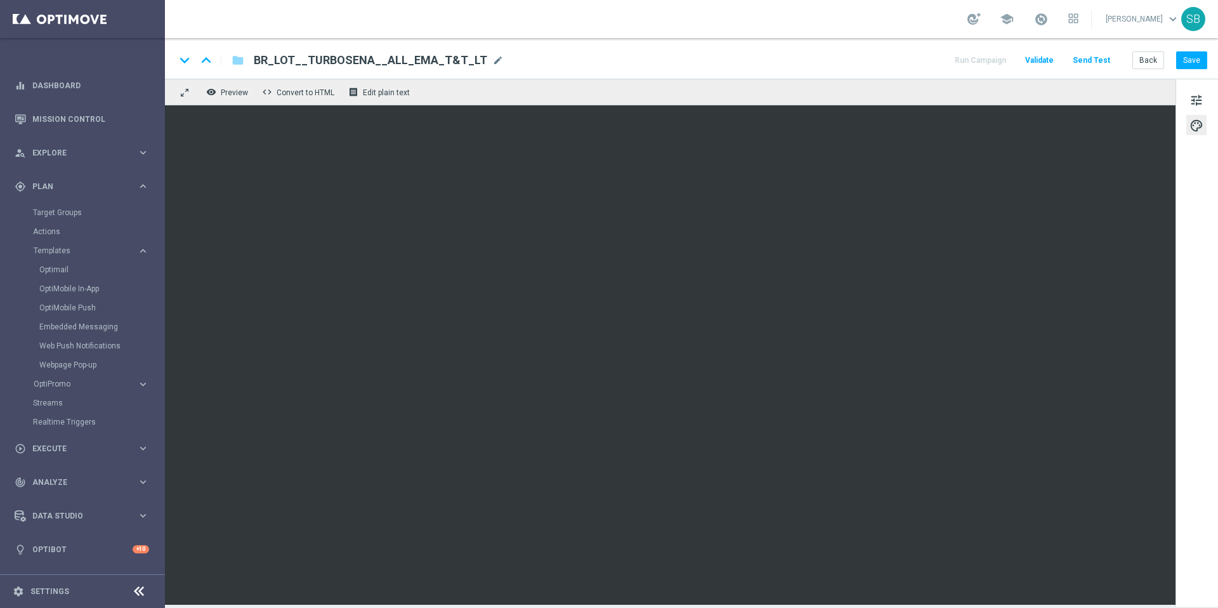
click at [778, 56] on div "keyboard_arrow_down keyboard_arrow_up folder BR_LOT__TURBOSENA__ALL_EMA_T&T_LT …" at bounding box center [691, 60] width 1032 height 16
click at [811, 65] on div "keyboard_arrow_down keyboard_arrow_up folder BR_LOT__TURBOSENA__ALL_EMA_T&T_LT …" at bounding box center [691, 60] width 1032 height 16
click at [779, 62] on div "keyboard_arrow_down keyboard_arrow_up folder BR_LOT__TURBOSENA__ALL_EMA_T&T_LT …" at bounding box center [691, 60] width 1032 height 16
click at [800, 54] on div "keyboard_arrow_down keyboard_arrow_up folder BR_LOT__TURBOSENA__ALL_EMA_T&T_LT …" at bounding box center [691, 60] width 1032 height 16
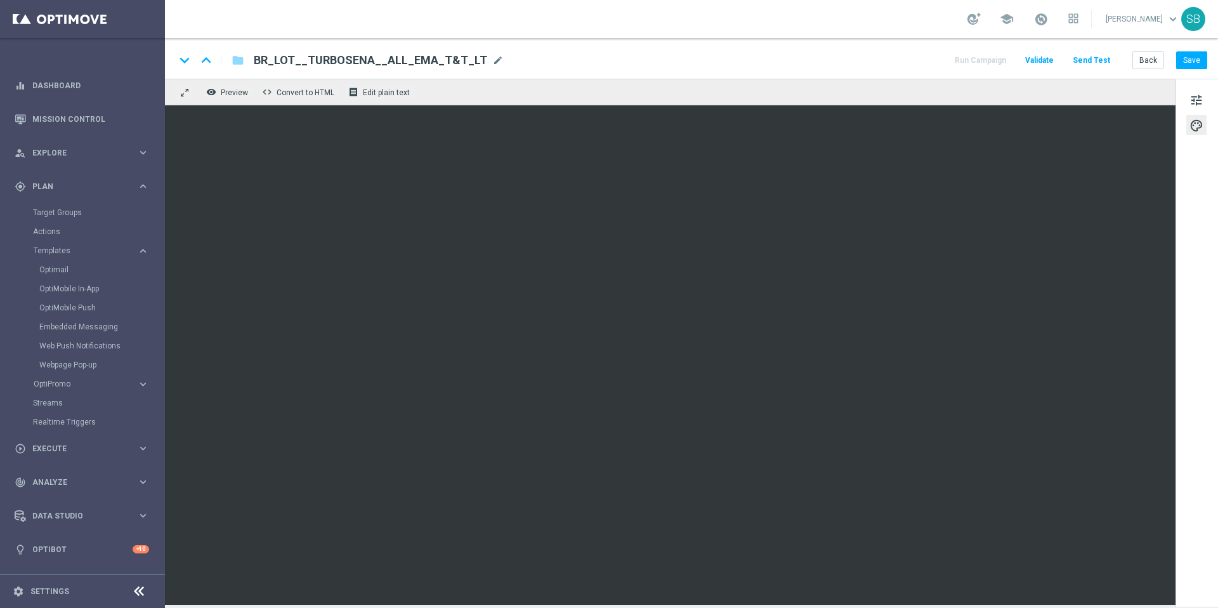
click at [804, 55] on div "keyboard_arrow_down keyboard_arrow_up folder BR_LOT__TURBOSENA__ALL_EMA_T&T_LT …" at bounding box center [691, 60] width 1032 height 16
click at [841, 69] on div "keyboard_arrow_down keyboard_arrow_up folder BR_LOT__TURBOSENA__ALL_EMA_T&T_LT …" at bounding box center [691, 58] width 1053 height 41
click at [831, 62] on div "keyboard_arrow_down keyboard_arrow_up folder BR_LOT__TURBOSENA__ALL_EMA_T&T_LT …" at bounding box center [691, 60] width 1032 height 16
click at [888, 58] on div "keyboard_arrow_down keyboard_arrow_up folder BR_LOT__TURBOSENA__ALL_EMA_T&T_LT …" at bounding box center [691, 60] width 1032 height 16
click at [518, 65] on div "keyboard_arrow_down keyboard_arrow_up folder BR_LOT__TURBOSENA__ALL_EMA_T&T_LT …" at bounding box center [691, 60] width 1032 height 16
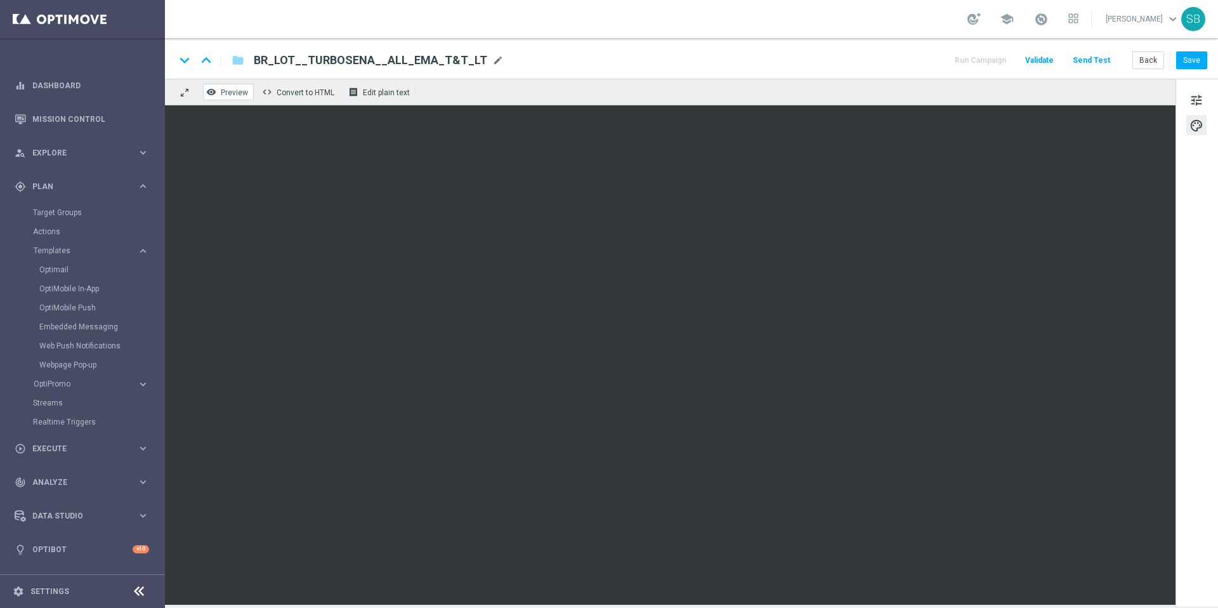
click at [235, 94] on span "Preview" at bounding box center [234, 92] width 27 height 9
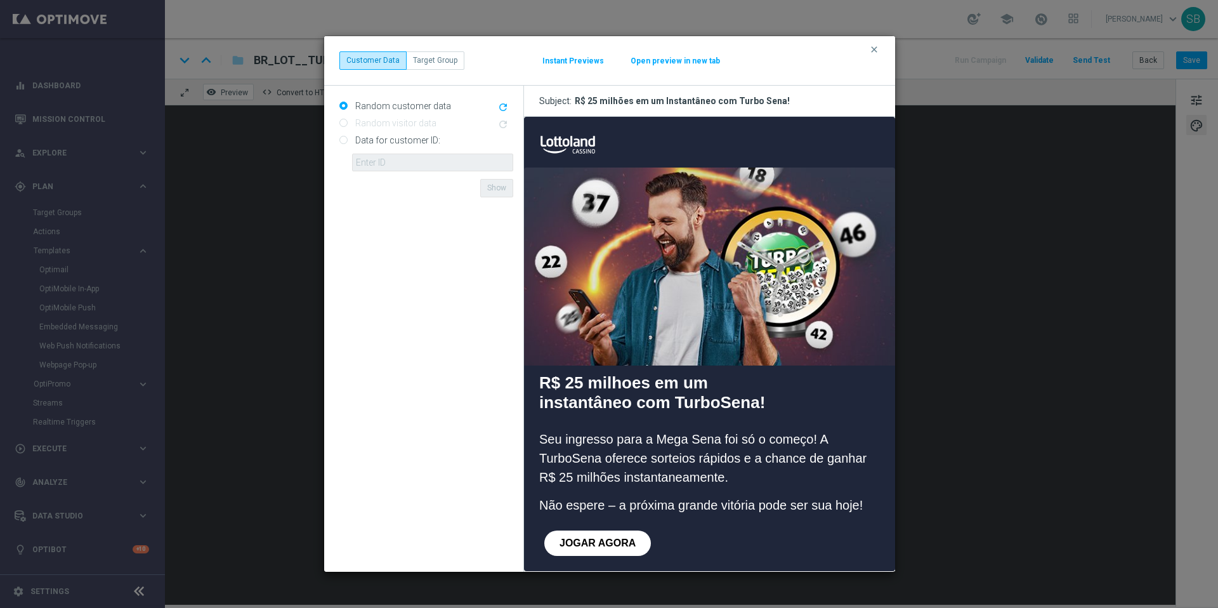
scroll to position [0, 0]
click at [874, 50] on icon "clear" at bounding box center [874, 49] width 10 height 10
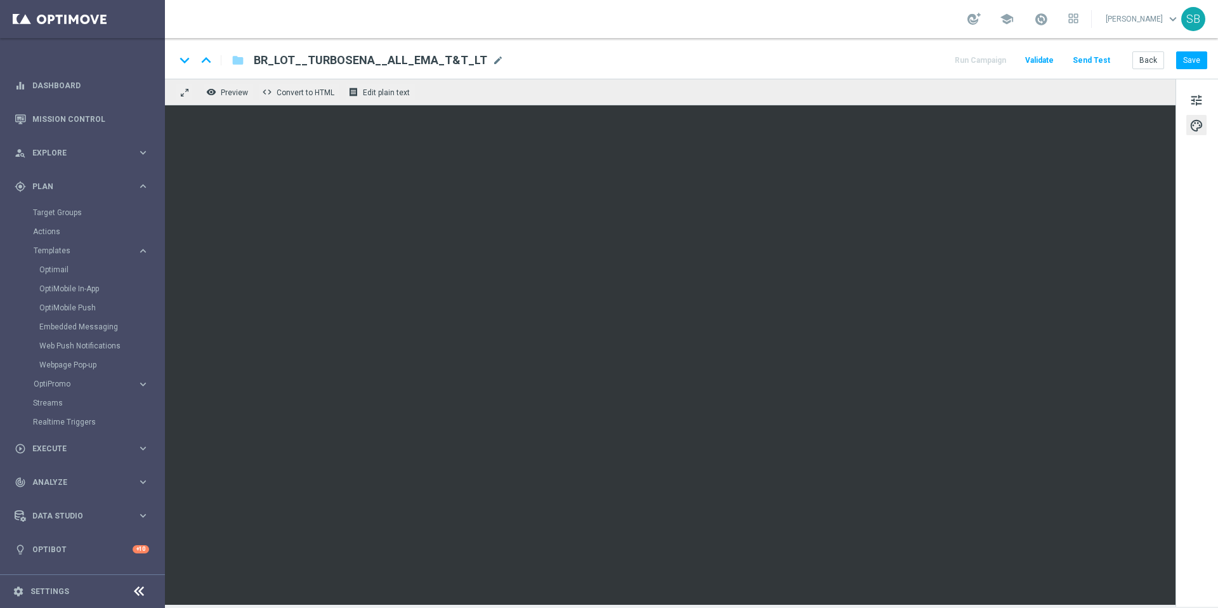
click at [784, 53] on div "keyboard_arrow_down keyboard_arrow_up folder BR_LOT__TURBOSENA__ALL_EMA_T&T_LT …" at bounding box center [691, 60] width 1032 height 16
click at [749, 46] on div "keyboard_arrow_down keyboard_arrow_up folder BR_LOT__TURBOSENA__ALL_EMA_T&T_LT …" at bounding box center [691, 58] width 1053 height 41
click at [734, 62] on div "keyboard_arrow_down keyboard_arrow_up folder BR_LOT__TURBOSENA__ALL_EMA_T&T_LT …" at bounding box center [691, 60] width 1032 height 16
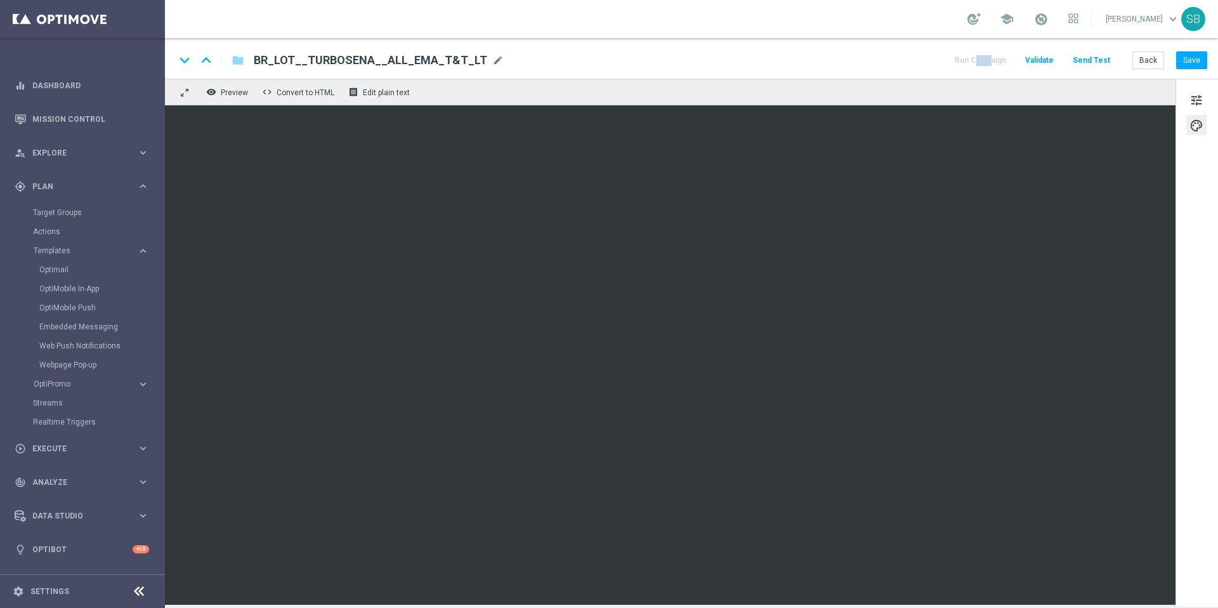
click at [735, 62] on div "keyboard_arrow_down keyboard_arrow_up folder BR_LOT__TURBOSENA__ALL_EMA_T&T_LT …" at bounding box center [691, 60] width 1032 height 16
click at [803, 47] on div "keyboard_arrow_down keyboard_arrow_up folder BR_LOT__TURBOSENA__ALL_EMA_T&T_LT …" at bounding box center [691, 58] width 1053 height 41
click at [804, 63] on div "keyboard_arrow_down keyboard_arrow_up folder BR_LOT__TURBOSENA__ALL_EMA_T&T_LT …" at bounding box center [691, 60] width 1032 height 16
click at [772, 52] on div "keyboard_arrow_down keyboard_arrow_up folder BR_LOT__TURBOSENA__ALL_EMA_T&T_LT …" at bounding box center [691, 60] width 1032 height 16
click at [786, 67] on div "keyboard_arrow_down keyboard_arrow_up folder BR_LOT__TURBOSENA__ALL_EMA_T&T_LT …" at bounding box center [691, 60] width 1032 height 16
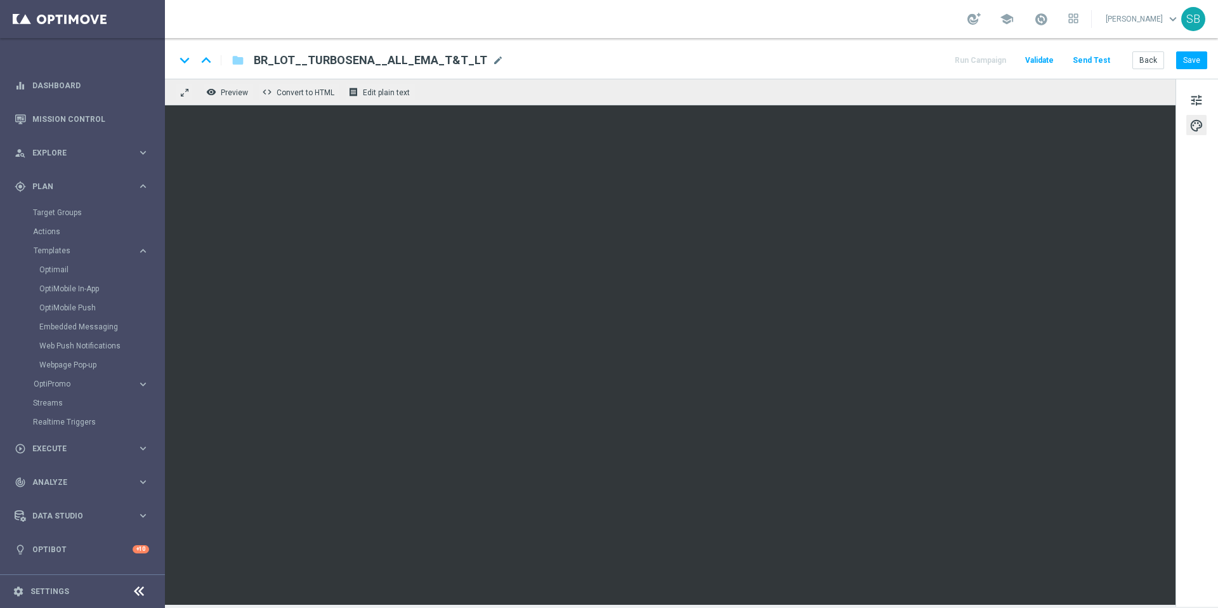
click at [801, 72] on div "keyboard_arrow_down keyboard_arrow_up folder BR_LOT__TURBOSENA__ALL_EMA_T&T_LT …" at bounding box center [691, 58] width 1053 height 41
click at [825, 56] on div "keyboard_arrow_down keyboard_arrow_up folder BR_LOT__TURBOSENA__ALL_EMA_T&T_LT …" at bounding box center [691, 60] width 1032 height 16
click at [1190, 67] on button "Save" at bounding box center [1192, 60] width 31 height 18
click at [1192, 65] on button "Save" at bounding box center [1192, 60] width 31 height 18
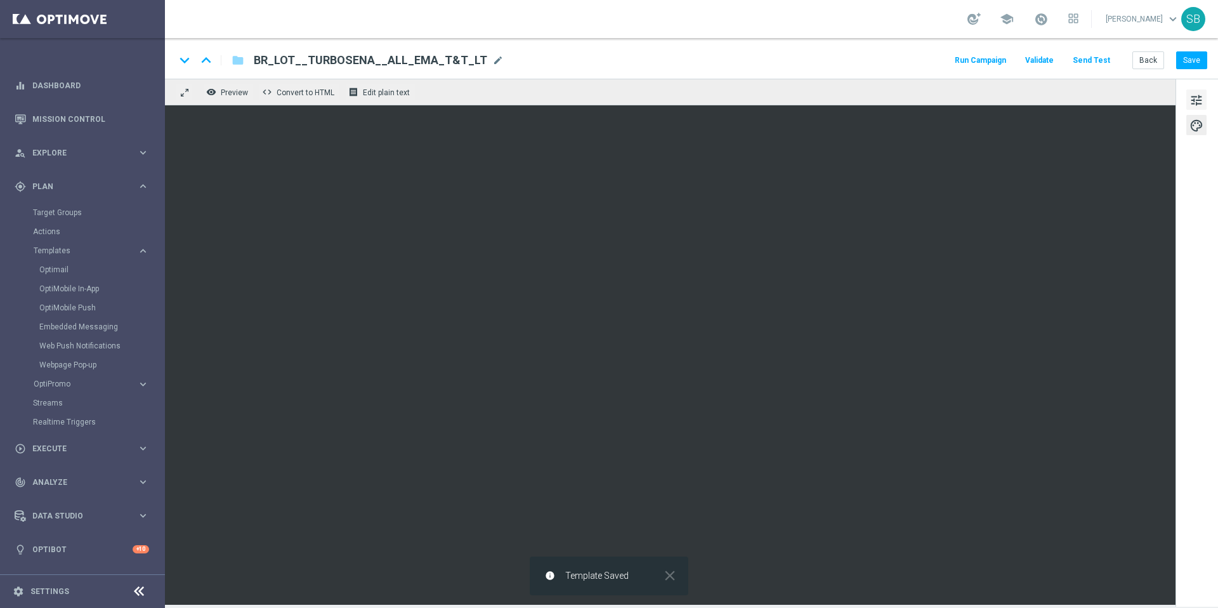
click at [1200, 103] on span "tune" at bounding box center [1197, 100] width 14 height 16
click at [835, 58] on div "keyboard_arrow_down keyboard_arrow_up folder BR_LOT__TURBOSENA__ALL_EMA_T&T_LT …" at bounding box center [691, 60] width 1032 height 16
click at [798, 65] on div "keyboard_arrow_down keyboard_arrow_up folder BR_LOT__TURBOSENA__ALL_EMA_T&T_LT …" at bounding box center [691, 60] width 1032 height 16
click at [1190, 67] on button "Save" at bounding box center [1192, 60] width 31 height 18
click at [1154, 58] on button "Back" at bounding box center [1149, 60] width 32 height 18
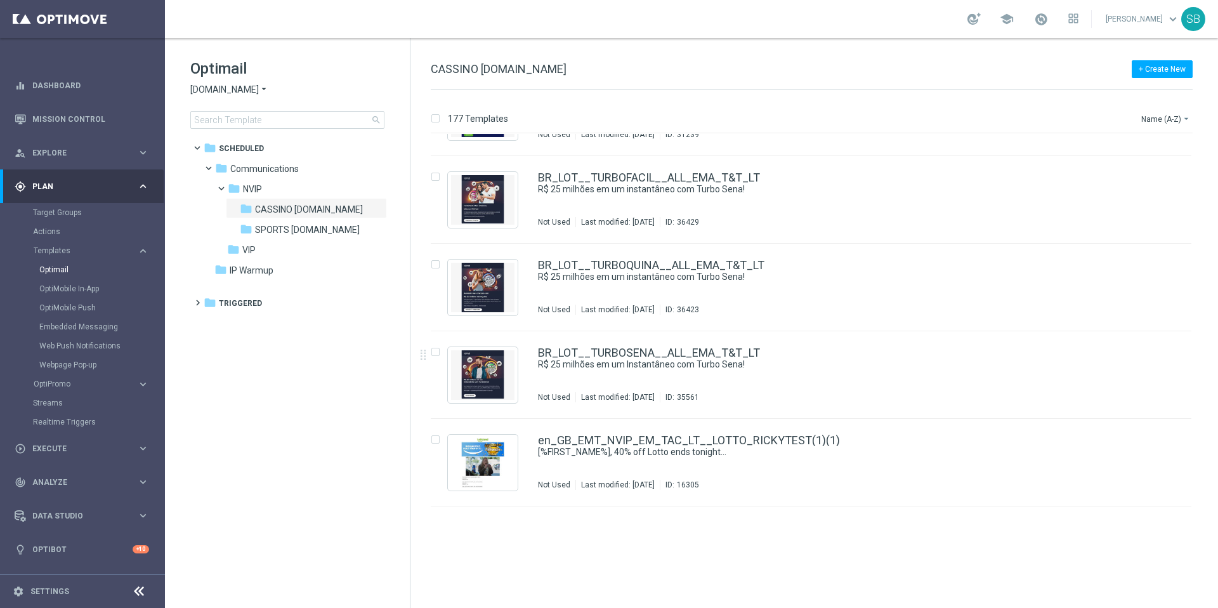
scroll to position [9877, 0]
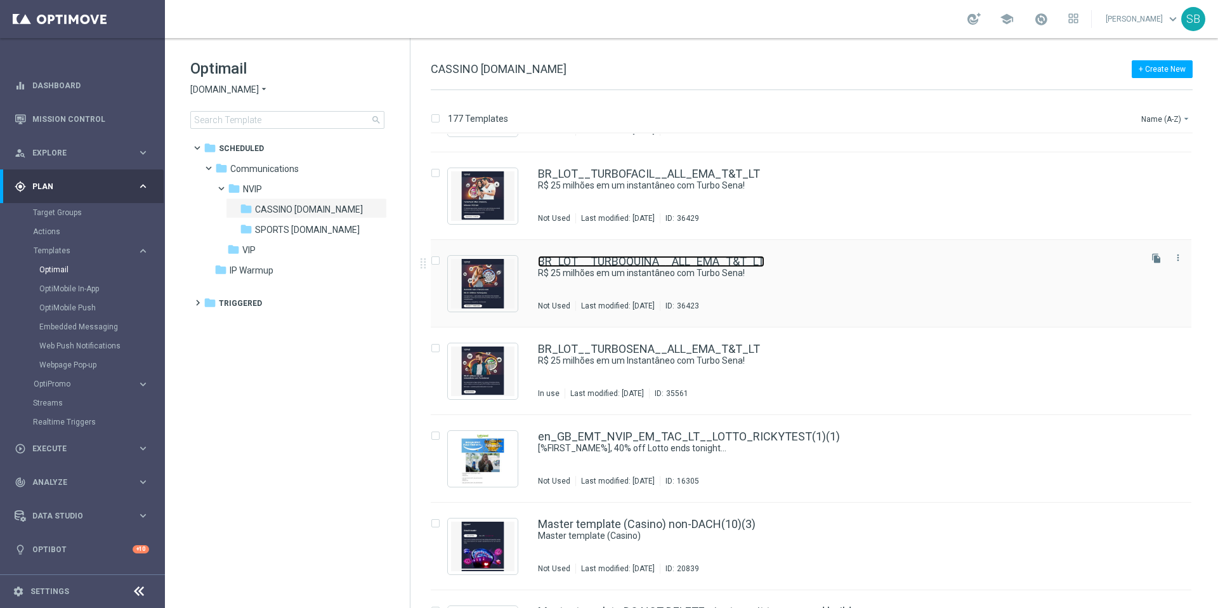
click at [629, 262] on link "BR_LOT__TURBOQUINA__ALL_EMA_T&T_LT" at bounding box center [651, 261] width 227 height 11
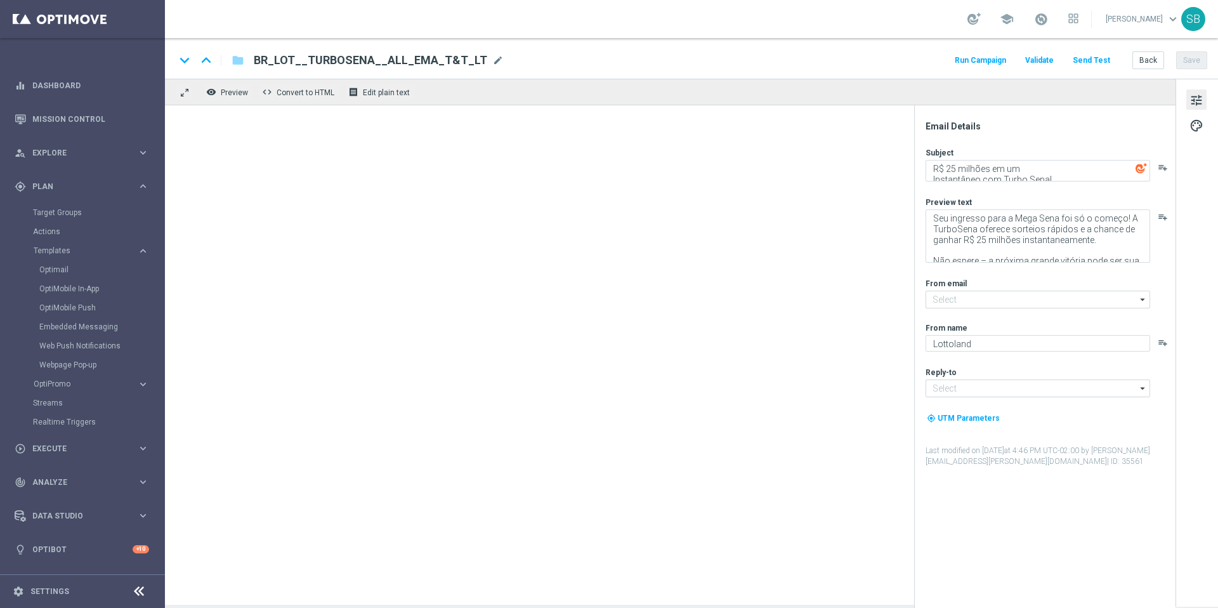
type input "[EMAIL_ADDRESS][DOMAIN_NAME]"
type textarea "R$ 25 milhões em um instantâneo com Turbo Sena!"
type textarea "Jackpot de R$25 milhões + prêmios fixos para quem acerta 2 ou 3 números"
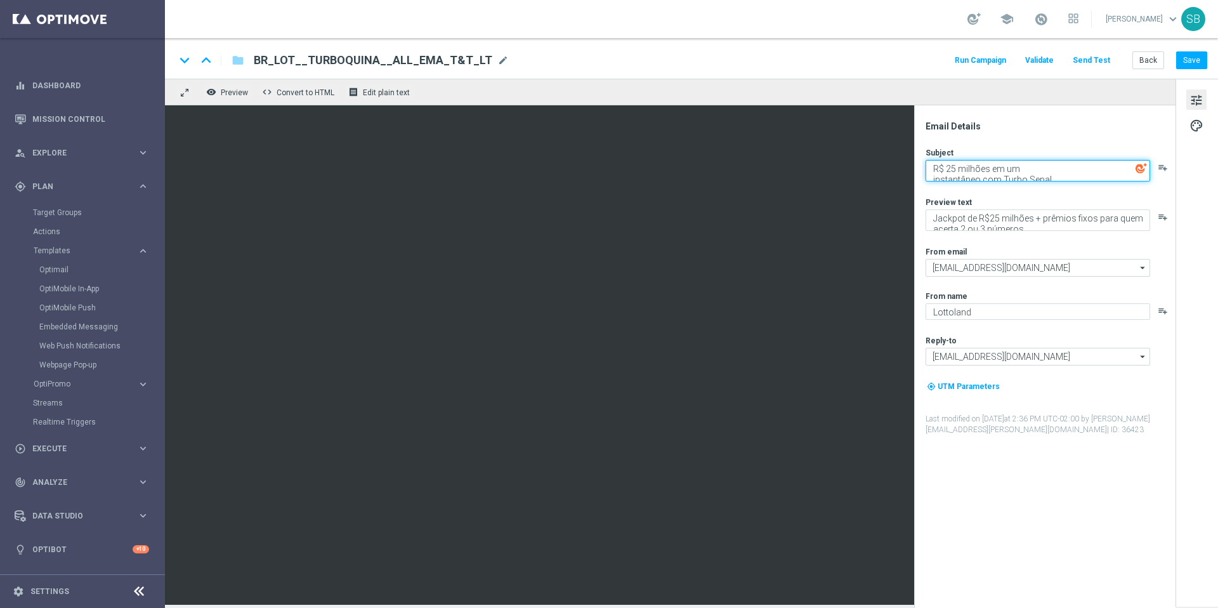
drag, startPoint x: 935, startPoint y: 171, endPoint x: 1067, endPoint y: 182, distance: 132.5
click at [1067, 182] on div "Subject R$ 25 milhões em um instantâneo com Turbo Sena! playlist_add Preview te…" at bounding box center [1050, 291] width 249 height 288
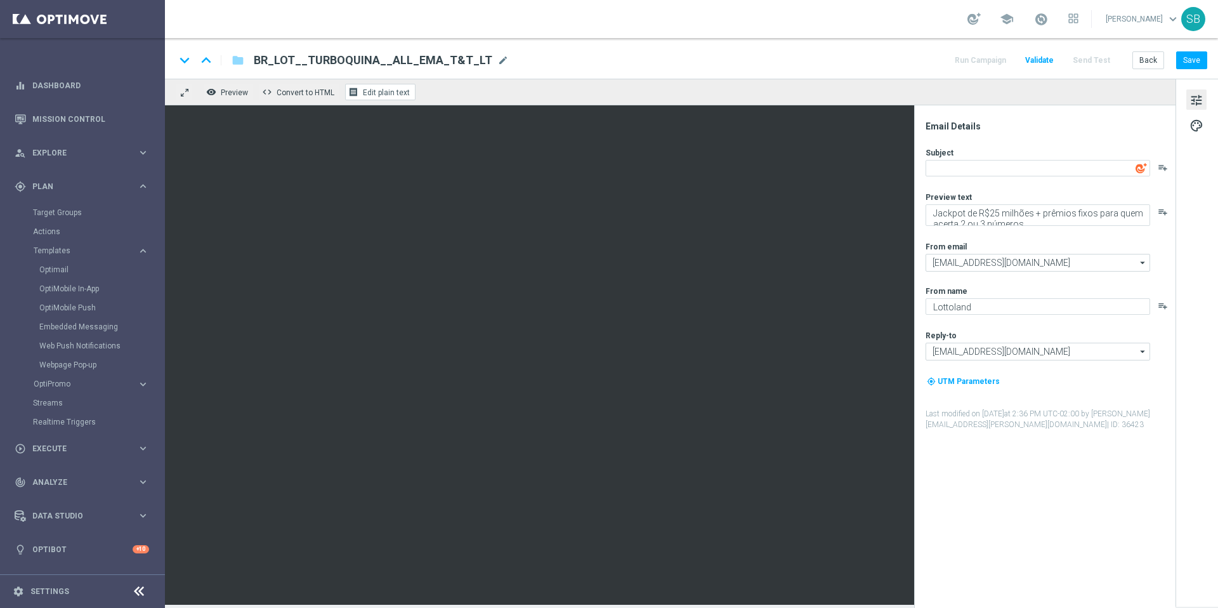
click at [379, 91] on span "Edit plain text" at bounding box center [386, 92] width 47 height 9
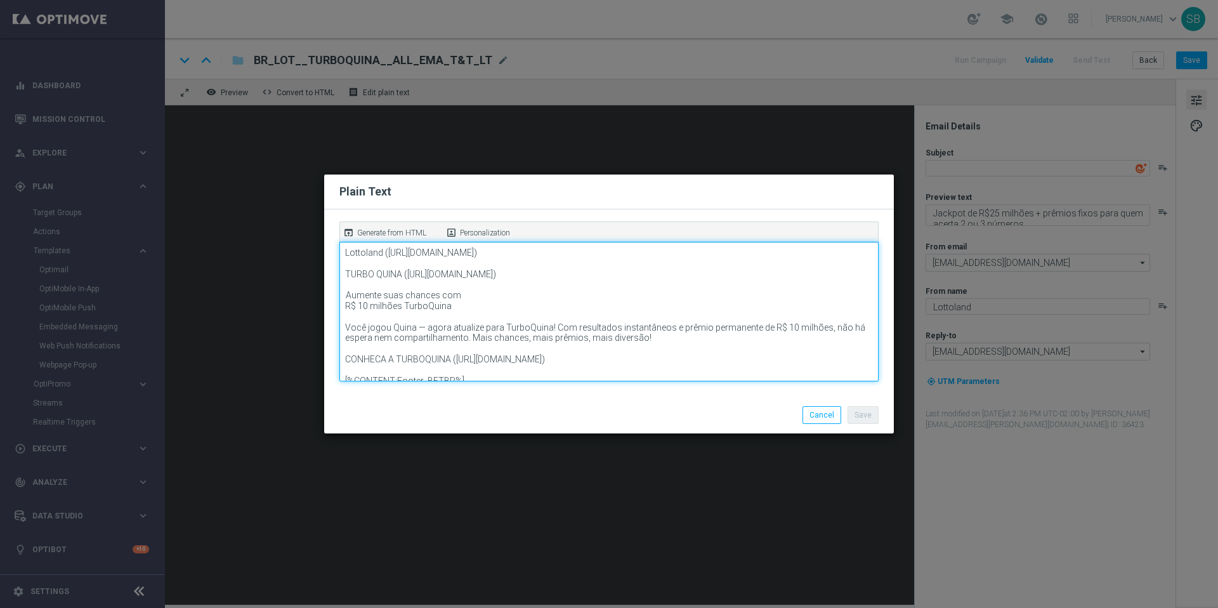
drag, startPoint x: 456, startPoint y: 320, endPoint x: 346, endPoint y: 307, distance: 111.2
click at [346, 307] on textarea "Lottoland (https://www.lottoland.com/) TURBO QUINA (https://www.lottoland.bet.b…" at bounding box center [608, 312] width 539 height 140
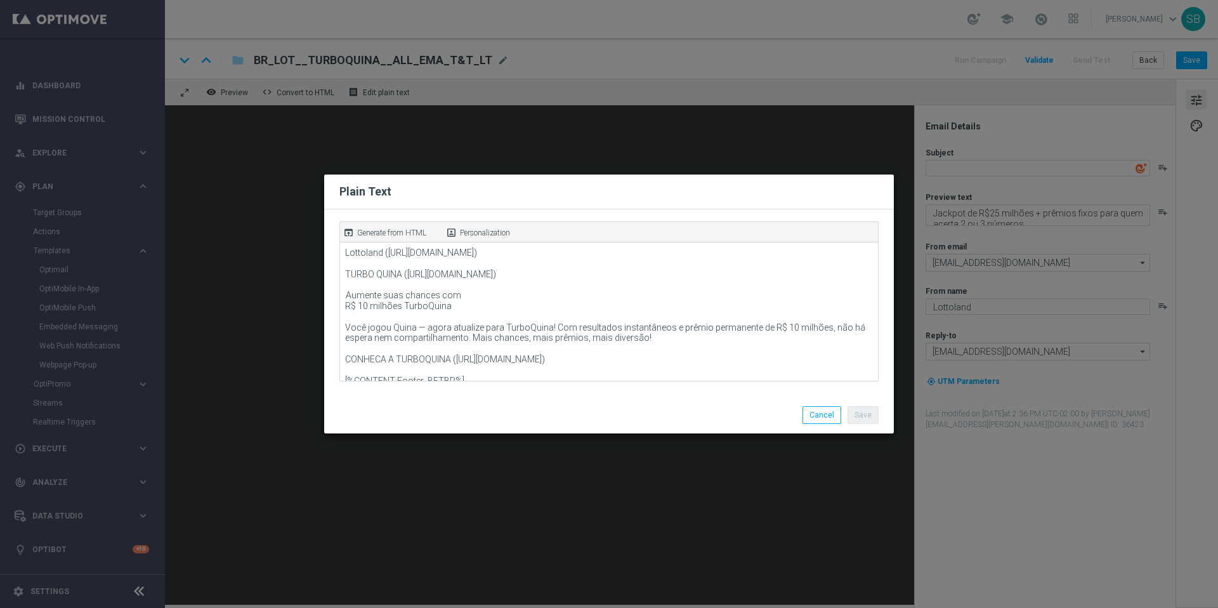
click at [963, 172] on modal-container "Plain Text open_in_browser Generate from HTML portrait Personalization Lottolan…" at bounding box center [609, 304] width 1218 height 608
click at [961, 171] on modal-container "Plain Text open_in_browser Generate from HTML portrait Personalization Lottolan…" at bounding box center [609, 304] width 1218 height 608
click at [952, 169] on modal-container "Plain Text open_in_browser Generate from HTML portrait Personalization Lottolan…" at bounding box center [609, 304] width 1218 height 608
click at [943, 173] on modal-container "Plain Text open_in_browser Generate from HTML portrait Personalization Lottolan…" at bounding box center [609, 304] width 1218 height 608
click at [828, 413] on button "Cancel" at bounding box center [822, 415] width 39 height 18
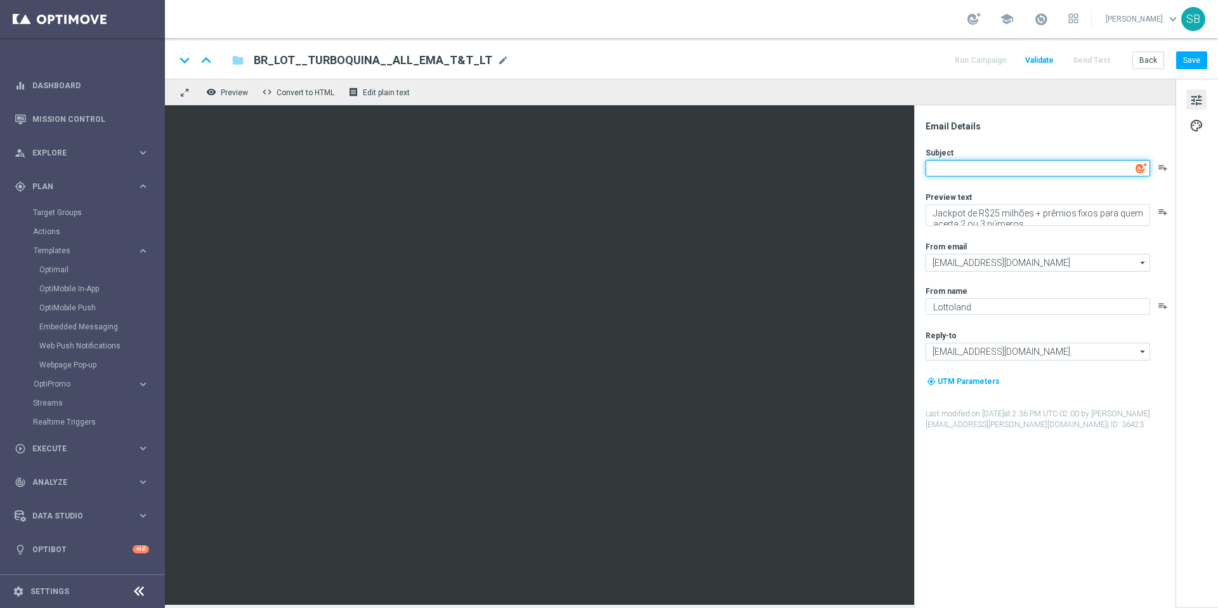
click at [940, 172] on textarea at bounding box center [1038, 168] width 225 height 16
paste textarea "Aumente suas chances com R$ 10 milhões TurboQuina"
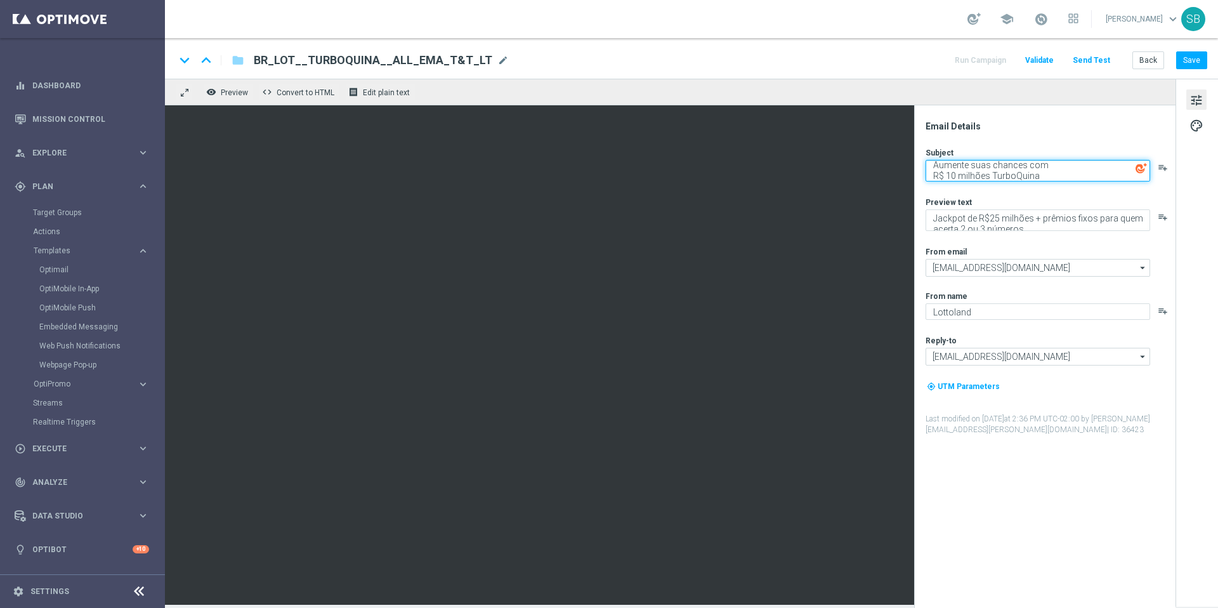
type textarea "Aumente suas chances com R$ 10 milhões TurboQuina"
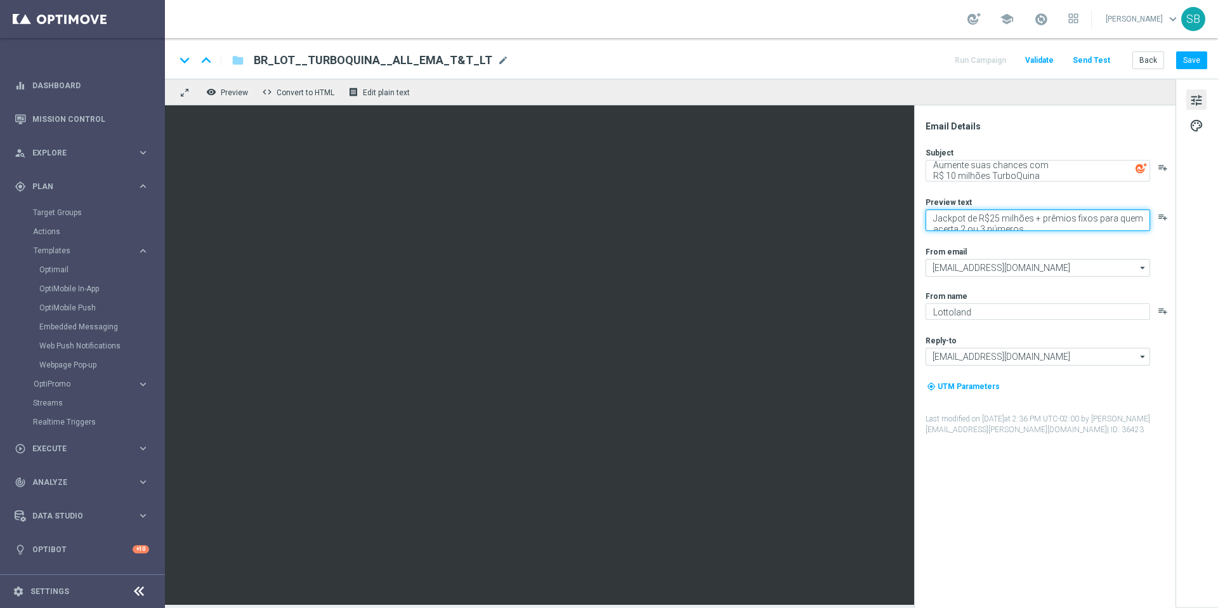
drag, startPoint x: 935, startPoint y: 219, endPoint x: 1038, endPoint y: 237, distance: 105.1
click at [1038, 237] on div "Subject Aumente suas chances com R$ 10 milhões TurboQuina playlist_add Preview …" at bounding box center [1050, 291] width 249 height 288
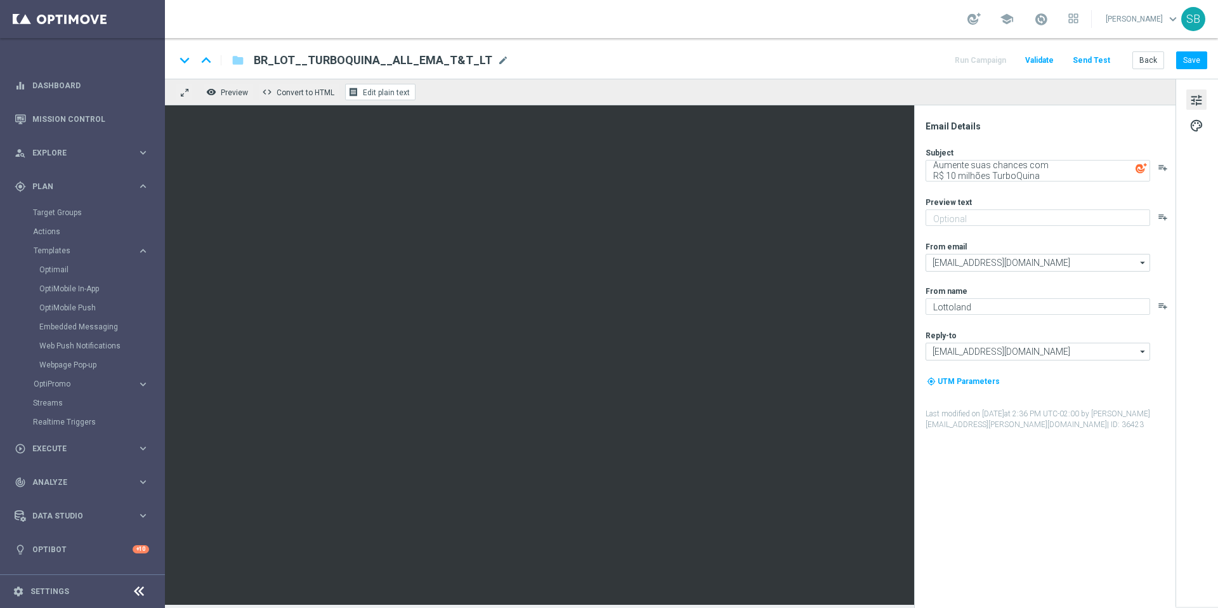
click at [392, 95] on span "Edit plain text" at bounding box center [386, 92] width 47 height 9
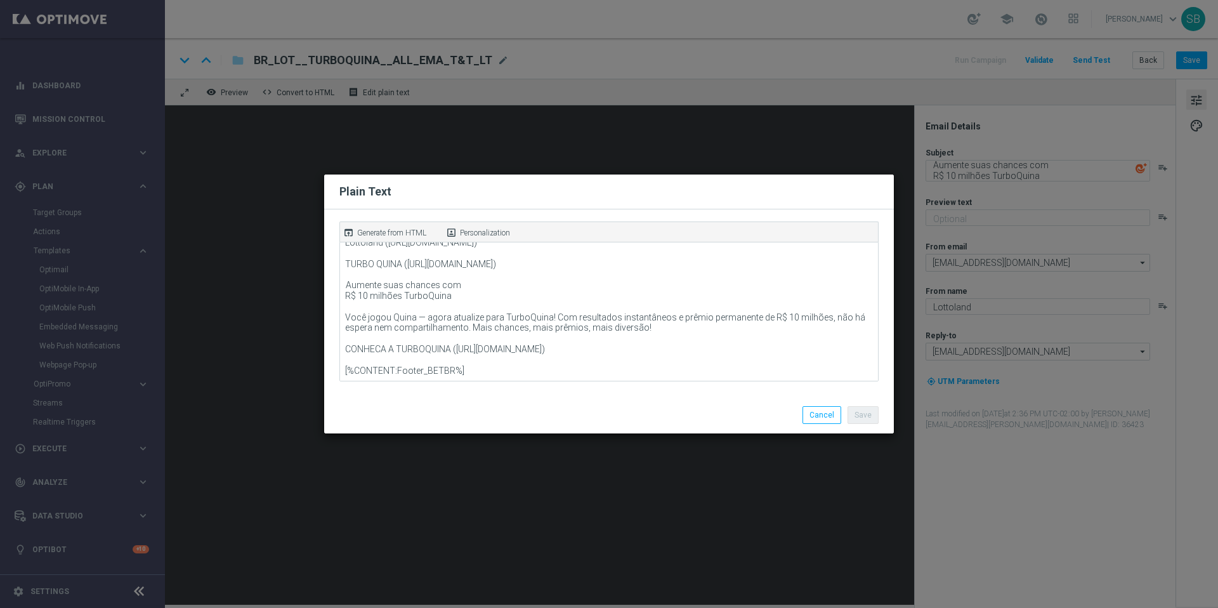
scroll to position [32, 0]
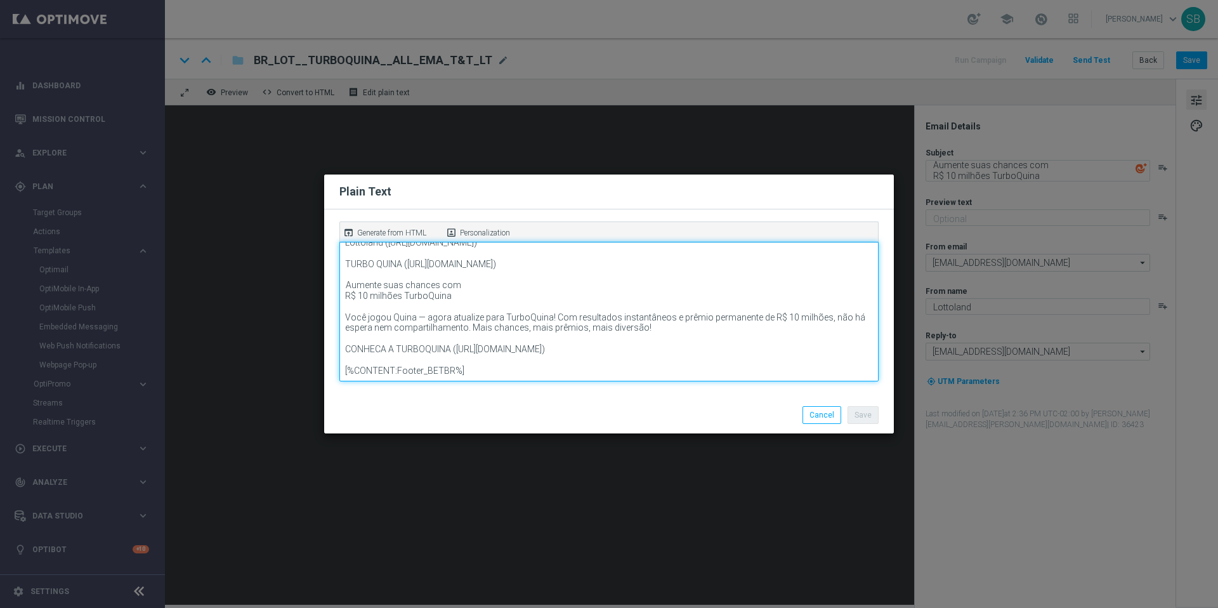
drag, startPoint x: 647, startPoint y: 318, endPoint x: 329, endPoint y: 310, distance: 317.4
click at [329, 310] on div "open_in_browser Generate from HTML portrait Personalization Lottoland (https://…" at bounding box center [609, 302] width 570 height 187
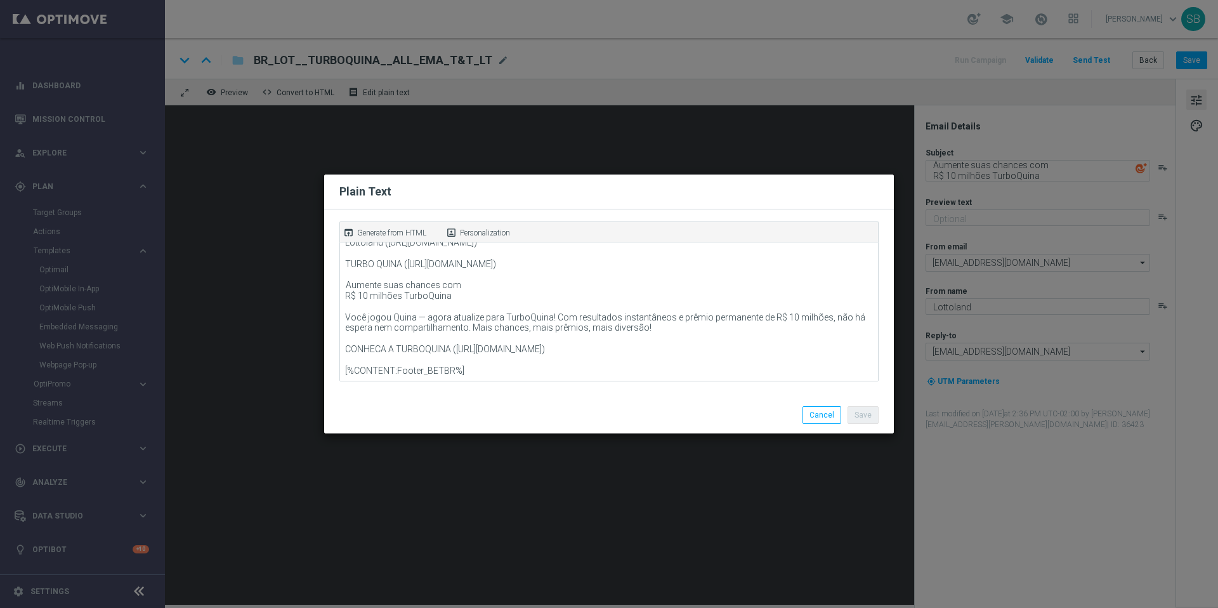
click at [963, 219] on modal-container "Plain Text open_in_browser Generate from HTML portrait Personalization Lottolan…" at bounding box center [609, 304] width 1218 height 608
click at [820, 420] on button "Cancel" at bounding box center [822, 415] width 39 height 18
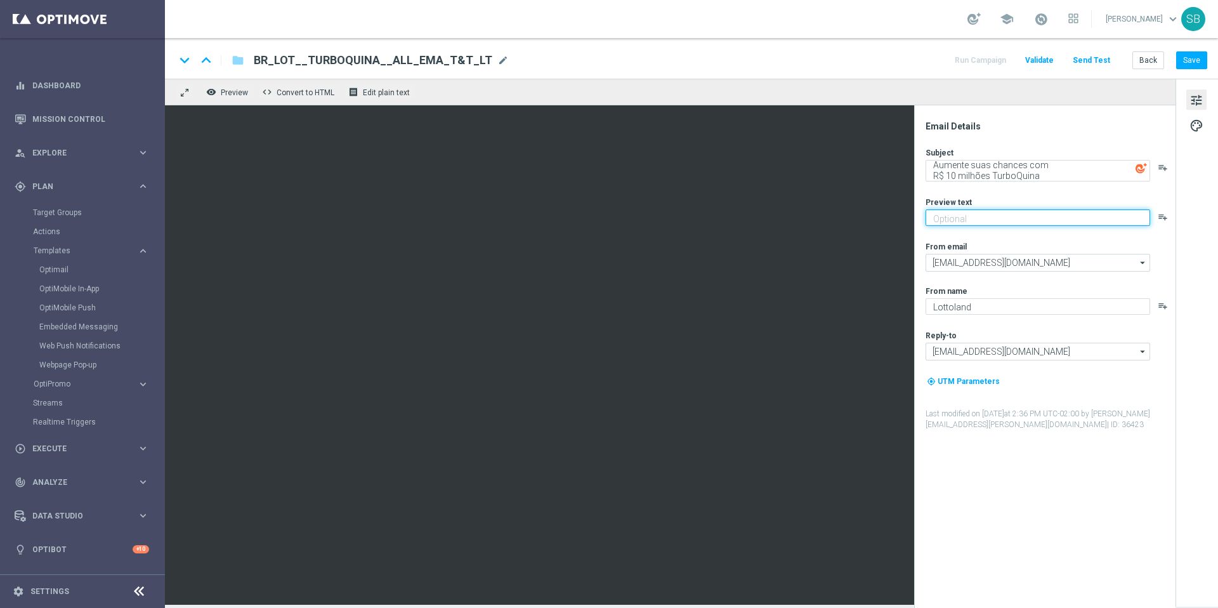
click at [957, 221] on textarea at bounding box center [1038, 217] width 225 height 16
paste textarea "Você jogou Quina — agora atualize para TurboQuina! Com resultados instantâneos …"
type textarea "Você jogou Quina — agora atualize para TurboQuina! Com resultados instantâneos …"
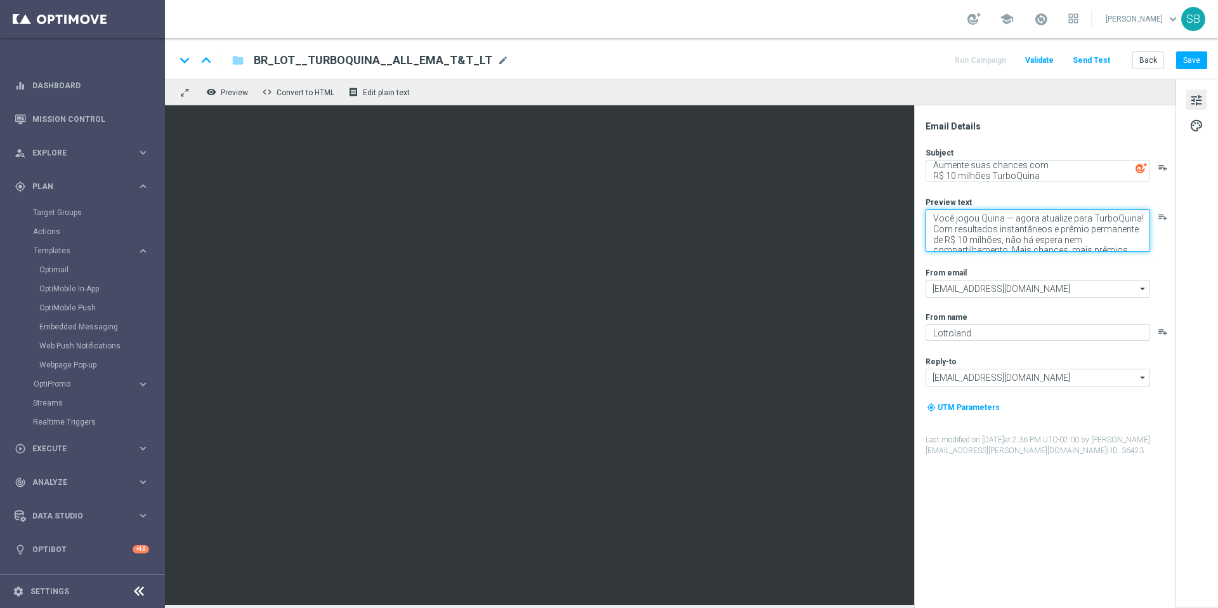
scroll to position [4, 0]
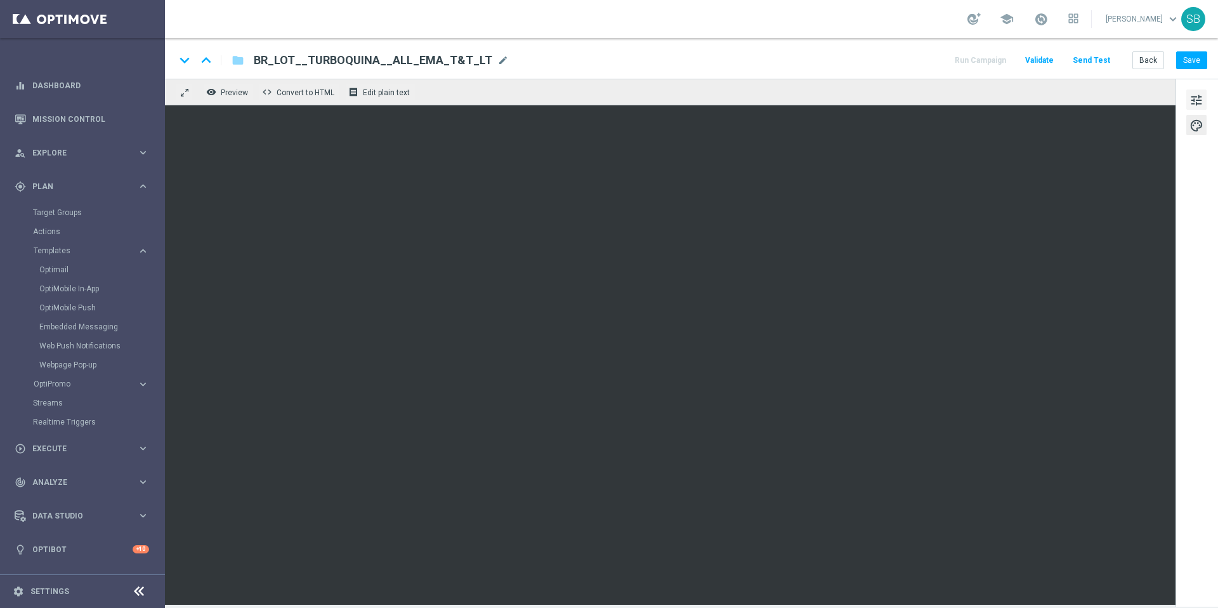
click at [1197, 100] on span "tune" at bounding box center [1197, 100] width 14 height 16
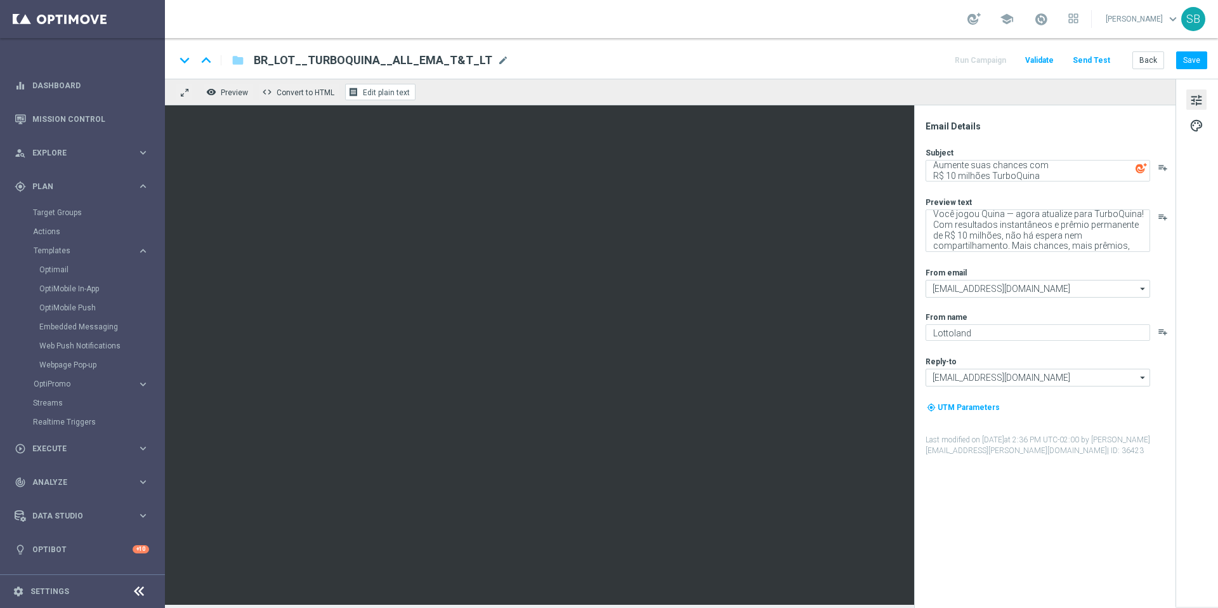
click at [394, 94] on span "Edit plain text" at bounding box center [386, 92] width 47 height 9
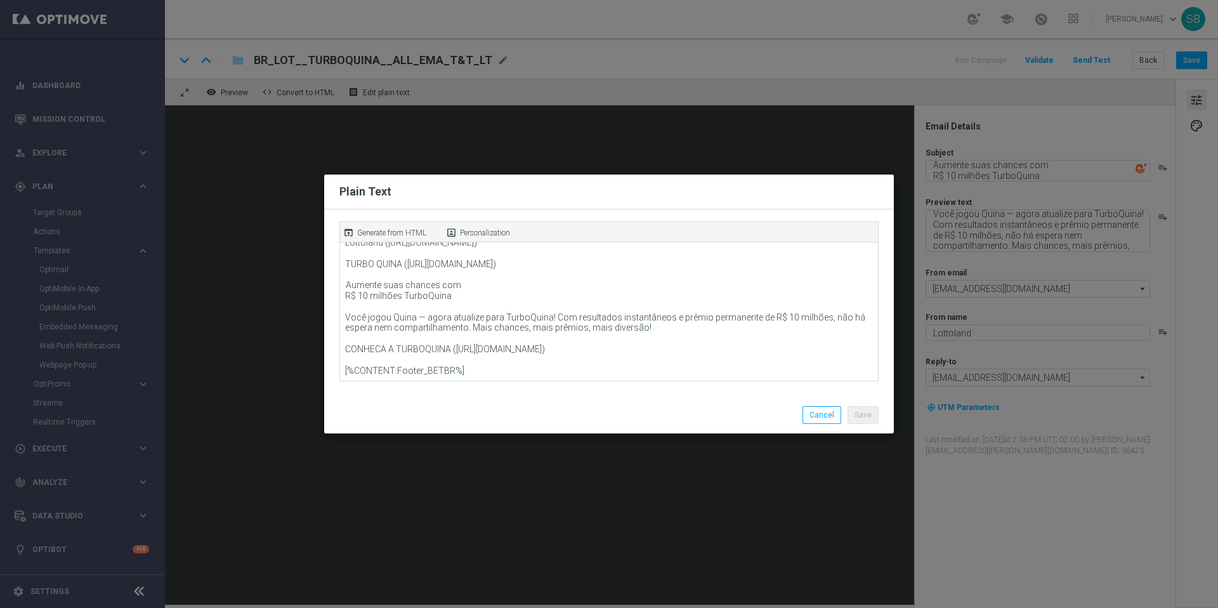
scroll to position [29, 0]
click at [824, 421] on button "Cancel" at bounding box center [822, 415] width 39 height 18
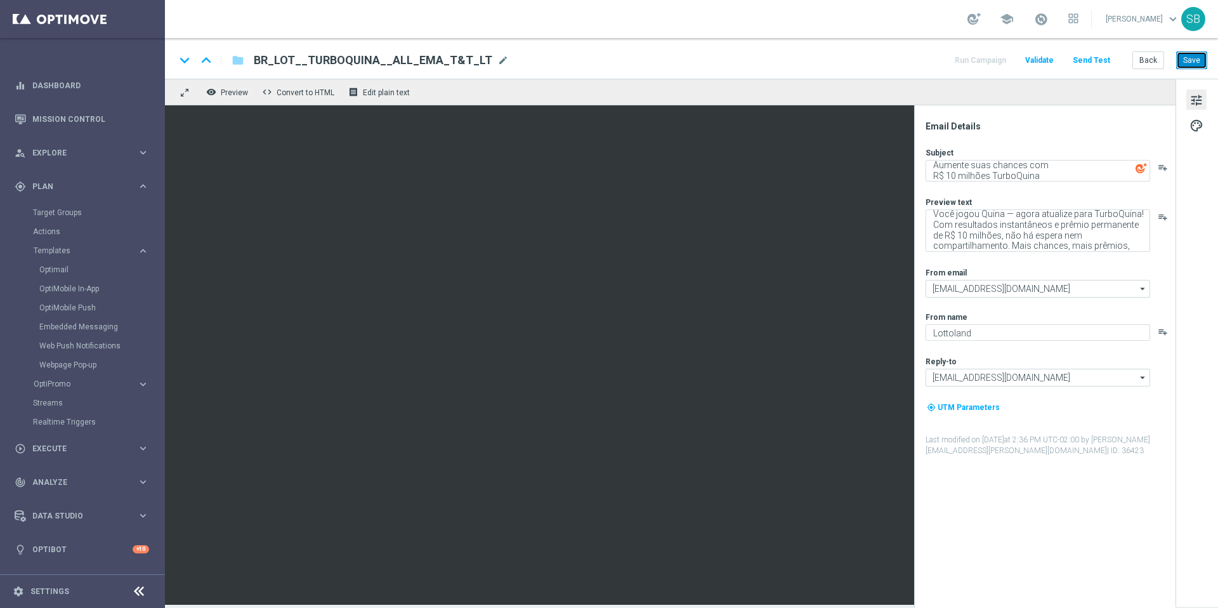
click at [1193, 65] on button "Save" at bounding box center [1192, 60] width 31 height 18
click at [1199, 63] on button "Save" at bounding box center [1192, 60] width 31 height 18
click at [1142, 63] on button "Back" at bounding box center [1149, 60] width 32 height 18
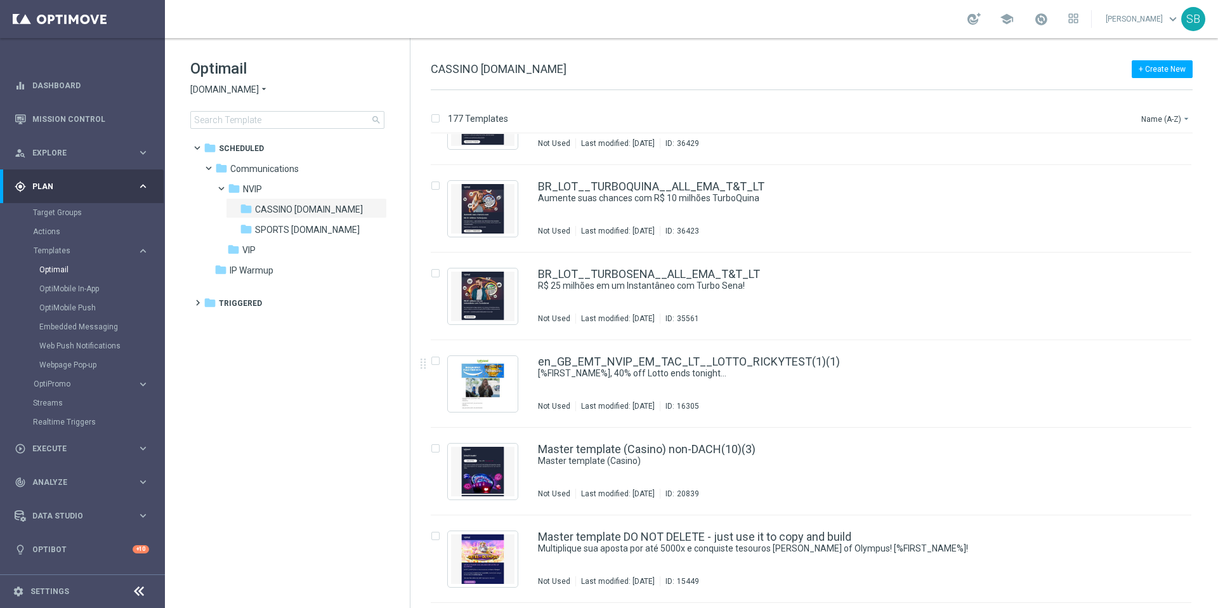
scroll to position [9897, 0]
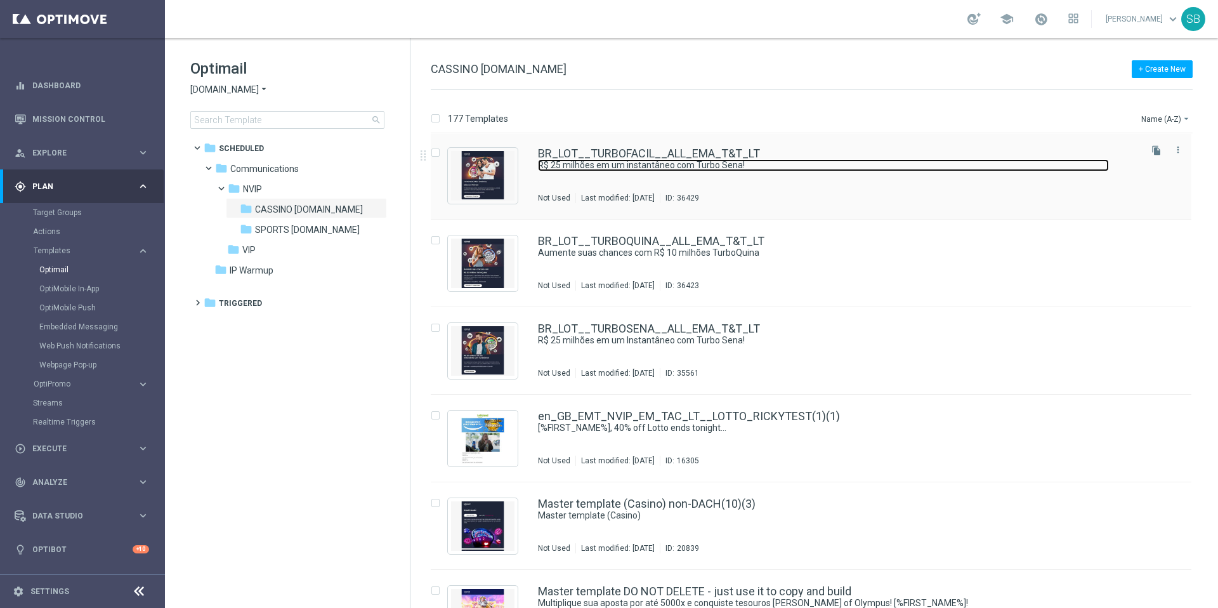
click at [642, 161] on link "R$ 25 milhões em um instantâneo com Turbo Sena!" at bounding box center [823, 165] width 571 height 12
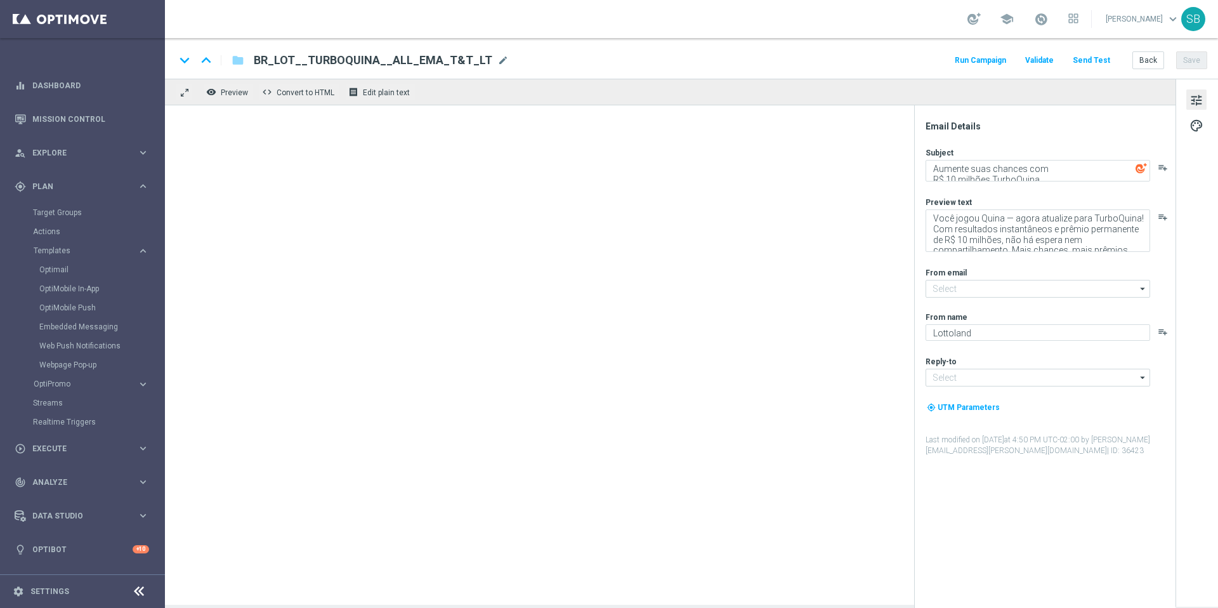
type input "[EMAIL_ADDRESS][DOMAIN_NAME]"
type textarea "R$ 25 milhões em um instantâneo com Turbo Sena!"
type textarea "Jackpot de R$25 milhões + prêmios fixos para quem acerta 2 ou 3 números"
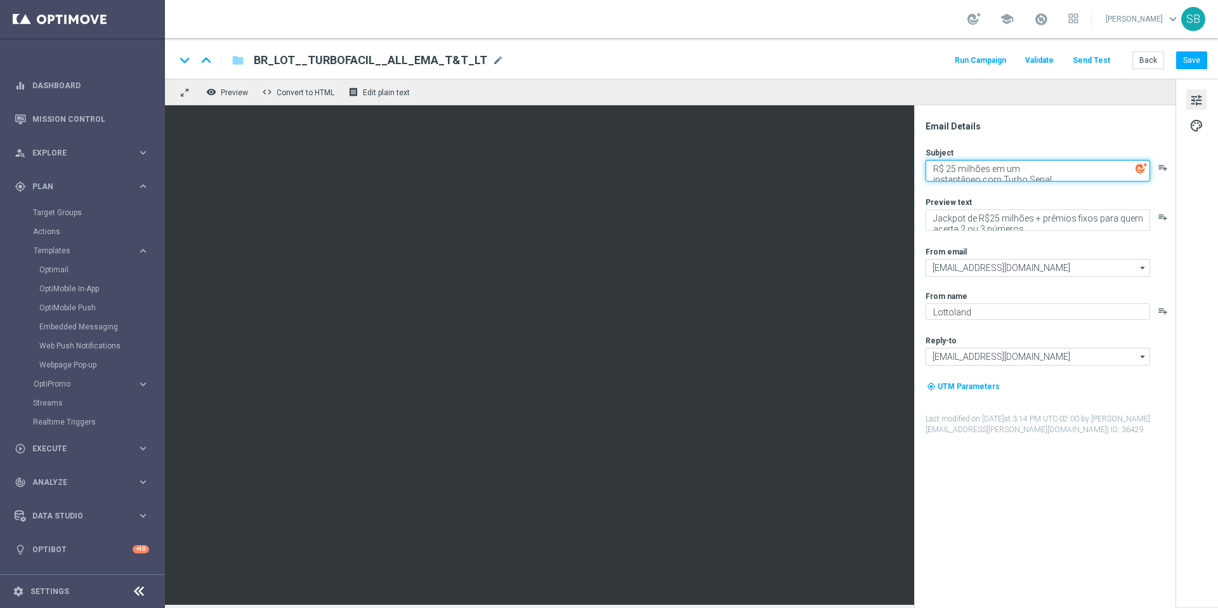
drag, startPoint x: 935, startPoint y: 168, endPoint x: 1060, endPoint y: 183, distance: 126.6
click at [1060, 183] on div "Subject R$ 25 milhões em um instantâneo com Turbo Sena! playlist_add Preview te…" at bounding box center [1050, 291] width 249 height 288
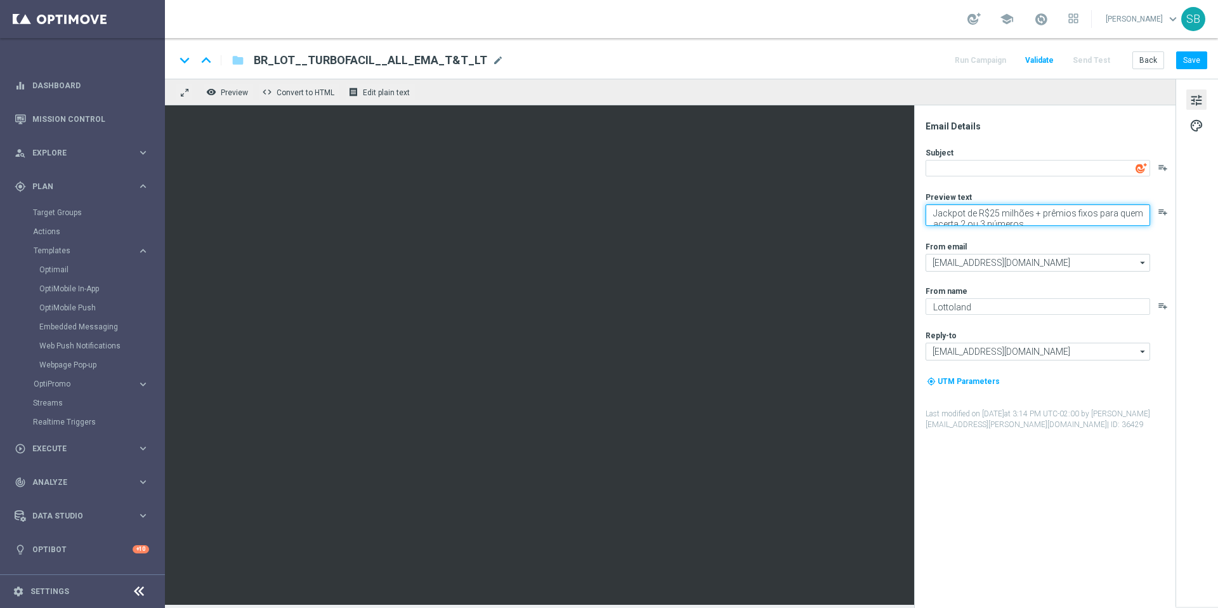
drag, startPoint x: 934, startPoint y: 214, endPoint x: 1066, endPoint y: 225, distance: 132.5
click at [1066, 225] on textarea "Jackpot de R$25 milhões + prêmios fixos para quem acerta 2 ou 3 números" at bounding box center [1038, 215] width 225 height 22
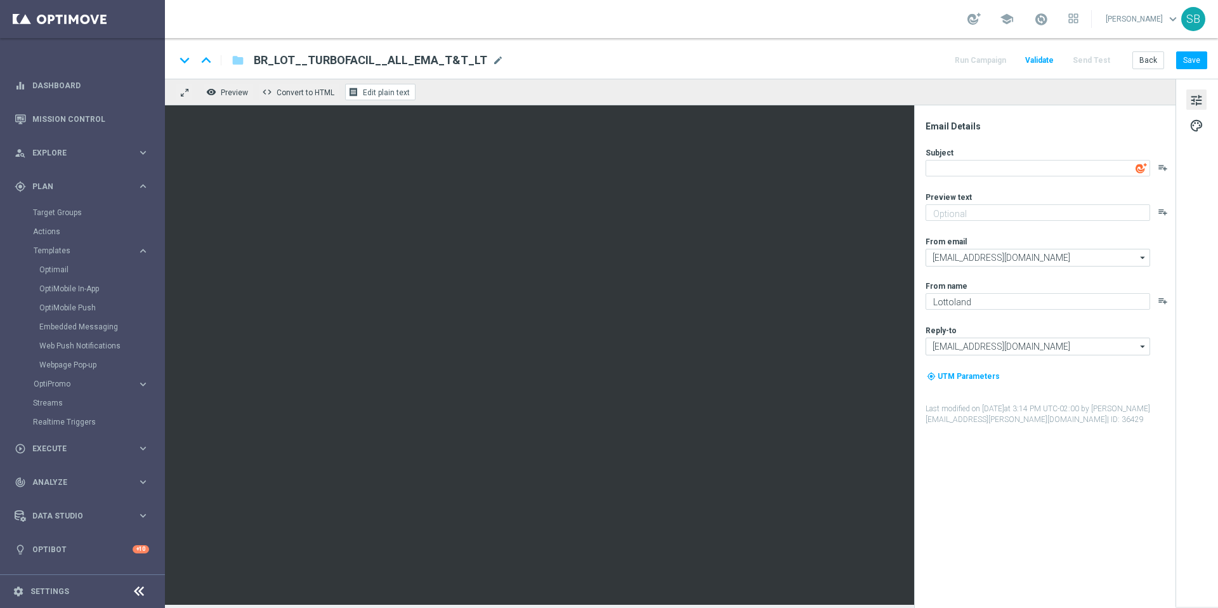
click at [393, 94] on span "Edit plain text" at bounding box center [386, 92] width 47 height 9
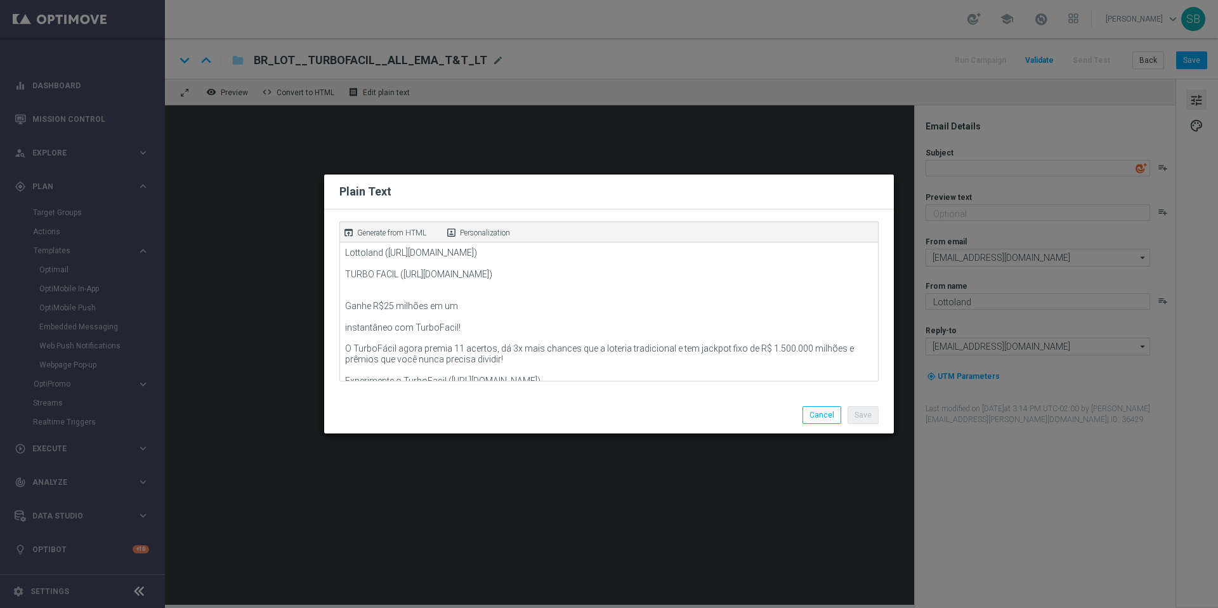
click at [259, 349] on modal-container "Plain Text open_in_browser Generate from HTML portrait Personalization Lottolan…" at bounding box center [609, 304] width 1218 height 608
click at [820, 422] on button "Cancel" at bounding box center [822, 415] width 39 height 18
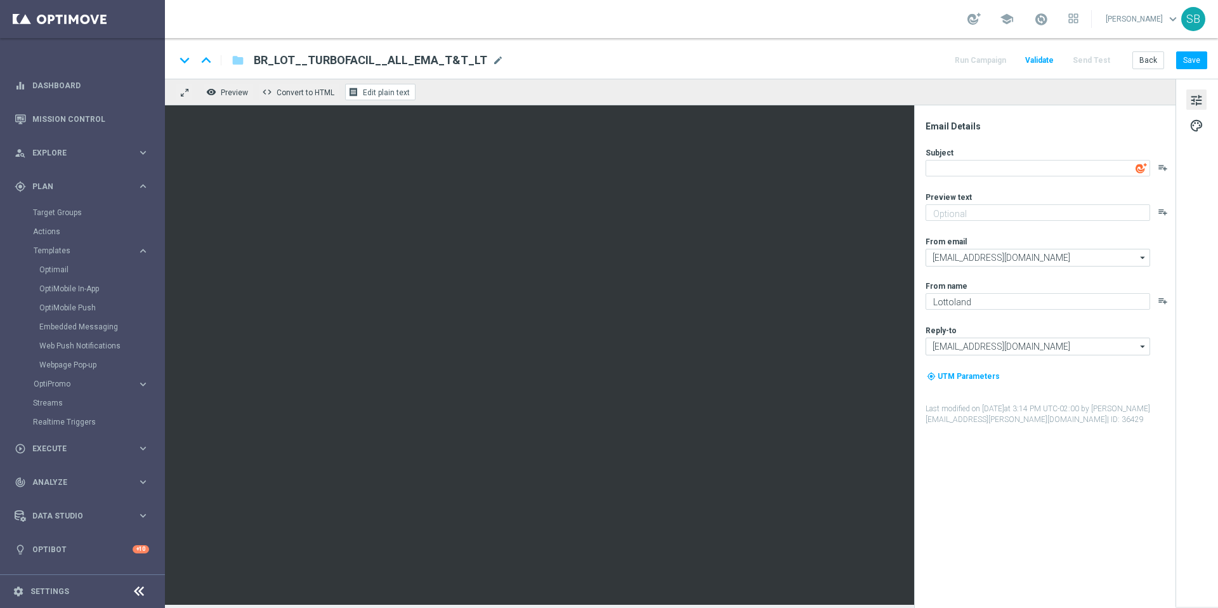
click at [393, 96] on span "Edit plain text" at bounding box center [386, 92] width 47 height 9
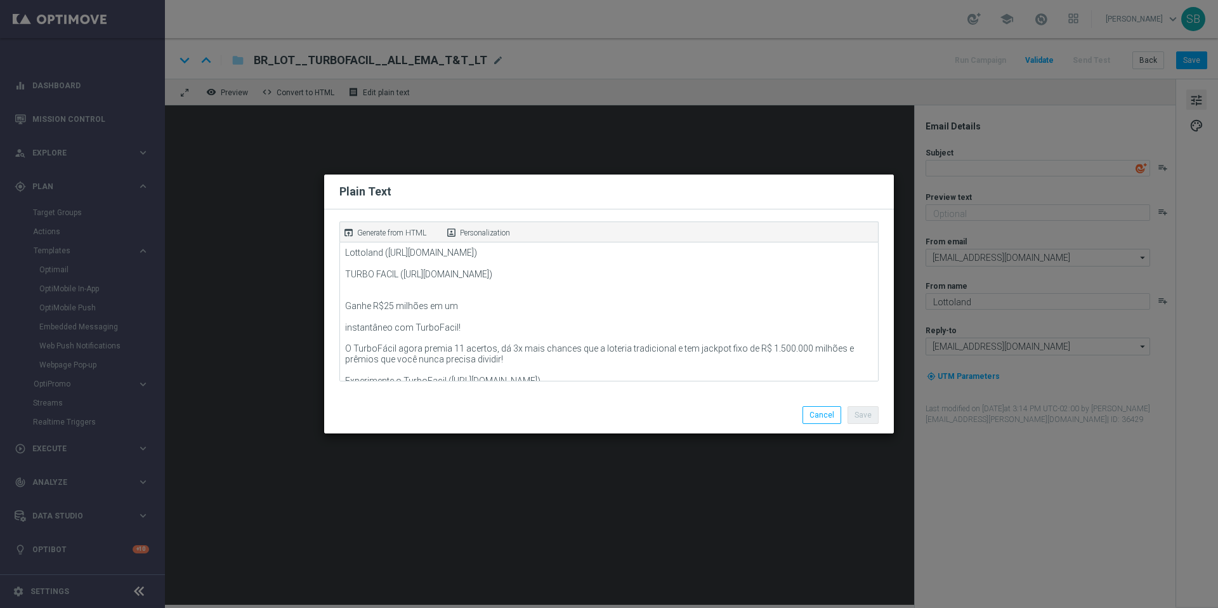
click at [291, 386] on modal-container "Plain Text open_in_browser Generate from HTML portrait Personalization Lottolan…" at bounding box center [609, 304] width 1218 height 608
click at [824, 415] on button "Cancel" at bounding box center [822, 415] width 39 height 18
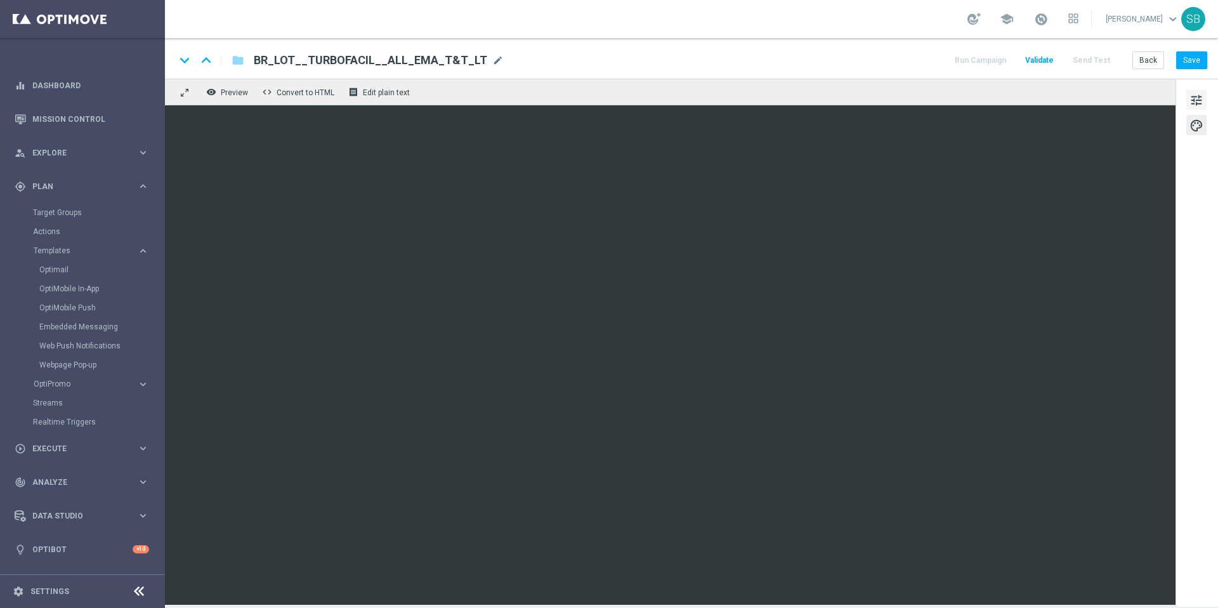
click at [1203, 101] on span "tune" at bounding box center [1197, 100] width 14 height 16
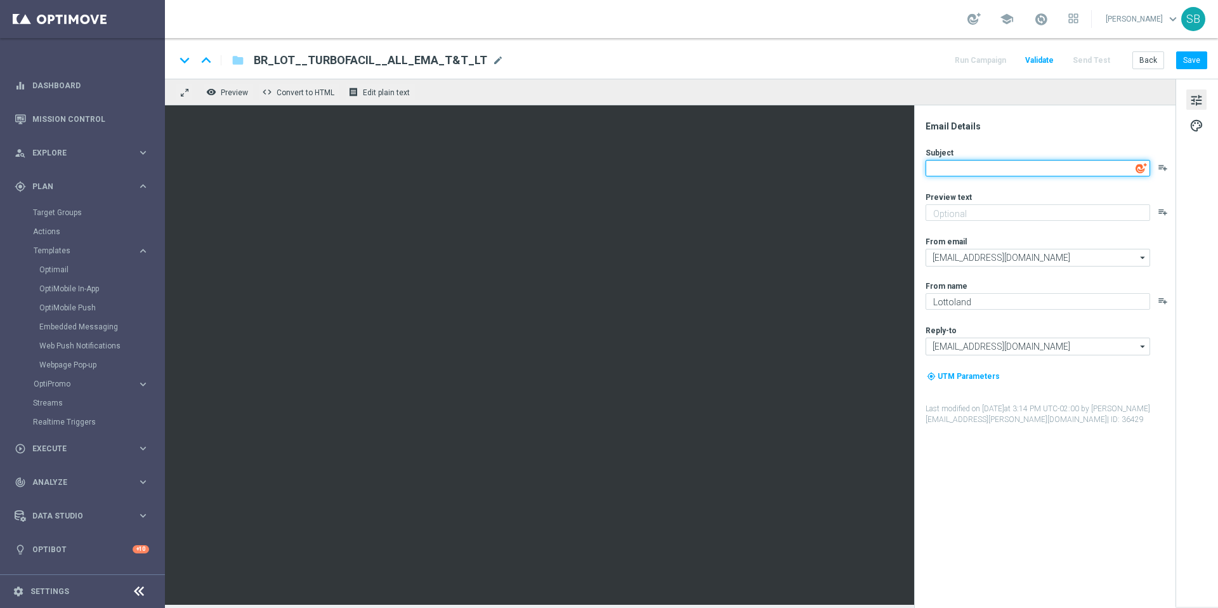
click at [964, 172] on textarea at bounding box center [1038, 168] width 225 height 16
paste textarea "TurboFacil: Mais Chances,"
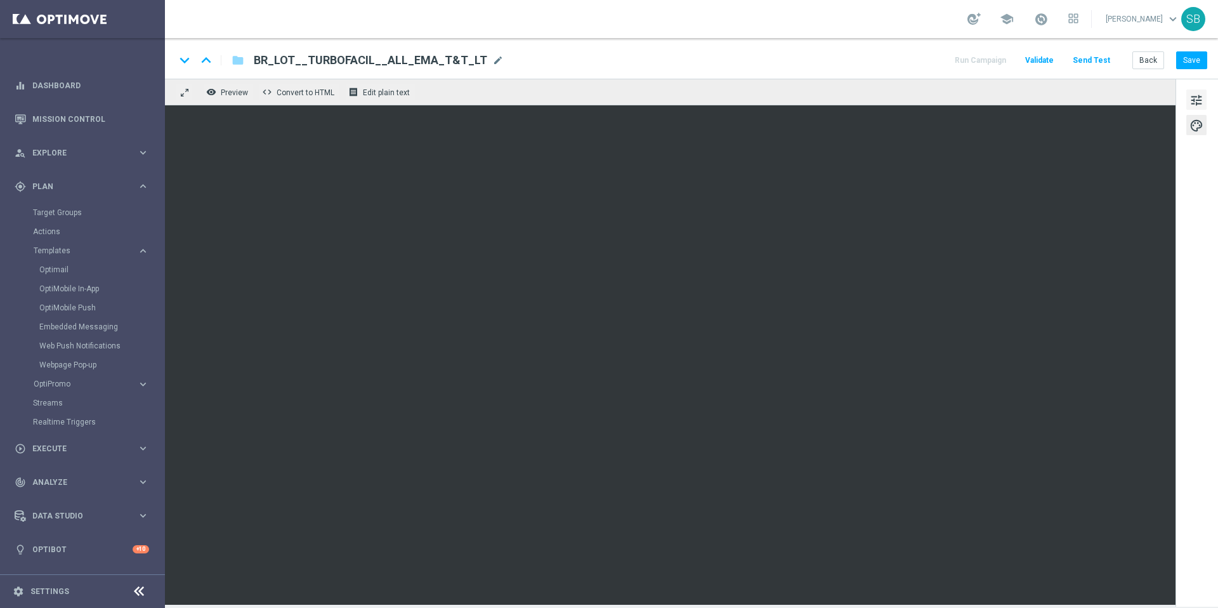
click at [1199, 97] on span "tune" at bounding box center [1197, 100] width 14 height 16
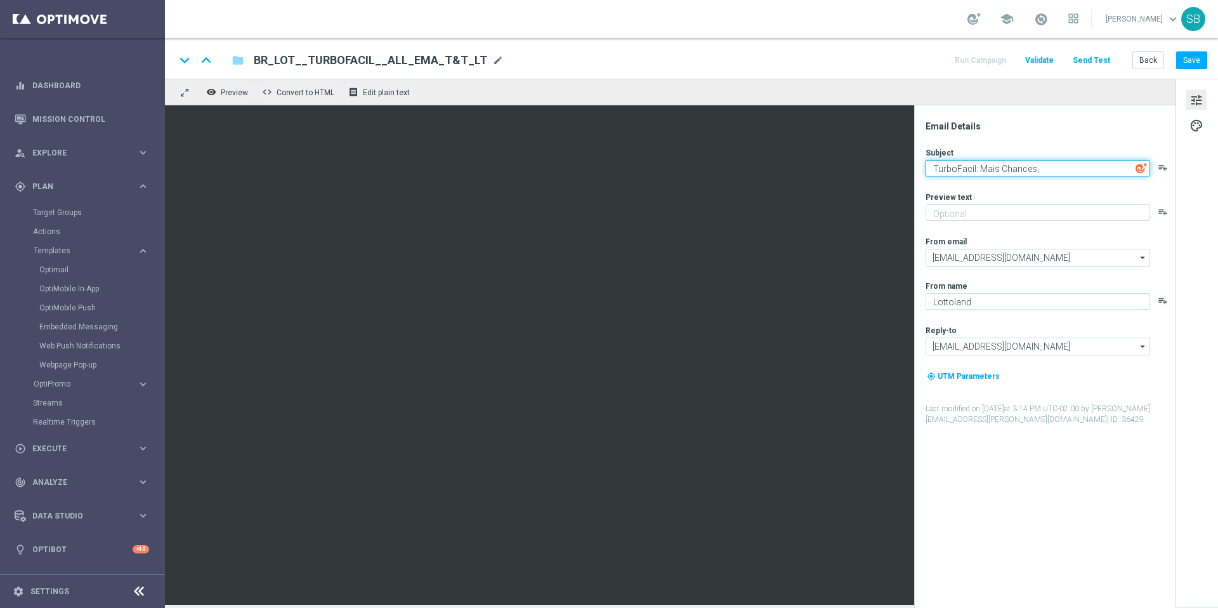
click at [1055, 171] on textarea "TurboFacil: Mais Chances," at bounding box center [1038, 168] width 225 height 16
paste textarea "Maiores Vitórias!"
click at [1037, 172] on textarea "TurboFacil: Mais Chances,Maiores Vitórias!" at bounding box center [1038, 168] width 225 height 16
type textarea "TurboFacil: Mais Chances, Maiores Vitórias!"
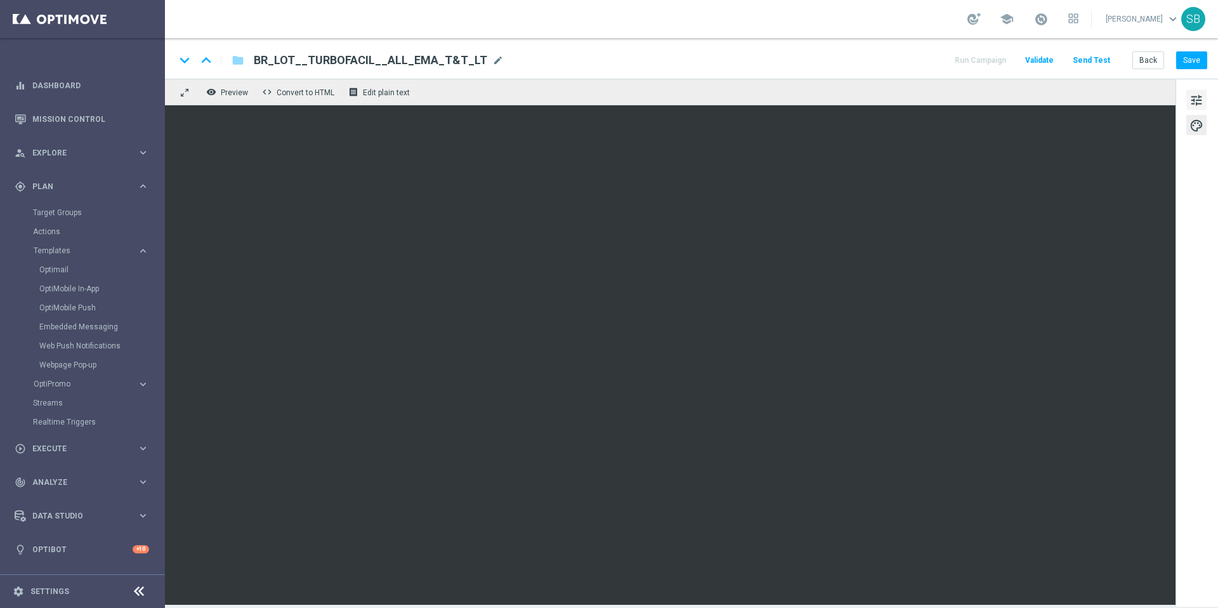
click at [1200, 102] on span "tune" at bounding box center [1197, 100] width 14 height 16
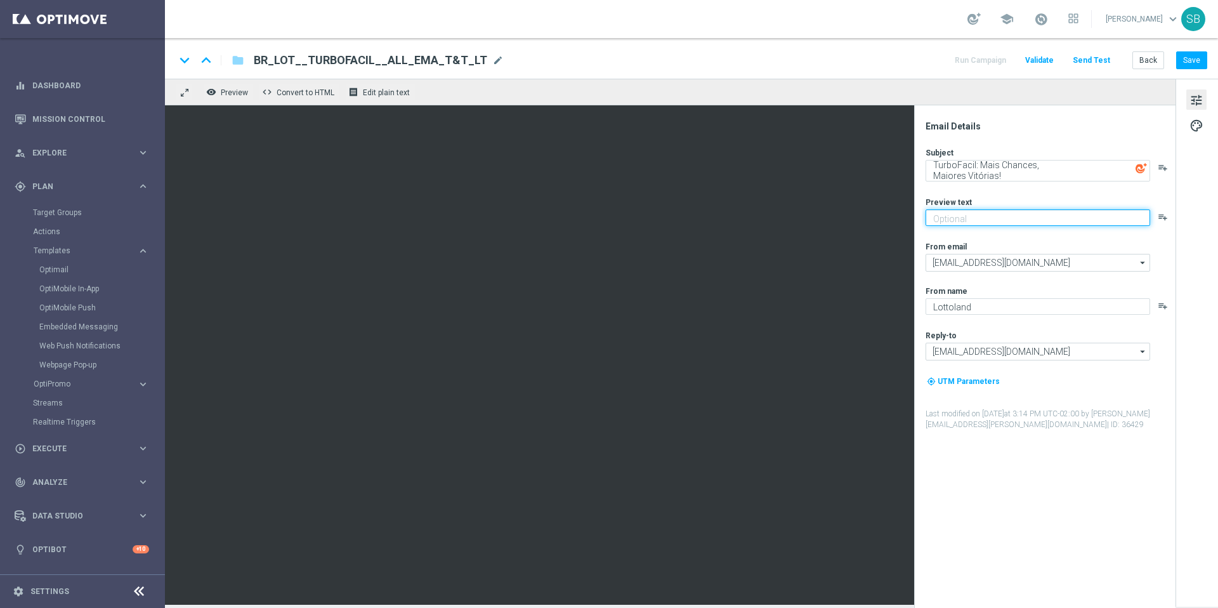
click at [966, 220] on textarea at bounding box center [1038, 217] width 225 height 16
paste textarea "O TurboFácil agora premia 11 acertos, dá 3x mais chances que a loteria tradicio…"
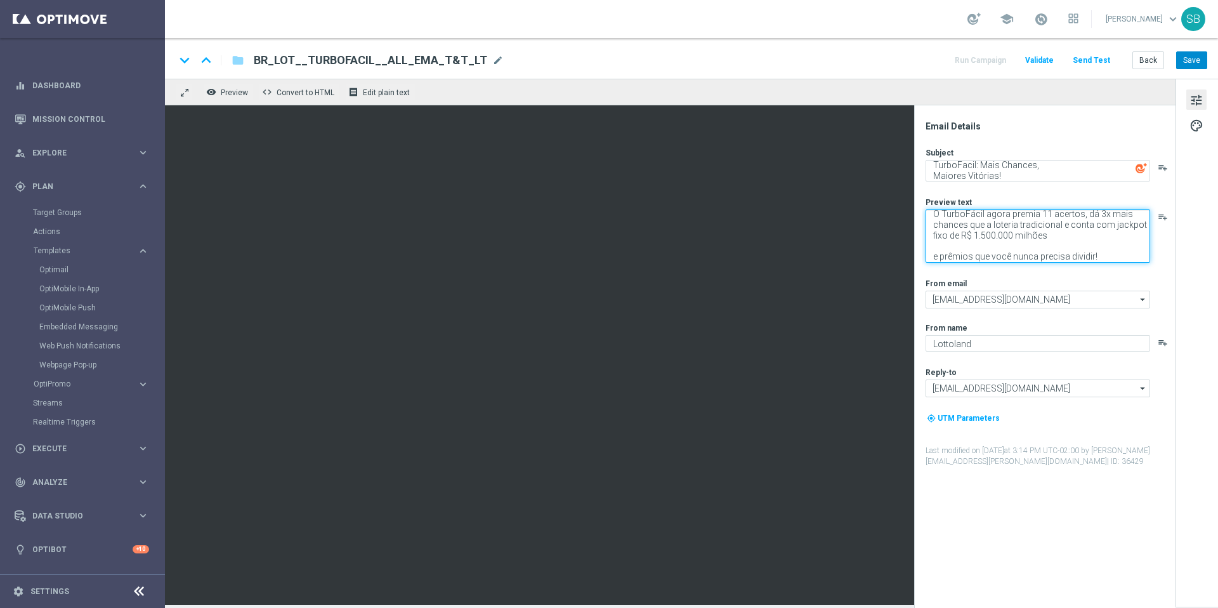
type textarea "O TurboFácil agora premia 11 acertos, dá 3x mais chances que a loteria tradicio…"
click at [1194, 59] on button "Save" at bounding box center [1192, 60] width 31 height 18
click at [1201, 63] on button "Save" at bounding box center [1192, 60] width 31 height 18
click at [1157, 63] on button "Back" at bounding box center [1149, 60] width 32 height 18
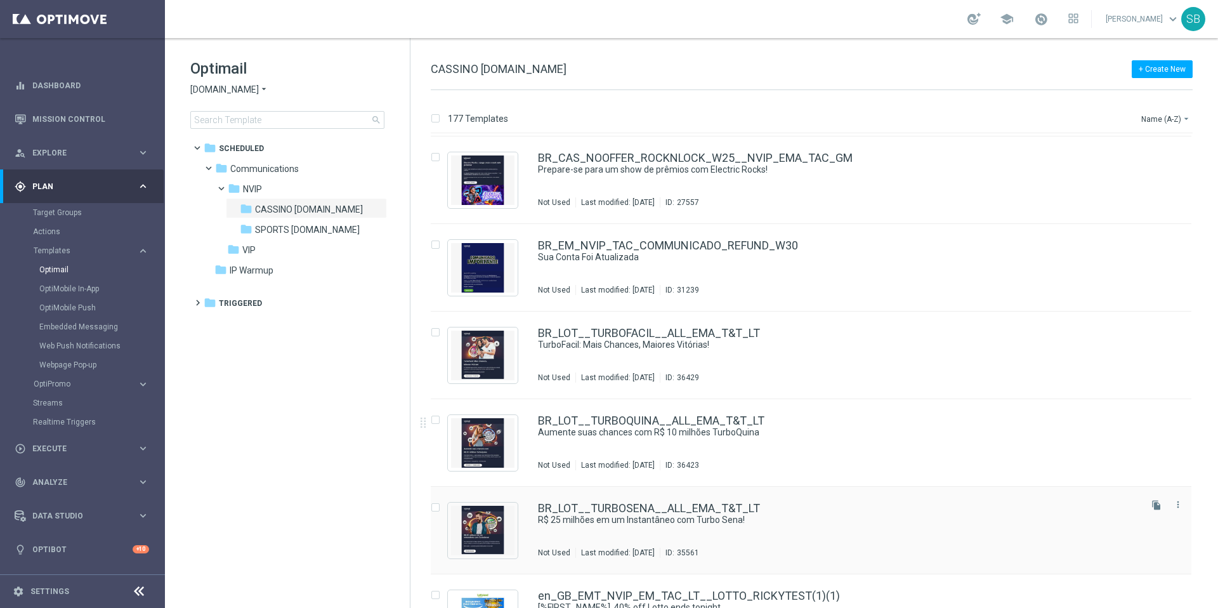
scroll to position [9719, 0]
click at [657, 510] on link "BR_LOT__TURBOSENA__ALL_EMA_T&T_LT" at bounding box center [649, 507] width 222 height 11
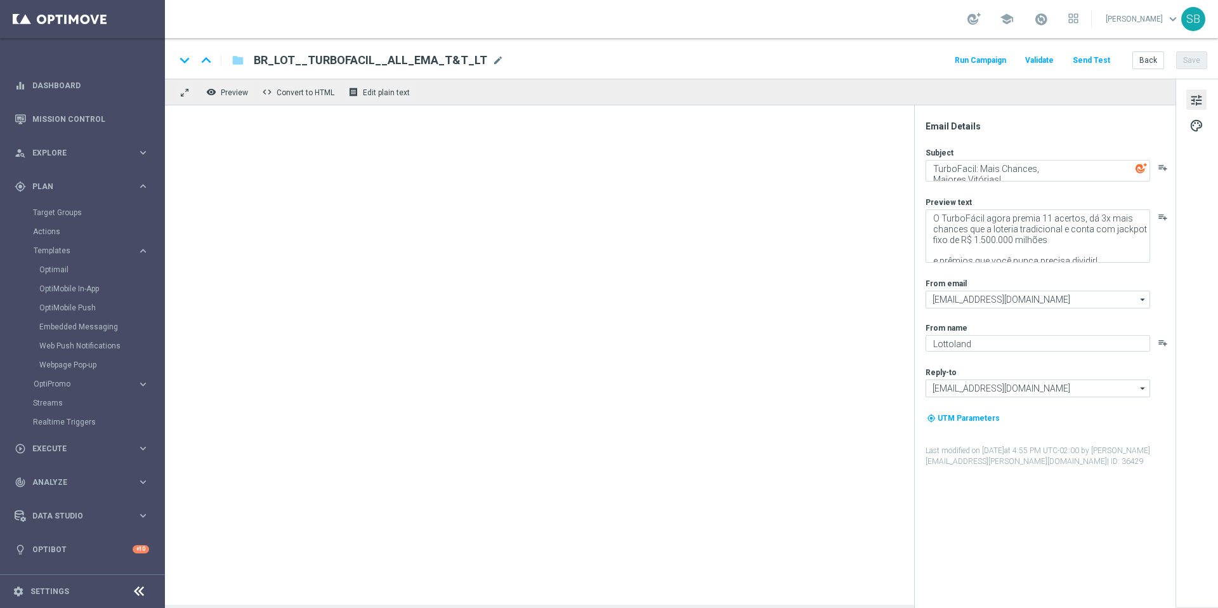
type textarea "R$ 25 milhões em um Instantâneo com Turbo Sena!"
type textarea "Seu ingresso para a Mega Sena foi só o começo! A TurboSena oferece sorteios ráp…"
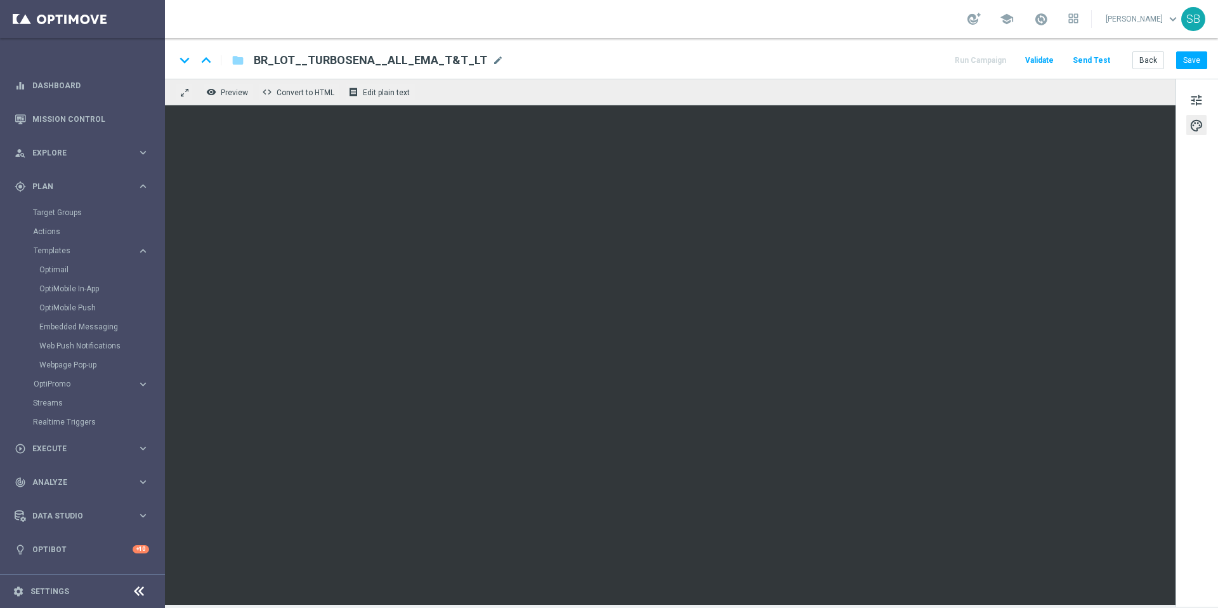
click at [732, 65] on div "keyboard_arrow_down keyboard_arrow_up folder BR_LOT__TURBOSENA__ALL_EMA_T&T_LT …" at bounding box center [691, 60] width 1032 height 16
click at [1156, 61] on button "Back" at bounding box center [1149, 60] width 32 height 18
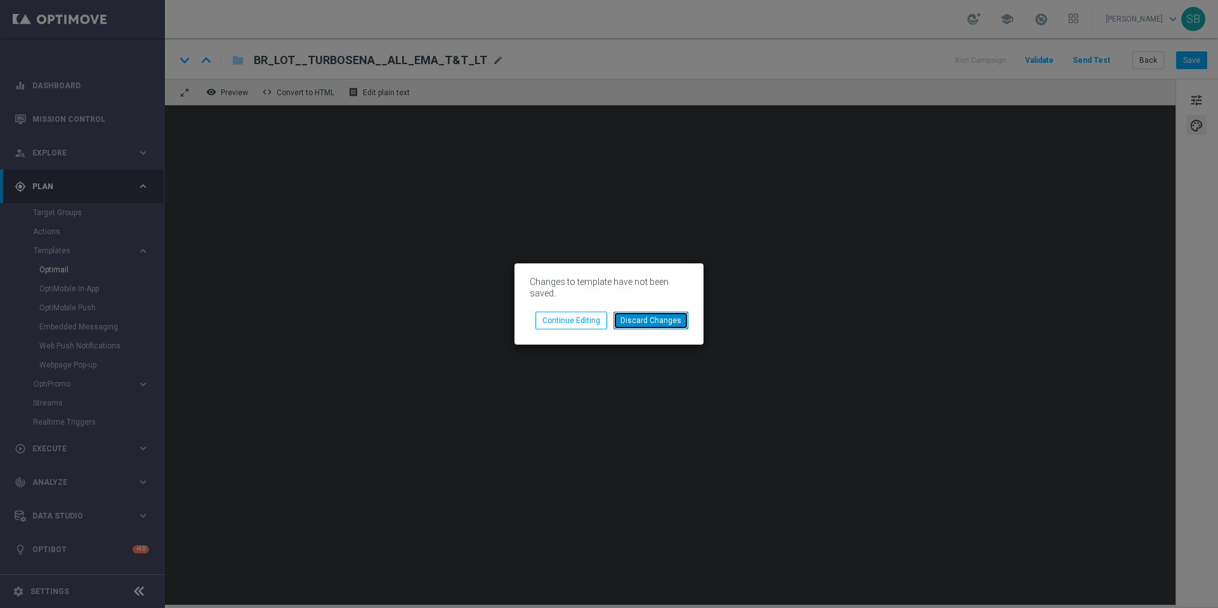
click at [677, 319] on button "Discard Changes" at bounding box center [651, 321] width 75 height 18
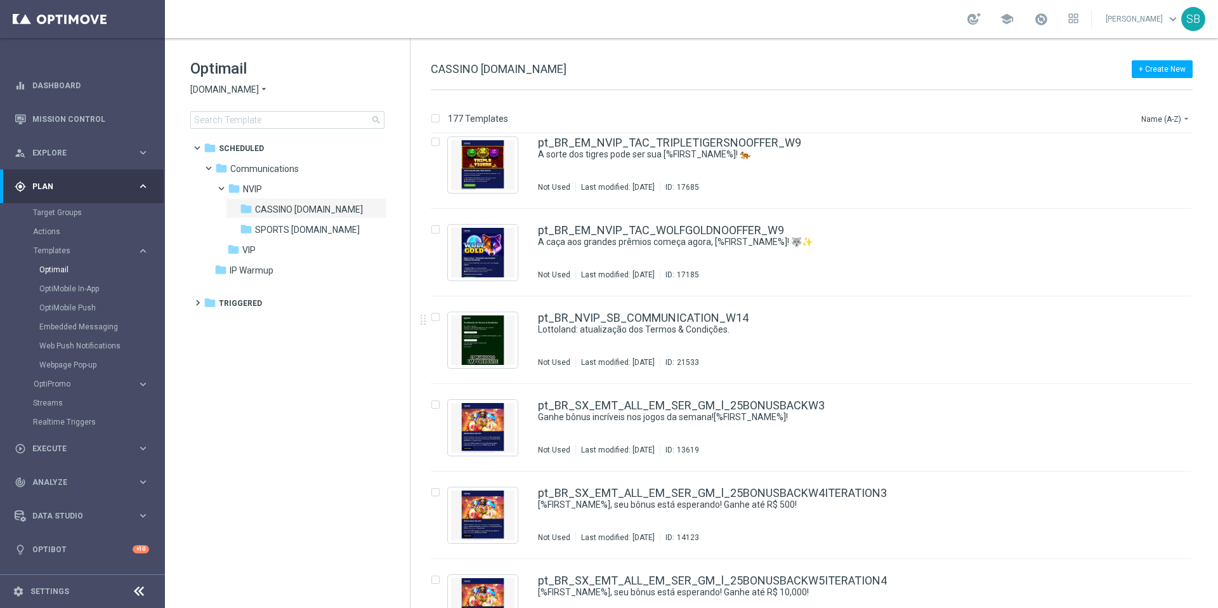
scroll to position [13388, 0]
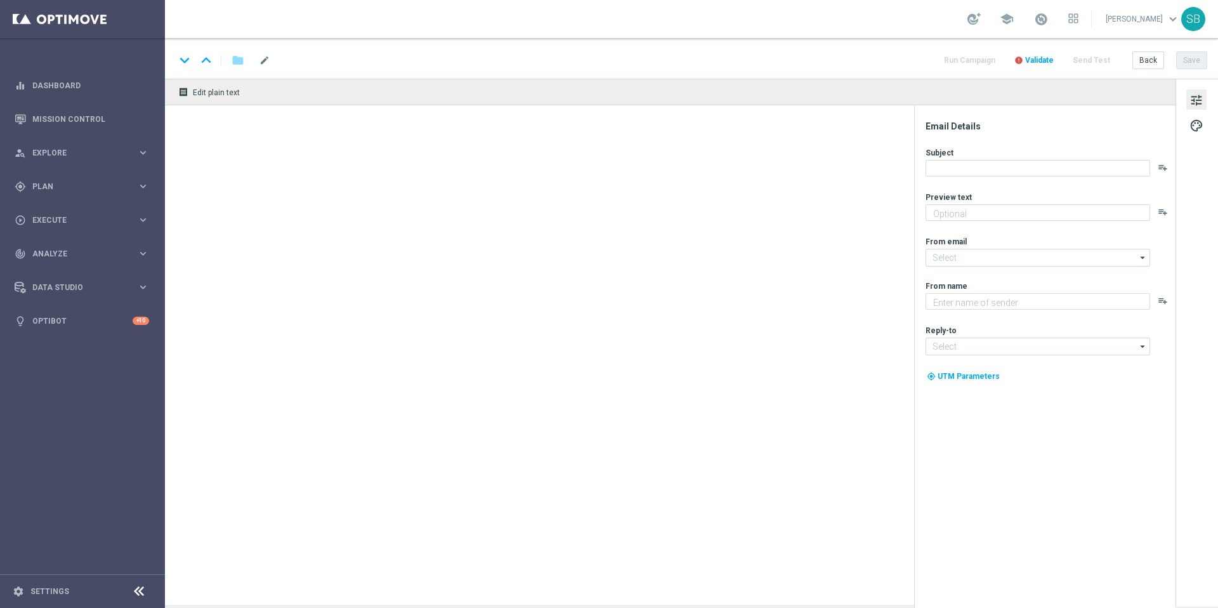
type textarea "Aposte R$ 30 nos jogos populares e ganhe 80 rodadas para começar com tudo!"
type textarea "[DOMAIN_NAME]"
type input "[EMAIL_ADDRESS][DOMAIN_NAME]"
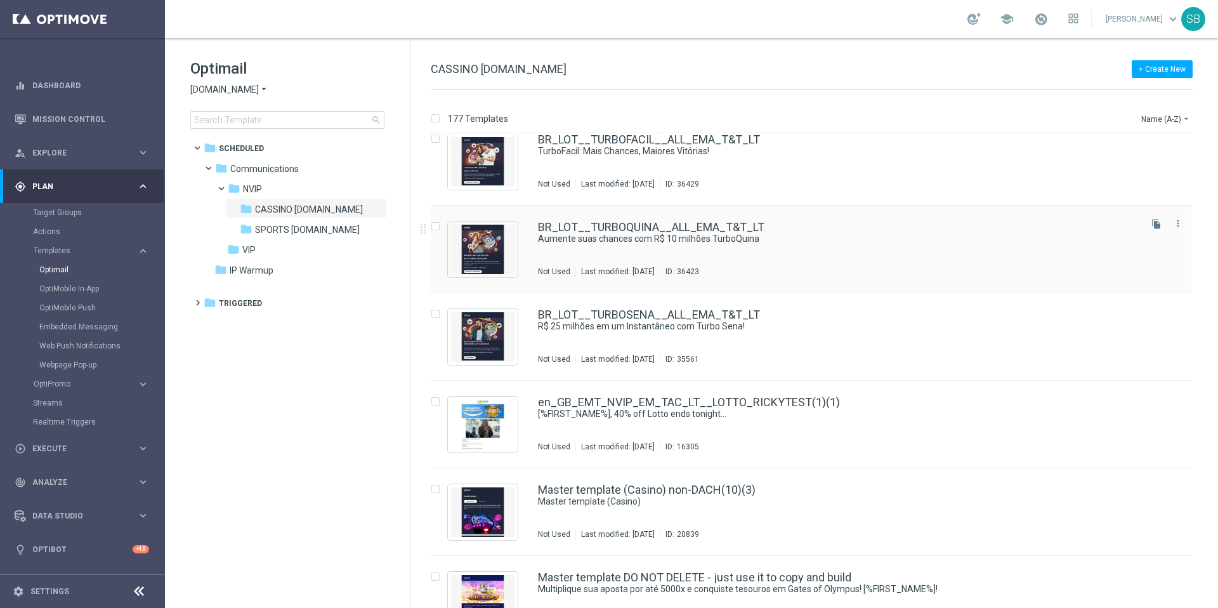
scroll to position [9907, 0]
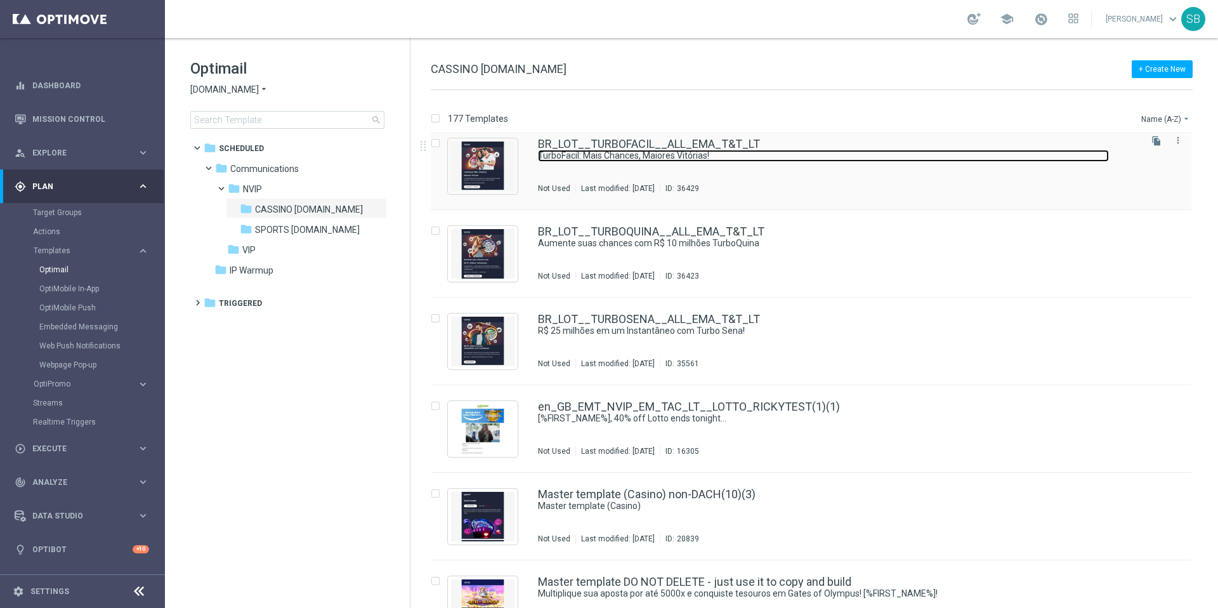
click at [619, 155] on link "TurboFacil: Mais Chances, Maiores Vitórias!" at bounding box center [823, 156] width 571 height 12
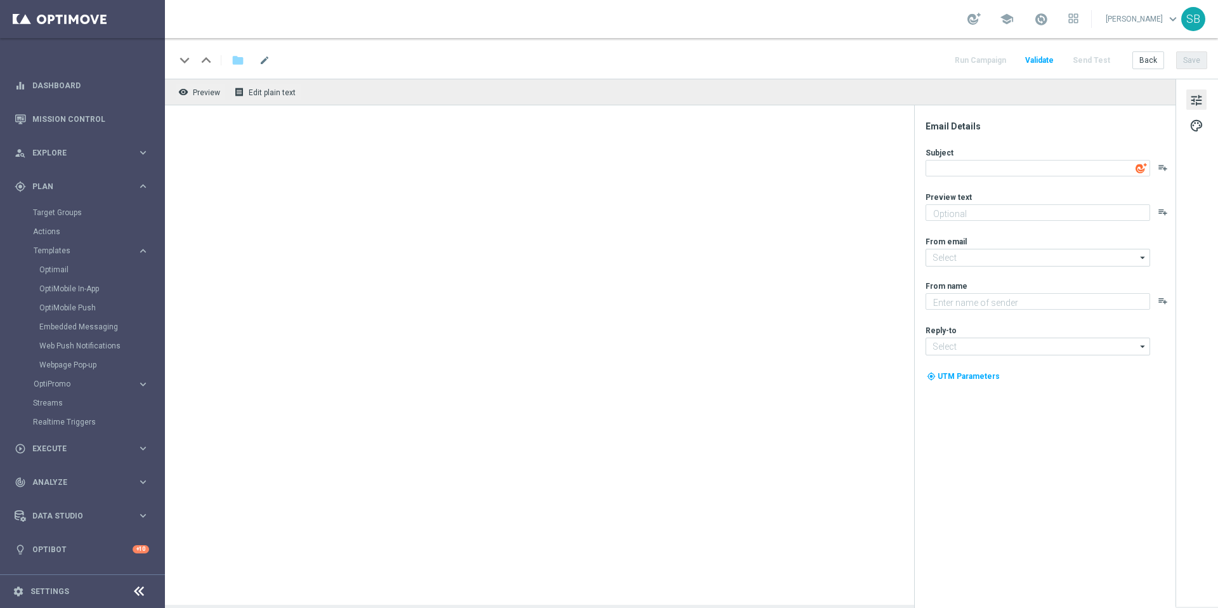
type input "[EMAIL_ADDRESS][DOMAIN_NAME]"
type textarea "TurboFacil: Mais Chances, Maiores Vitórias!"
type textarea "O TurboFácil agora premia 11 acertos, dá 3x mais chances que a loteria tradicio…"
type textarea "Lottoland"
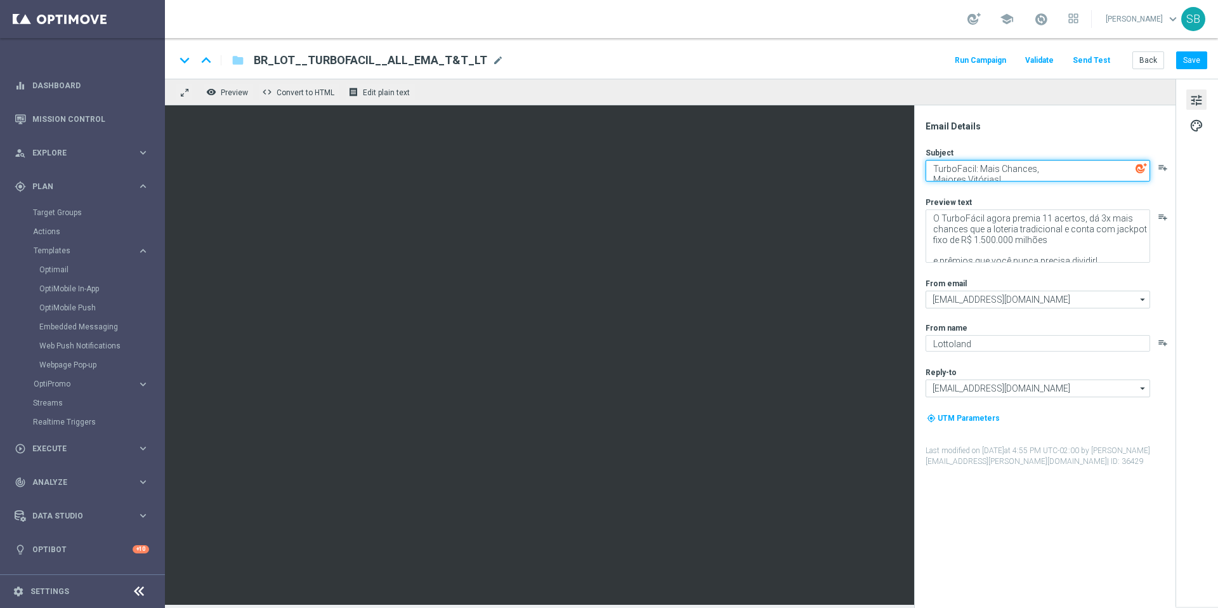
click at [933, 178] on textarea "TurboFacil: Mais Chances, Maiores Vitórias!" at bounding box center [1038, 171] width 225 height 22
type textarea "TurboFacil: Mais Chances, Maiores Vitórias!"
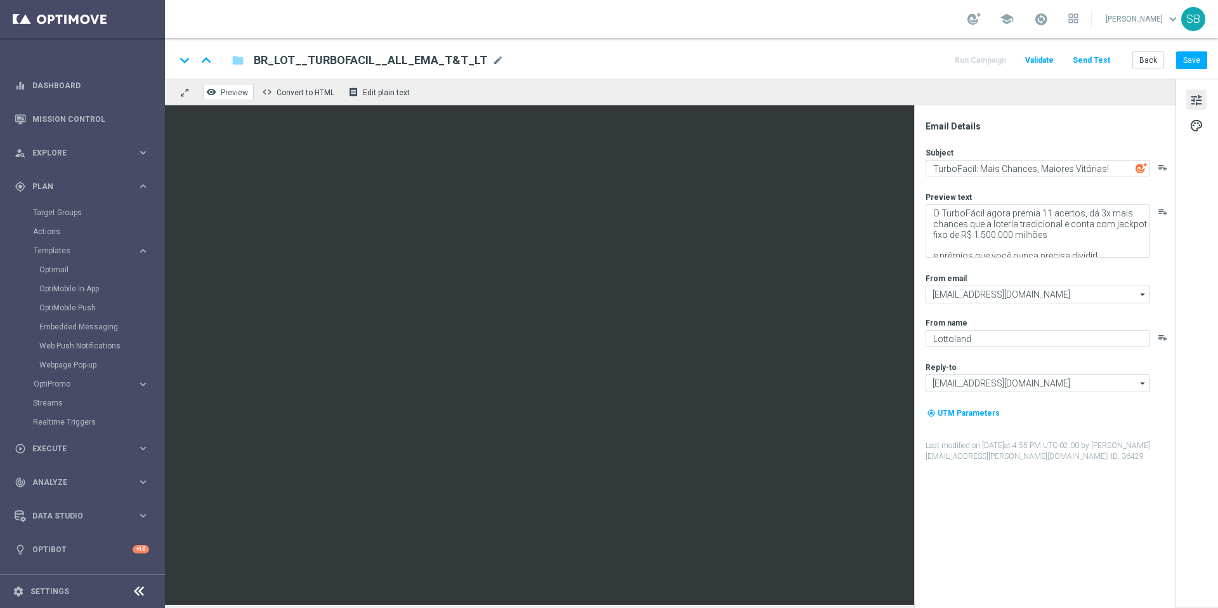
click at [239, 92] on span "Preview" at bounding box center [234, 92] width 27 height 9
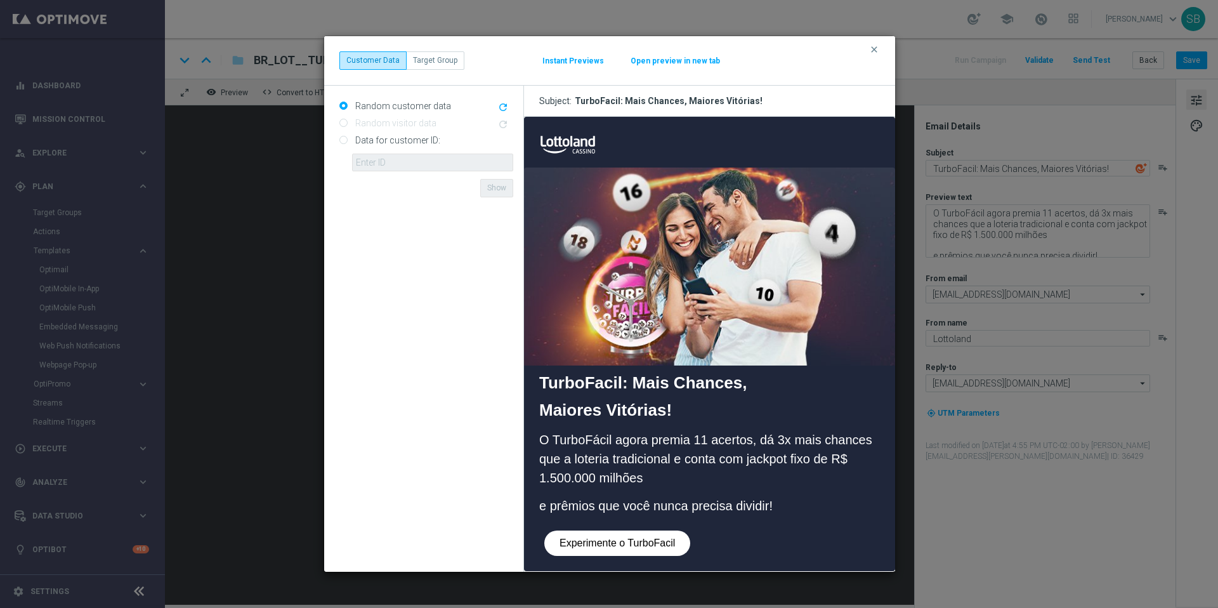
click at [539, 498] on p "e prêmios que você nunca precisa dividir!" at bounding box center [709, 505] width 341 height 19
click at [542, 501] on p "e prêmios que você nunca precisa dividir!" at bounding box center [709, 505] width 341 height 19
click at [873, 51] on icon "clear" at bounding box center [874, 49] width 10 height 10
